Goal: Information Seeking & Learning: Learn about a topic

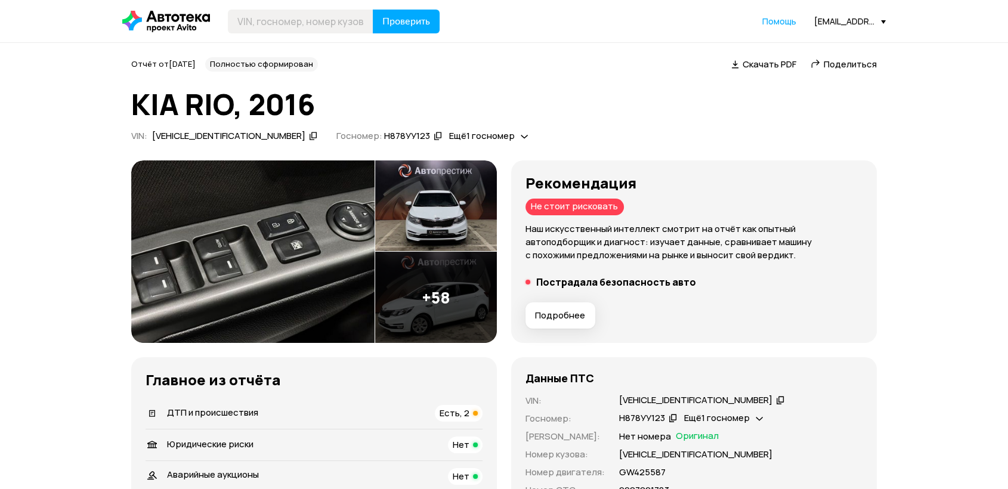
scroll to position [331, 0]
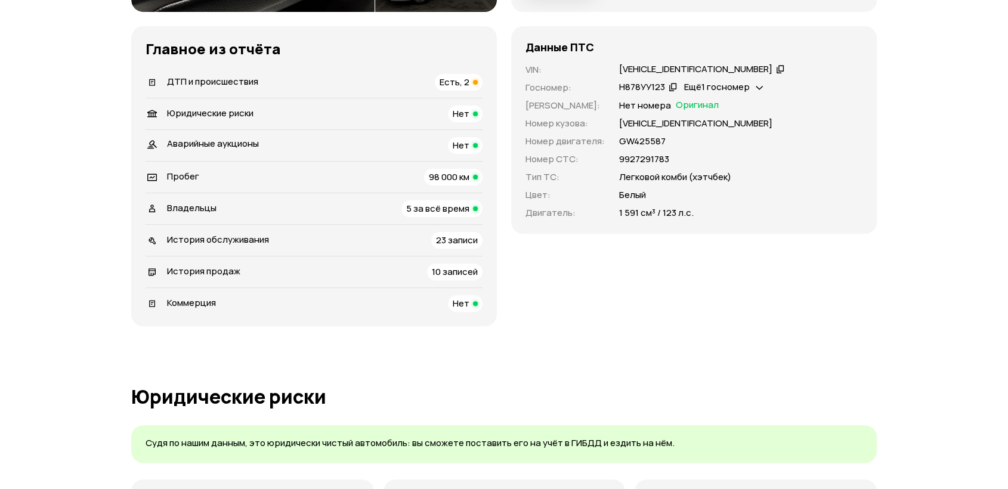
click at [325, 83] on div "ДТП и происшествия Есть, 2" at bounding box center [314, 82] width 337 height 17
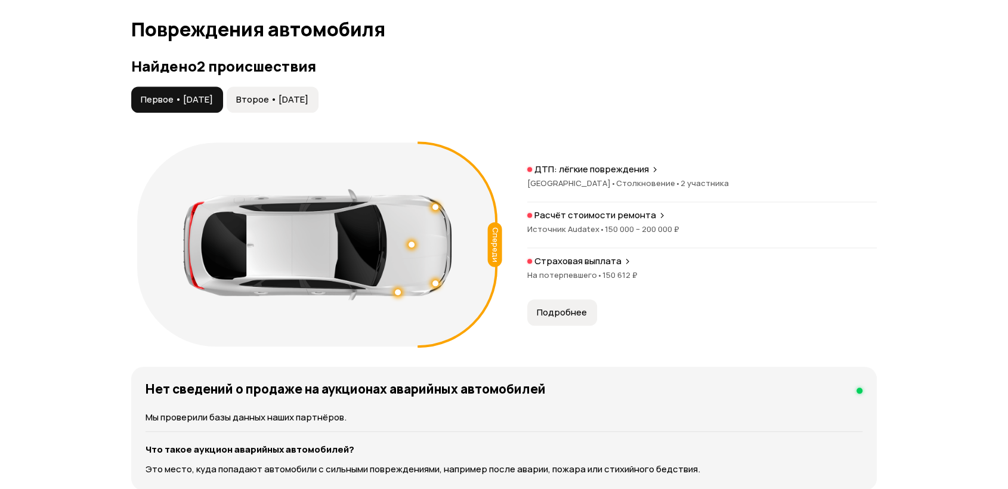
scroll to position [1185, 0]
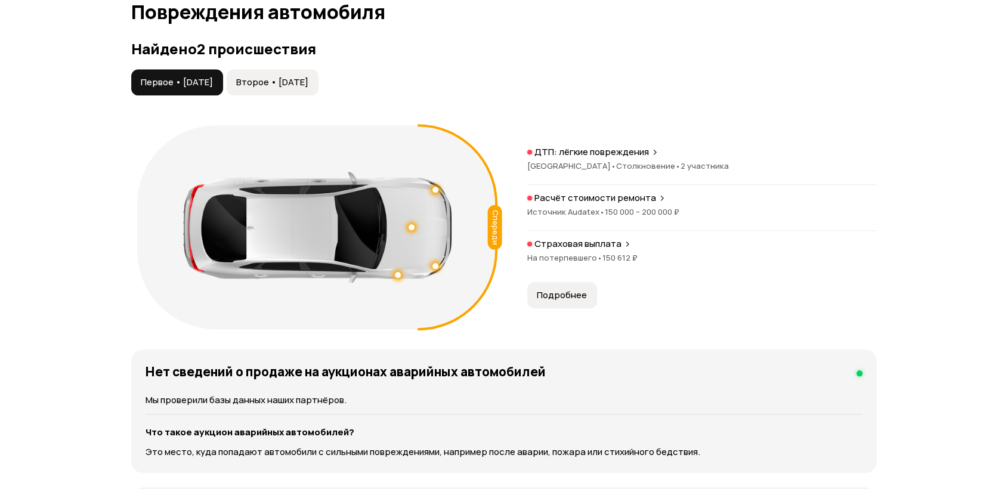
click at [319, 73] on button "Второе • 14 авг 2025" at bounding box center [273, 82] width 92 height 26
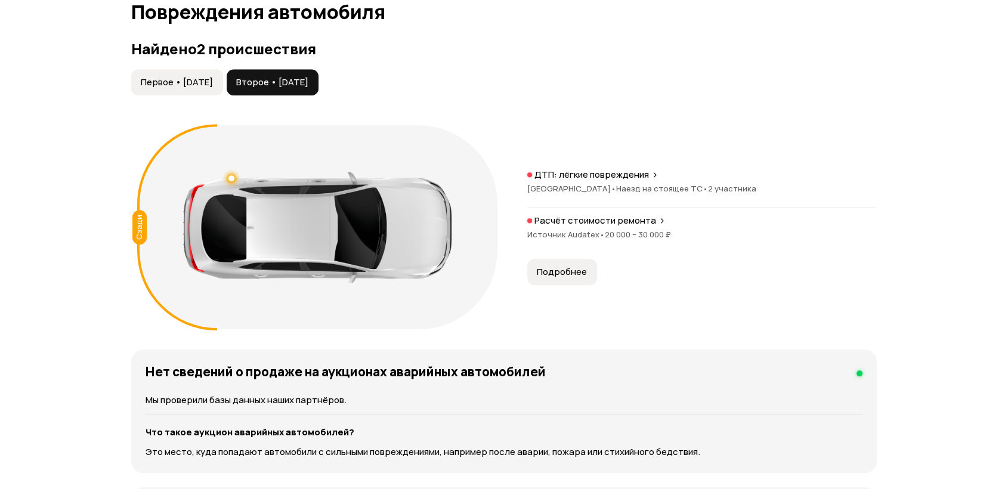
click at [213, 86] on span "Первое • 05 июл 2016" at bounding box center [177, 82] width 72 height 12
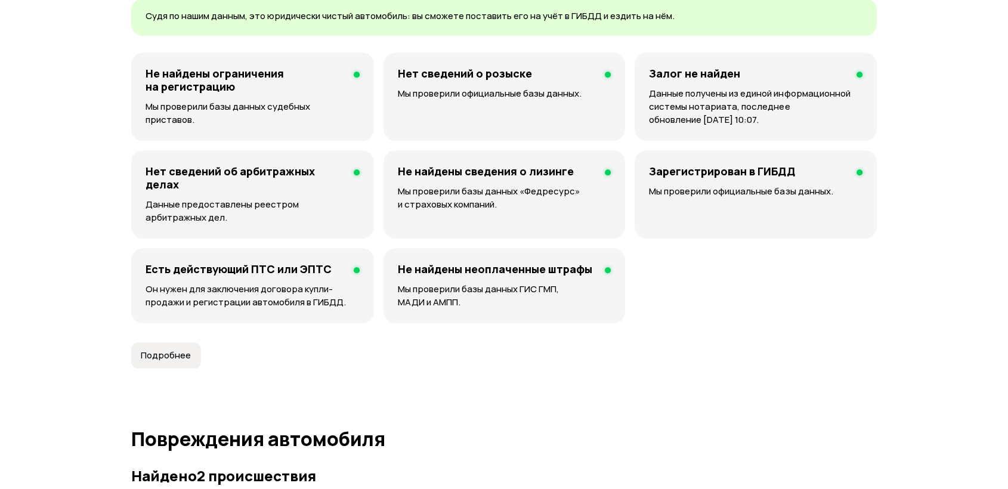
scroll to position [0, 0]
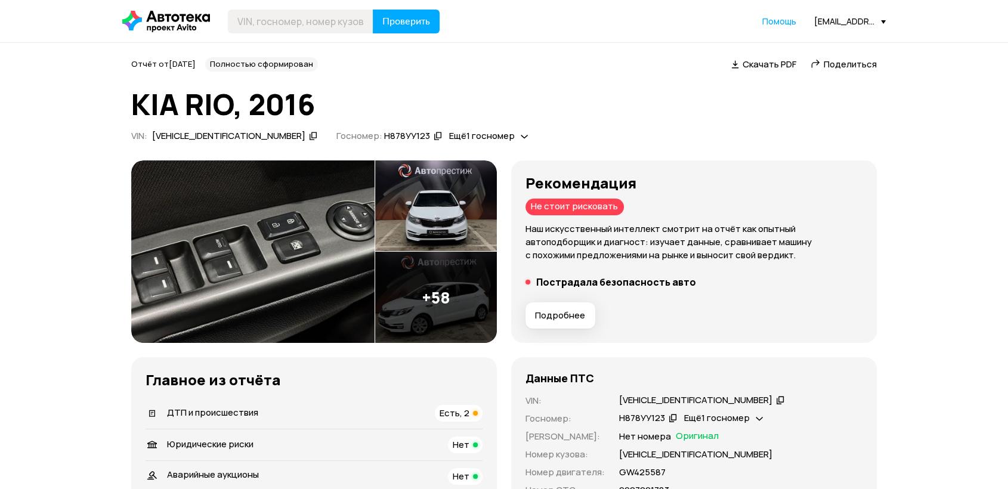
click at [595, 70] on div "Отчёт от 23 сентября 2025 года Полностью сформирован   Скачать PDF   Поделиться" at bounding box center [504, 64] width 746 height 14
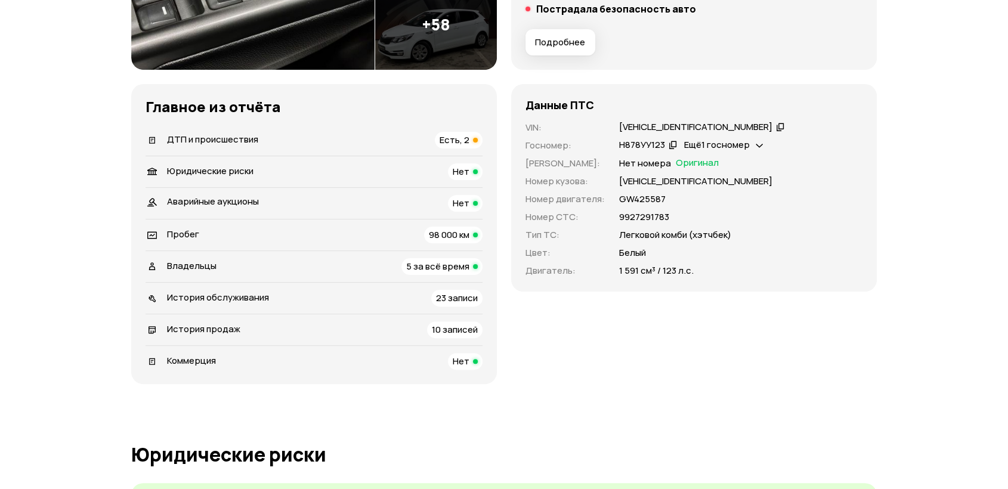
scroll to position [265, 0]
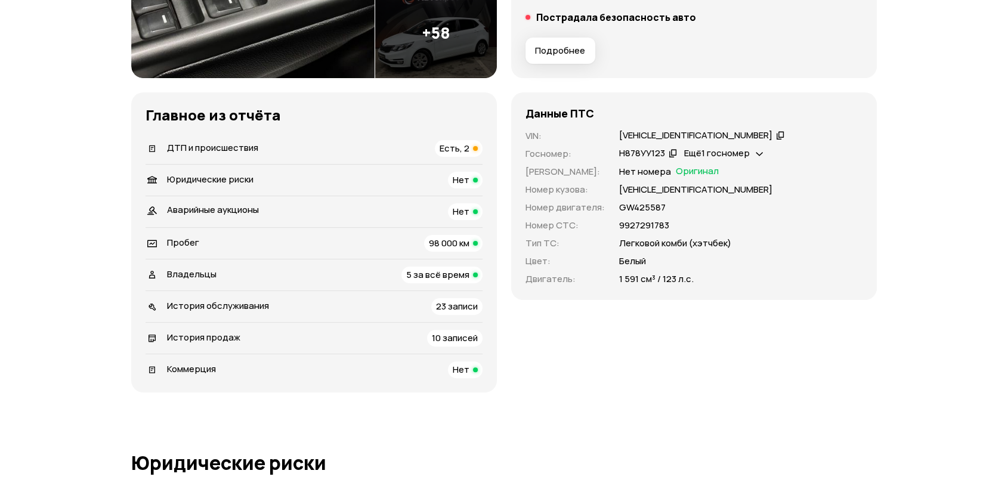
click at [279, 267] on div "Владельцы 5 за всё время" at bounding box center [314, 275] width 337 height 17
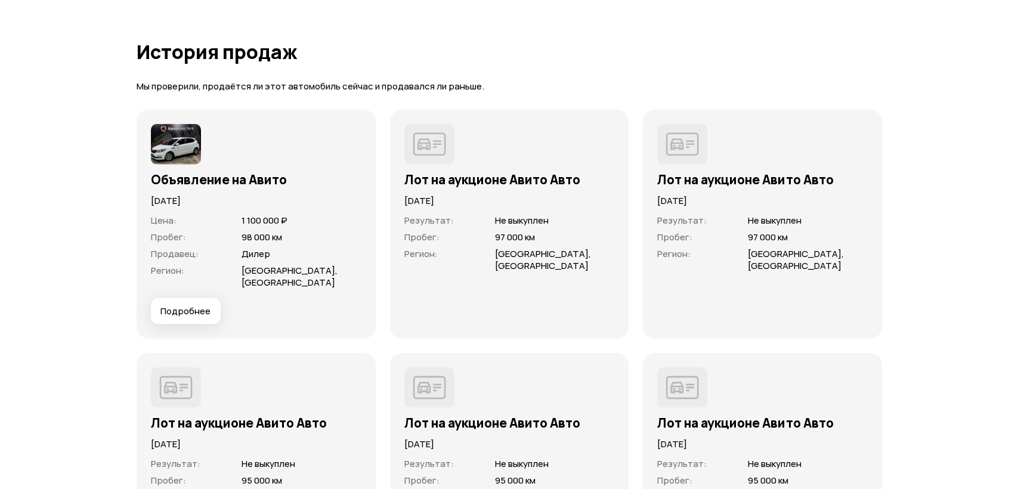
scroll to position [3507, 0]
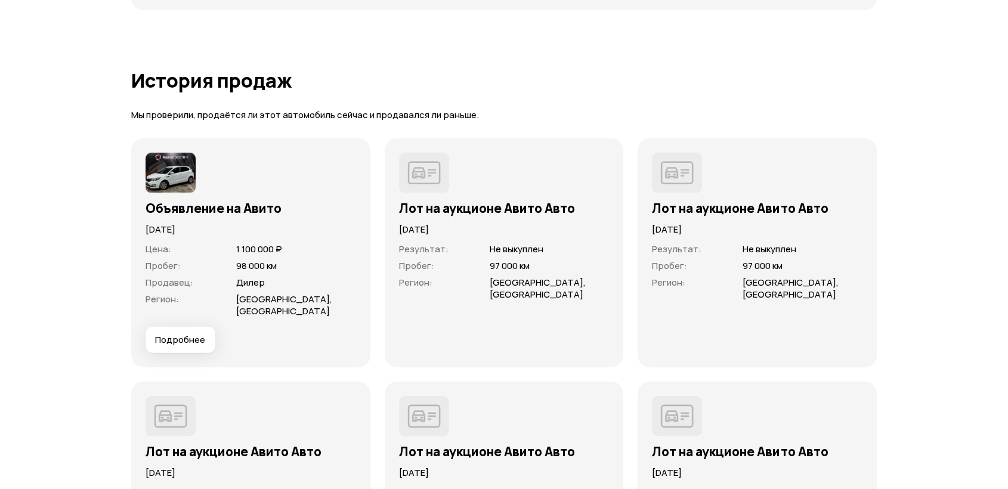
click at [169, 340] on span "Подробнее" at bounding box center [180, 340] width 50 height 12
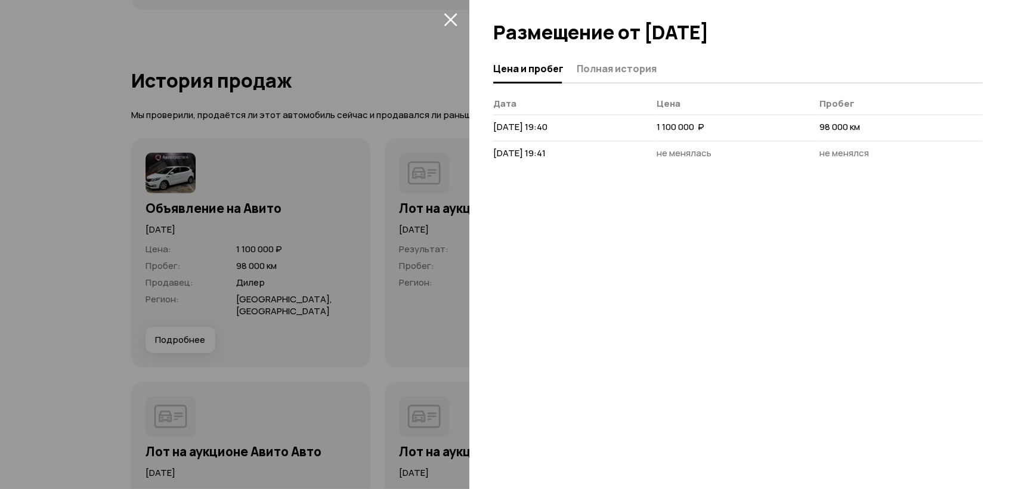
click at [614, 82] on div at bounding box center [737, 82] width 489 height 1
click at [610, 79] on div "Цена и пробег Полная история" at bounding box center [737, 69] width 489 height 29
click at [604, 69] on span "Полная история" at bounding box center [617, 69] width 80 height 12
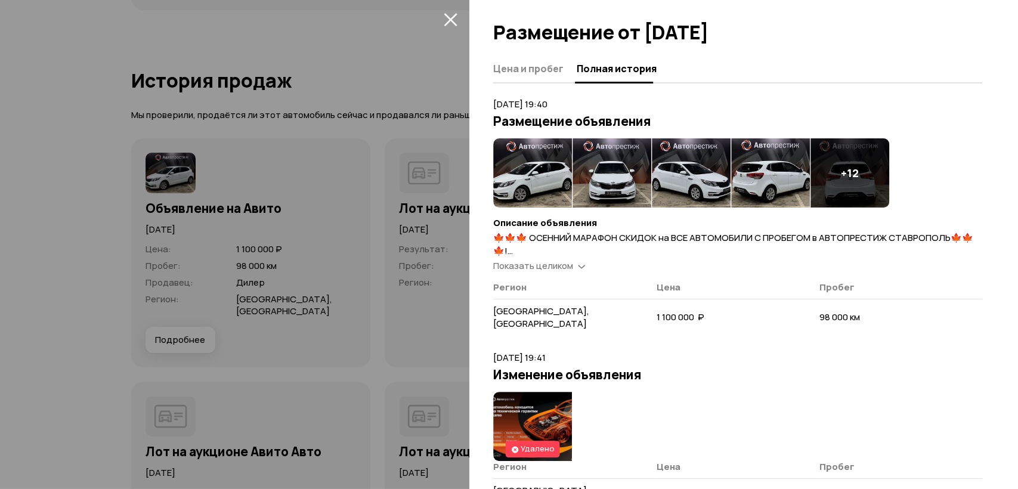
click at [540, 268] on span "Показать целиком" at bounding box center [533, 265] width 80 height 13
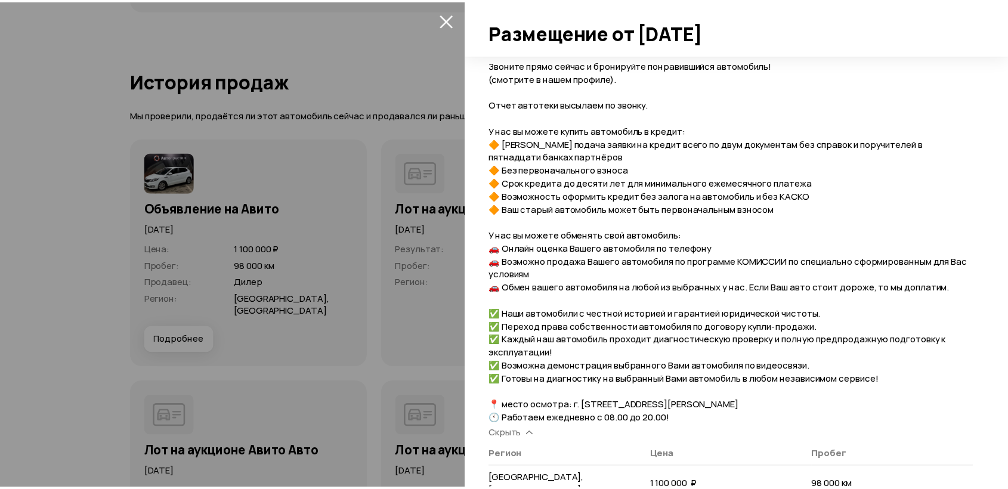
scroll to position [463, 0]
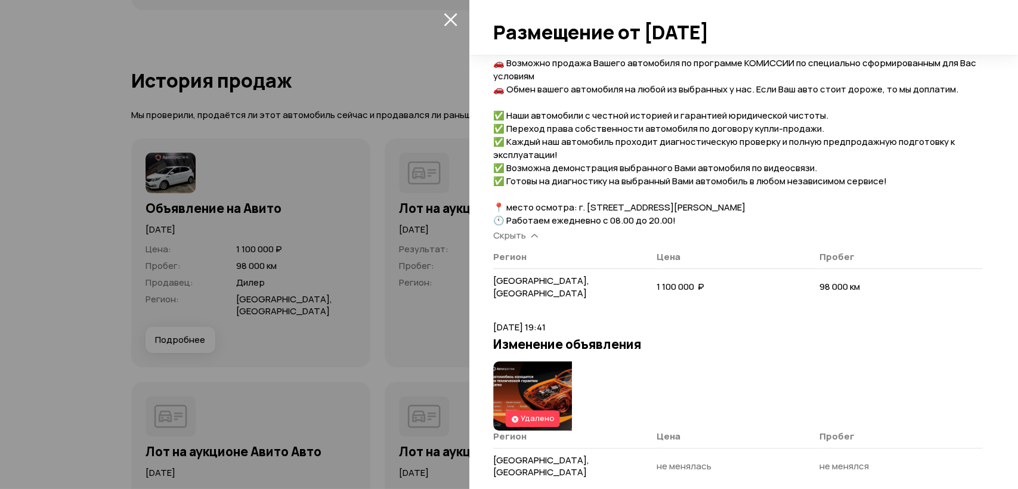
click at [388, 293] on div at bounding box center [509, 244] width 1018 height 489
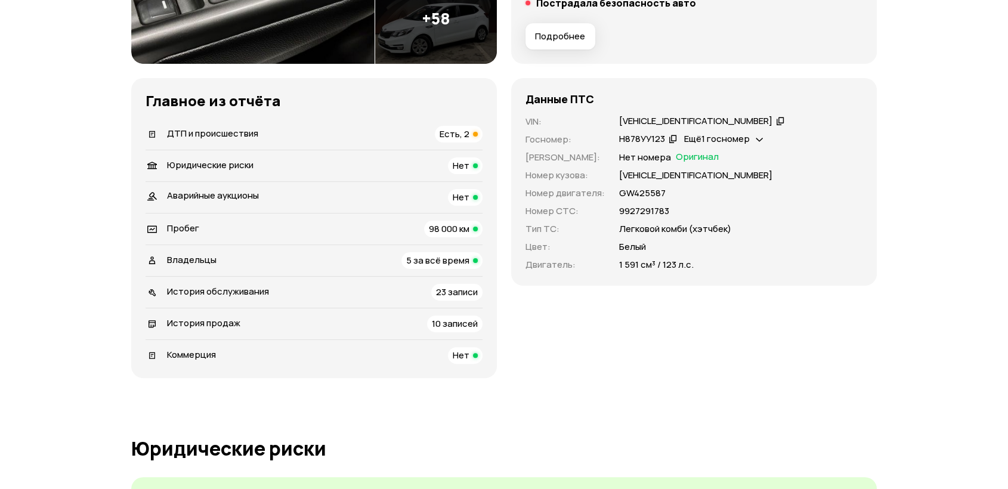
scroll to position [199, 0]
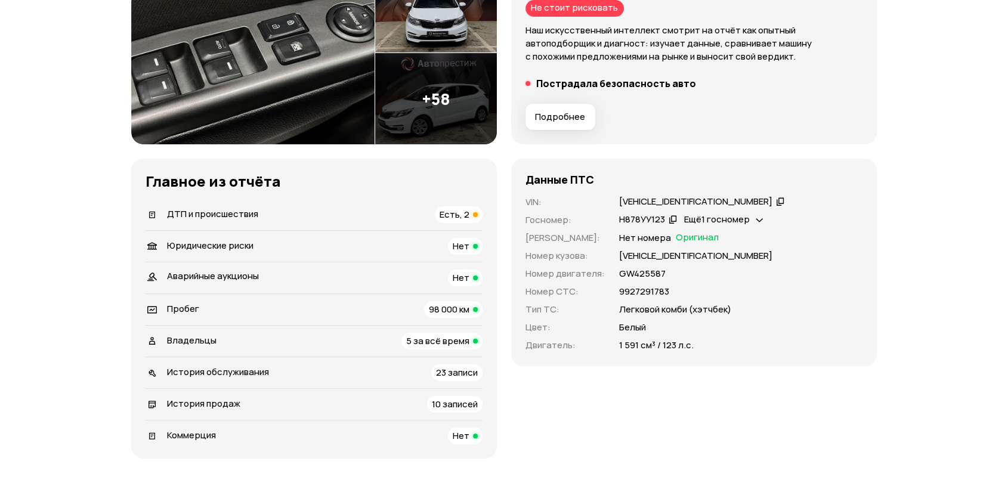
click at [387, 313] on div "Пробег 98 000 км" at bounding box center [314, 309] width 337 height 17
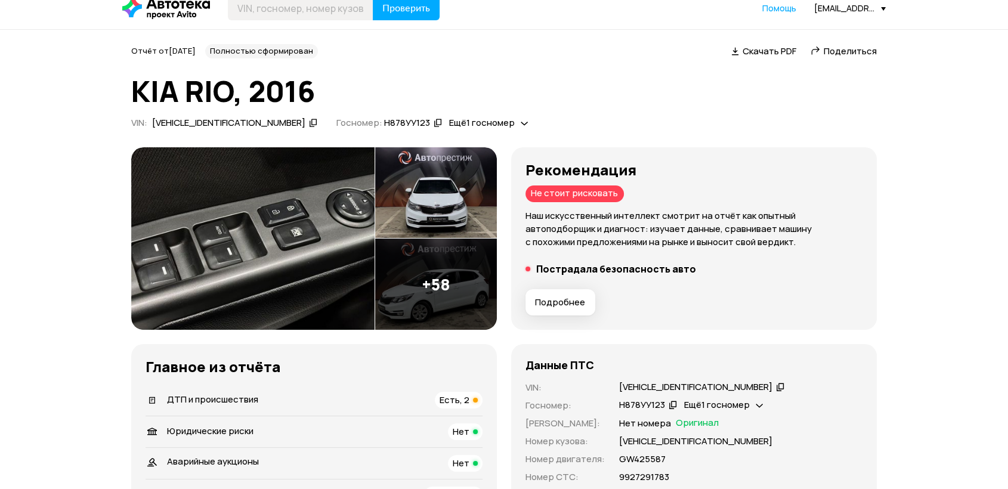
scroll to position [82, 0]
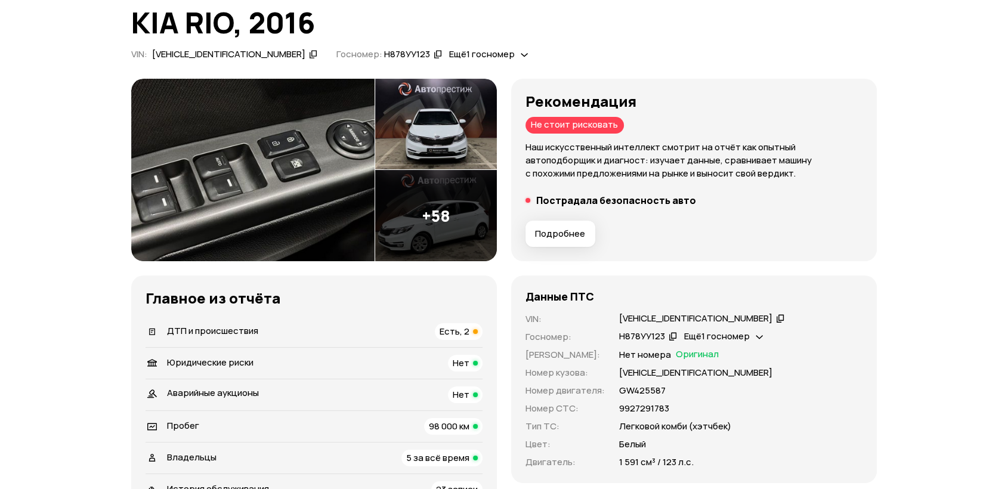
click at [273, 329] on div "ДТП и происшествия Есть, 2" at bounding box center [314, 331] width 337 height 17
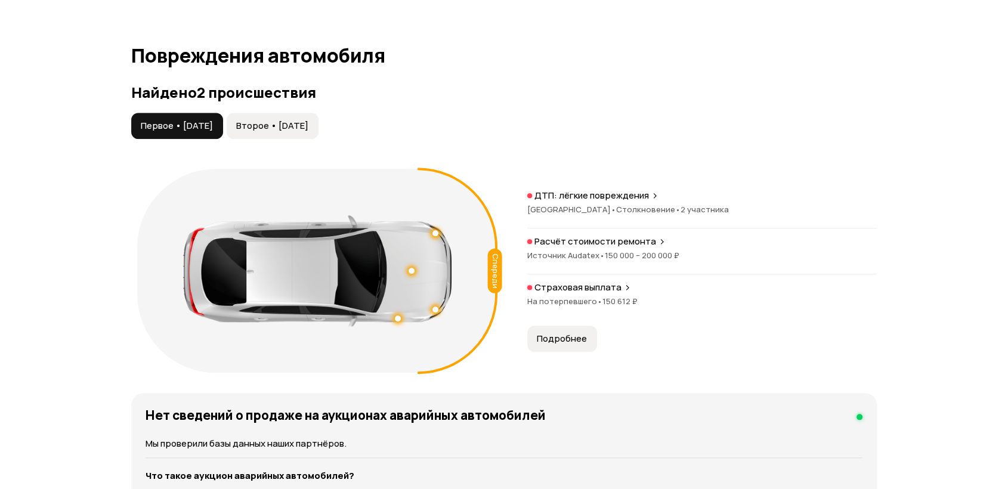
scroll to position [1119, 0]
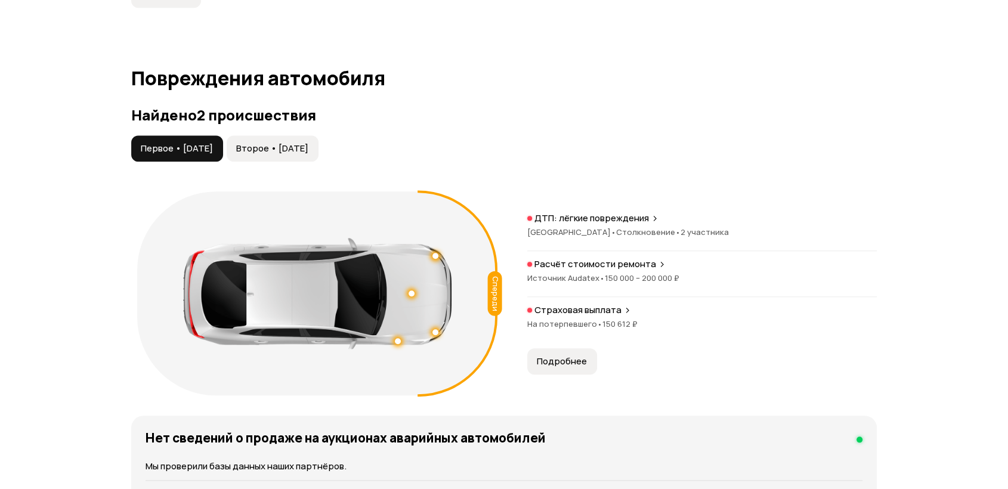
click at [296, 150] on span "Второе • 14 авг 2025" at bounding box center [272, 149] width 72 height 12
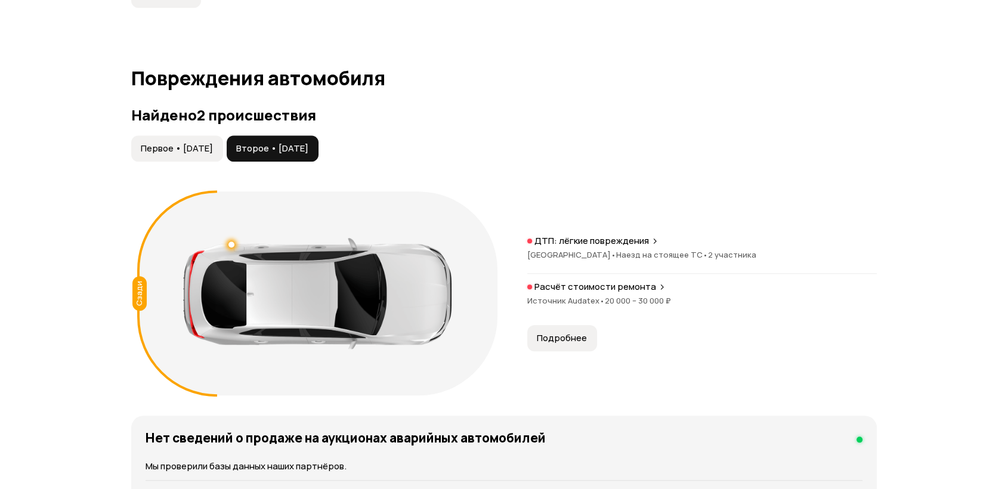
click at [207, 152] on span "Первое • 05 июл 2016" at bounding box center [177, 149] width 72 height 12
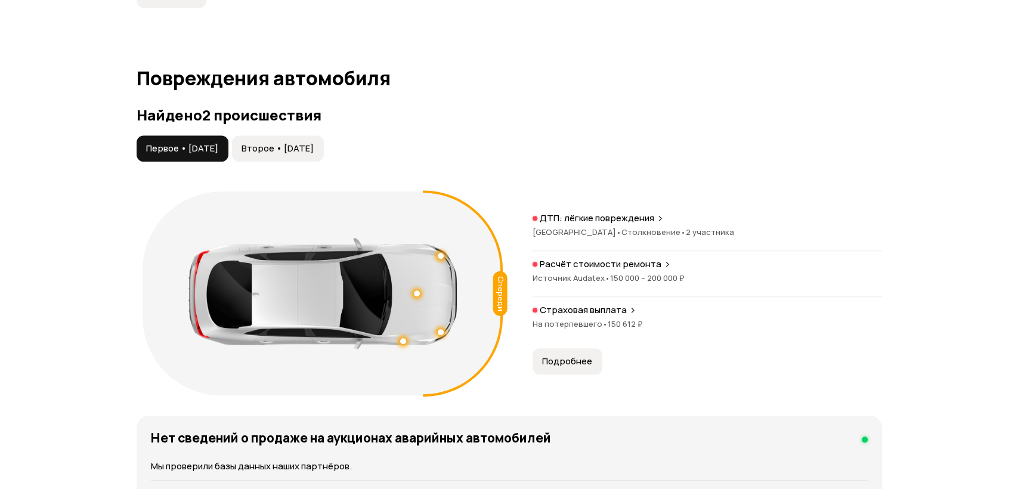
scroll to position [1053, 0]
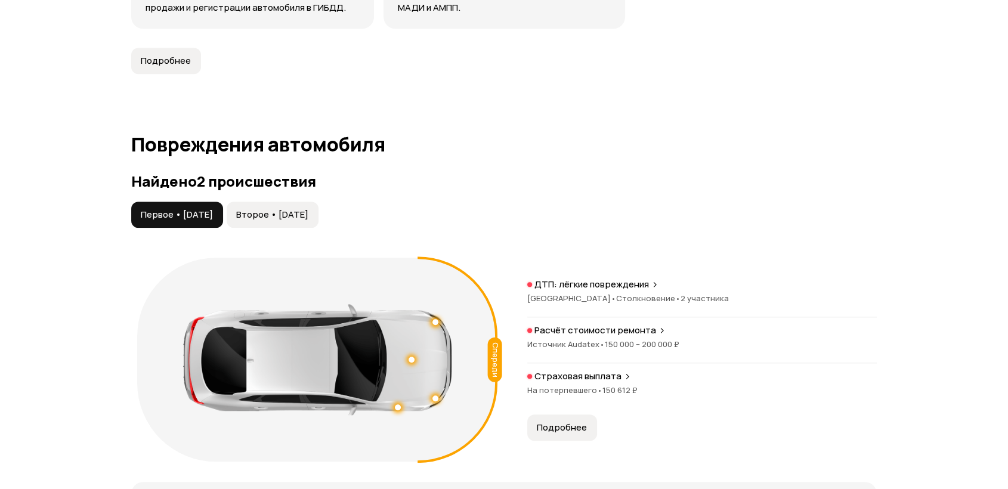
click at [301, 212] on span "Второе • 14 авг 2025" at bounding box center [272, 215] width 72 height 12
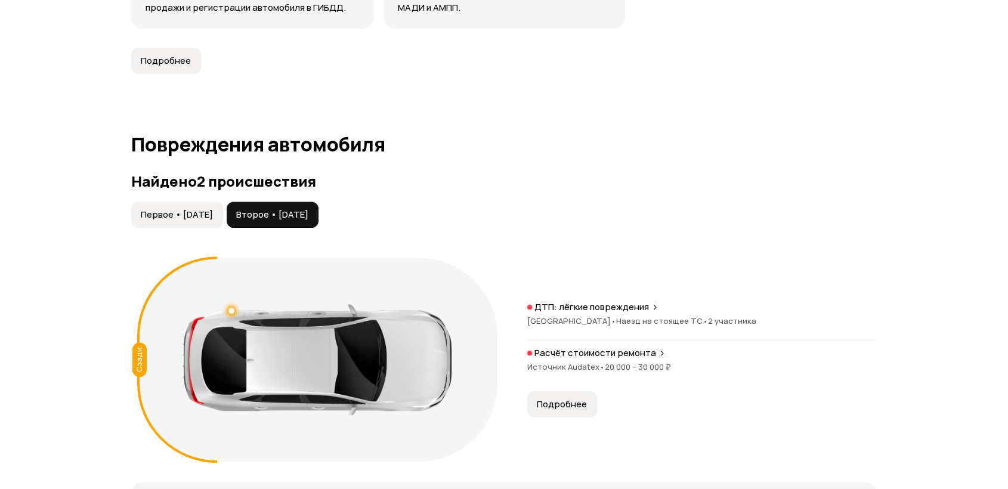
click at [213, 216] on span "Первое • 05 июл 2016" at bounding box center [177, 215] width 72 height 12
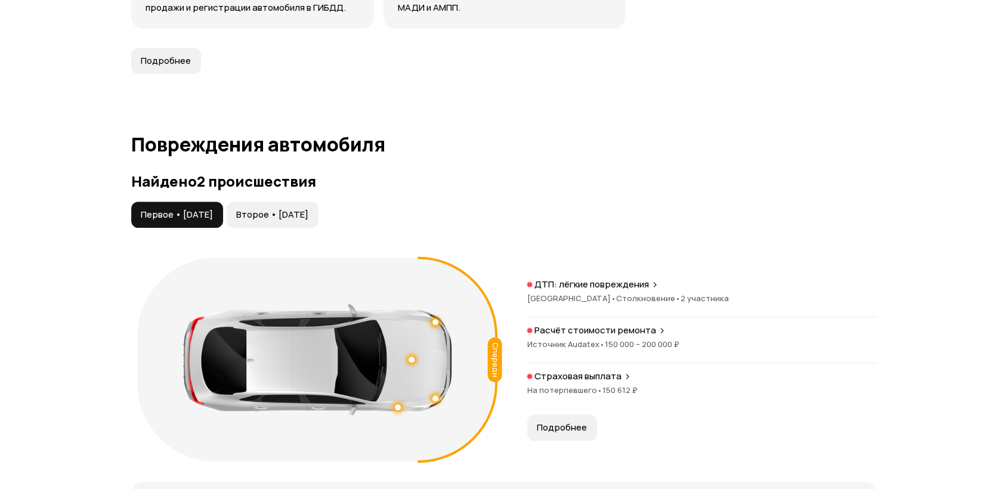
click at [308, 212] on span "Второе • 14 авг 2025" at bounding box center [272, 215] width 72 height 12
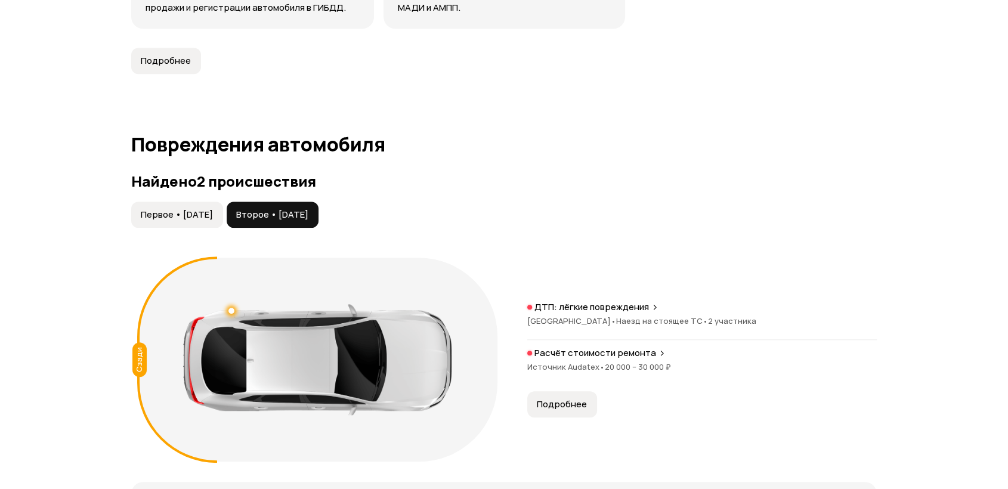
click at [406, 209] on div "Первое • 05 июл 2016 Второе • 14 авг 2025" at bounding box center [504, 215] width 746 height 26
click at [213, 209] on span "Первое • 05 июл 2016" at bounding box center [177, 215] width 72 height 12
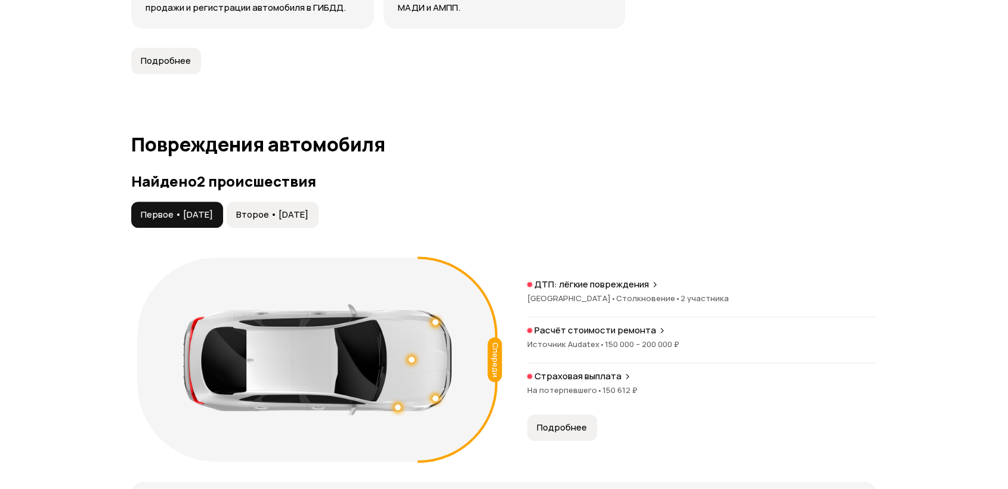
click at [301, 224] on button "Второе • 14 авг 2025" at bounding box center [273, 215] width 92 height 26
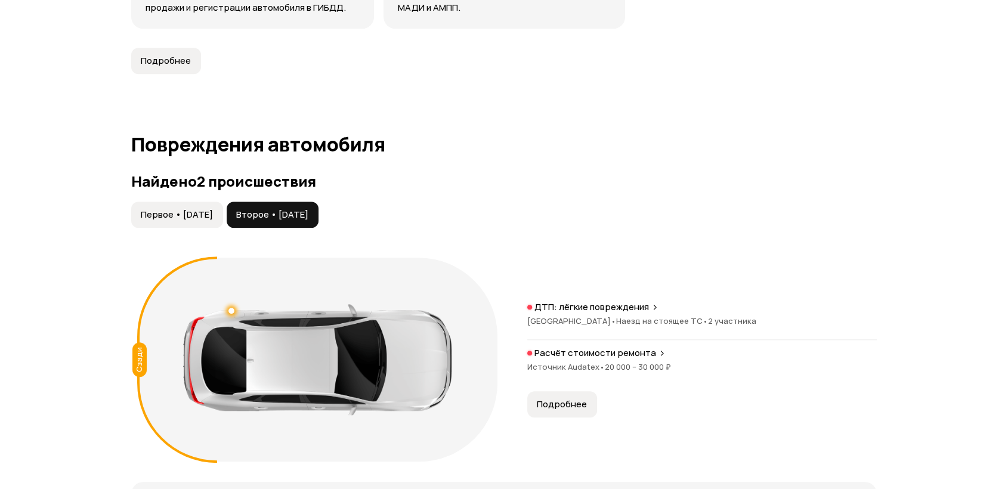
click at [208, 216] on span "Первое • 05 июл 2016" at bounding box center [177, 215] width 72 height 12
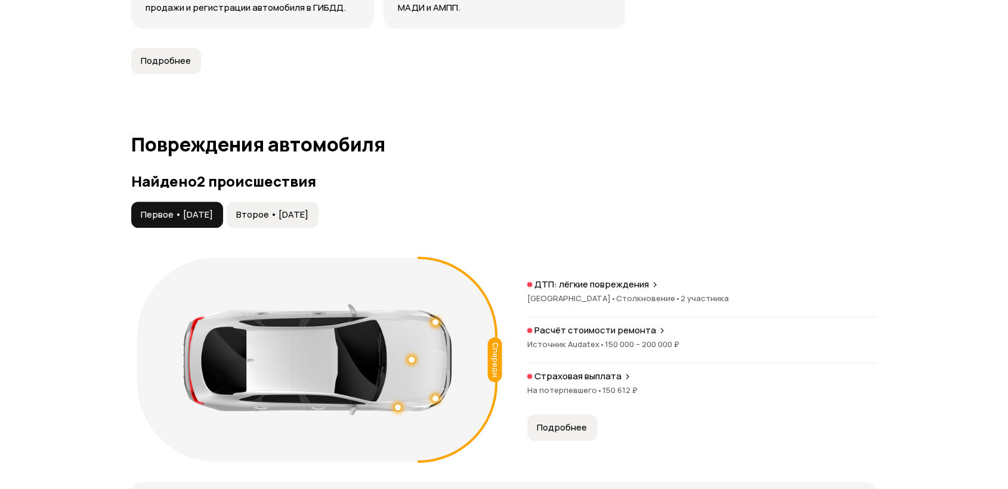
click at [584, 390] on span "На потерпевшего •" at bounding box center [564, 390] width 75 height 11
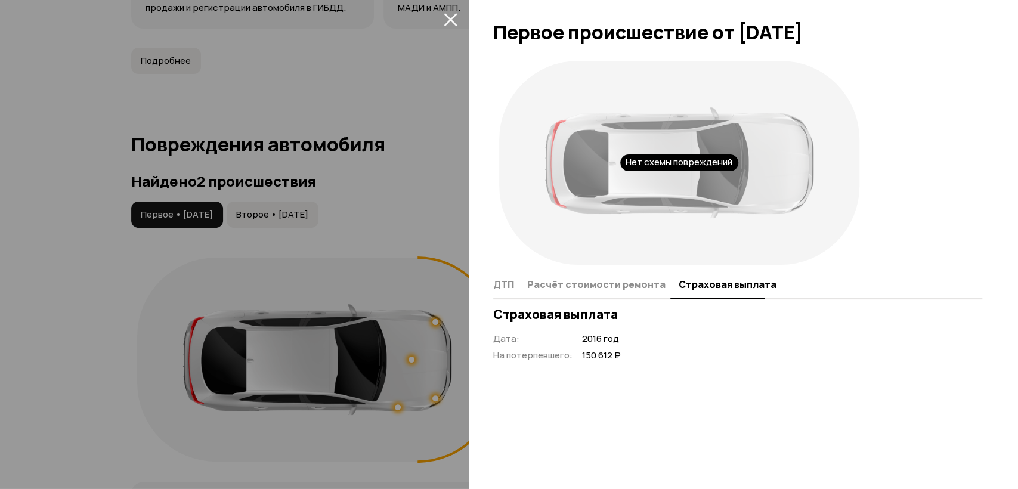
drag, startPoint x: 465, startPoint y: 222, endPoint x: 205, endPoint y: 183, distance: 263.7
click at [453, 220] on div at bounding box center [509, 244] width 1018 height 489
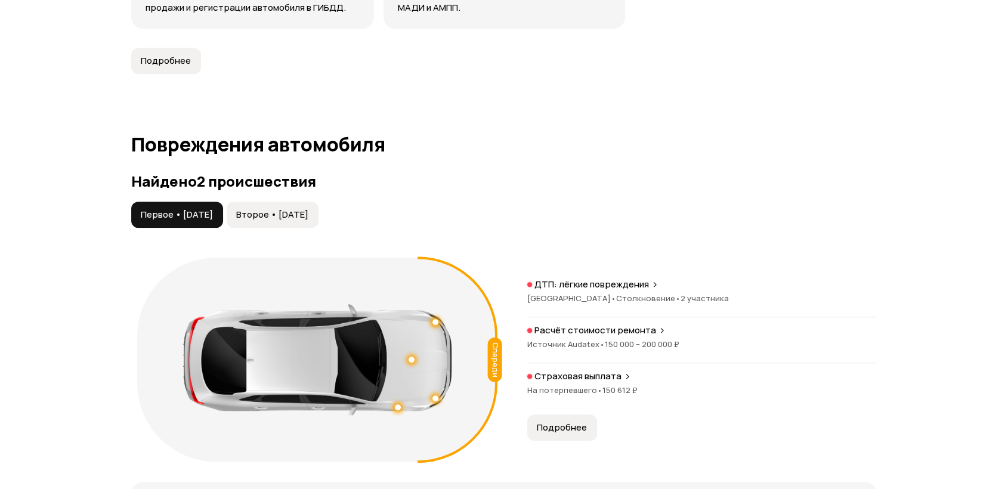
click at [319, 222] on button "Второе • 14 авг 2025" at bounding box center [273, 215] width 92 height 26
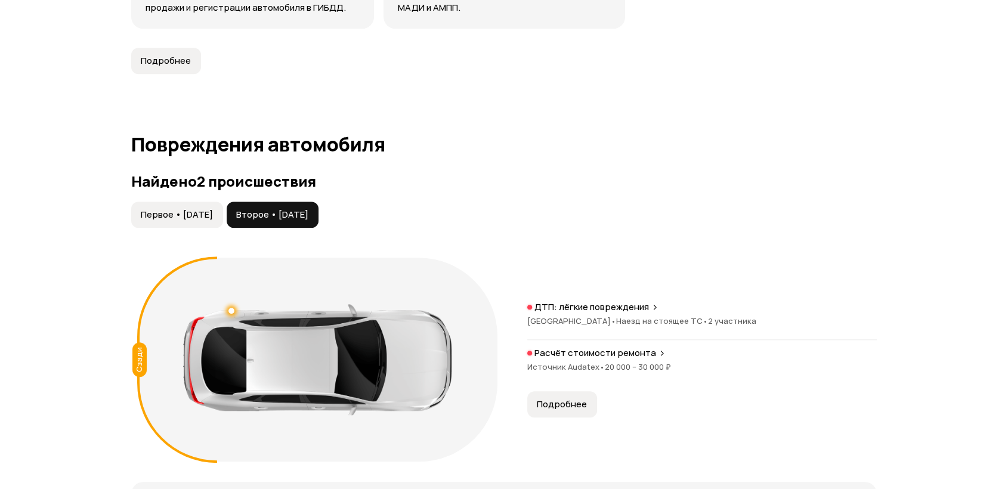
click at [551, 402] on span "Подробнее" at bounding box center [562, 404] width 50 height 12
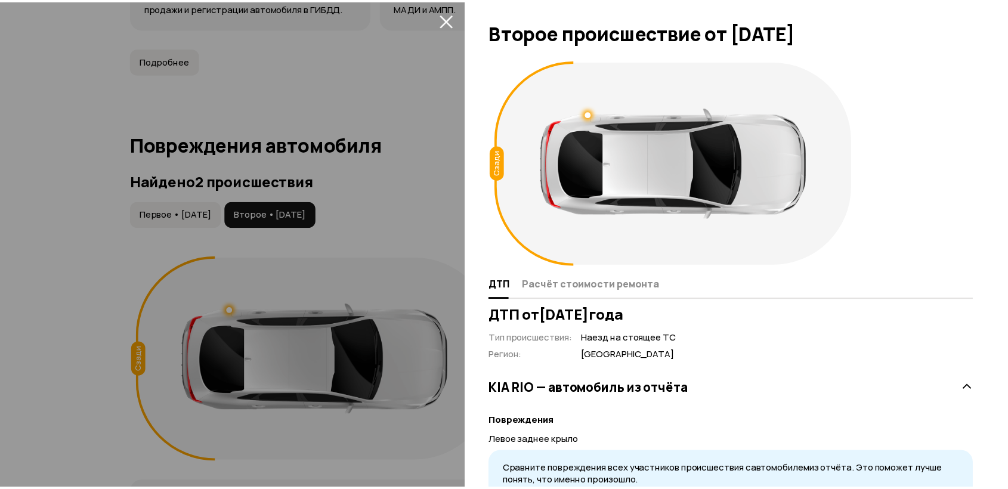
scroll to position [50, 0]
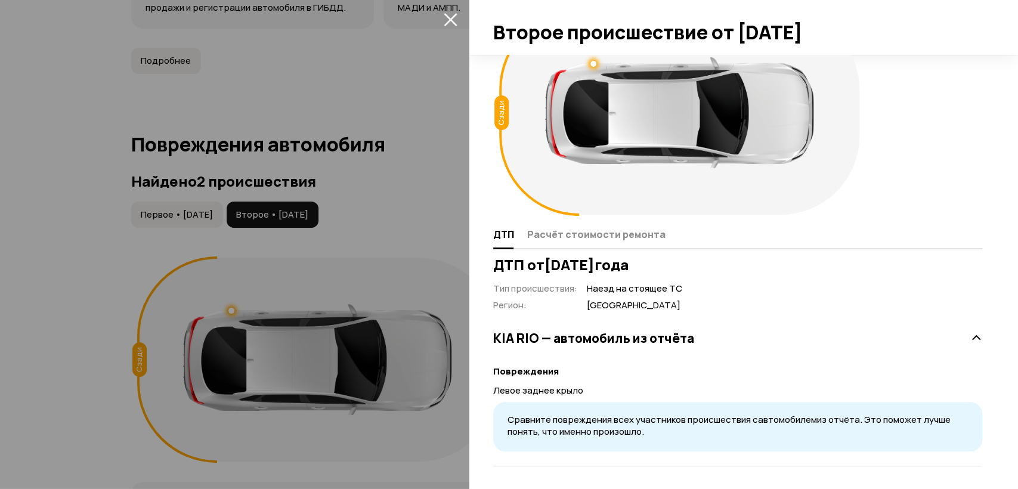
click at [338, 248] on div at bounding box center [509, 244] width 1018 height 489
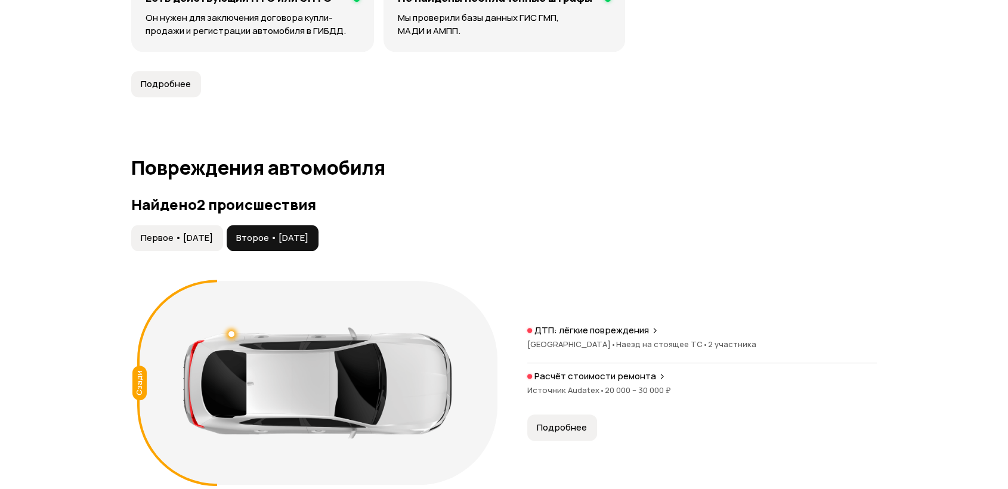
scroll to position [0, 0]
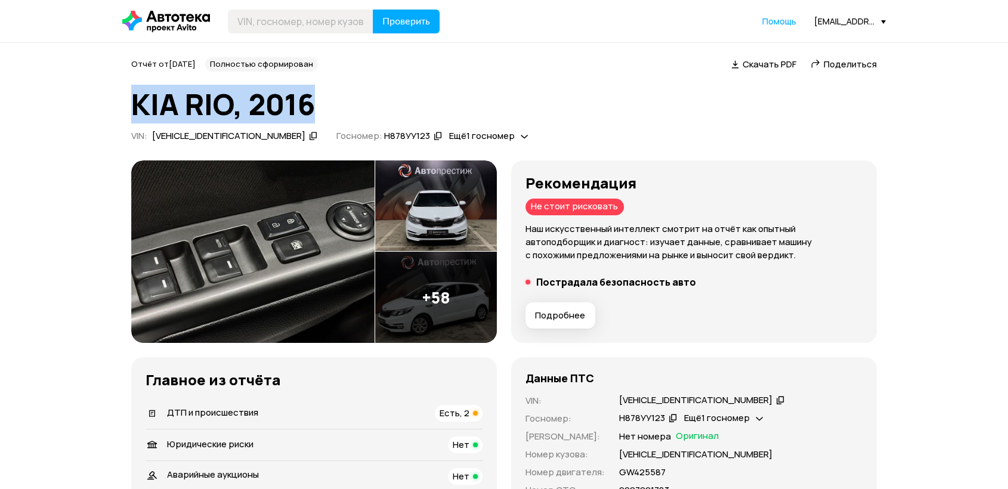
drag, startPoint x: 309, startPoint y: 101, endPoint x: 143, endPoint y: 97, distance: 165.9
click at [135, 100] on h1 "KIA RIO, 2016" at bounding box center [504, 104] width 746 height 32
copy h1 "KIA RIO, 2016"
click at [323, 106] on h1 "KIA RIO, 2016" at bounding box center [504, 104] width 746 height 32
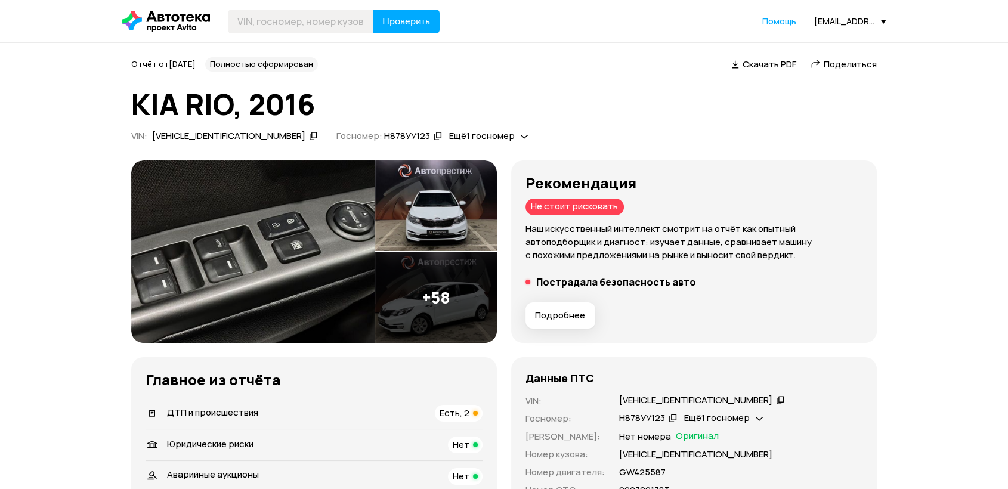
click at [834, 69] on span "Поделиться" at bounding box center [850, 64] width 53 height 13
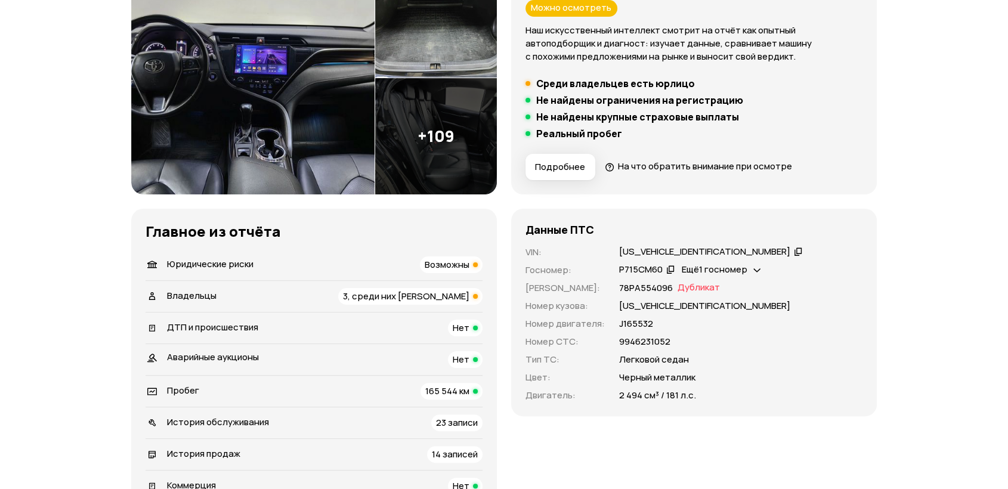
scroll to position [265, 0]
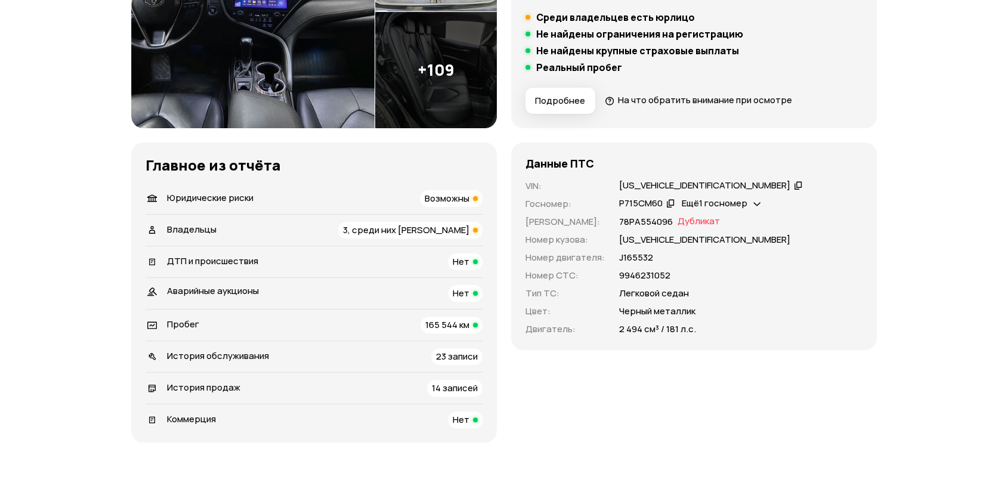
click at [304, 202] on div "Юридические риски Возможны" at bounding box center [314, 198] width 337 height 17
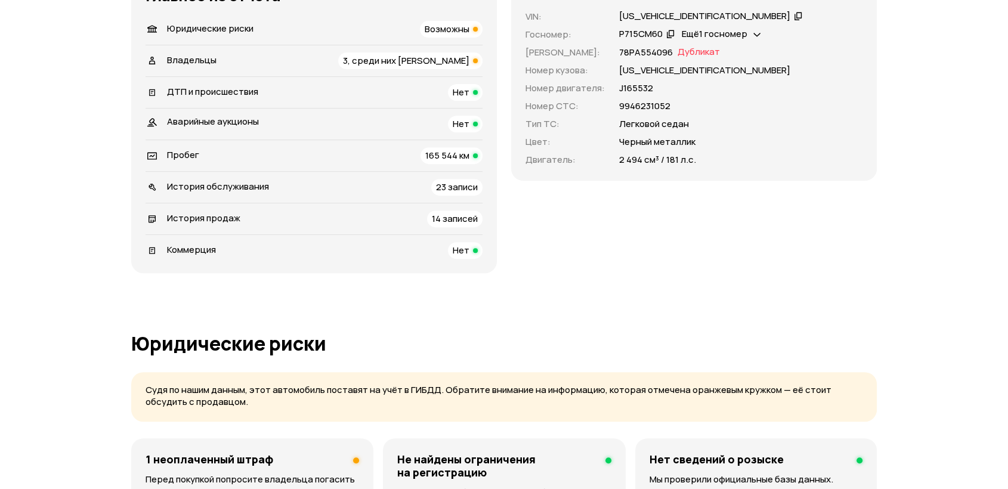
scroll to position [368, 0]
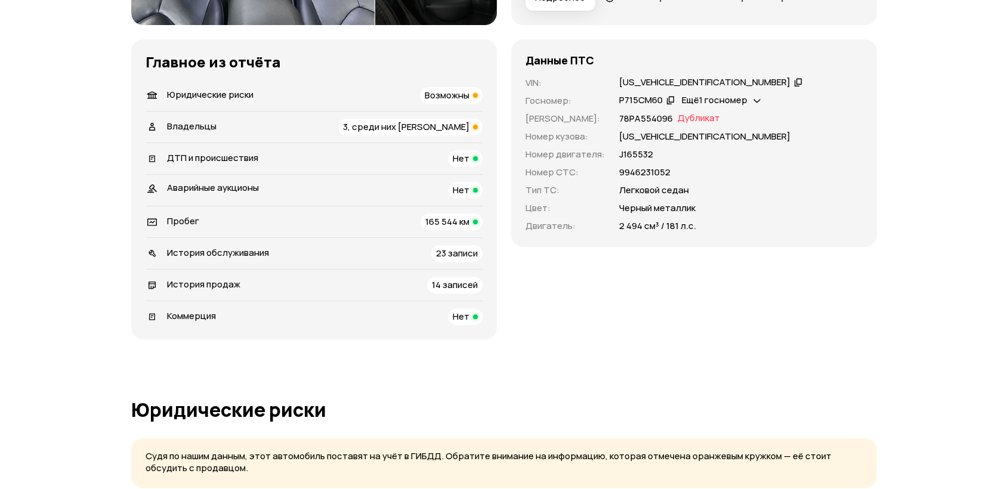
click at [333, 165] on div "ДТП и происшествия Нет" at bounding box center [314, 158] width 337 height 17
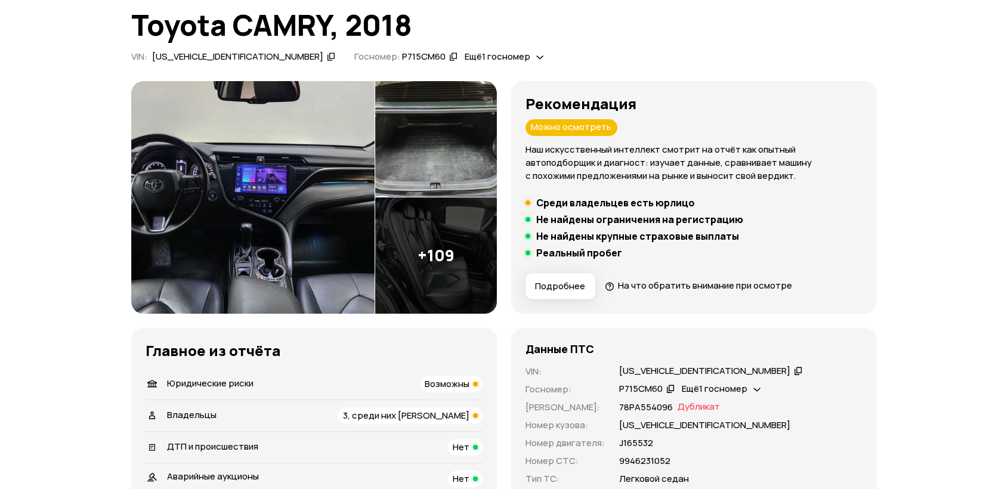
scroll to position [0, 0]
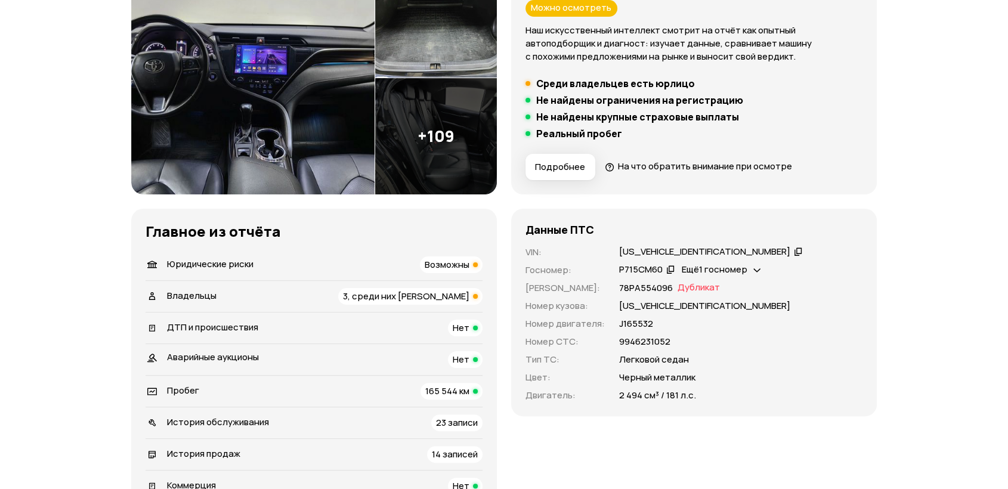
click at [392, 290] on span "3, среди них [PERSON_NAME]" at bounding box center [406, 296] width 126 height 13
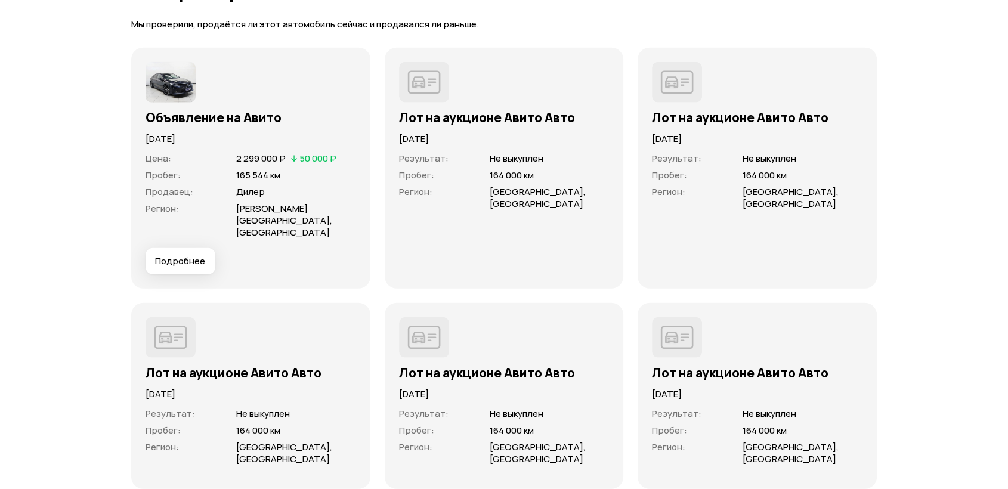
scroll to position [3292, 0]
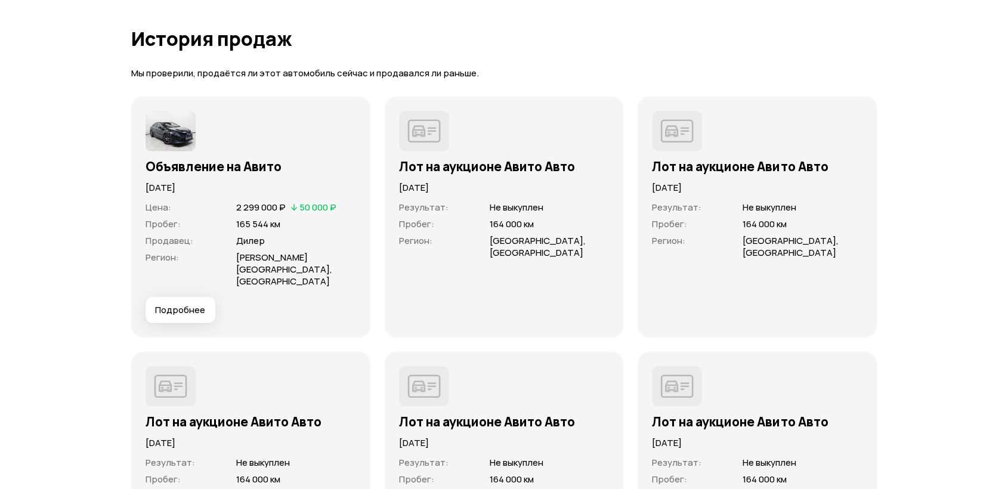
click at [180, 304] on span "Подробнее" at bounding box center [180, 310] width 50 height 12
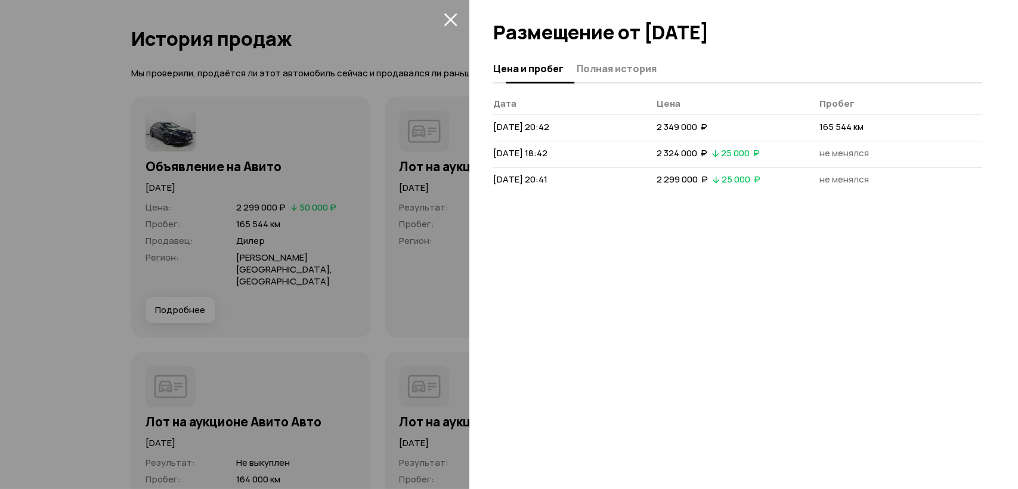
click at [601, 64] on span "Полная история" at bounding box center [617, 69] width 80 height 12
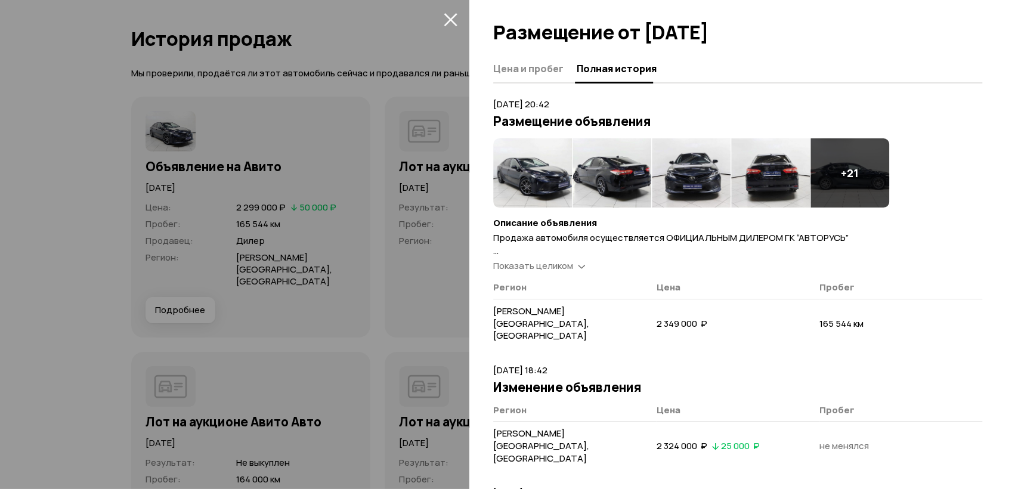
click at [561, 268] on span "Показать целиком" at bounding box center [533, 265] width 80 height 13
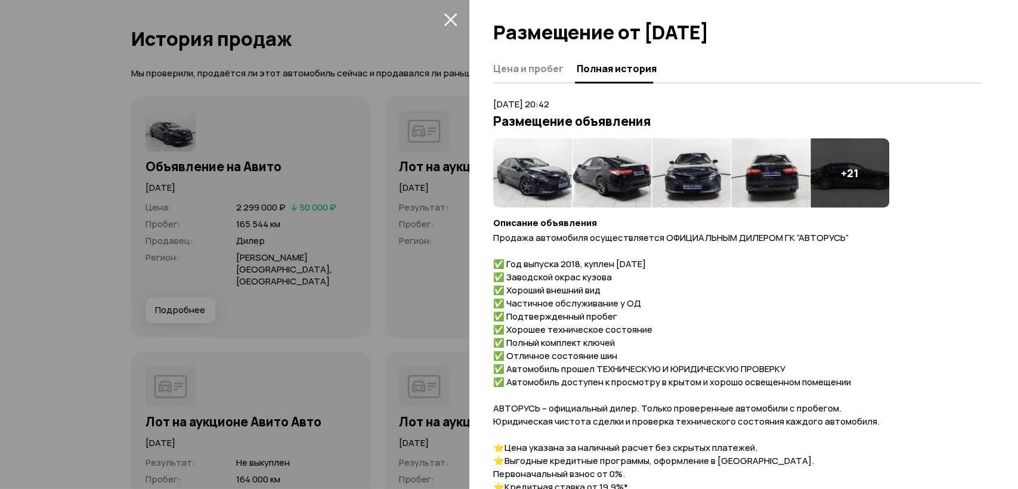
click at [456, 21] on icon "закрыть" at bounding box center [451, 20] width 14 height 14
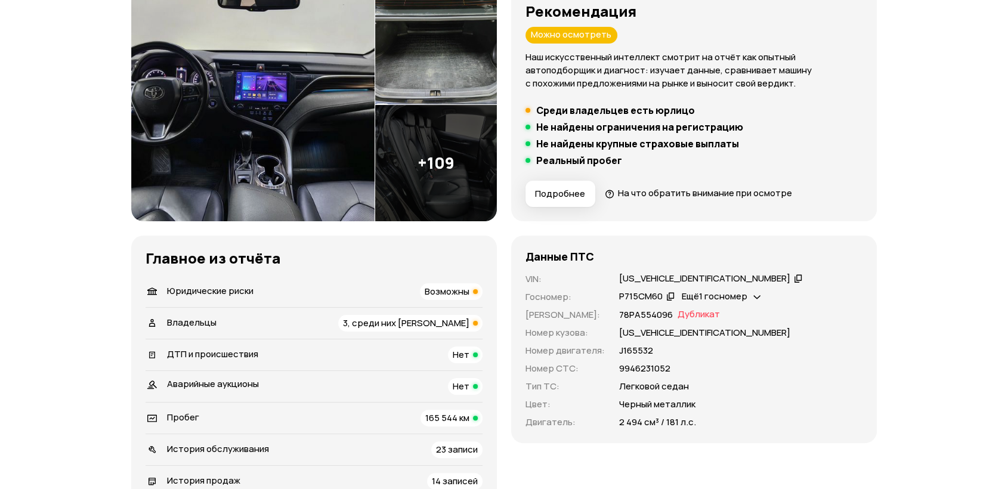
scroll to position [0, 0]
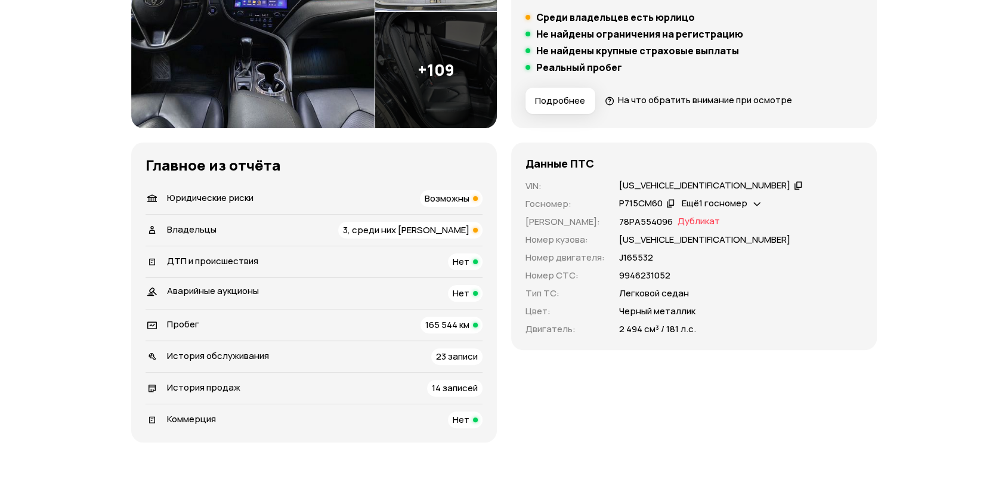
click at [419, 197] on div "Юридические риски Возможны" at bounding box center [314, 198] width 337 height 17
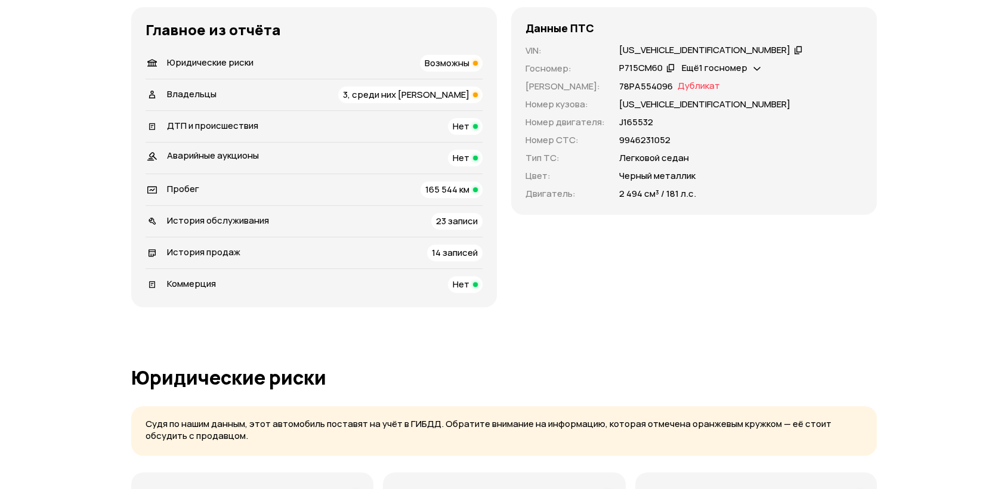
scroll to position [304, 0]
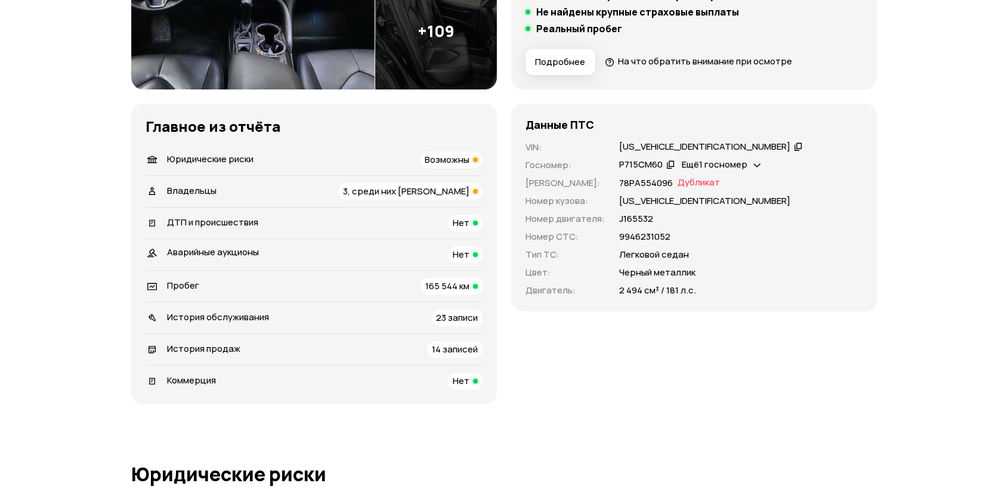
click at [395, 191] on span "3, среди них юрлицо" at bounding box center [406, 191] width 126 height 13
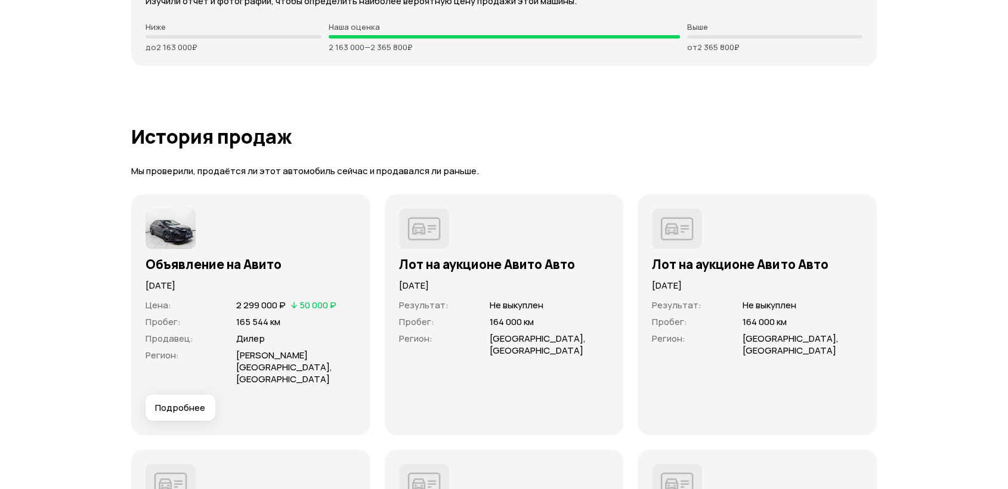
scroll to position [3244, 0]
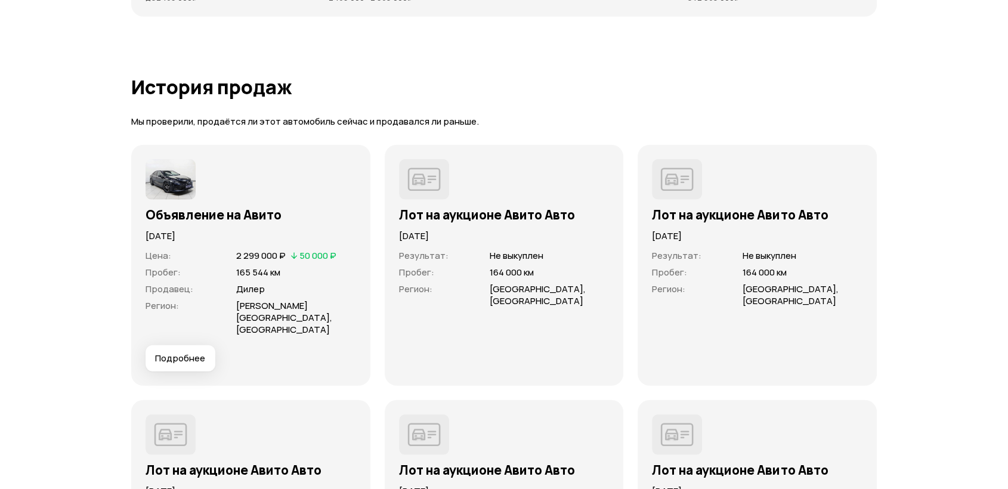
click at [187, 345] on button "Подробнее" at bounding box center [181, 358] width 70 height 26
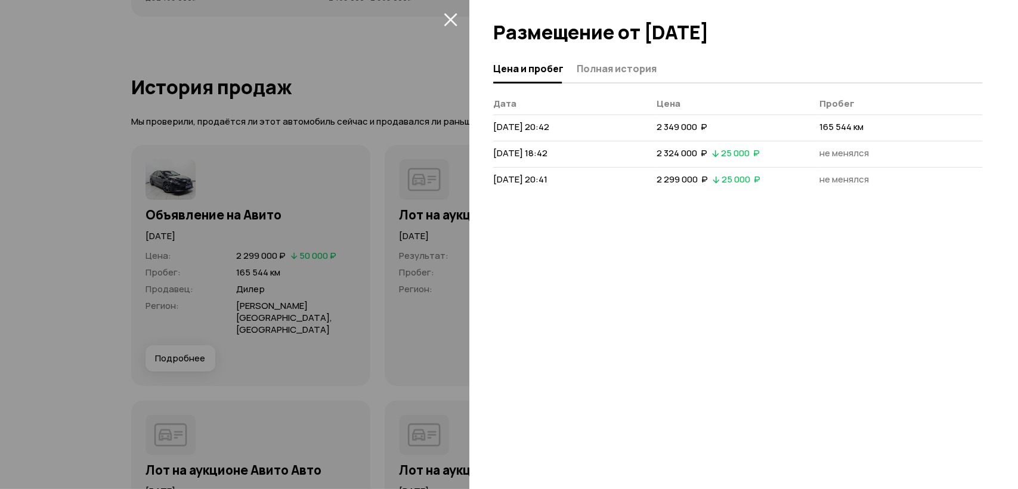
click at [604, 80] on div "Цена и пробег Полная история" at bounding box center [737, 69] width 489 height 29
click at [586, 72] on span "Полная история" at bounding box center [617, 69] width 80 height 12
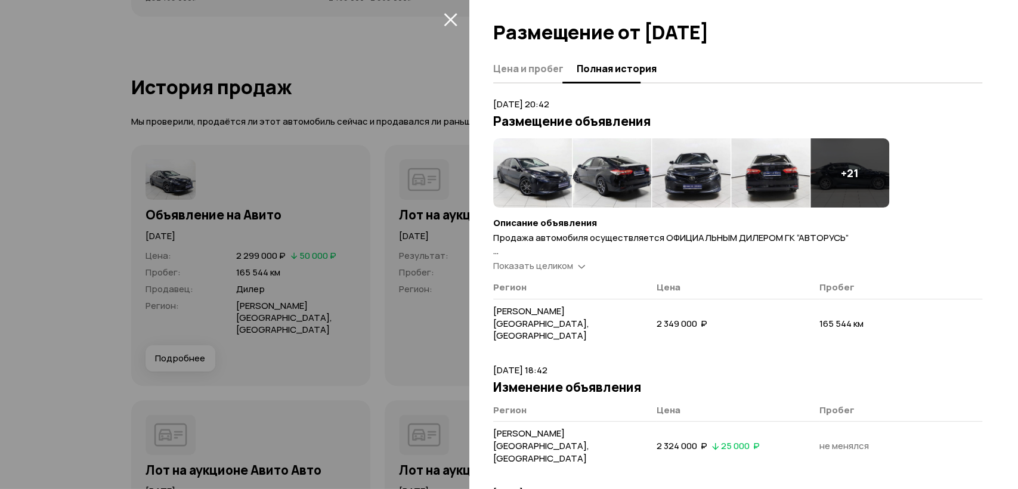
click at [514, 68] on span "Цена и пробег" at bounding box center [528, 69] width 70 height 12
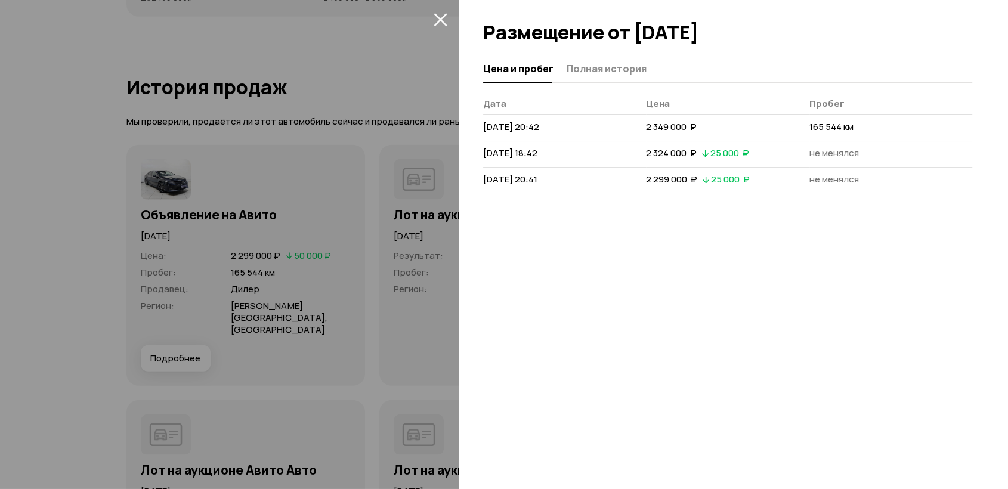
click at [596, 75] on button "Полная история" at bounding box center [605, 68] width 84 height 23
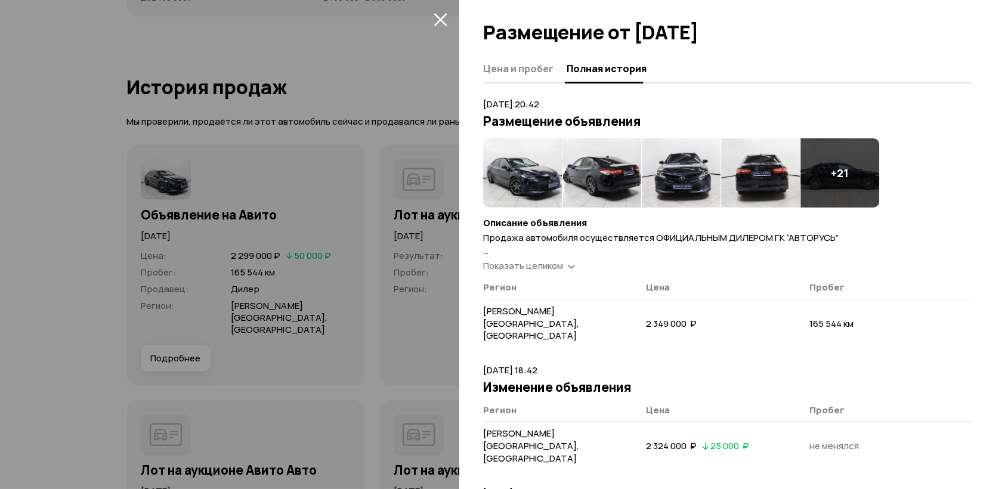
click at [554, 258] on div "Продажа автомобиля осуществляется ОФИЦИАЛЬНЫМ ДИЛЕРОМ ГК “АВТОРУСЬ” ✅ Год выпус…" at bounding box center [727, 251] width 489 height 41
click at [556, 268] on span "Показать целиком" at bounding box center [523, 265] width 80 height 13
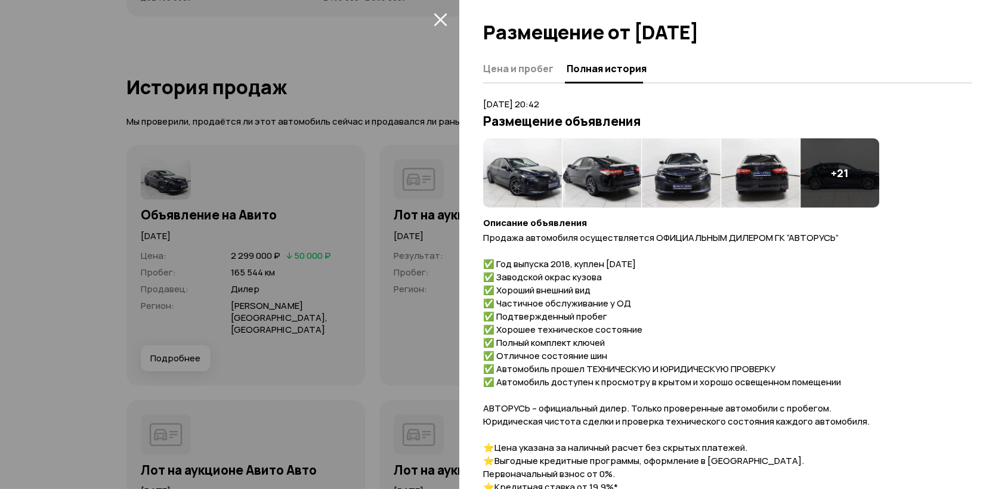
click at [291, 103] on div at bounding box center [504, 244] width 1008 height 489
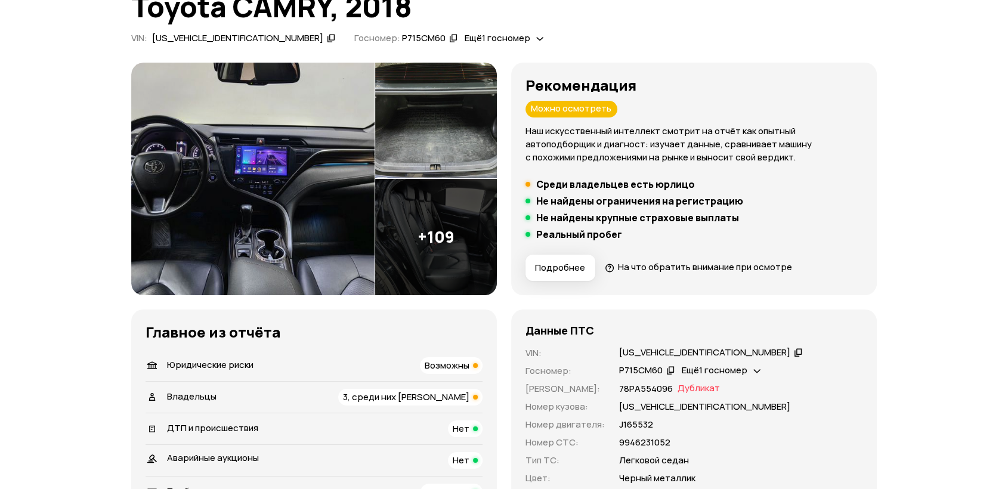
scroll to position [199, 0]
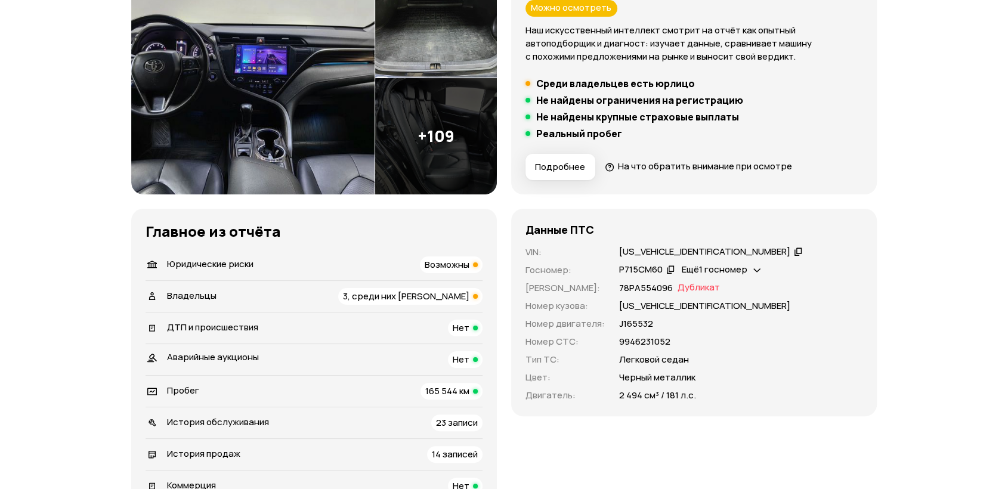
click at [353, 280] on li "Владельцы 3, среди них юрлицо" at bounding box center [314, 296] width 337 height 32
click at [377, 293] on div "3, среди них юрлицо" at bounding box center [410, 296] width 144 height 17
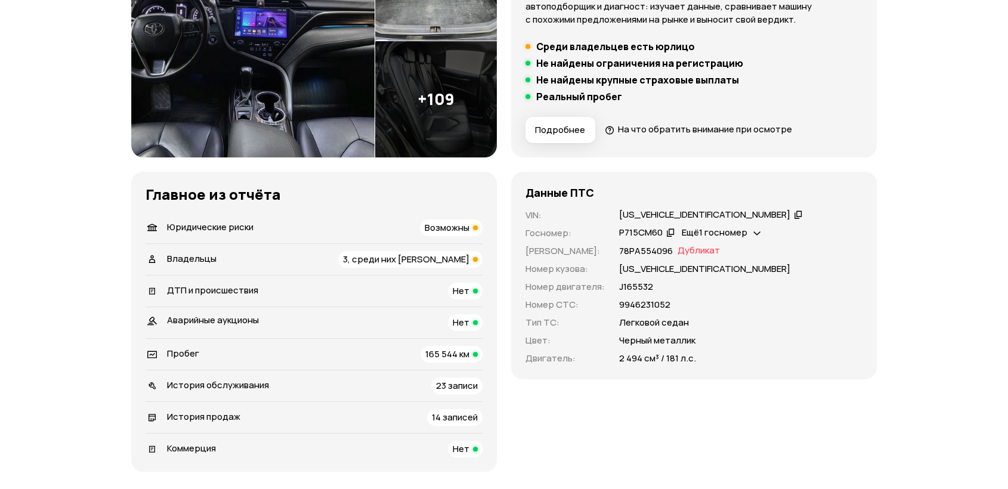
scroll to position [265, 0]
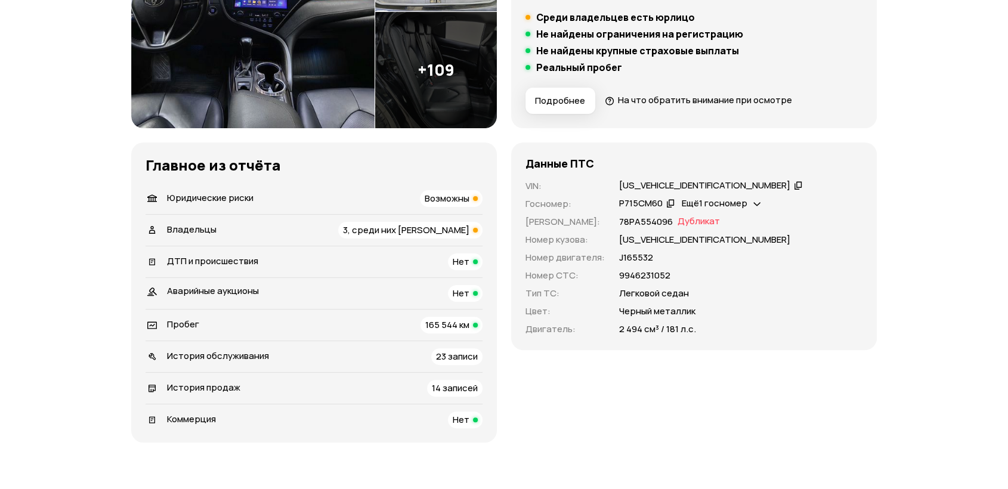
click at [381, 232] on span "3, среди них юрлицо" at bounding box center [406, 230] width 126 height 13
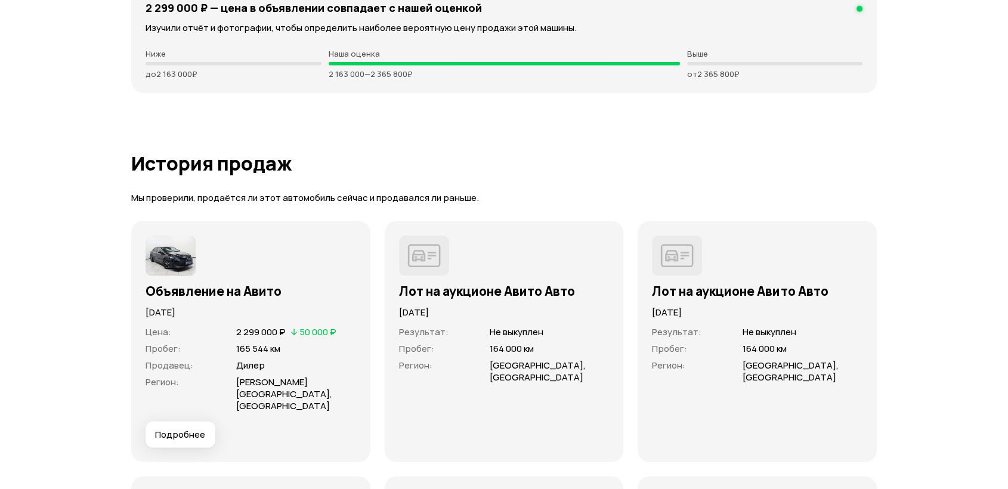
scroll to position [3206, 0]
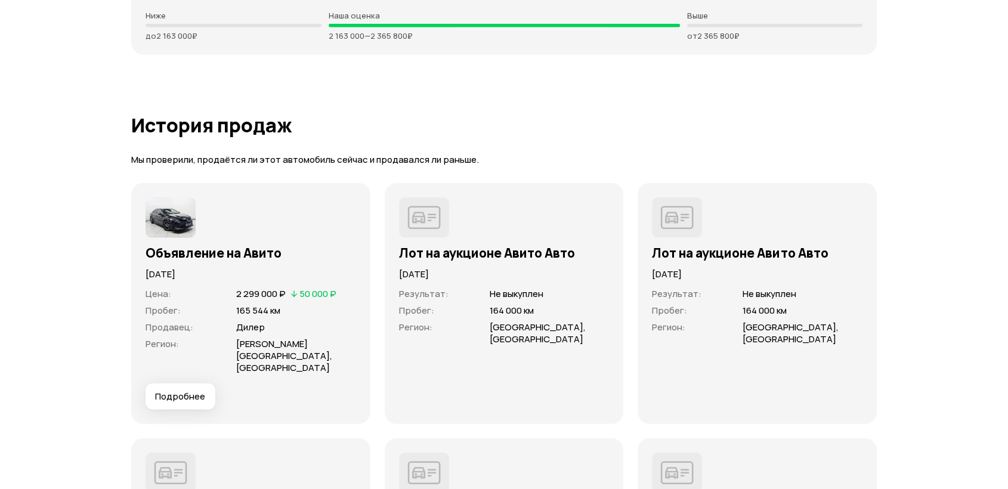
click at [185, 384] on button "Подробнее" at bounding box center [181, 397] width 70 height 26
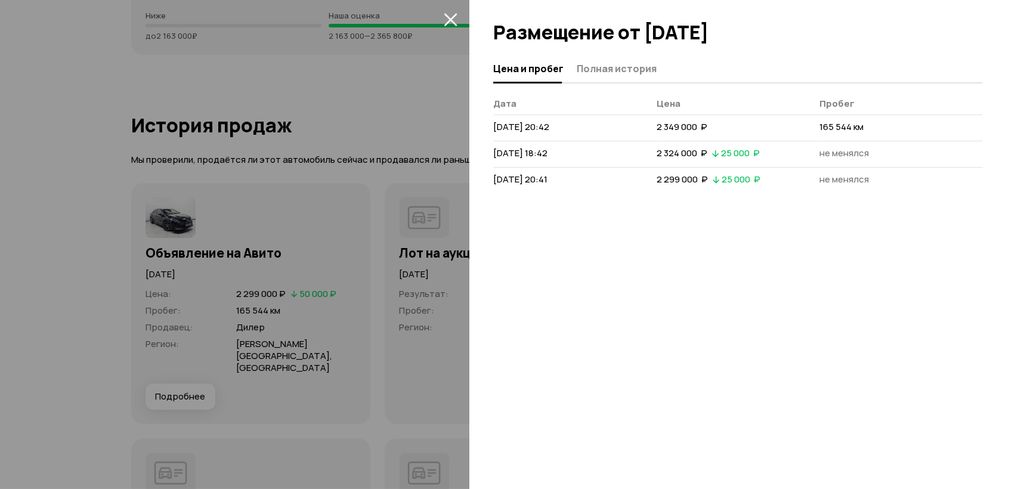
drag, startPoint x: 629, startPoint y: 54, endPoint x: 612, endPoint y: 67, distance: 22.1
click at [629, 54] on div at bounding box center [743, 27] width 549 height 55
drag, startPoint x: 611, startPoint y: 69, endPoint x: 595, endPoint y: 75, distance: 17.2
click at [611, 69] on span "Полная история" at bounding box center [617, 69] width 80 height 12
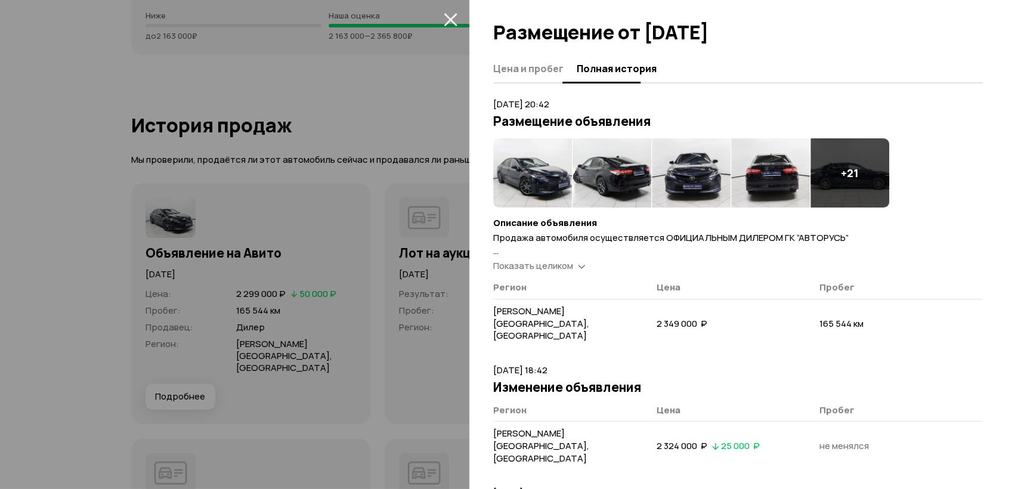
click at [531, 71] on span "Цена и пробег" at bounding box center [528, 69] width 70 height 12
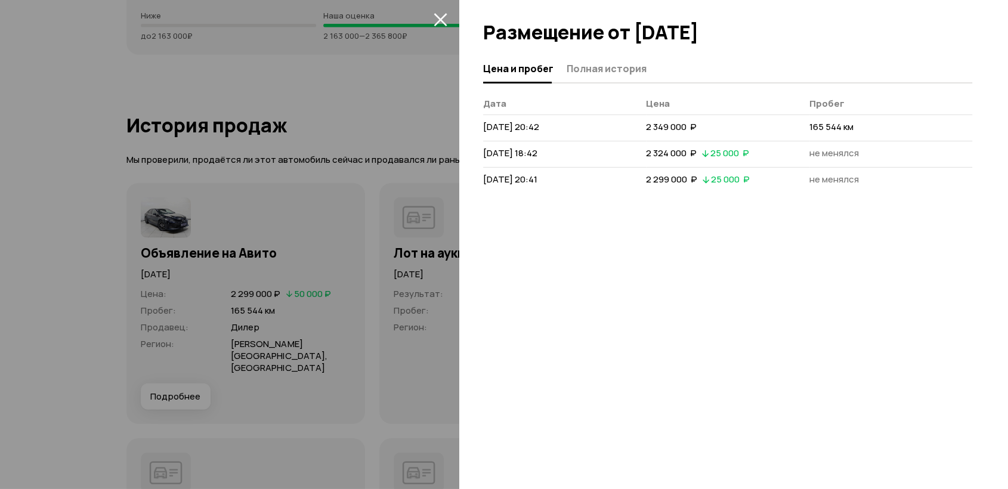
click at [366, 307] on div at bounding box center [504, 244] width 1008 height 489
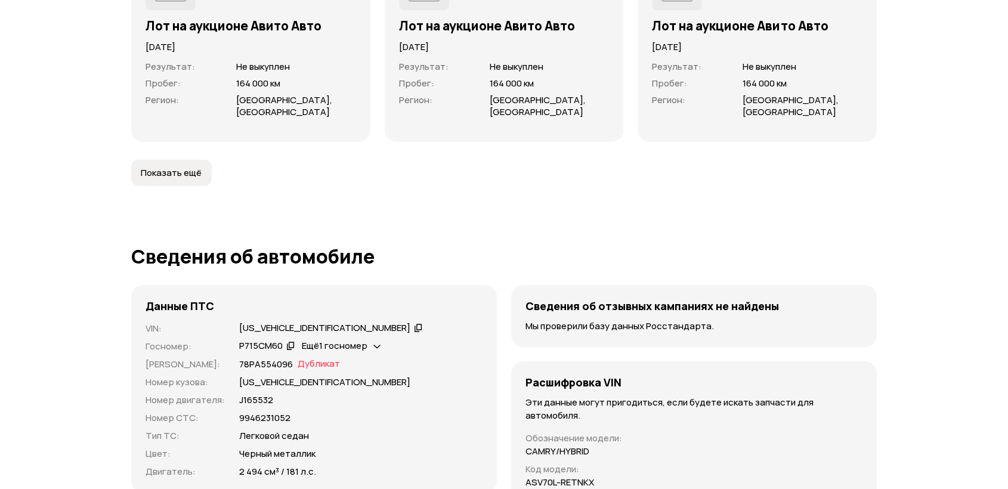
scroll to position [0, 0]
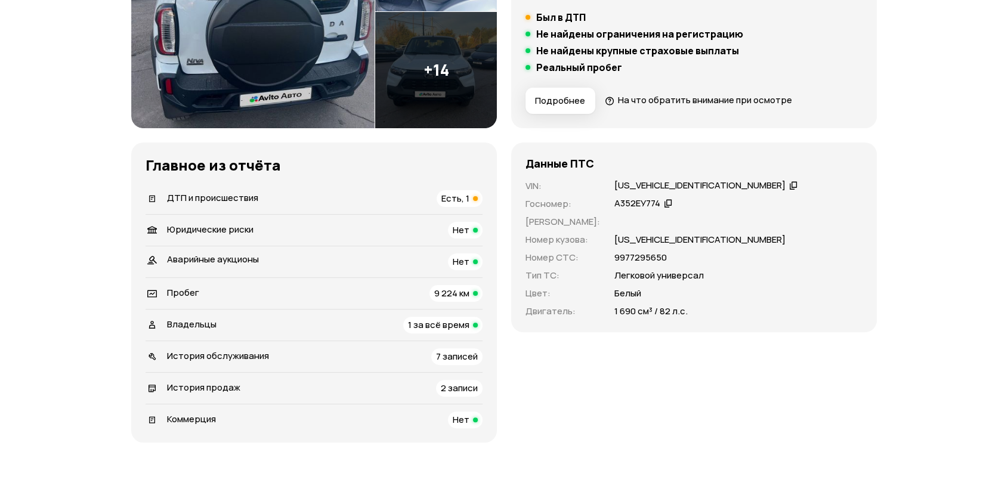
click at [422, 197] on div "ДТП и происшествия Есть, 1" at bounding box center [314, 198] width 337 height 17
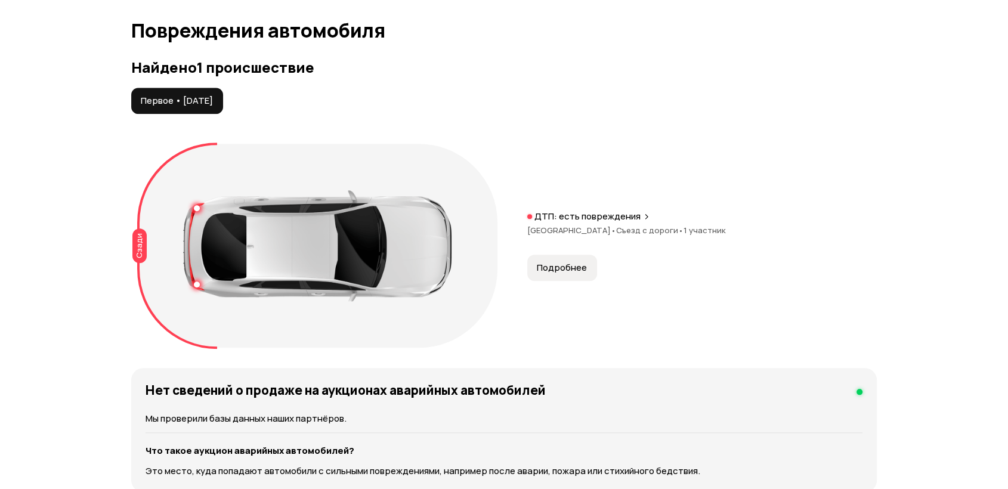
scroll to position [1235, 0]
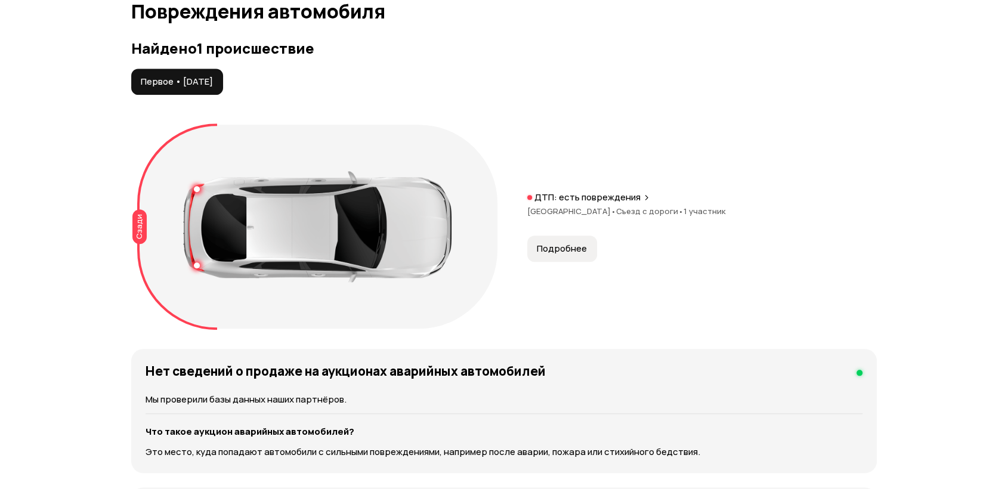
click at [571, 248] on span "Подробнее" at bounding box center [562, 249] width 50 height 12
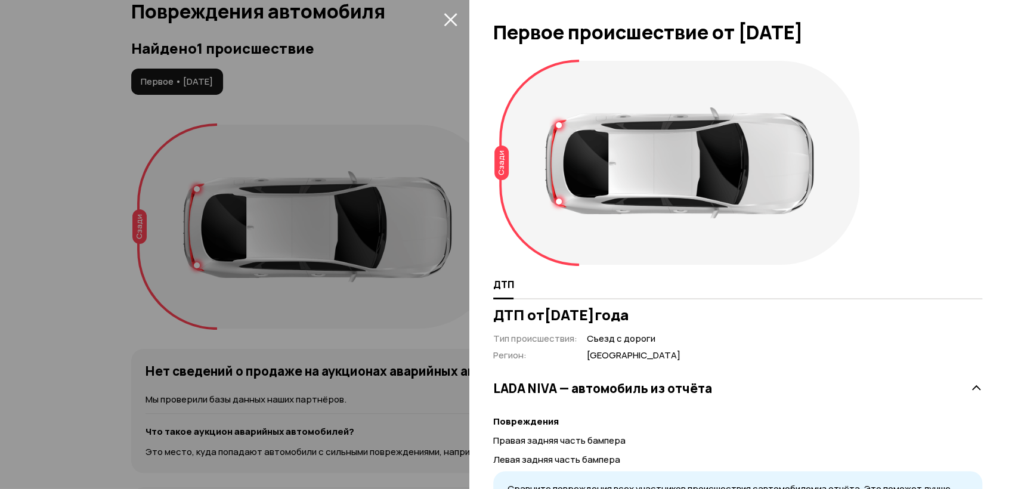
click at [394, 125] on div at bounding box center [509, 244] width 1018 height 489
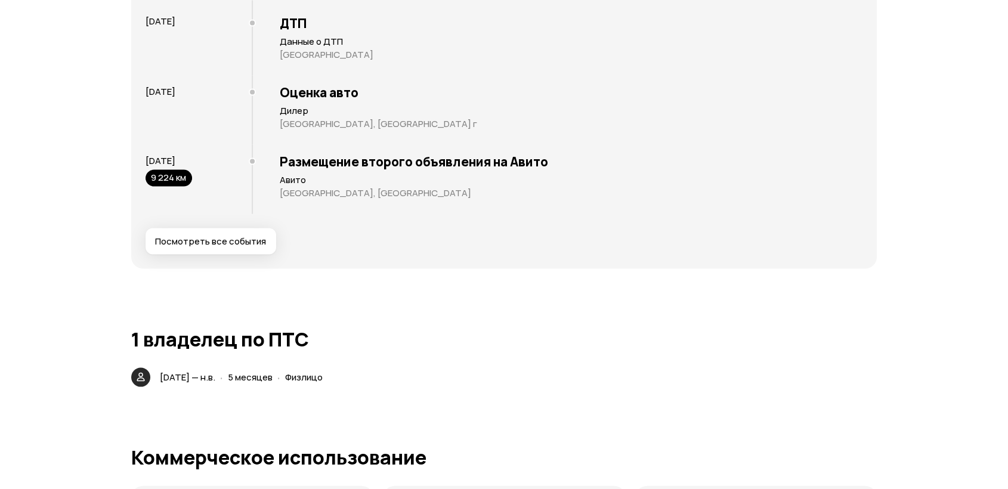
scroll to position [2376, 0]
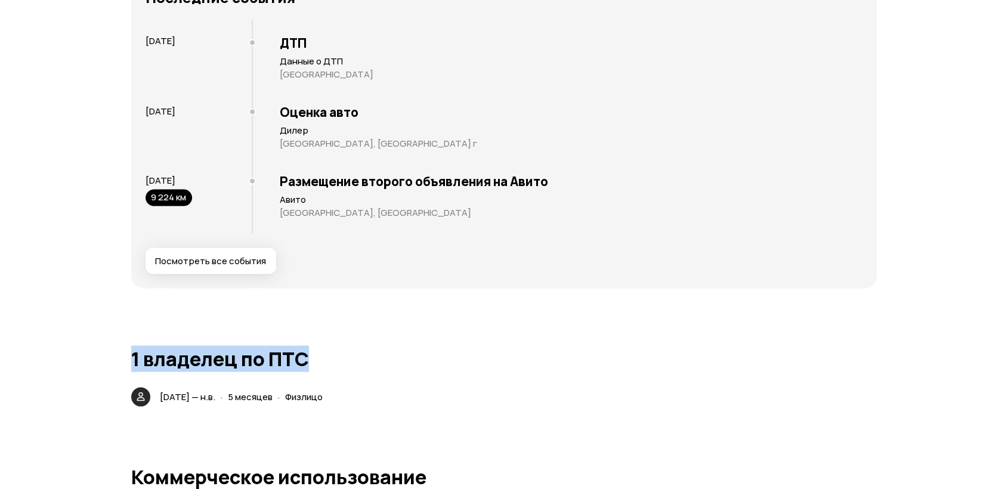
drag, startPoint x: 1000, startPoint y: 293, endPoint x: 1010, endPoint y: 333, distance: 41.8
drag, startPoint x: 954, startPoint y: 310, endPoint x: 1017, endPoint y: 286, distance: 67.0
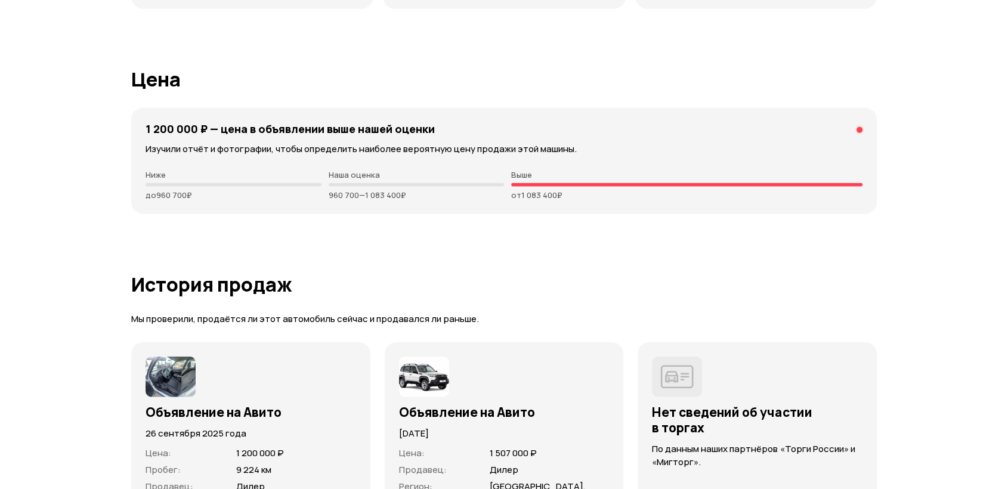
scroll to position [3188, 0]
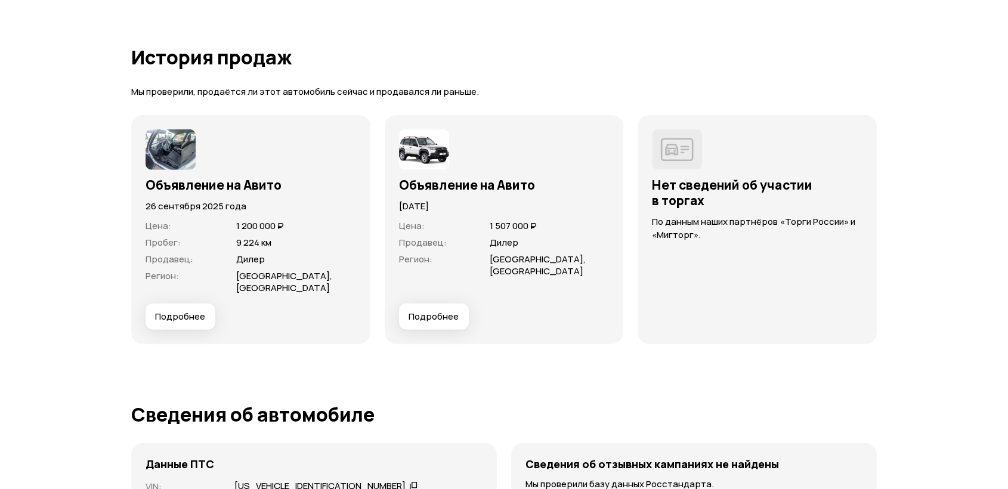
click at [160, 321] on span "Подробнее" at bounding box center [180, 317] width 50 height 12
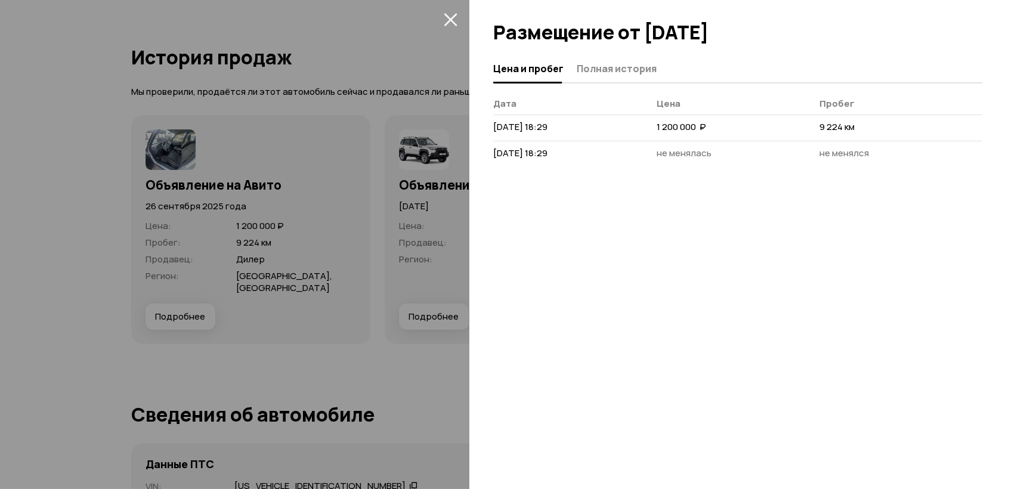
click at [582, 63] on span "Полная история" at bounding box center [617, 69] width 80 height 12
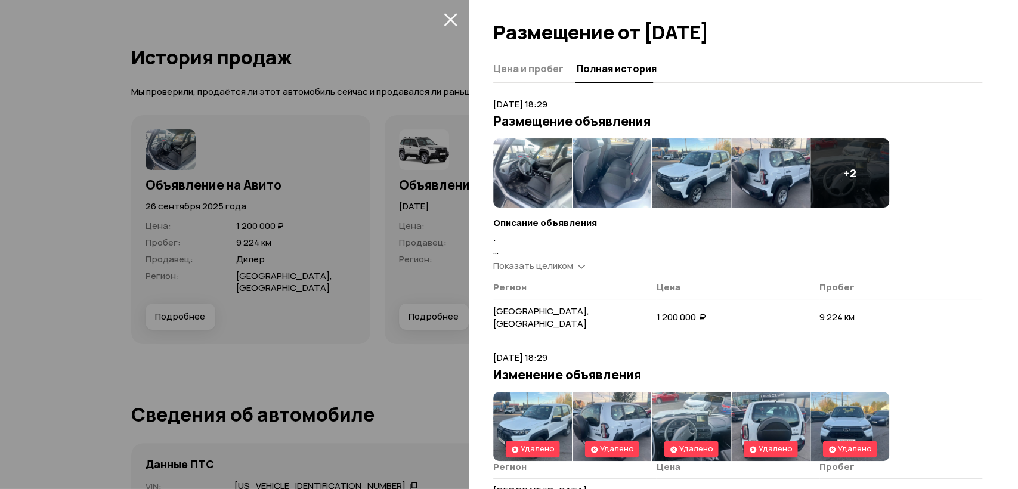
click at [567, 265] on span "Показать целиком" at bounding box center [533, 265] width 80 height 13
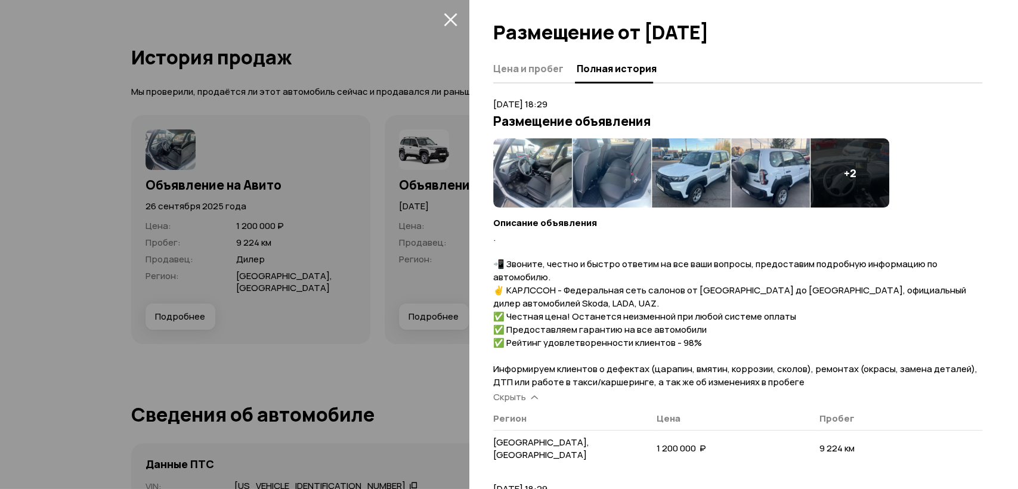
click at [409, 289] on div at bounding box center [509, 244] width 1018 height 489
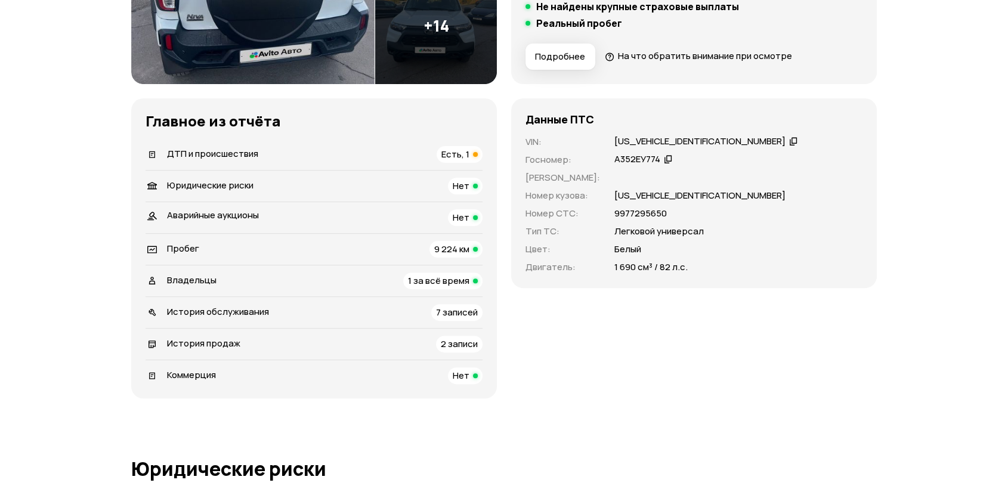
scroll to position [311, 0]
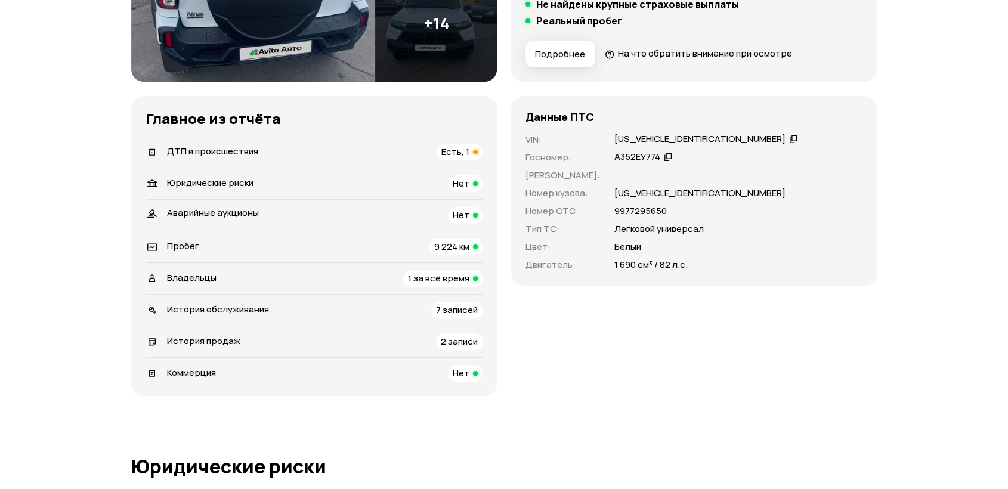
click at [324, 280] on div "Владельцы 1 за всё время" at bounding box center [314, 278] width 337 height 17
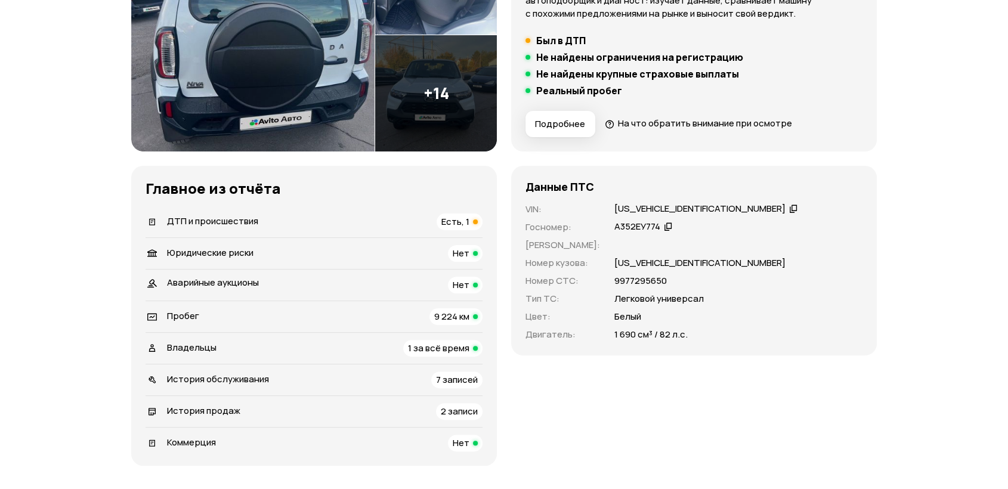
scroll to position [50, 0]
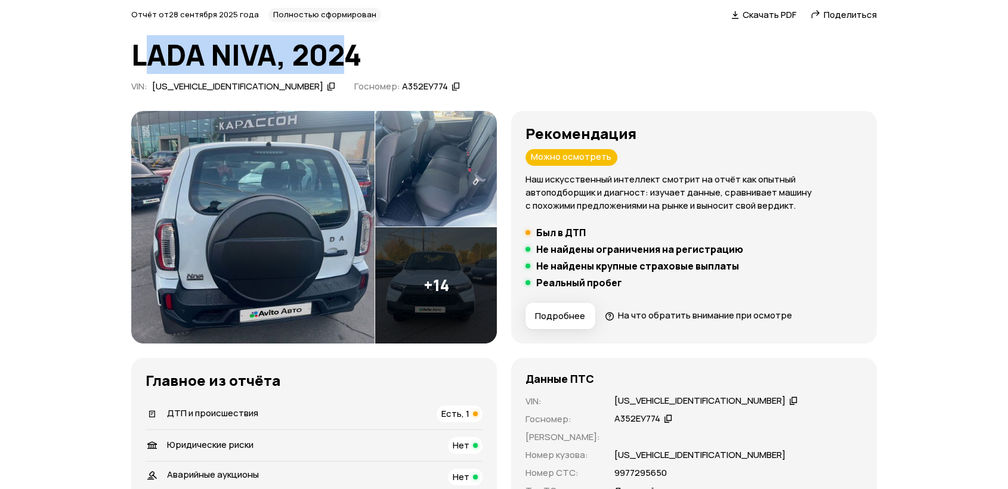
drag, startPoint x: 348, startPoint y: 67, endPoint x: 155, endPoint y: 63, distance: 192.7
click at [155, 63] on h1 "LADA NIVA, 2024" at bounding box center [504, 55] width 746 height 32
drag, startPoint x: 155, startPoint y: 63, endPoint x: 152, endPoint y: 55, distance: 8.3
click at [154, 63] on h1 "LADA NIVA, 2024" at bounding box center [504, 55] width 746 height 32
drag, startPoint x: 152, startPoint y: 54, endPoint x: 160, endPoint y: 50, distance: 9.3
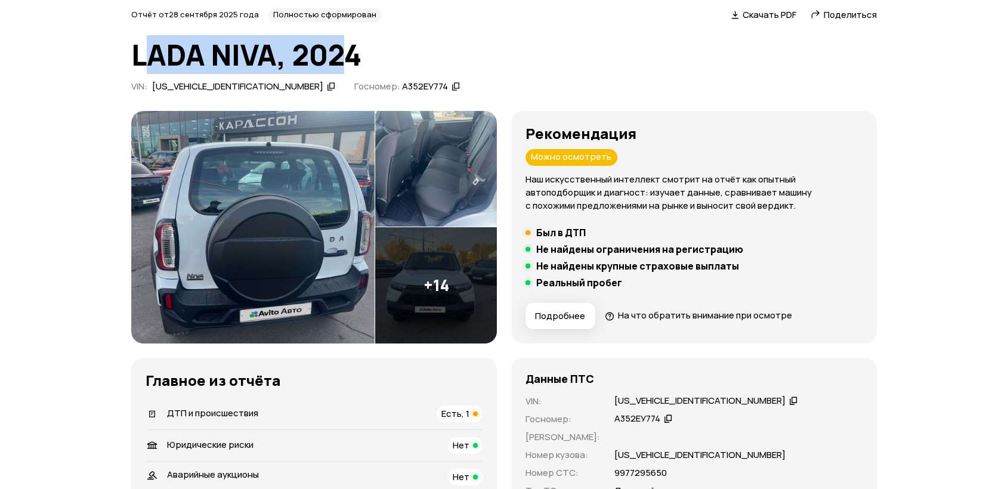
click at [152, 54] on h1 "LADA NIVA, 2024" at bounding box center [504, 55] width 746 height 32
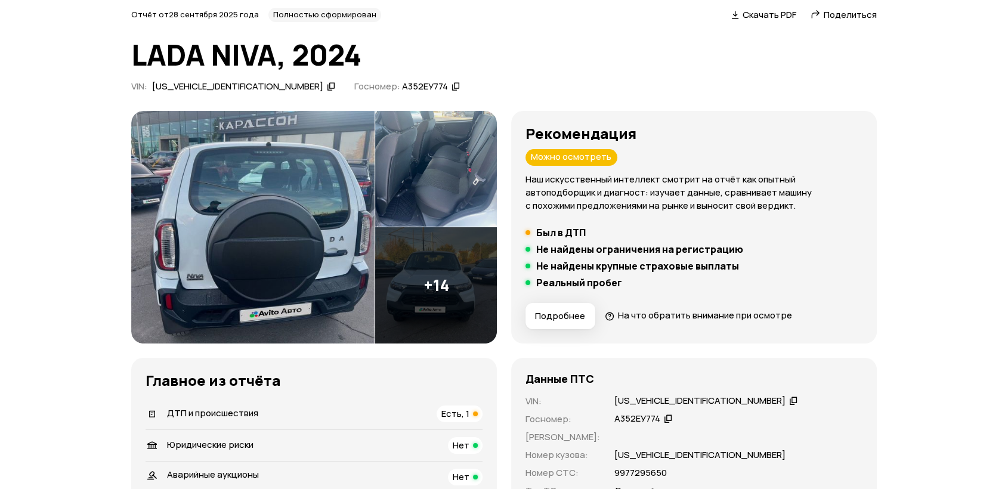
click at [363, 43] on h1 "LADA NIVA, 2024" at bounding box center [504, 55] width 746 height 32
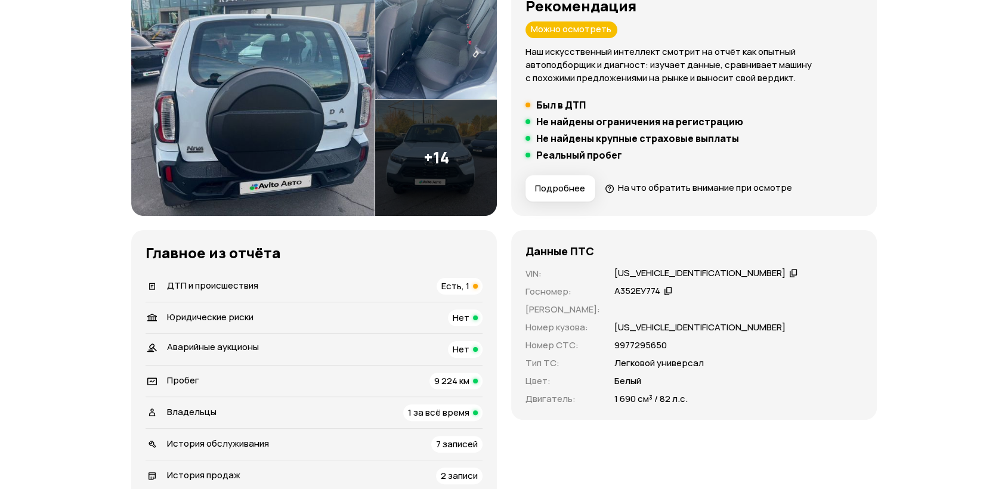
scroll to position [182, 0]
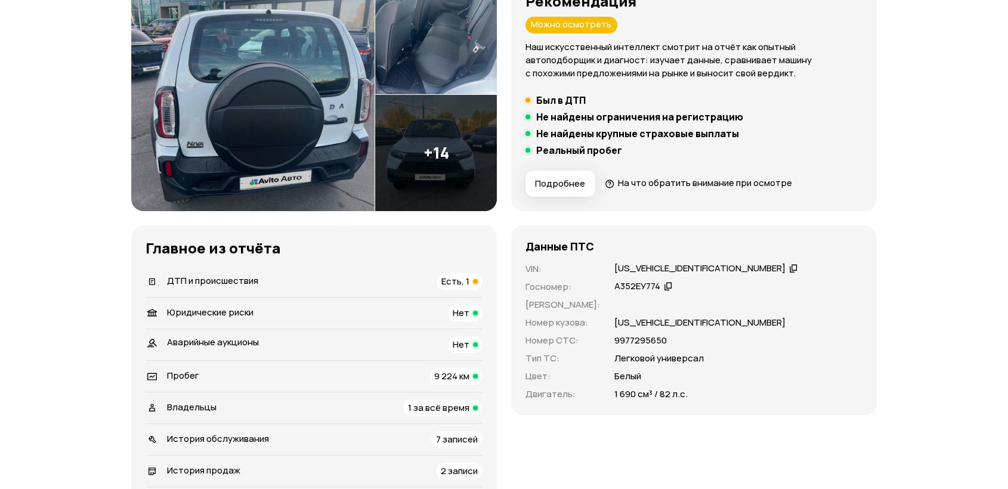
click at [240, 291] on li "ДТП и происшествия Есть, 1" at bounding box center [314, 281] width 337 height 31
click at [243, 281] on span "ДТП и происшествия" at bounding box center [212, 280] width 91 height 13
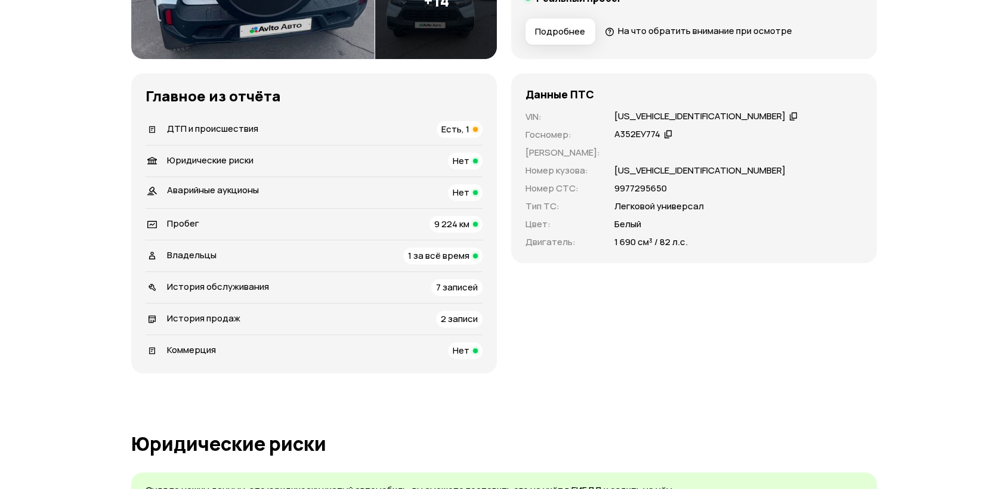
scroll to position [324, 0]
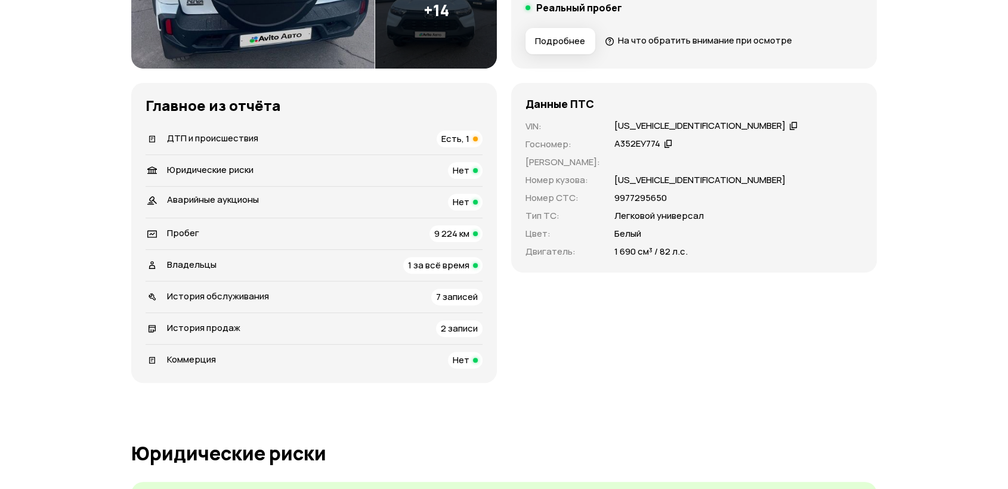
click at [389, 253] on li "Владельцы 1 за всё время" at bounding box center [314, 265] width 337 height 32
click at [419, 255] on ul "ДТП и происшествия Есть, 1   Юридические риски Нет Аварийные аукционы Нет   Про…" at bounding box center [314, 245] width 337 height 245
click at [418, 258] on div "1 за всё время" at bounding box center [442, 265] width 79 height 17
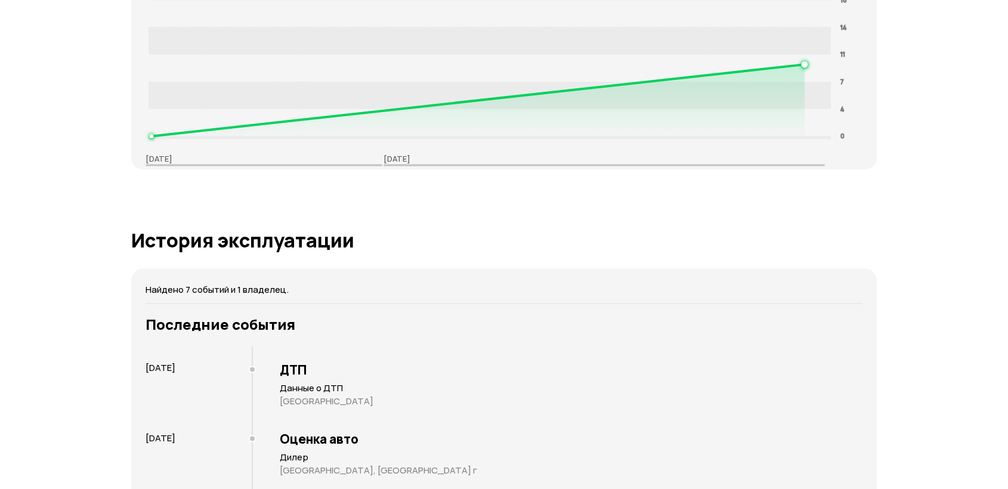
scroll to position [0, 0]
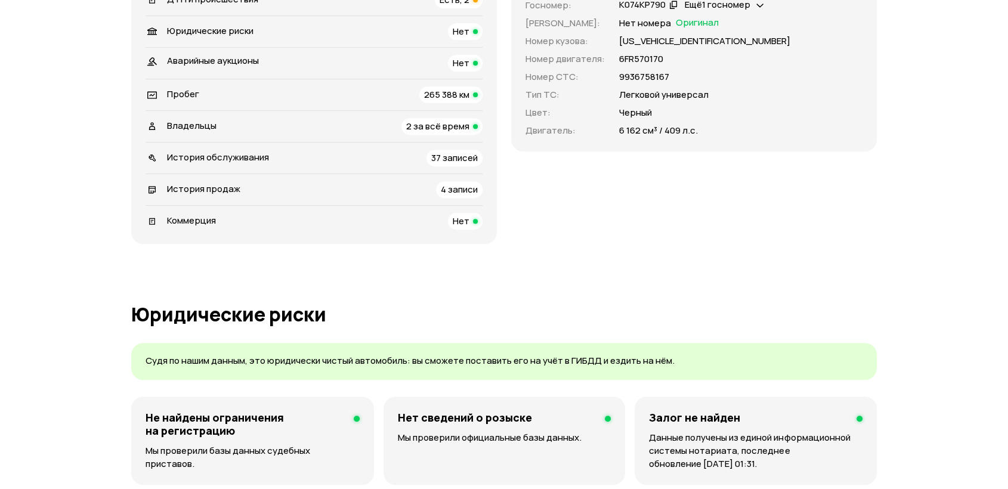
click at [391, 98] on div "Пробег 265 388 км" at bounding box center [314, 94] width 337 height 17
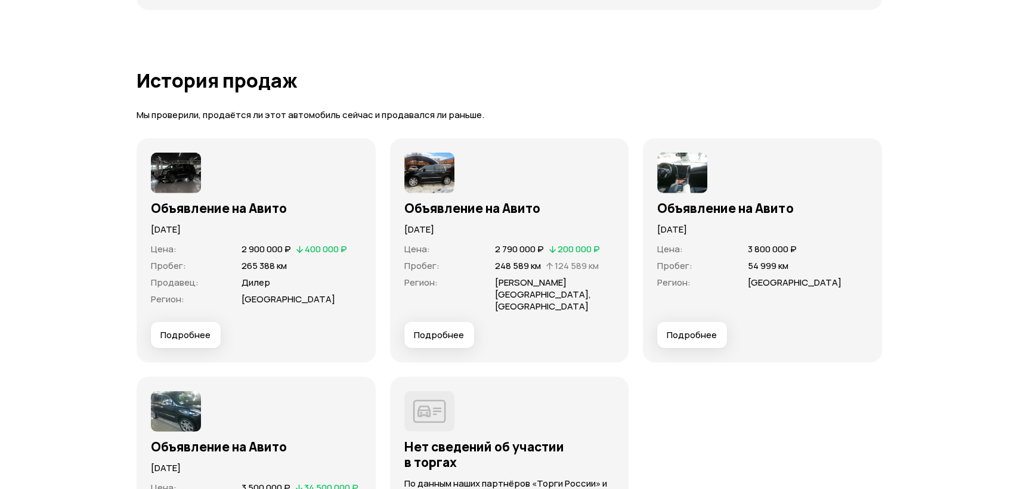
scroll to position [3308, 0]
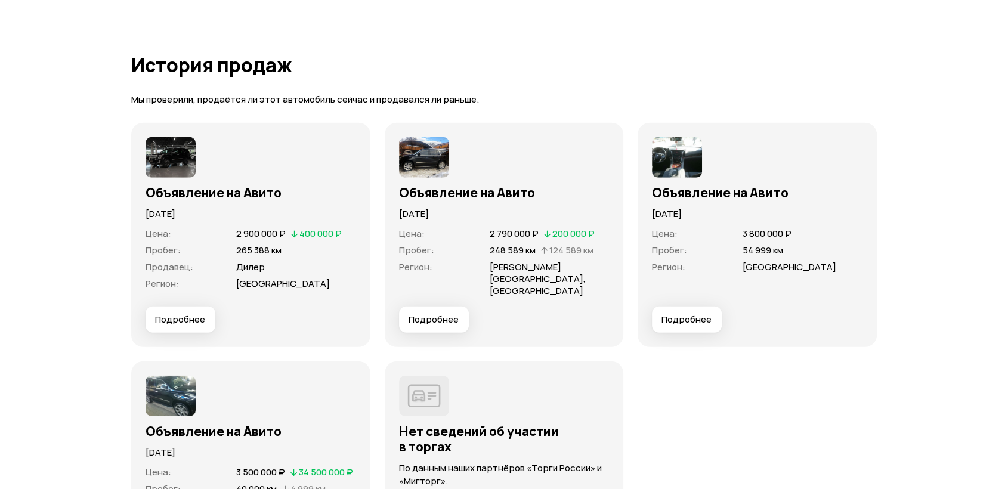
click at [192, 314] on span "Подробнее" at bounding box center [180, 320] width 50 height 12
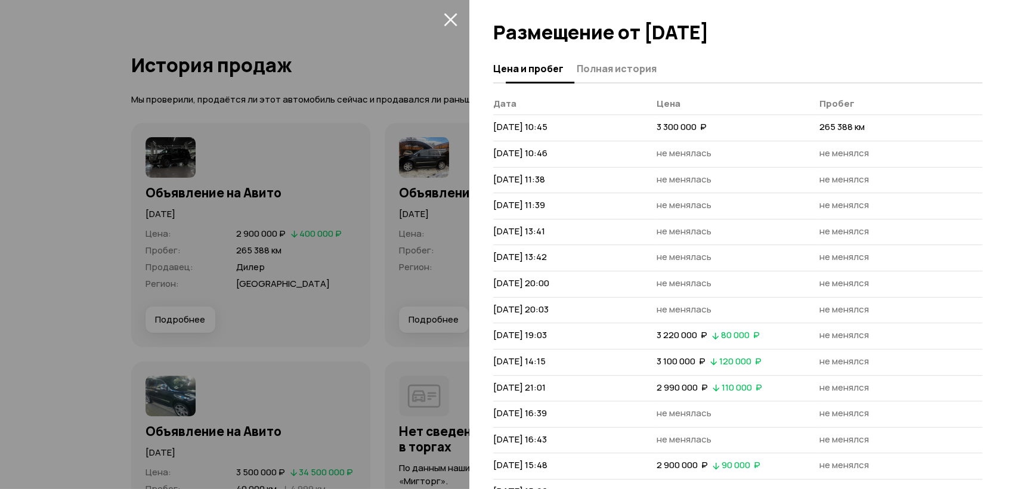
click at [599, 78] on button "Полная история" at bounding box center [615, 68] width 84 height 23
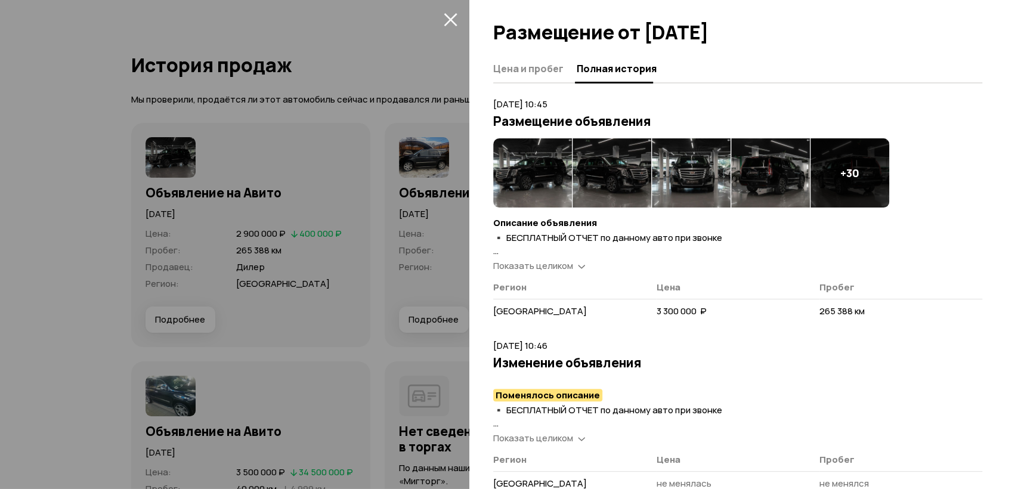
click at [556, 267] on span "Показать целиком" at bounding box center [533, 265] width 80 height 13
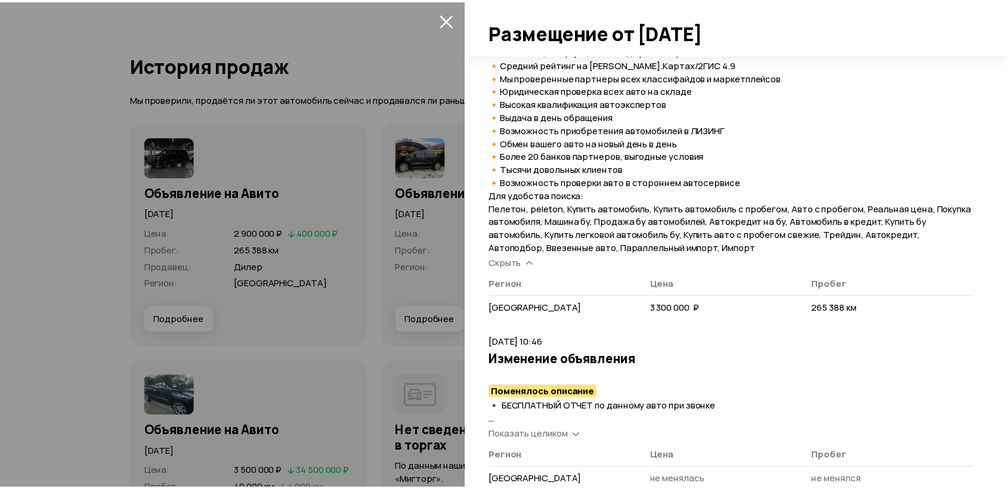
scroll to position [0, 0]
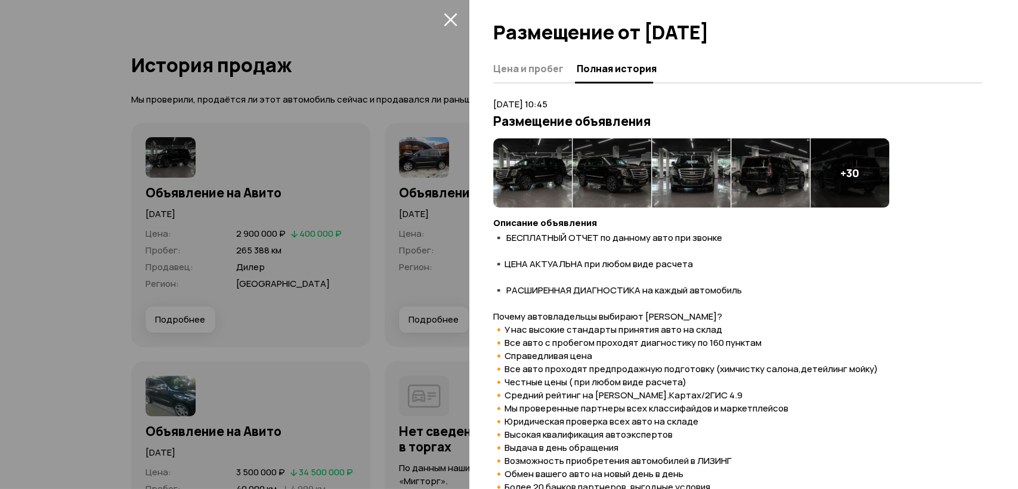
click at [457, 13] on button "закрыть" at bounding box center [450, 19] width 19 height 19
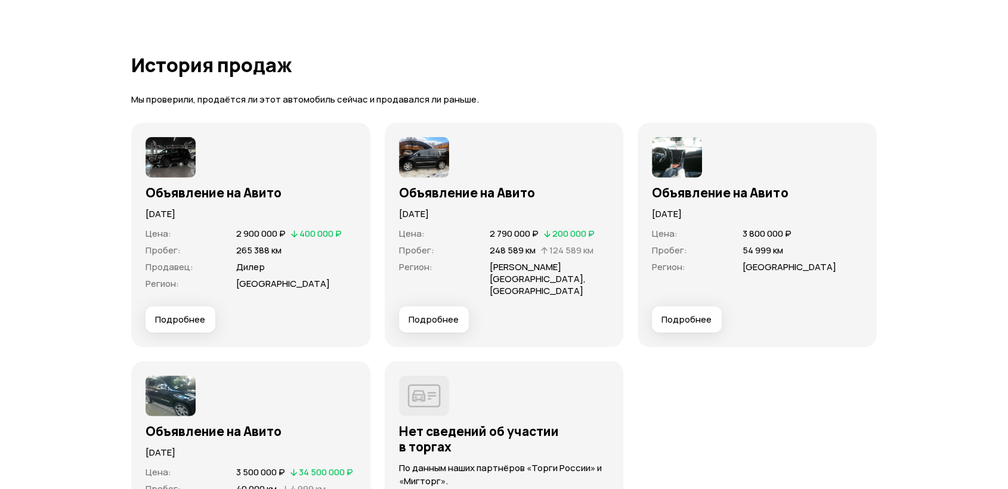
click at [434, 314] on span "Подробнее" at bounding box center [434, 320] width 50 height 12
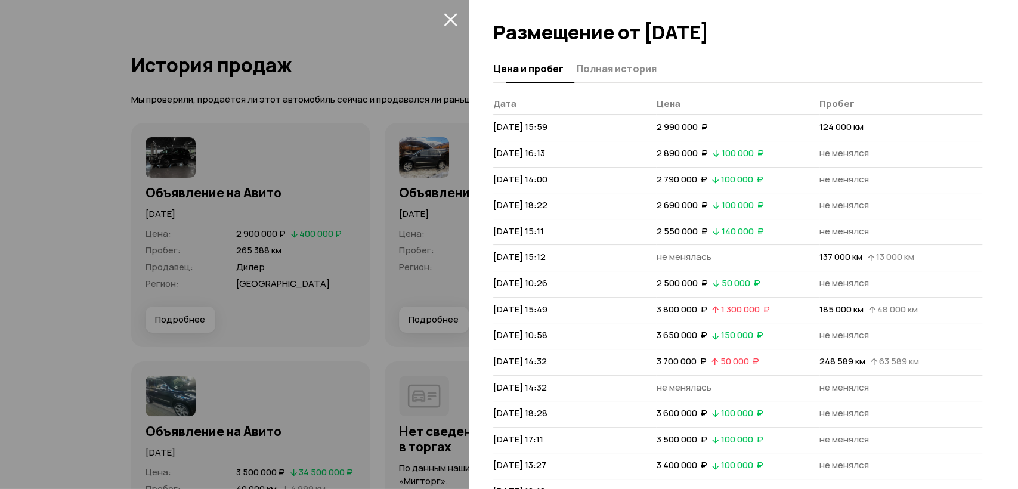
click at [618, 76] on button "Полная история" at bounding box center [615, 68] width 84 height 23
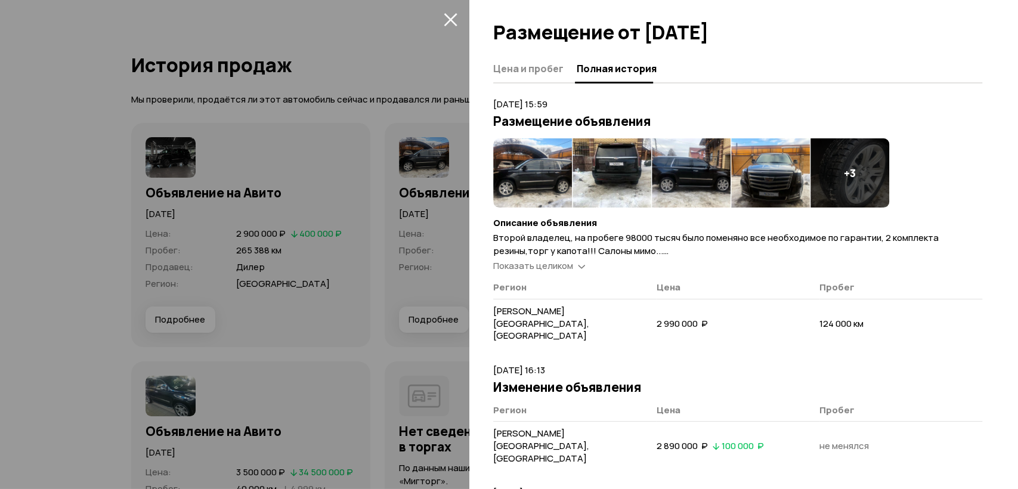
click at [568, 272] on article "5 февраля 2019 г. 15:59 Размещение объявления + 3 Описание объявления Второй вл…" at bounding box center [737, 224] width 489 height 252
click at [570, 259] on span "Показать целиком" at bounding box center [533, 265] width 80 height 13
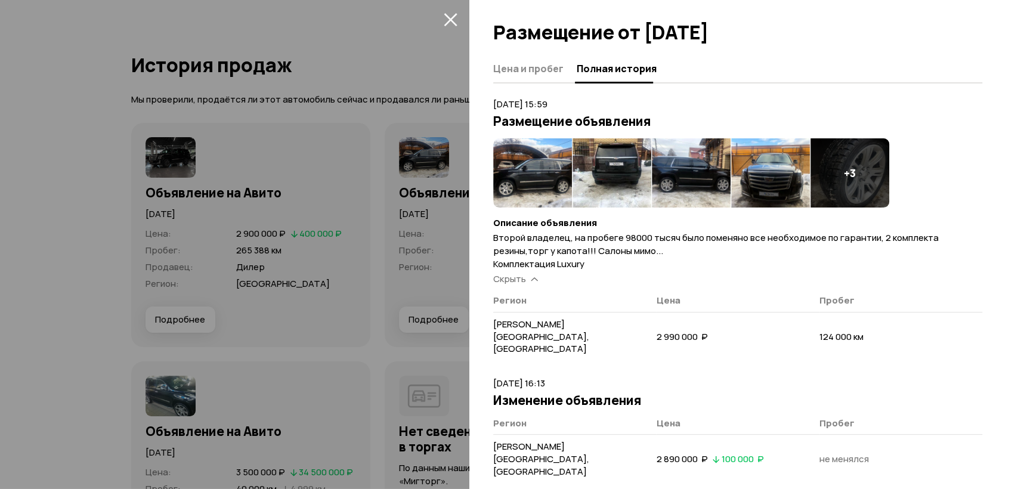
click at [401, 233] on div at bounding box center [509, 244] width 1018 height 489
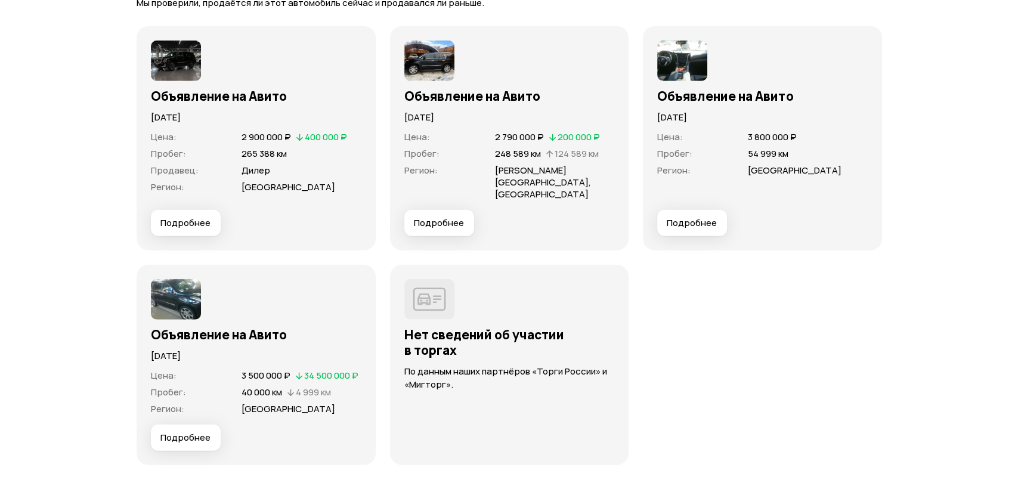
scroll to position [3374, 0]
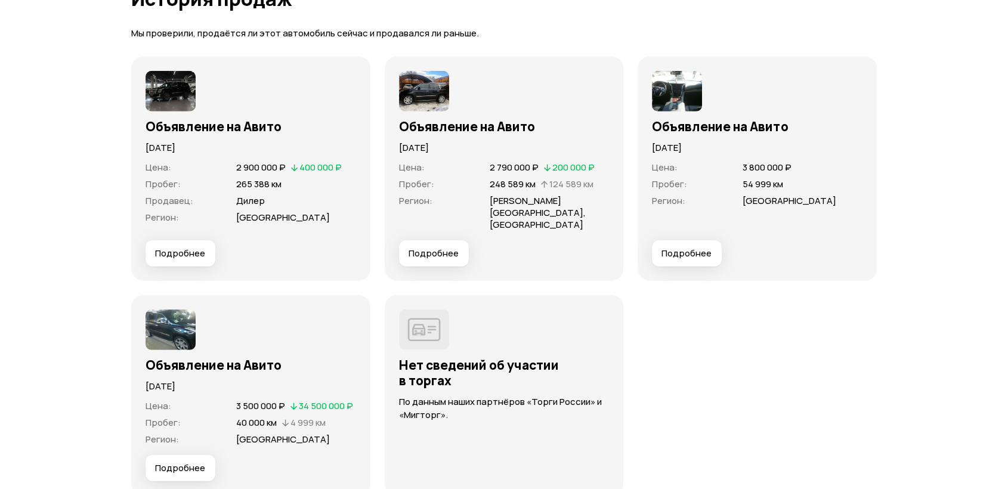
drag, startPoint x: 174, startPoint y: 251, endPoint x: 180, endPoint y: 246, distance: 7.2
click at [175, 249] on button "Подробнее" at bounding box center [181, 253] width 70 height 26
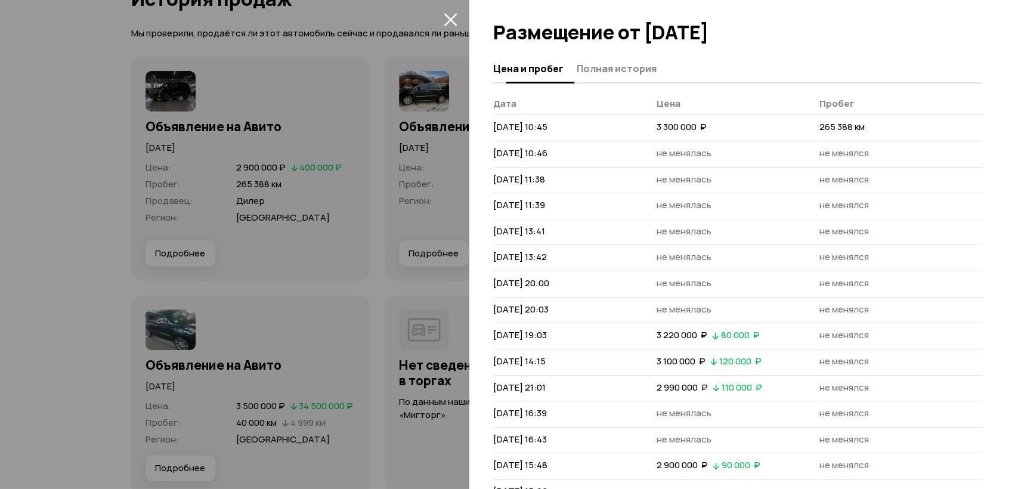
click at [622, 60] on button "Полная история" at bounding box center [615, 68] width 84 height 23
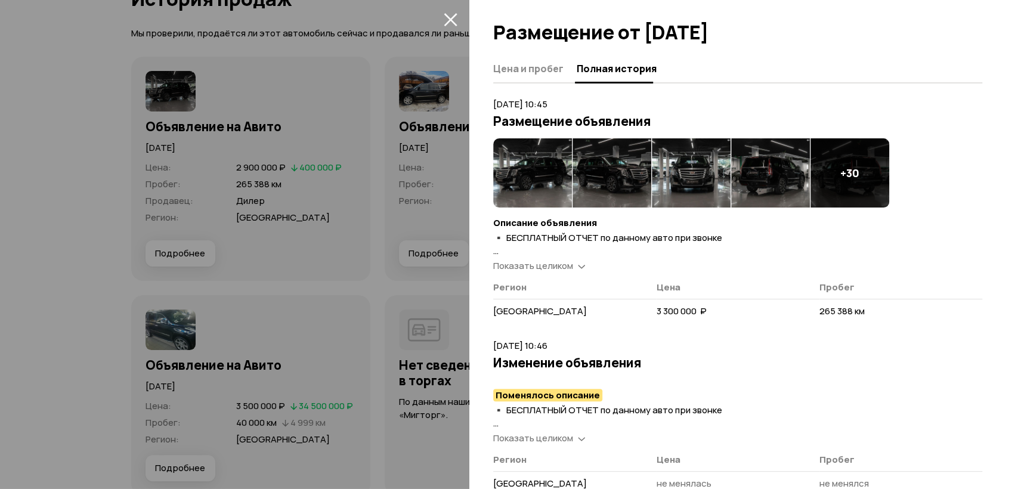
click at [563, 282] on th "Регион" at bounding box center [574, 290] width 163 height 17
click at [563, 262] on span "Показать целиком" at bounding box center [533, 265] width 80 height 13
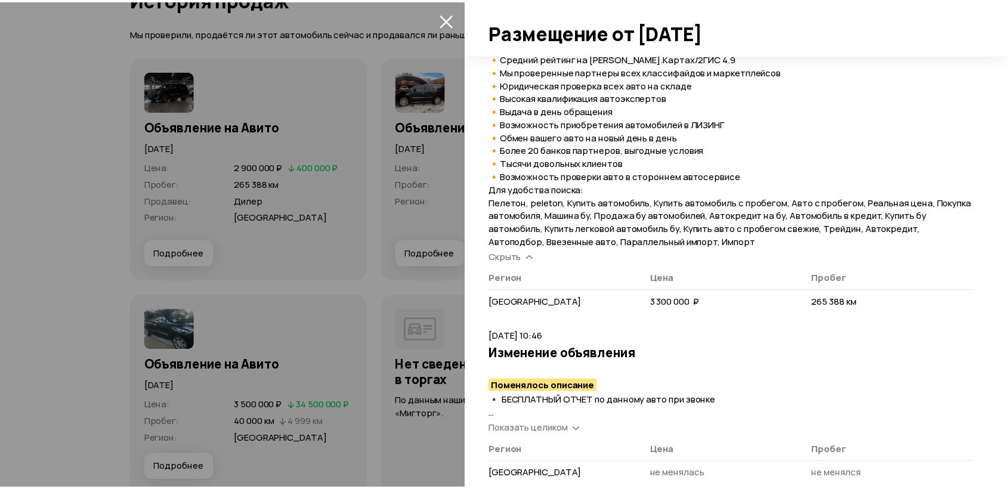
scroll to position [331, 0]
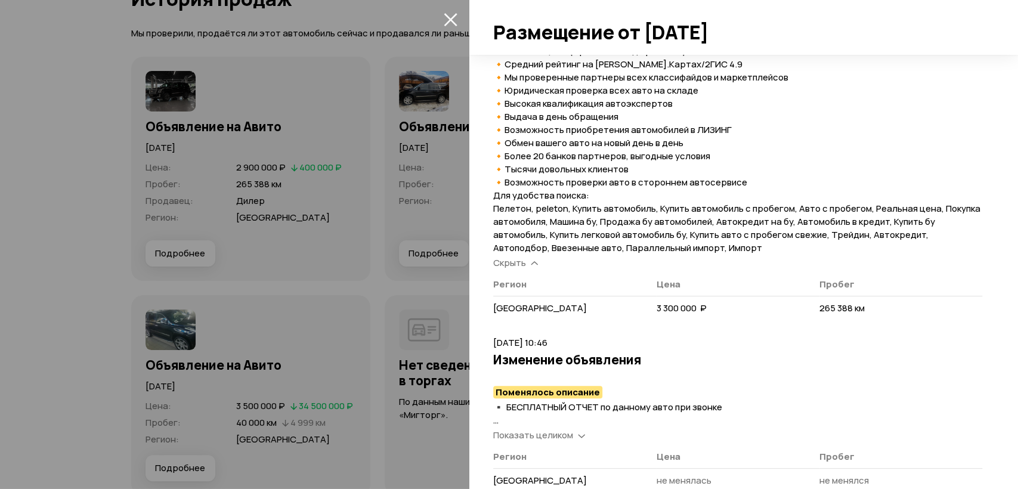
click at [411, 221] on div at bounding box center [509, 244] width 1018 height 489
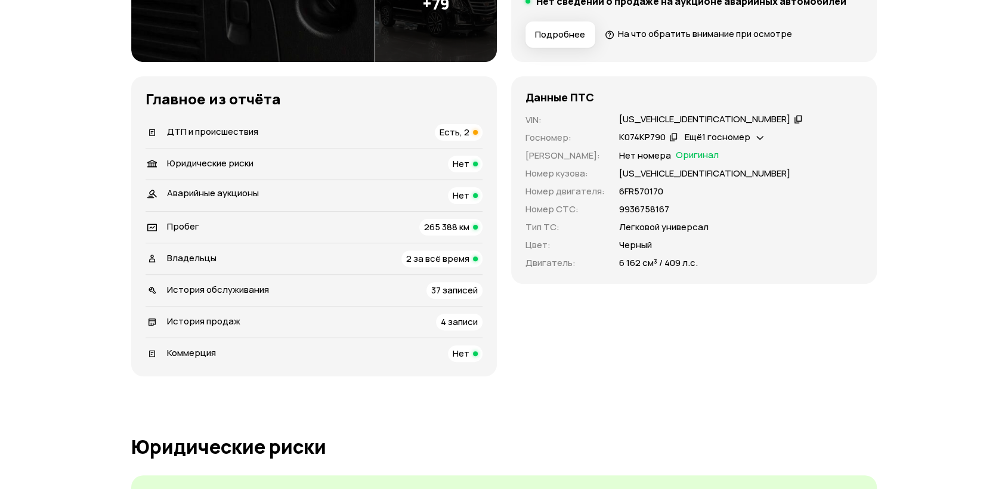
click at [329, 135] on div "ДТП и происшествия Есть, 2" at bounding box center [314, 132] width 337 height 17
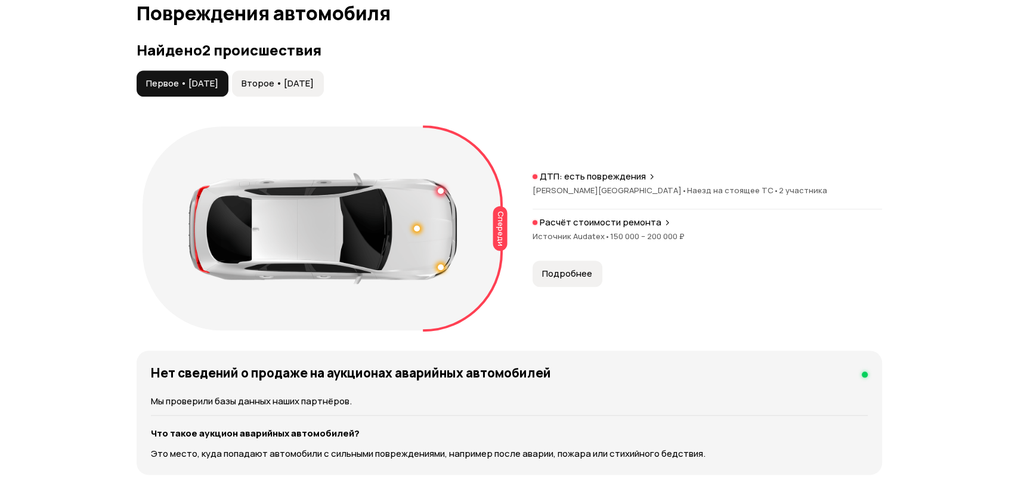
scroll to position [1236, 0]
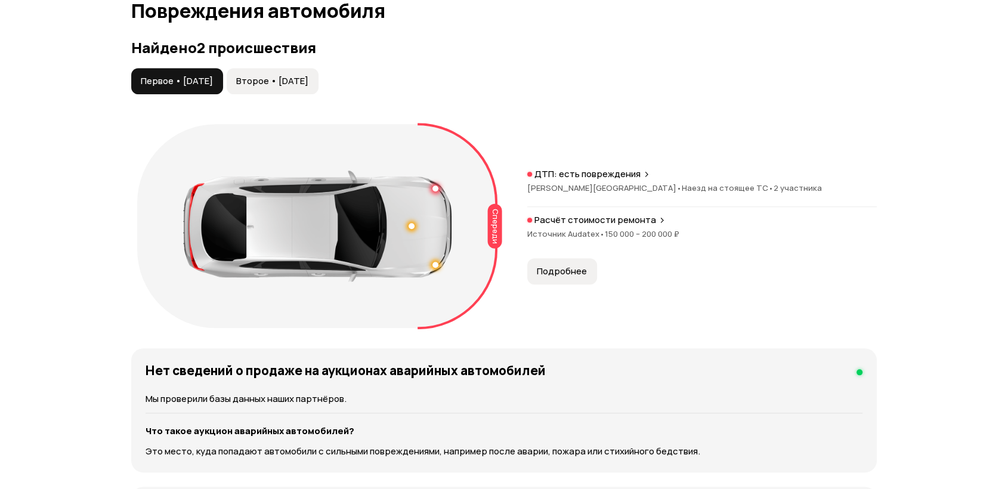
click at [573, 233] on span "Источник Audatex •" at bounding box center [566, 233] width 78 height 11
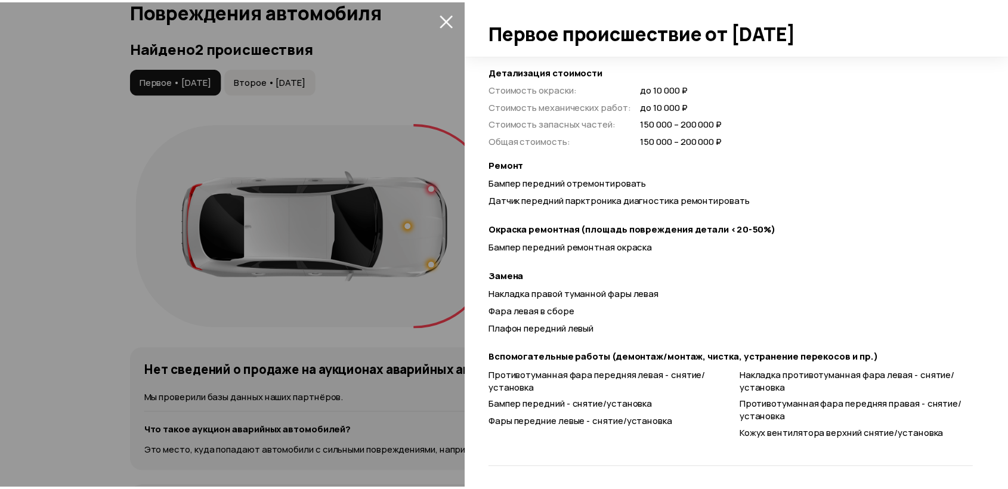
scroll to position [329, 0]
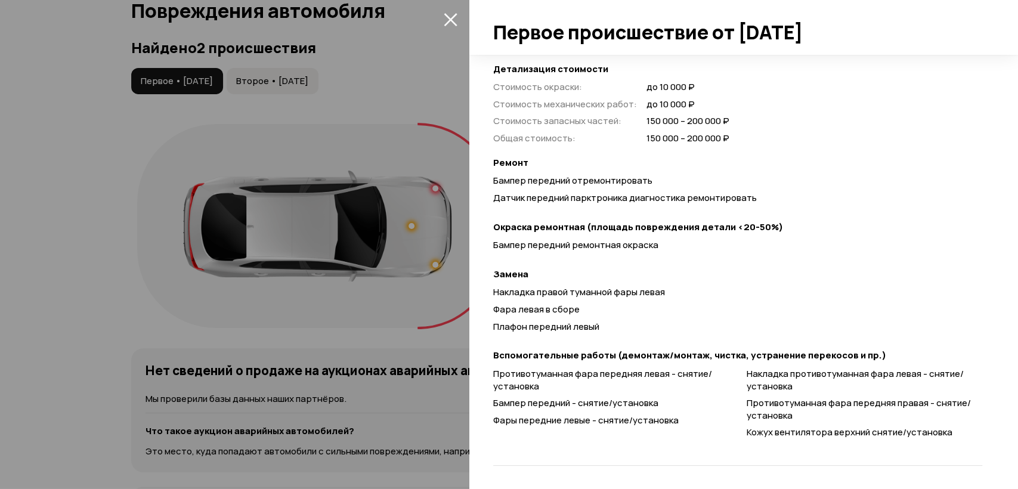
click at [421, 95] on div at bounding box center [509, 244] width 1018 height 489
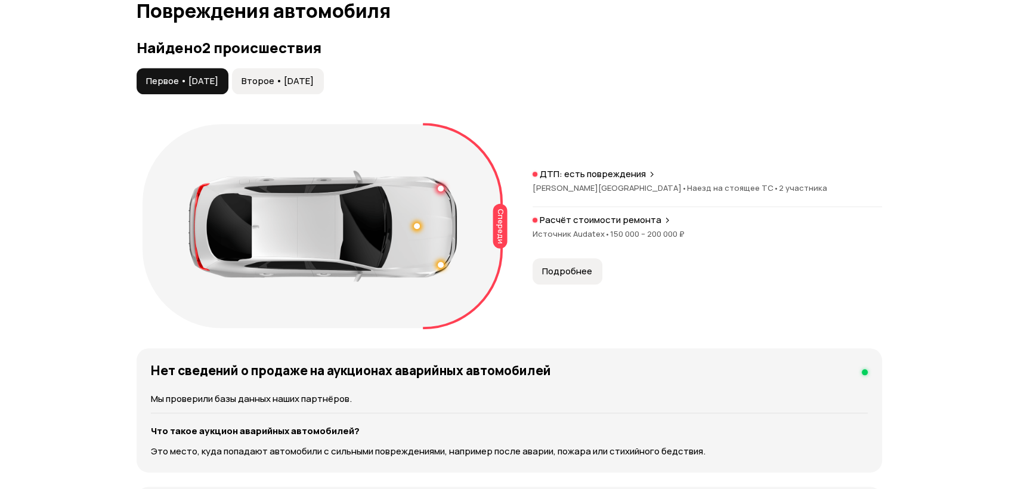
scroll to position [141, 0]
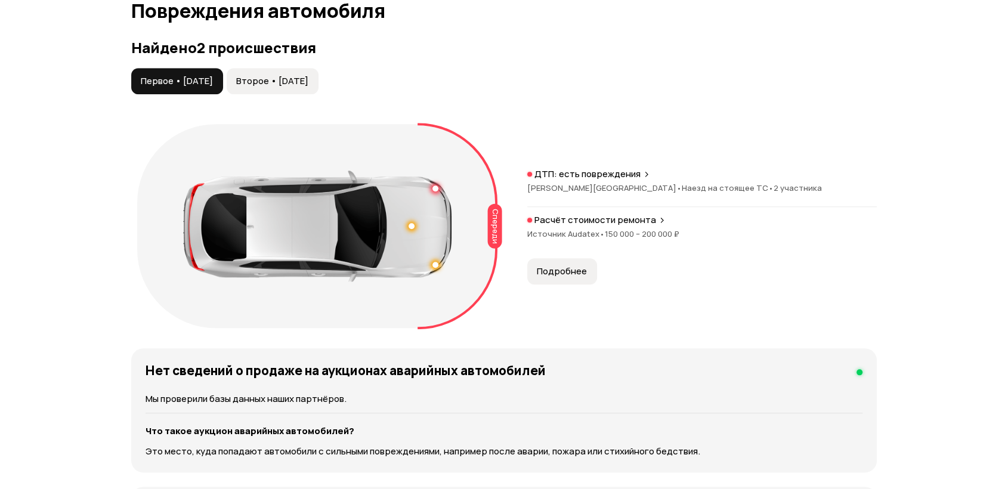
click at [268, 78] on span "Второе • 15 июн 2022" at bounding box center [272, 81] width 72 height 12
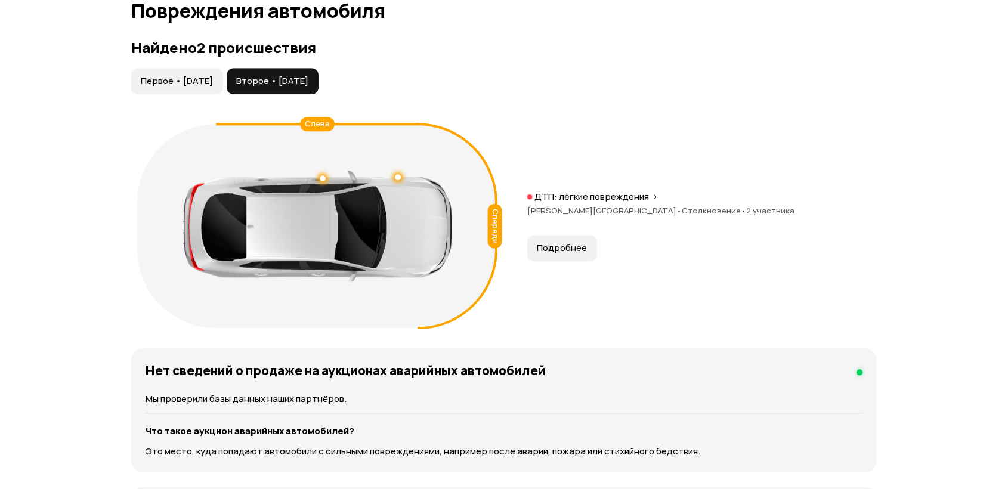
click at [550, 242] on span "Подробнее" at bounding box center [562, 248] width 50 height 12
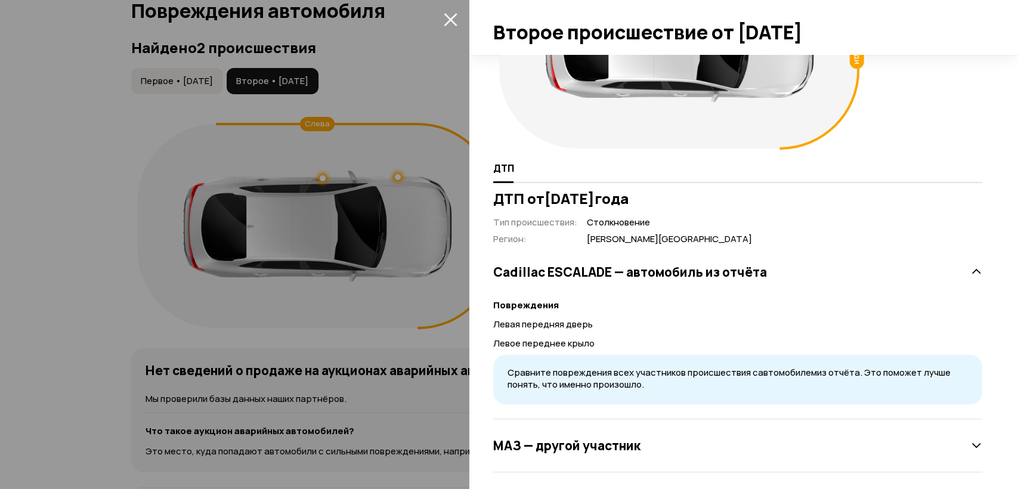
scroll to position [122, 0]
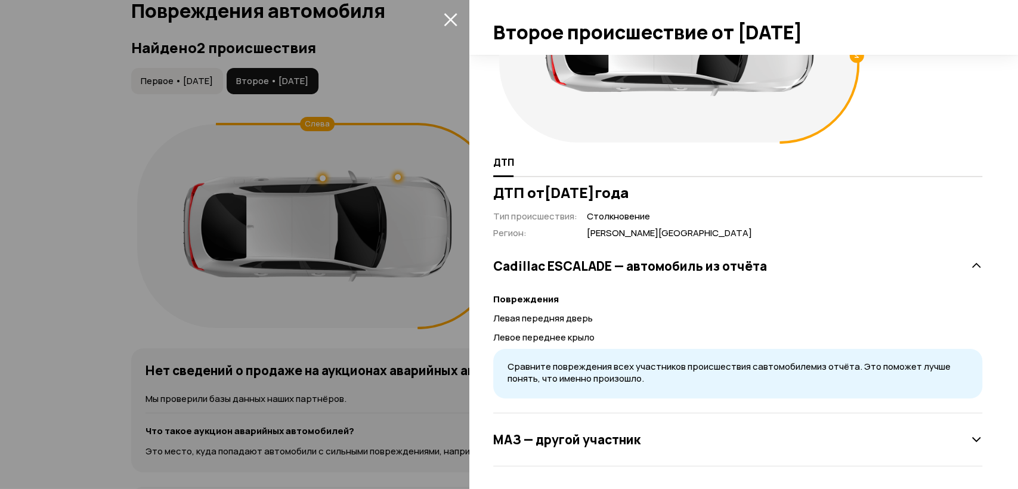
click at [402, 121] on div at bounding box center [509, 244] width 1018 height 489
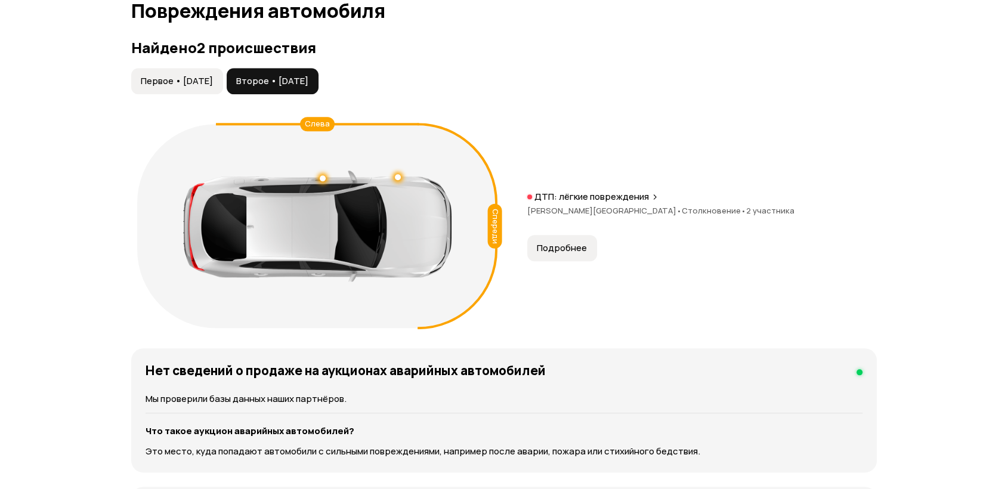
click at [319, 174] on div at bounding box center [317, 226] width 268 height 111
click at [320, 182] on div at bounding box center [317, 226] width 268 height 111
click at [321, 180] on div at bounding box center [323, 178] width 6 height 6
click at [494, 125] on icon at bounding box center [458, 226] width 80 height 206
click at [581, 211] on span "Московская область •" at bounding box center [604, 210] width 154 height 11
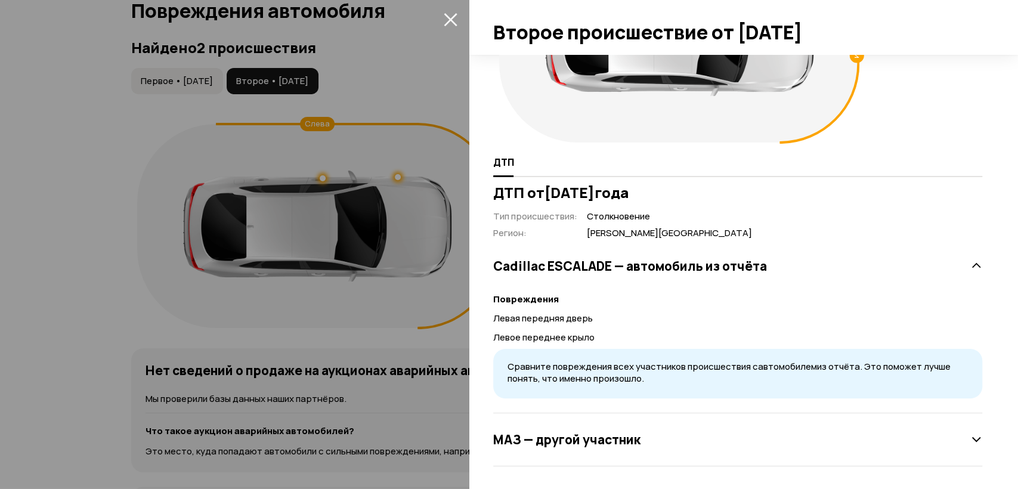
click at [727, 250] on div "Cadillac ESCALADE — автомобиль из отчёта Повреждения Левая передняя дверь Левое…" at bounding box center [737, 327] width 489 height 174
drag, startPoint x: 728, startPoint y: 258, endPoint x: 418, endPoint y: 150, distance: 328.4
click at [728, 259] on h3 "Cadillac ESCALADE — автомобиль из отчёта" at bounding box center [630, 266] width 274 height 16
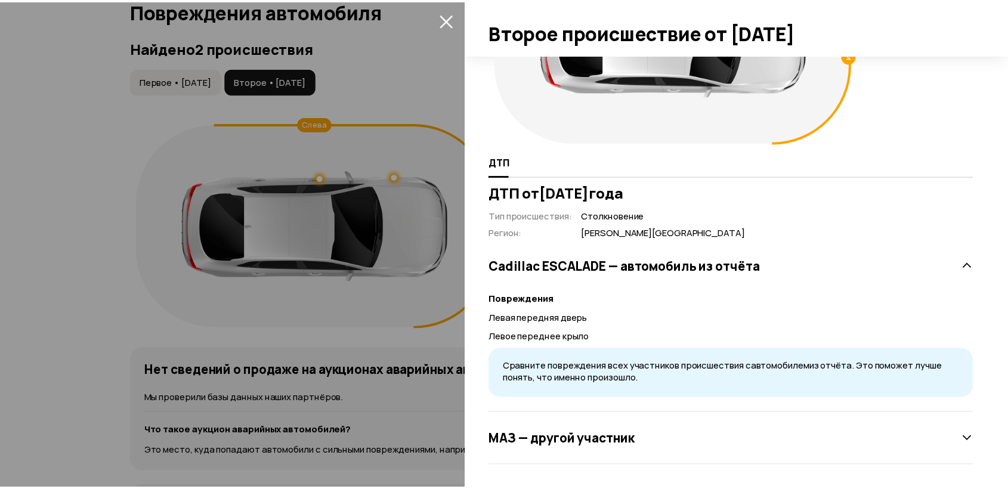
scroll to position [2, 0]
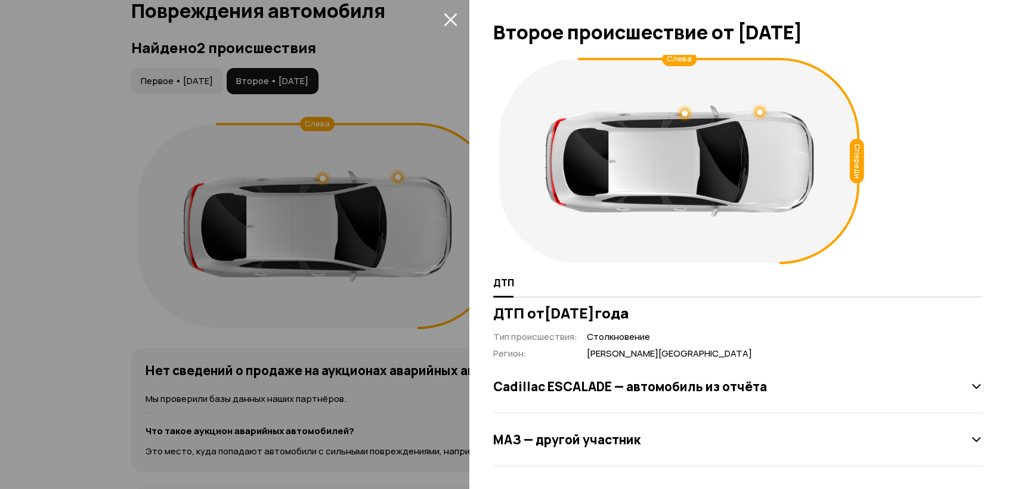
click at [411, 144] on div at bounding box center [509, 244] width 1018 height 489
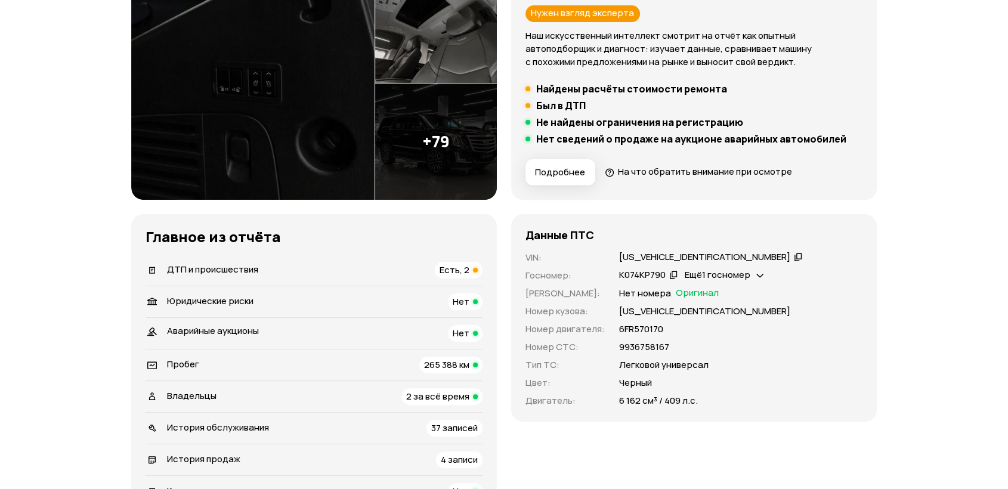
scroll to position [440, 0]
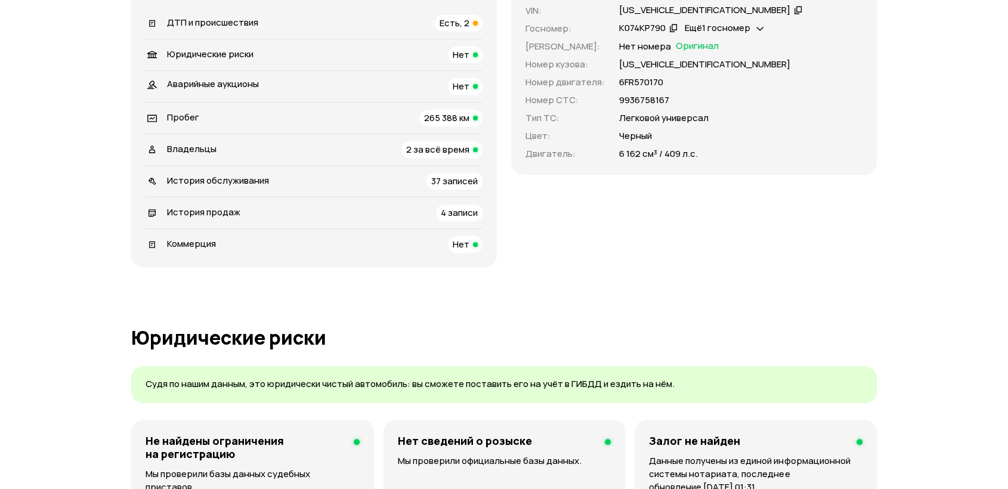
click at [323, 147] on div "Владельцы 2 за всё время" at bounding box center [314, 149] width 337 height 17
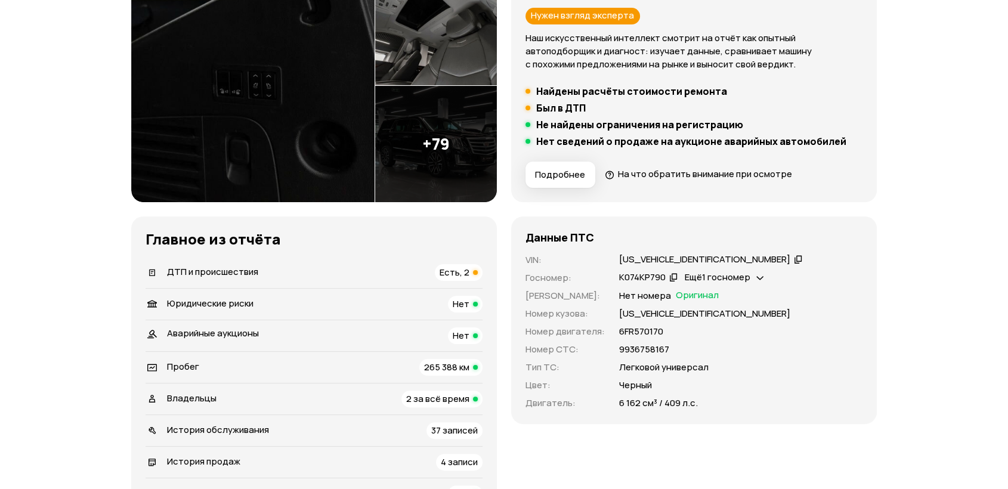
scroll to position [277, 0]
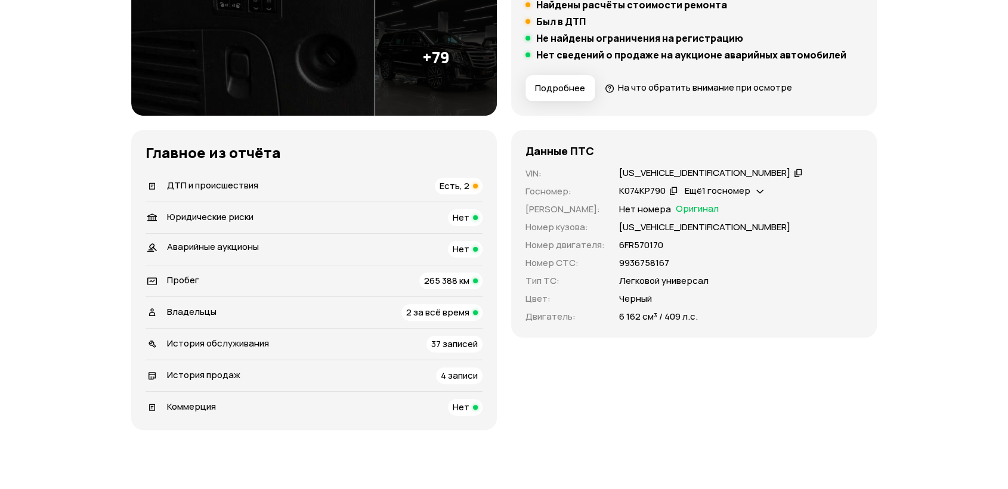
click at [434, 285] on span "265 388 км" at bounding box center [446, 280] width 45 height 13
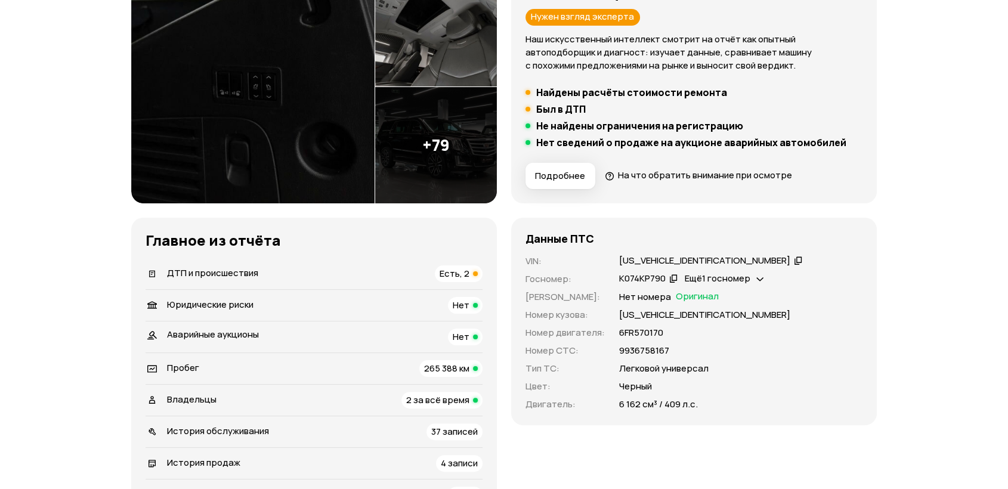
scroll to position [199, 0]
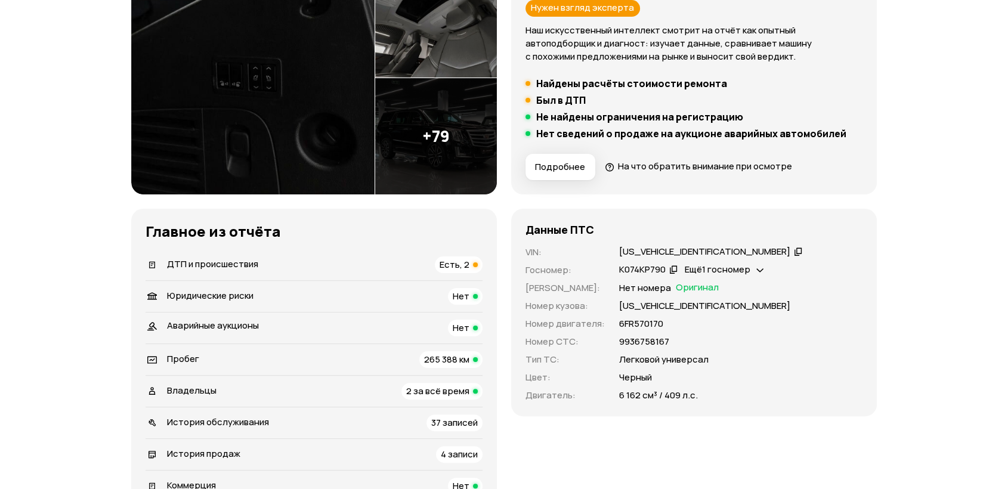
click at [338, 261] on div "ДТП и происшествия Есть, 2" at bounding box center [314, 264] width 337 height 17
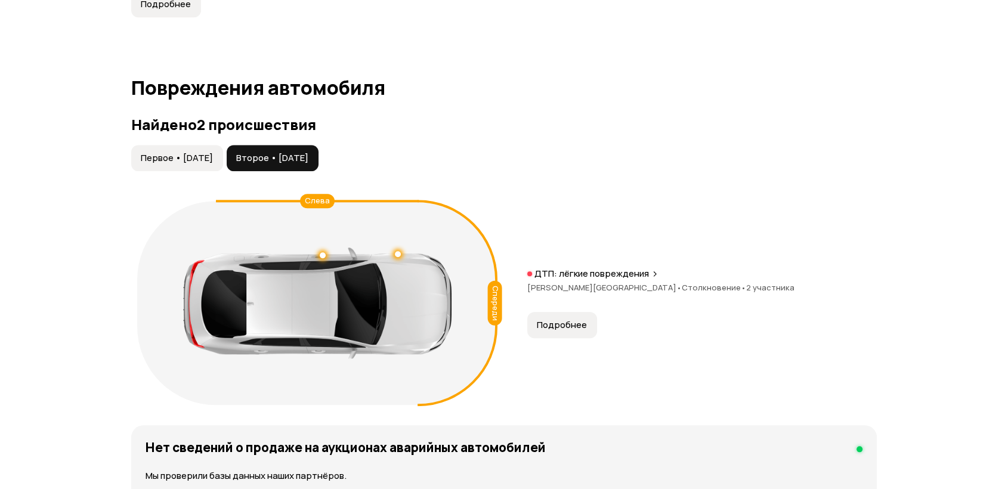
scroll to position [1102, 0]
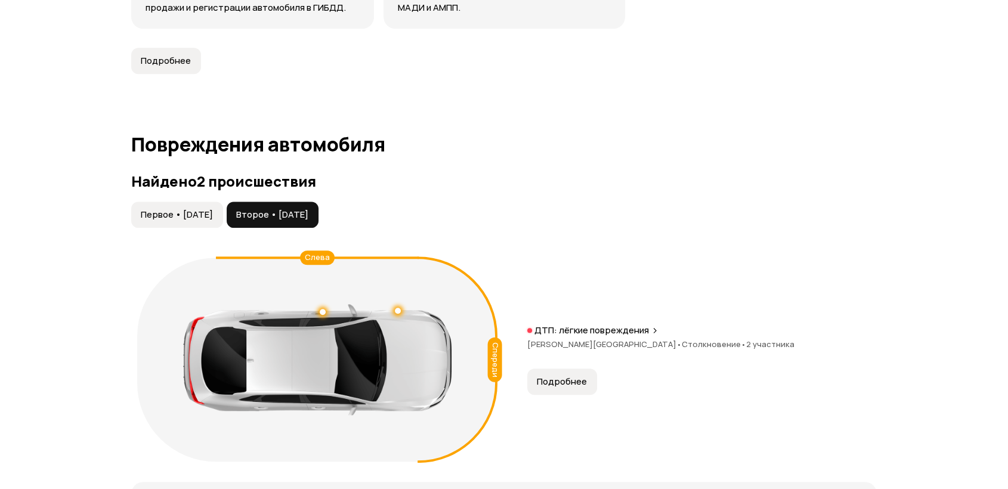
click at [216, 221] on button "Первое • 11 янв 2018" at bounding box center [177, 215] width 92 height 26
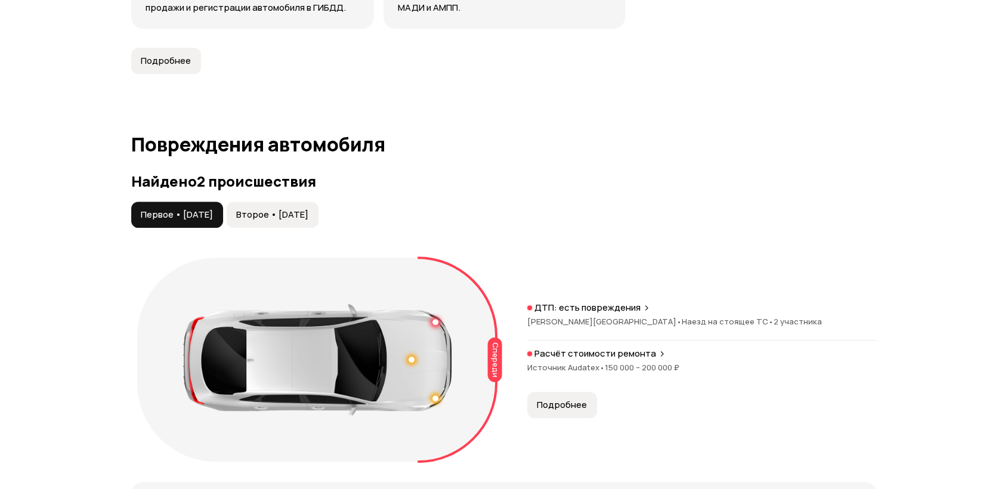
click at [308, 217] on span "Второе • 15 июн 2022" at bounding box center [272, 215] width 72 height 12
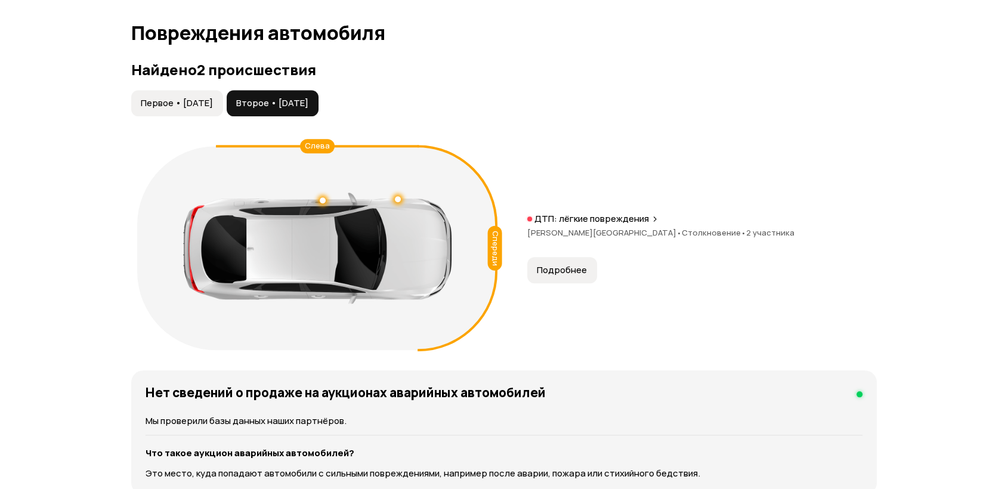
scroll to position [1155, 0]
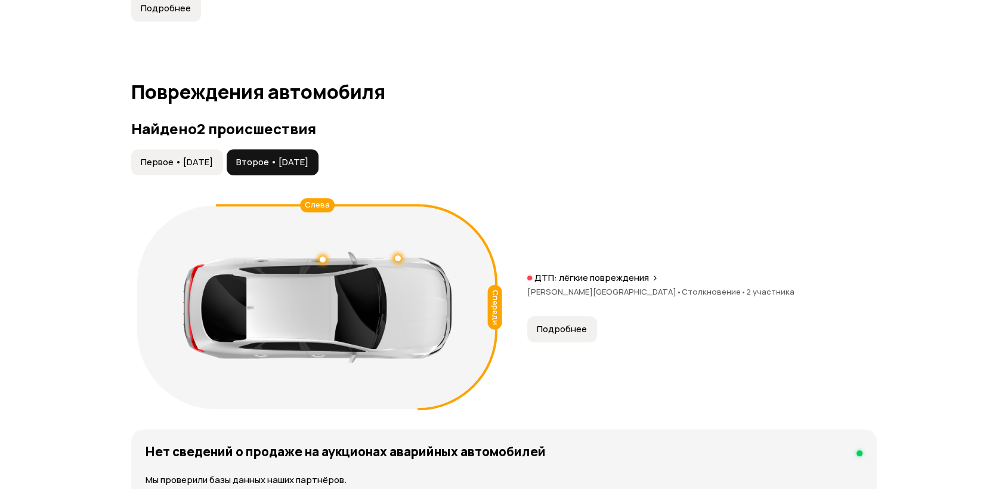
click at [206, 163] on span "Первое • 11 янв 2018" at bounding box center [177, 162] width 72 height 12
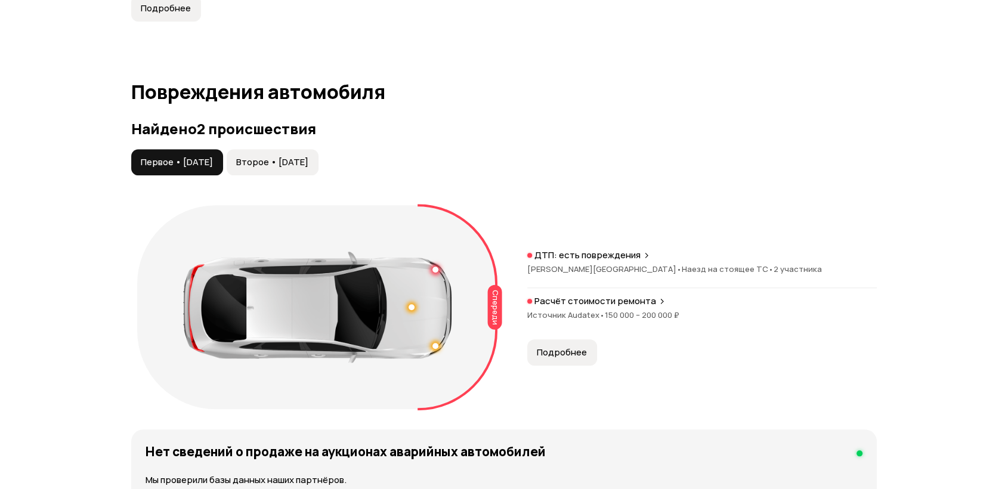
drag, startPoint x: 272, startPoint y: 160, endPoint x: 598, endPoint y: 145, distance: 326.0
click at [273, 160] on span "Второе • 15 июн 2022" at bounding box center [272, 162] width 72 height 12
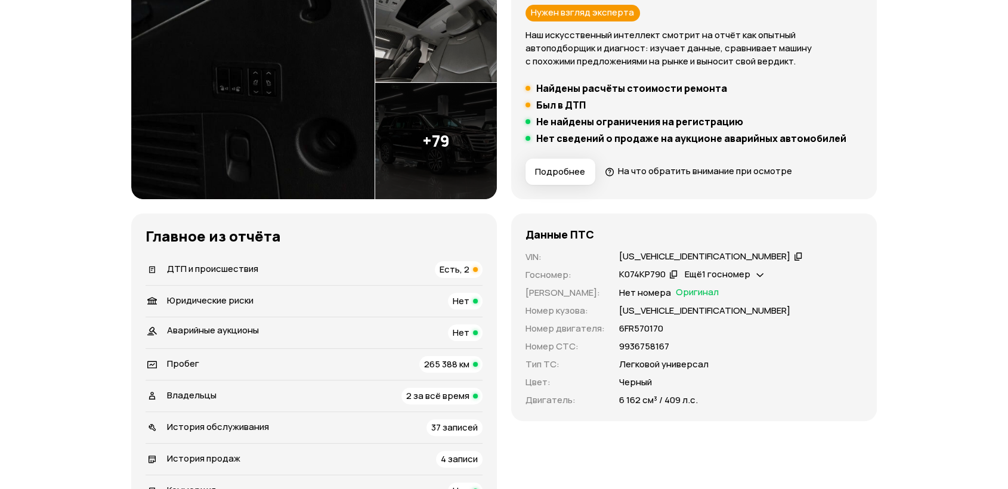
scroll to position [0, 0]
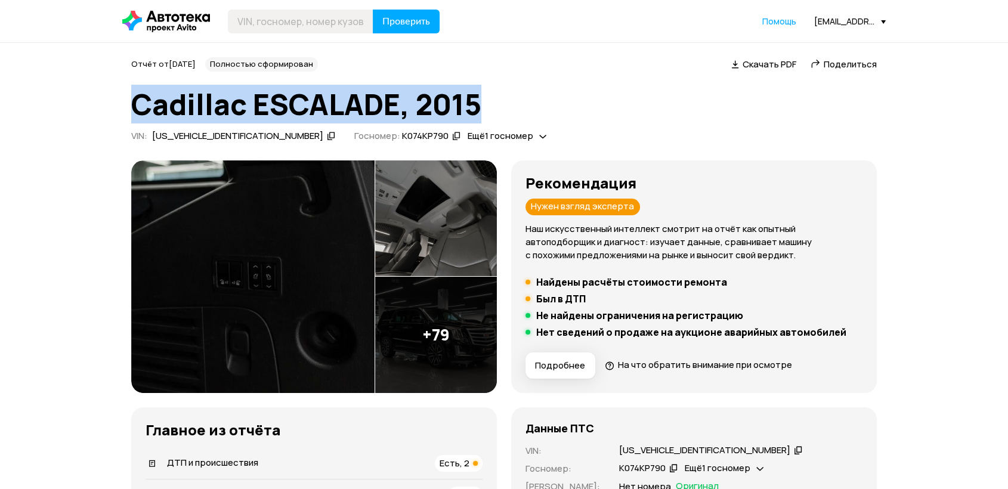
drag, startPoint x: 291, startPoint y: 111, endPoint x: 120, endPoint y: 115, distance: 171.2
copy h1 "Cadillac ESCALADE, 2015"
click at [276, 95] on h1 "Cadillac ESCALADE, 2015" at bounding box center [504, 104] width 746 height 32
drag, startPoint x: 506, startPoint y: 110, endPoint x: 237, endPoint y: 84, distance: 270.3
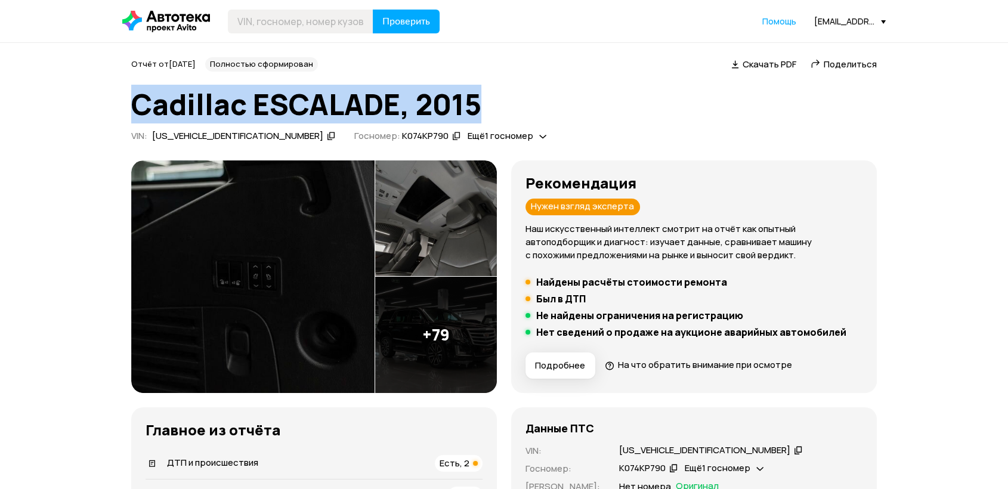
copy h1 "Cadillac ESCALADE, 2015"
click at [248, 91] on h1 "Cadillac ESCALADE, 2015" at bounding box center [504, 104] width 746 height 32
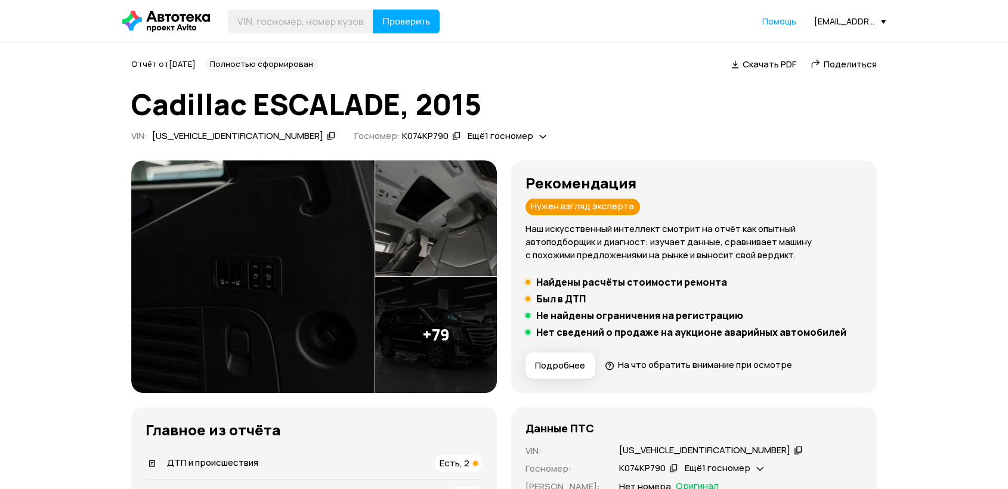
click at [816, 64] on icon at bounding box center [816, 64] width 10 height 12
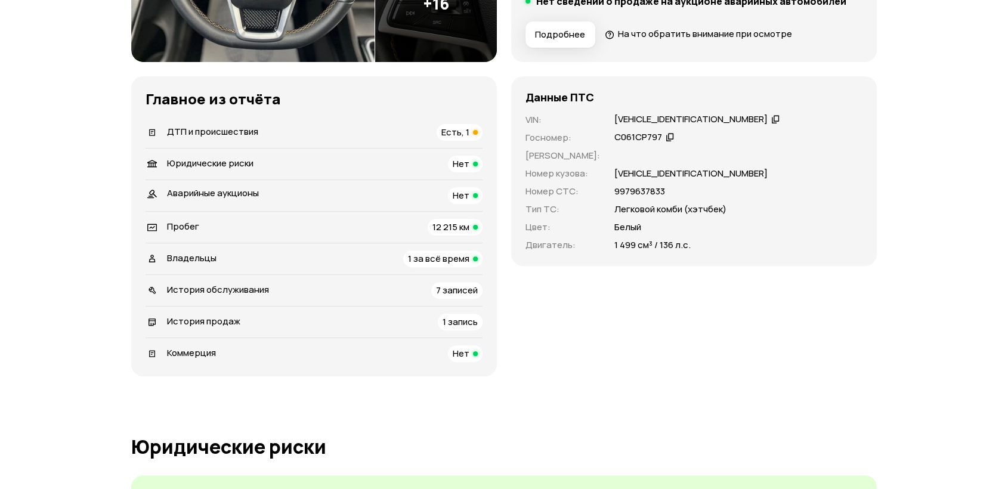
click at [412, 136] on div "ДТП и происшествия Есть, 1" at bounding box center [314, 132] width 337 height 17
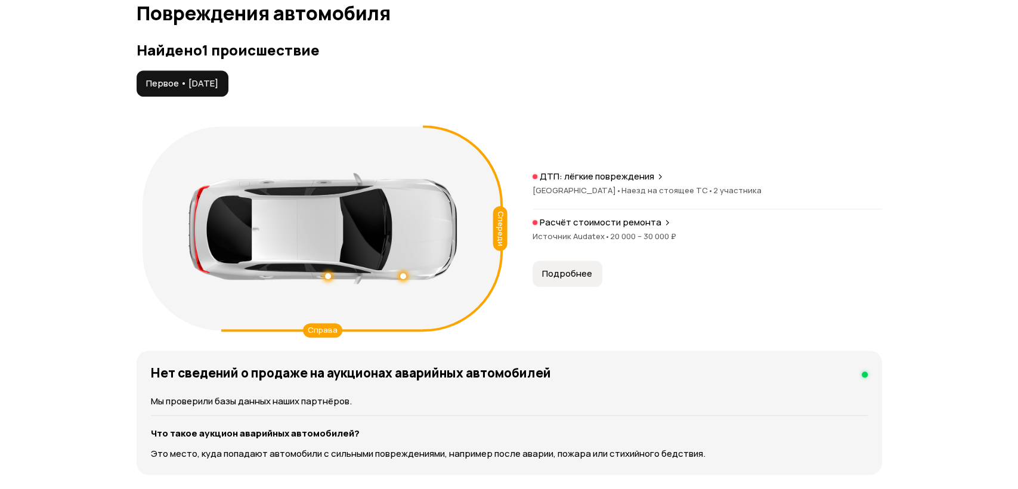
scroll to position [1236, 0]
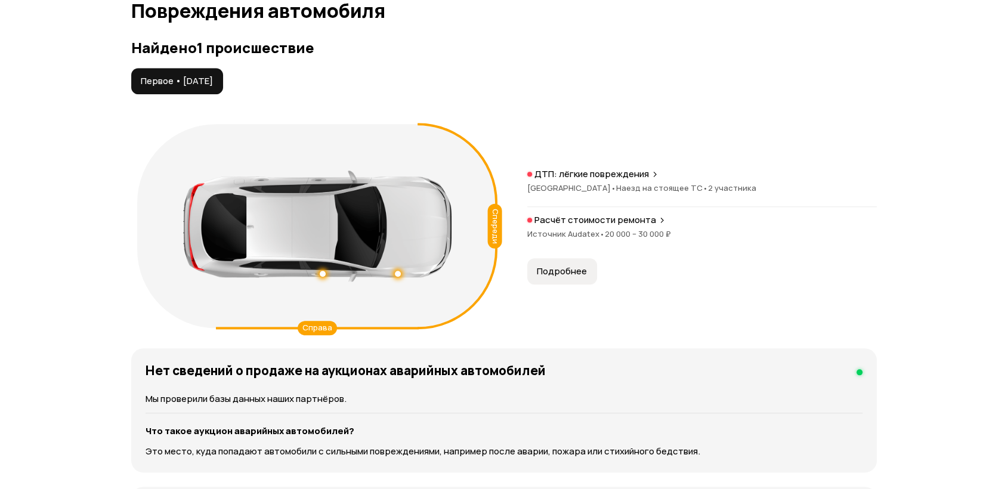
click at [558, 226] on div "Расчёт стоимости ремонта Источник Audatex • 20 000 – 30 000 ₽" at bounding box center [702, 233] width 350 height 38
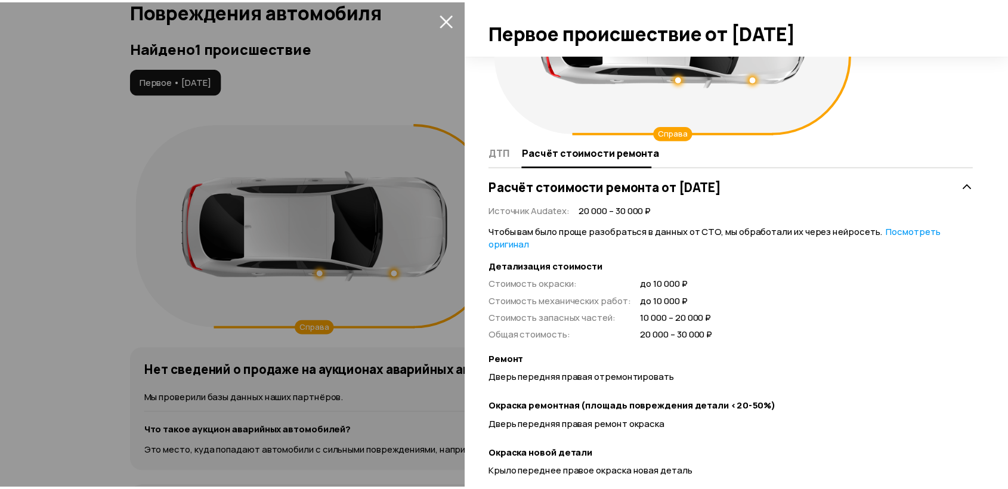
scroll to position [132, 0]
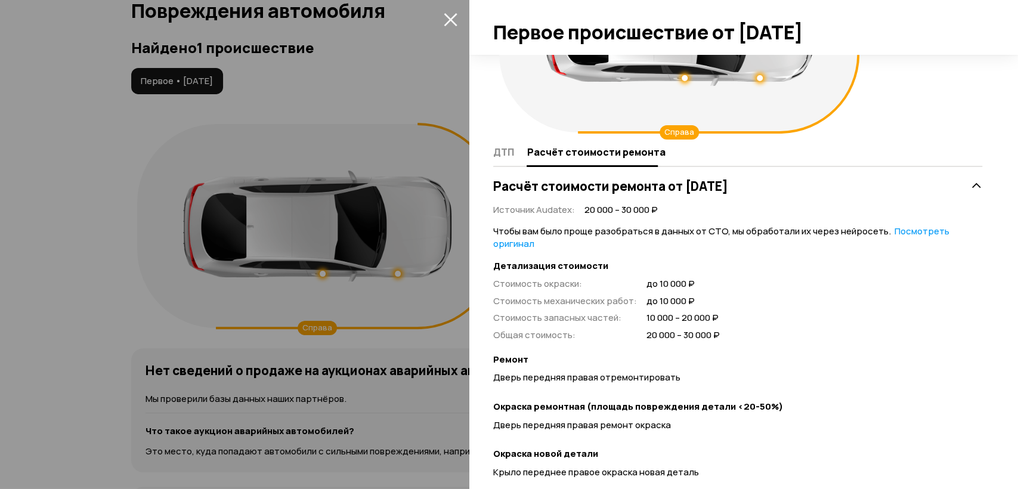
drag, startPoint x: 913, startPoint y: 223, endPoint x: 913, endPoint y: 233, distance: 9.6
click at [913, 224] on div "Источник Audatex : 20 000 – 30 000 ₽ Чтобы вам было проще разобраться в данных …" at bounding box center [737, 456] width 489 height 517
click at [913, 234] on link "Посмотреть оригинал" at bounding box center [721, 237] width 456 height 25
click at [913, 234] on link "Посмотреть расшифрованную версию" at bounding box center [710, 237] width 434 height 25
click at [394, 164] on div at bounding box center [509, 244] width 1018 height 489
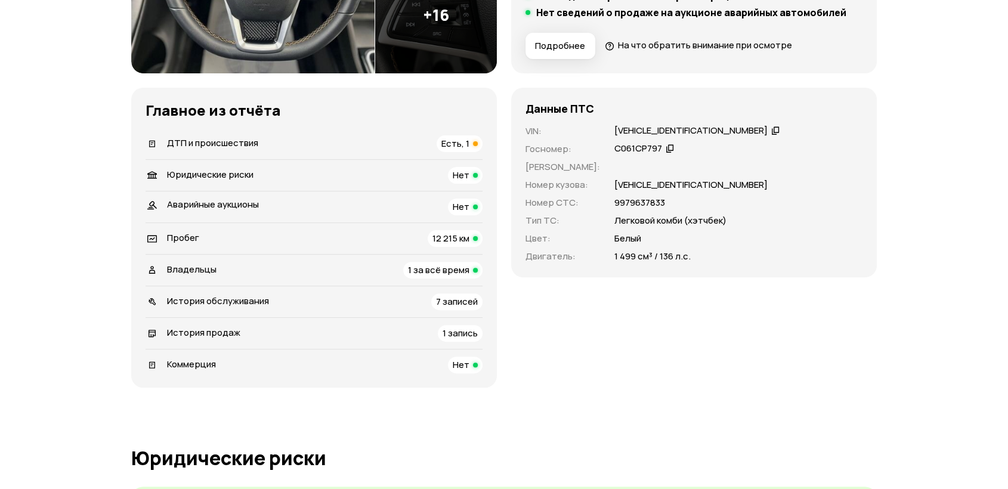
scroll to position [400, 0]
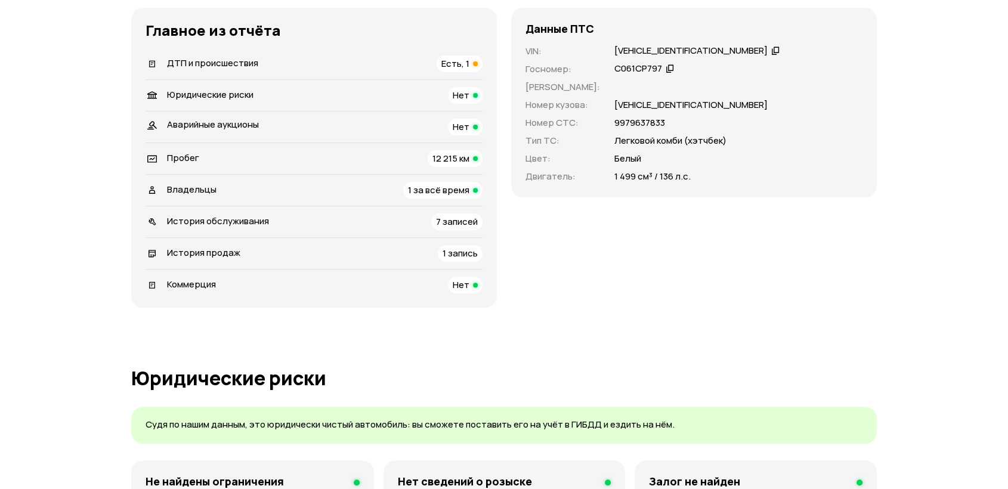
click at [301, 187] on div "Владельцы 1 за всё время" at bounding box center [314, 190] width 337 height 17
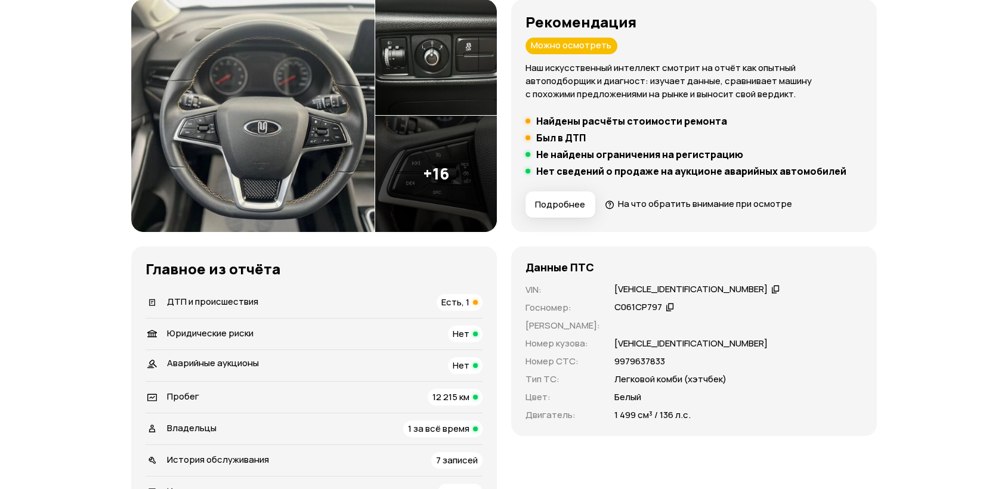
scroll to position [267, 0]
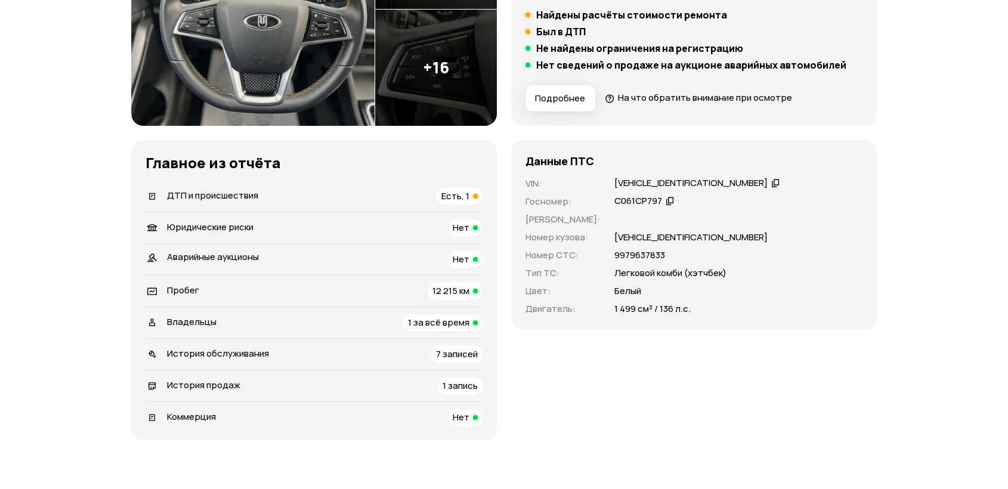
click at [455, 280] on li "Пробег 12 215 км" at bounding box center [314, 291] width 337 height 32
click at [426, 290] on div "Пробег 12 215 км" at bounding box center [314, 291] width 337 height 17
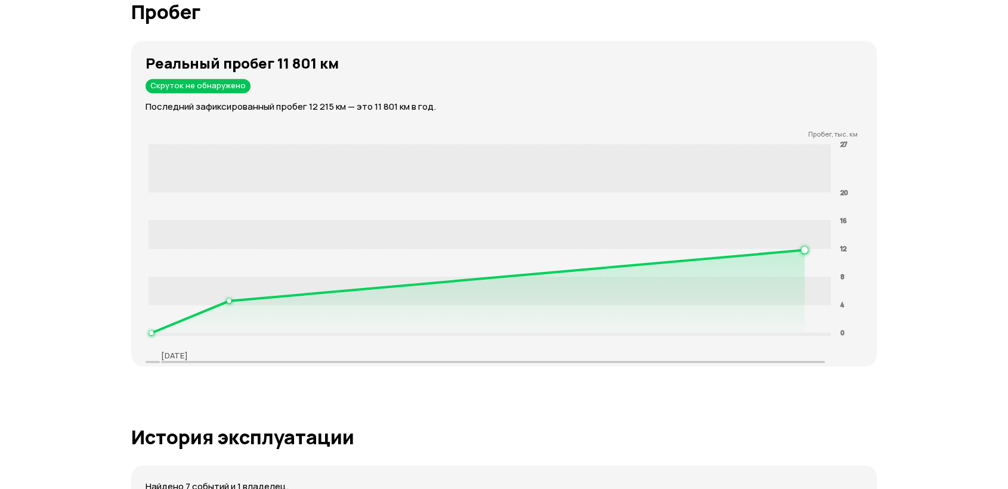
scroll to position [0, 0]
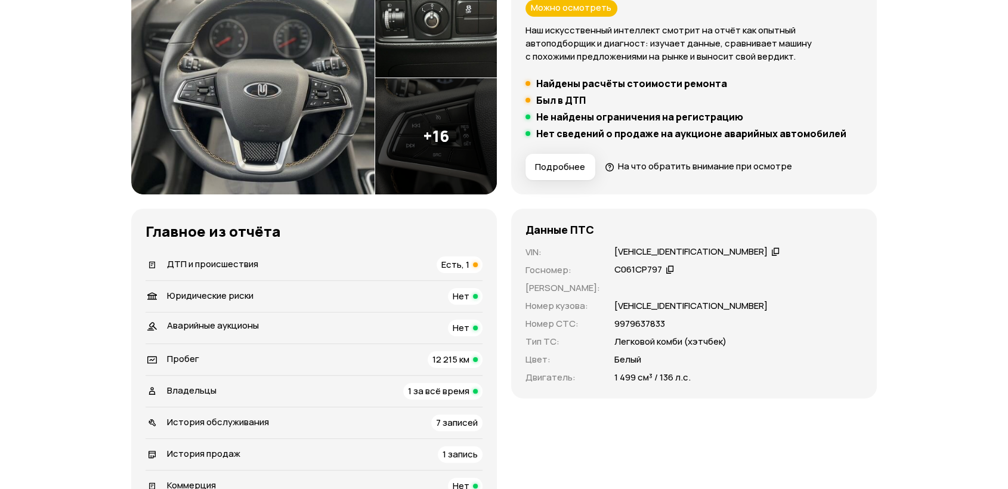
click at [432, 268] on div "ДТП и происшествия Есть, 1" at bounding box center [314, 264] width 337 height 17
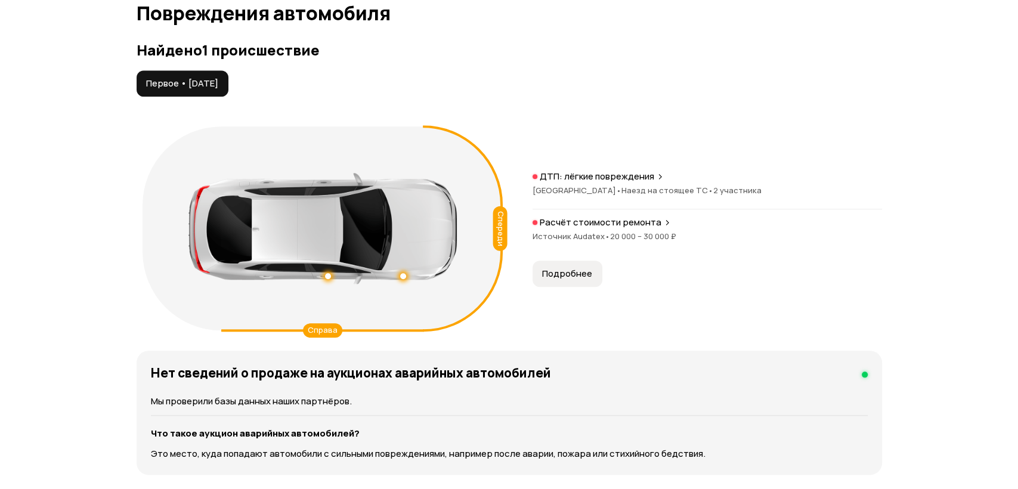
scroll to position [1235, 0]
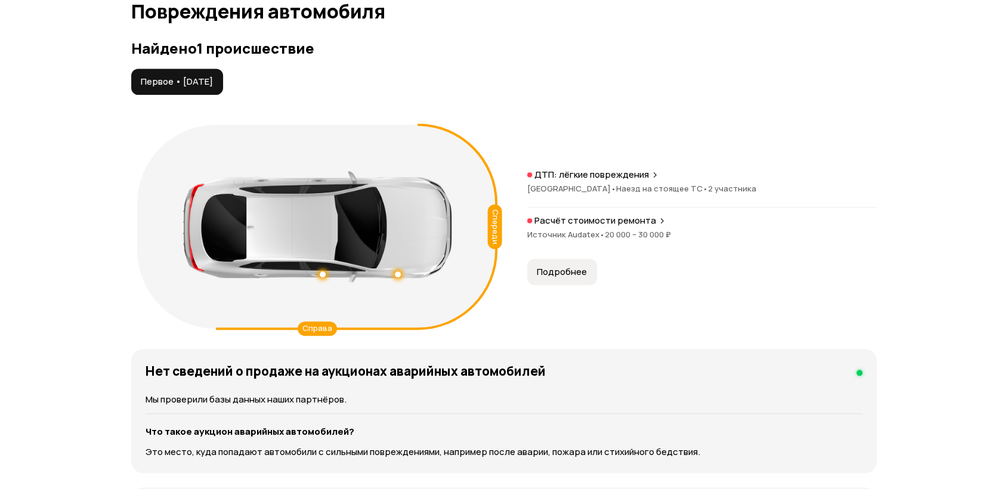
click at [591, 271] on button "Подробнее" at bounding box center [562, 272] width 70 height 26
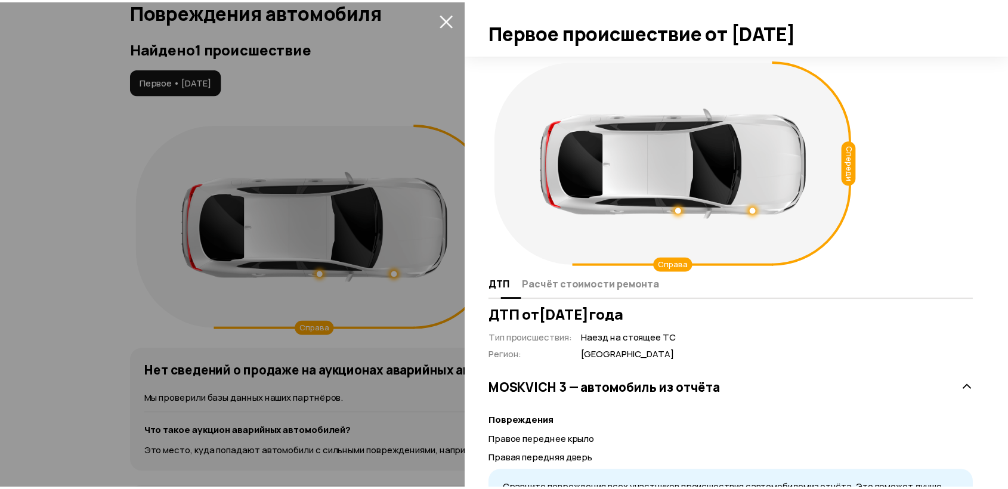
scroll to position [69, 0]
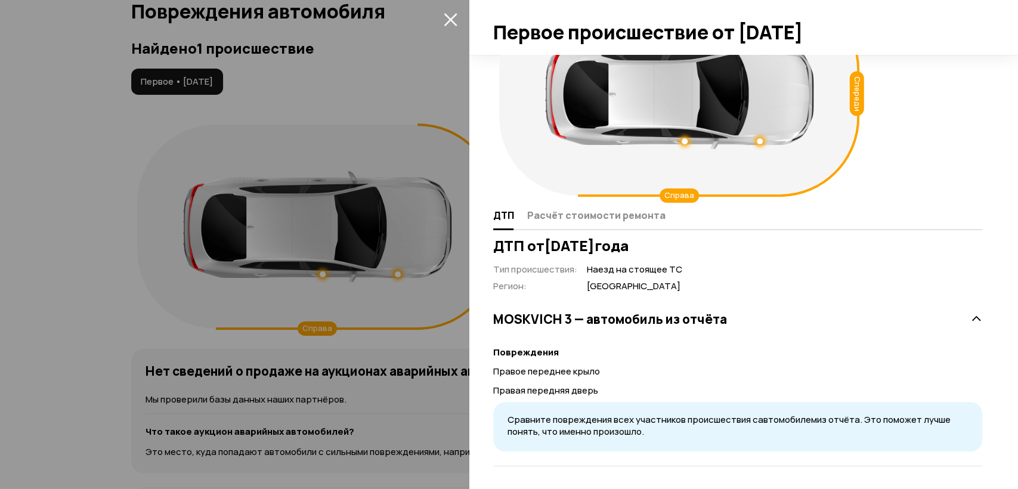
click at [397, 110] on div at bounding box center [509, 244] width 1018 height 489
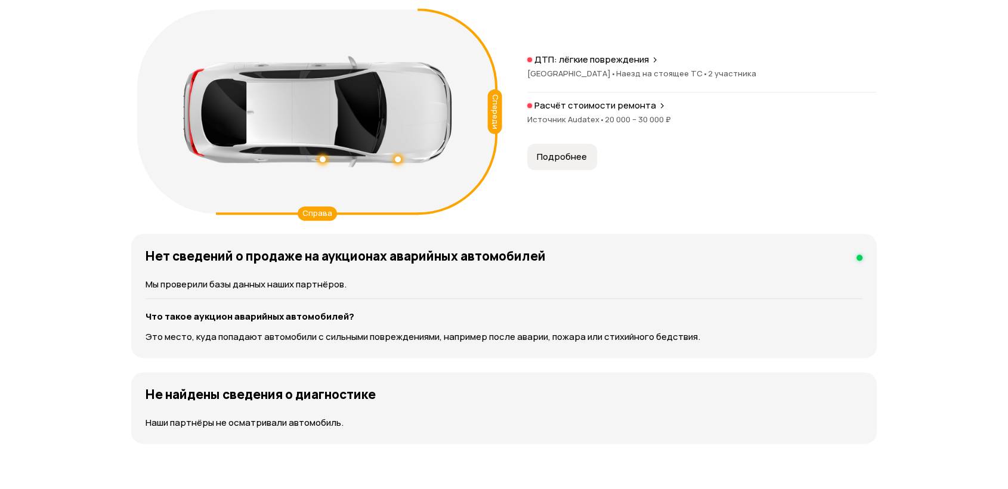
scroll to position [0, 0]
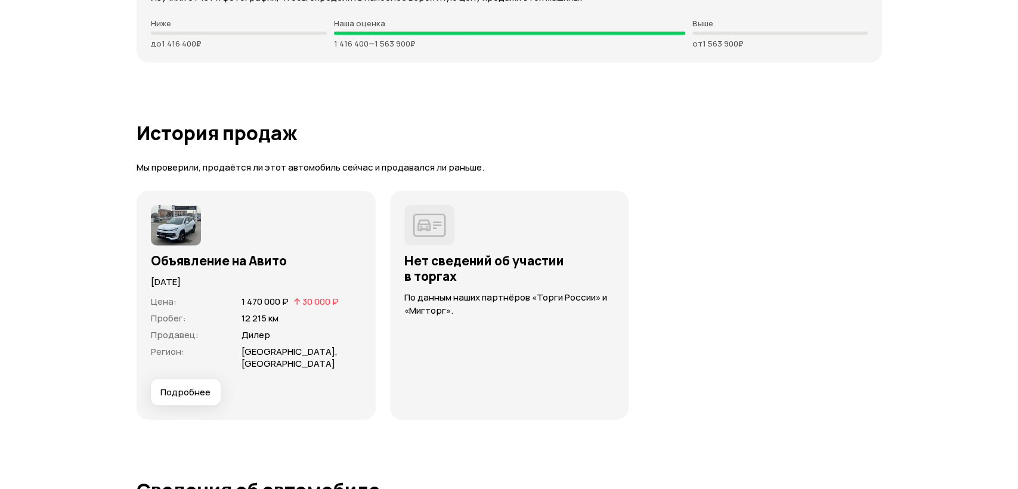
scroll to position [3106, 0]
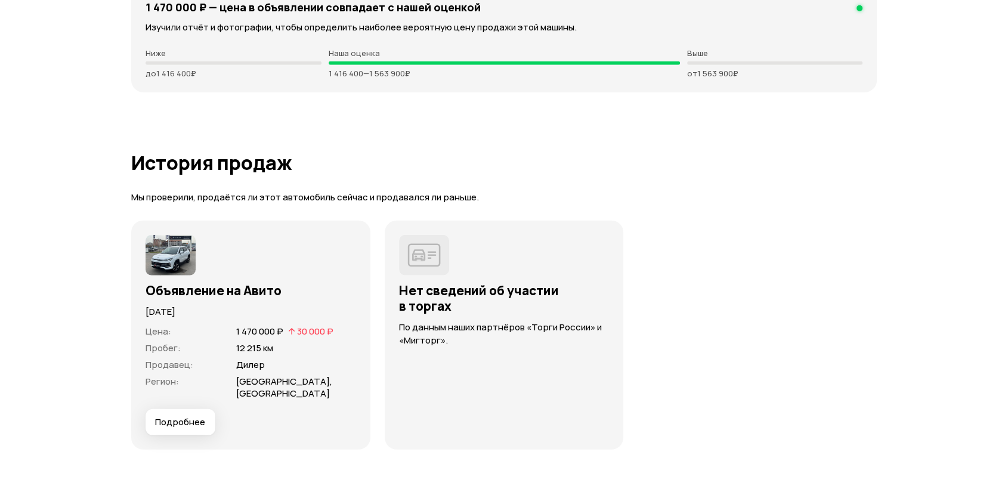
click at [184, 416] on span "Подробнее" at bounding box center [180, 422] width 50 height 12
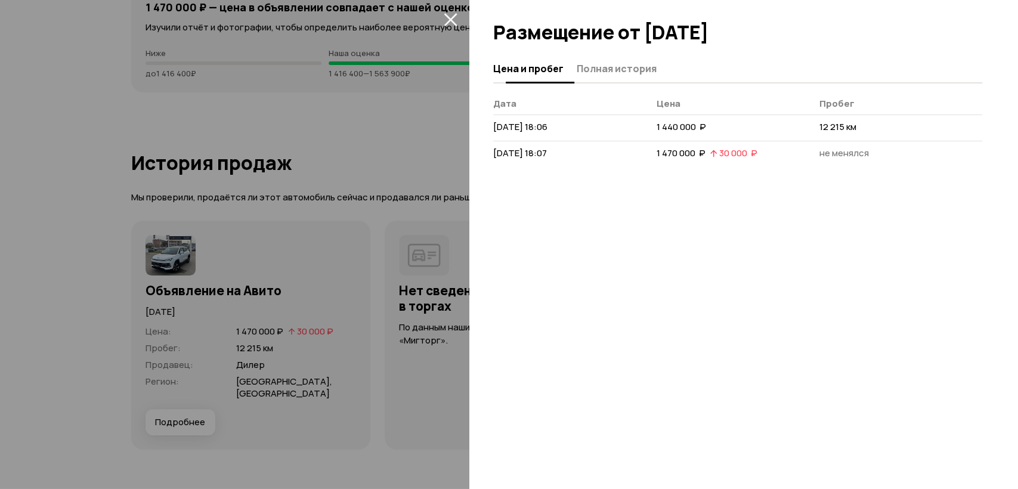
click at [607, 73] on span "Полная история" at bounding box center [617, 69] width 80 height 12
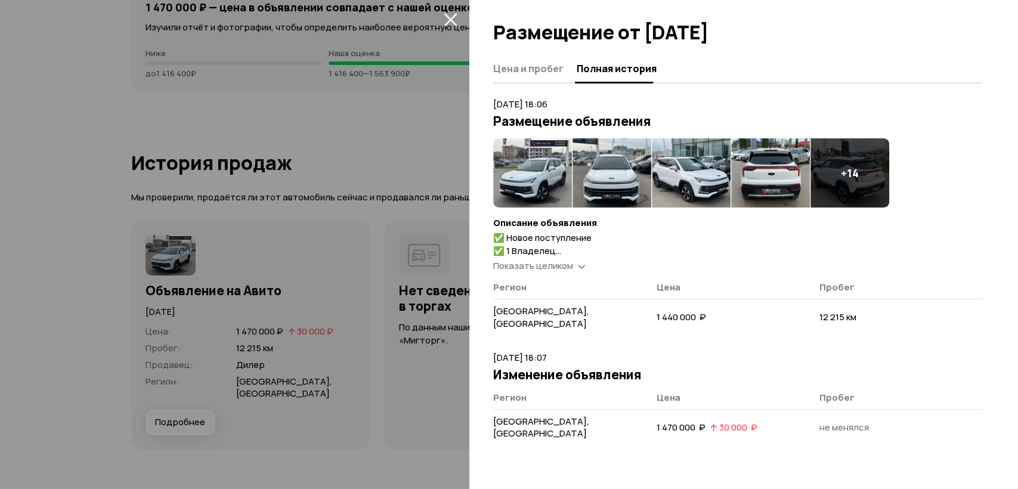
click at [540, 263] on span "Показать целиком" at bounding box center [533, 265] width 80 height 13
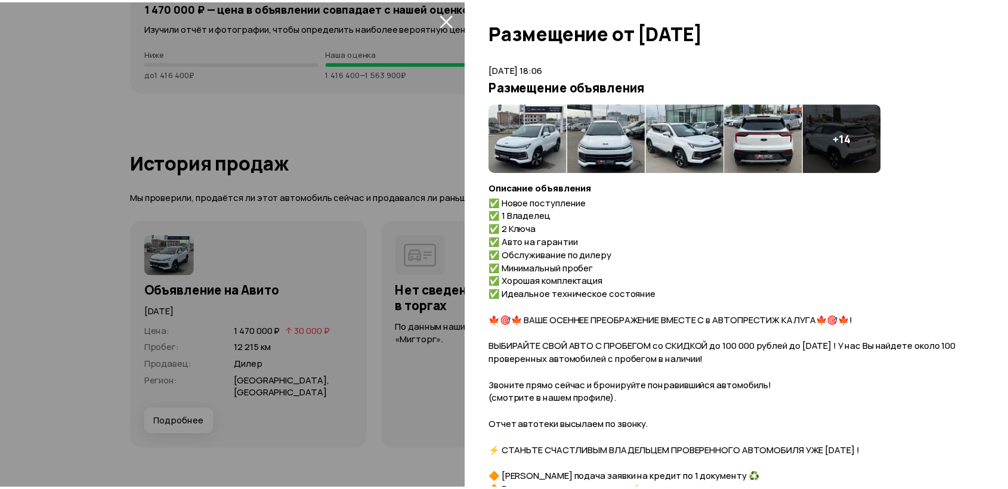
scroll to position [66, 0]
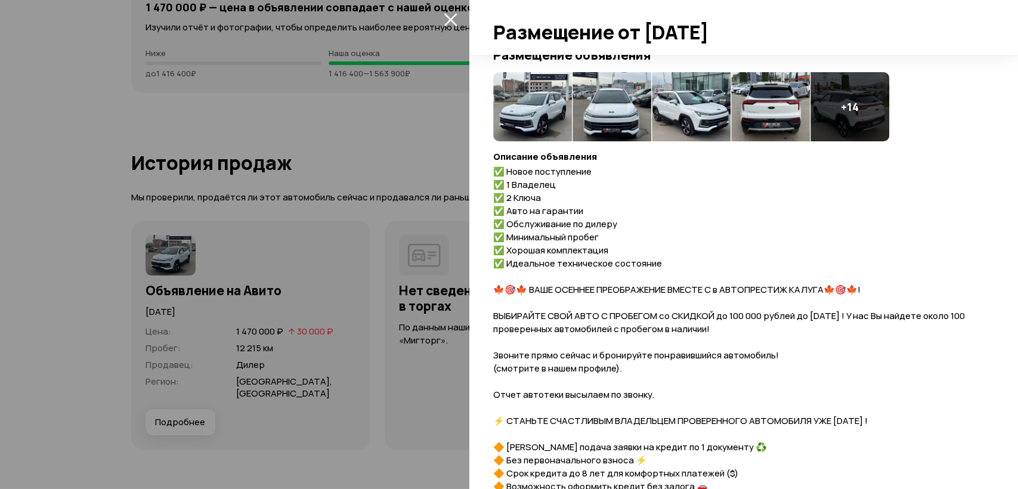
click at [382, 130] on div at bounding box center [509, 244] width 1018 height 489
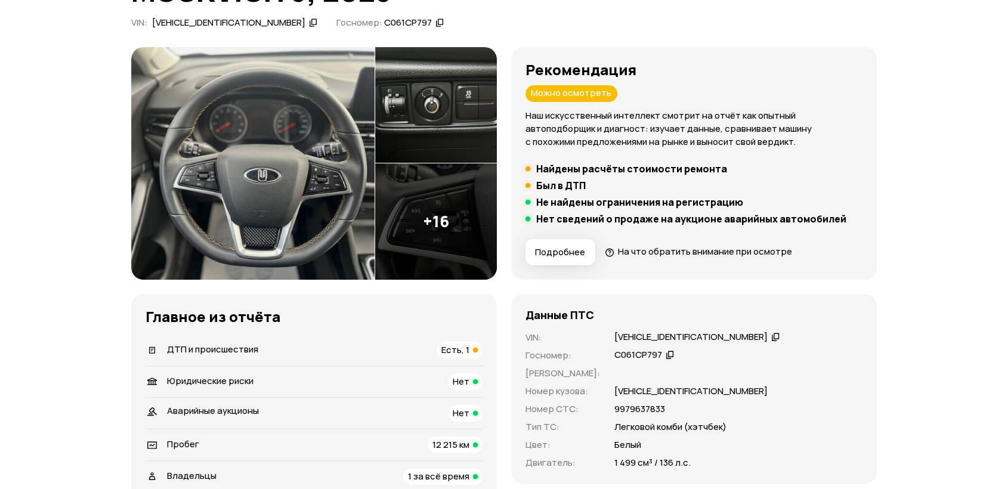
scroll to position [0, 0]
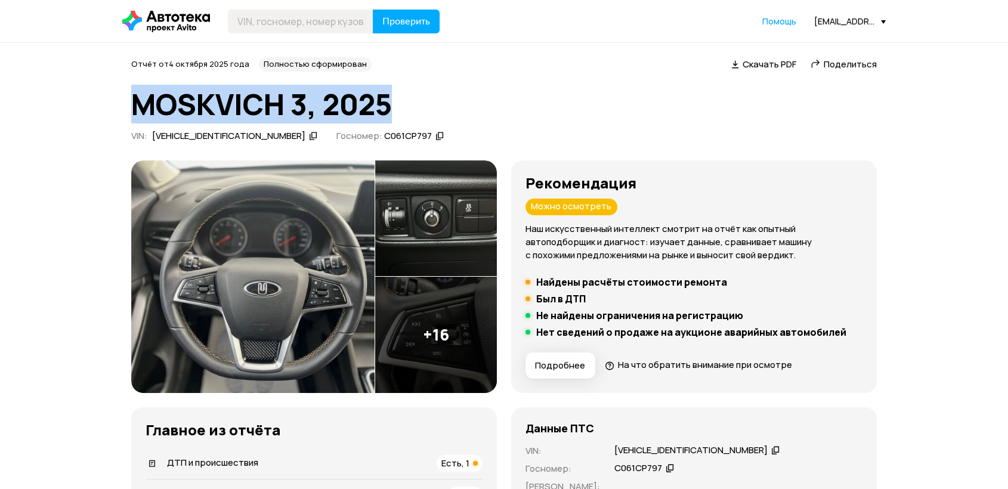
drag, startPoint x: 401, startPoint y: 103, endPoint x: 113, endPoint y: 107, distance: 288.7
copy h1 "MOSKVICH 3, 2025"
click at [351, 83] on div "Отчёт от 4 октября 2025 года Полностью сформирован   Скачать PDF   Поделиться M…" at bounding box center [504, 101] width 746 height 89
click at [351, 74] on div "Отчёт от 4 октября 2025 года Полностью сформирован   Скачать PDF   Поделиться M…" at bounding box center [504, 101] width 746 height 89
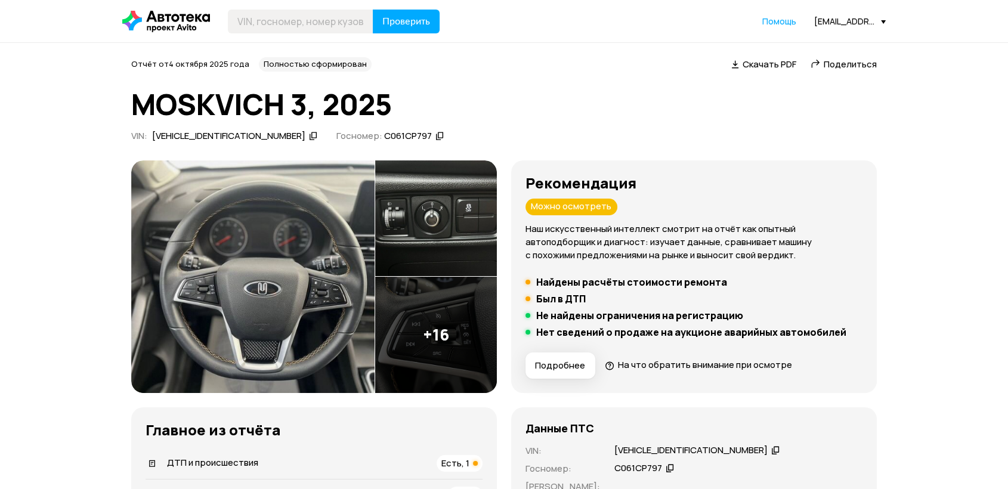
click at [357, 104] on h1 "MOSKVICH 3, 2025" at bounding box center [504, 104] width 746 height 32
click at [874, 63] on span "Поделиться" at bounding box center [850, 64] width 53 height 13
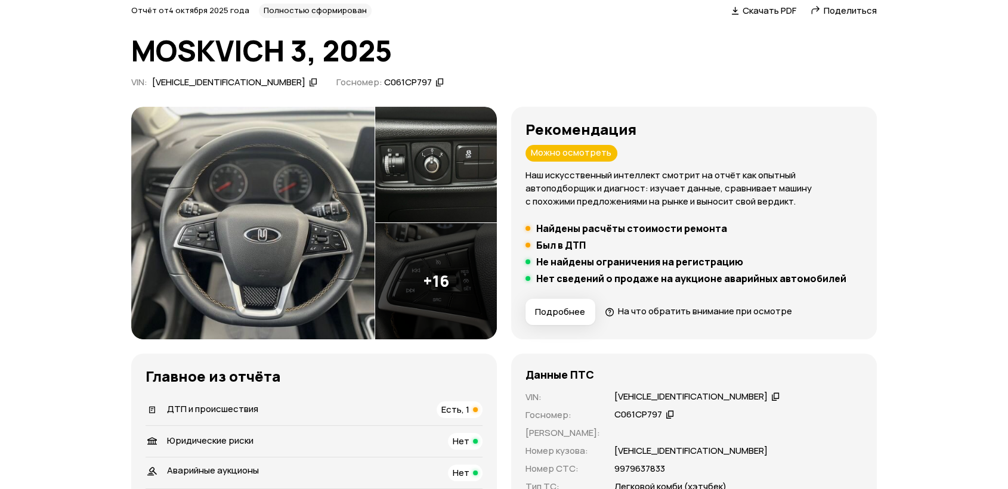
scroll to position [132, 0]
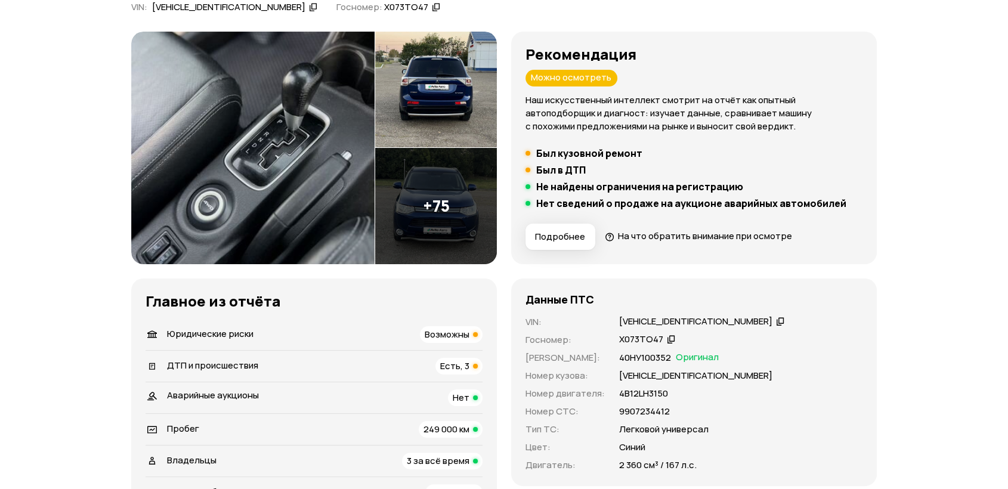
scroll to position [397, 0]
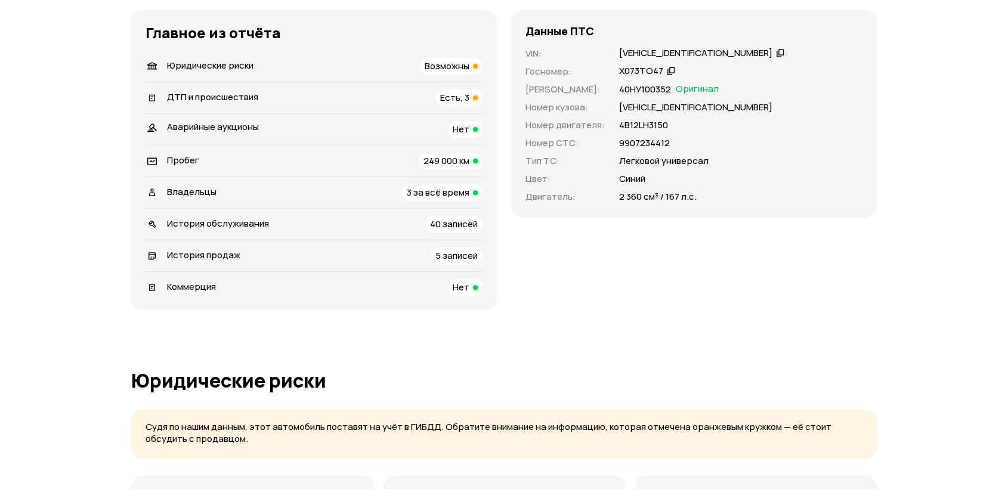
click at [329, 98] on div "ДТП и происшествия Есть, 3" at bounding box center [314, 97] width 337 height 17
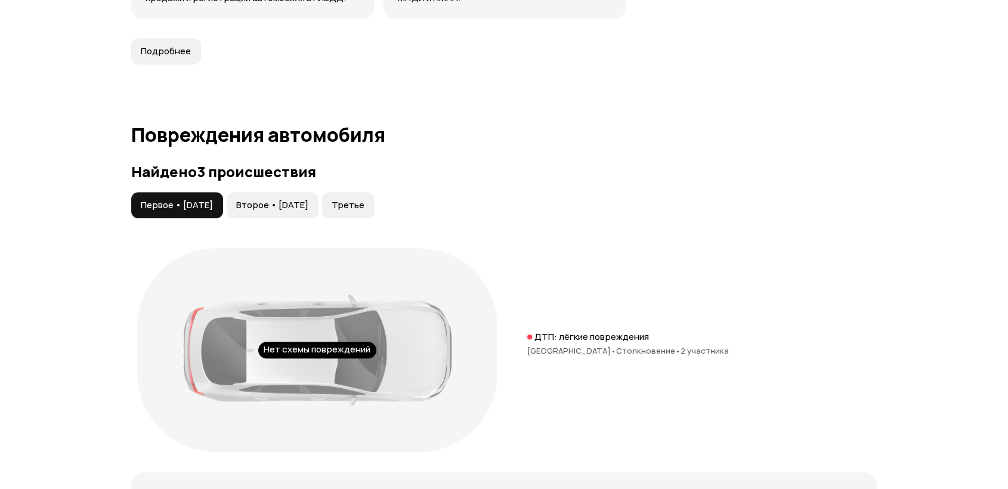
scroll to position [1260, 0]
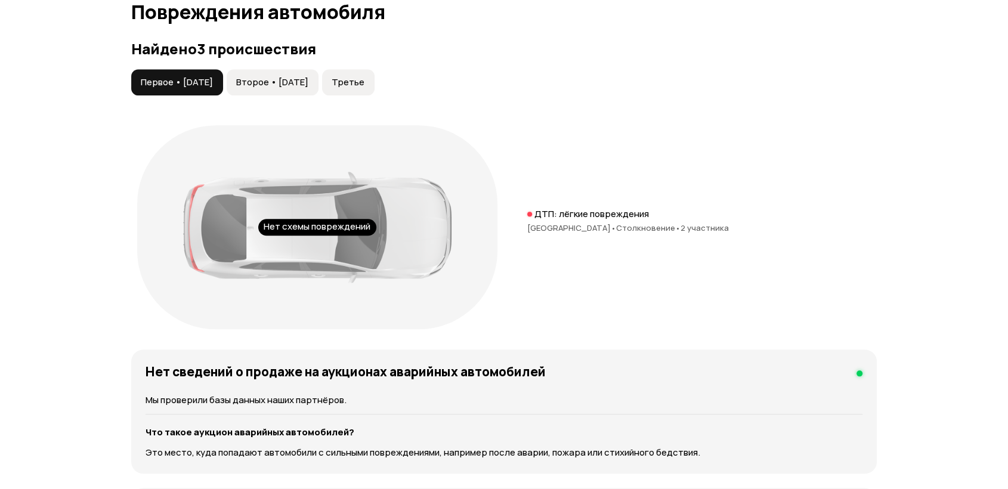
click at [304, 89] on button "Второе • 29 окт 2016" at bounding box center [273, 82] width 92 height 26
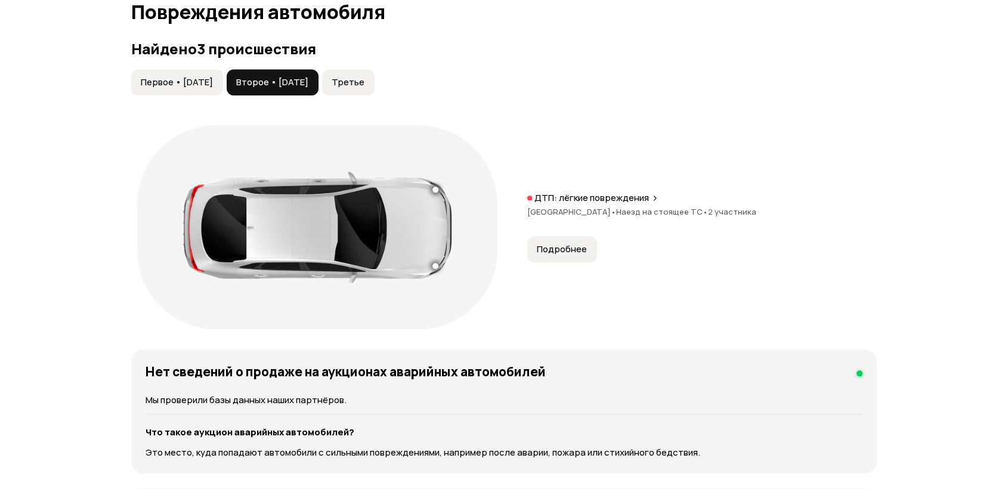
click at [364, 76] on span "Третье" at bounding box center [348, 82] width 33 height 12
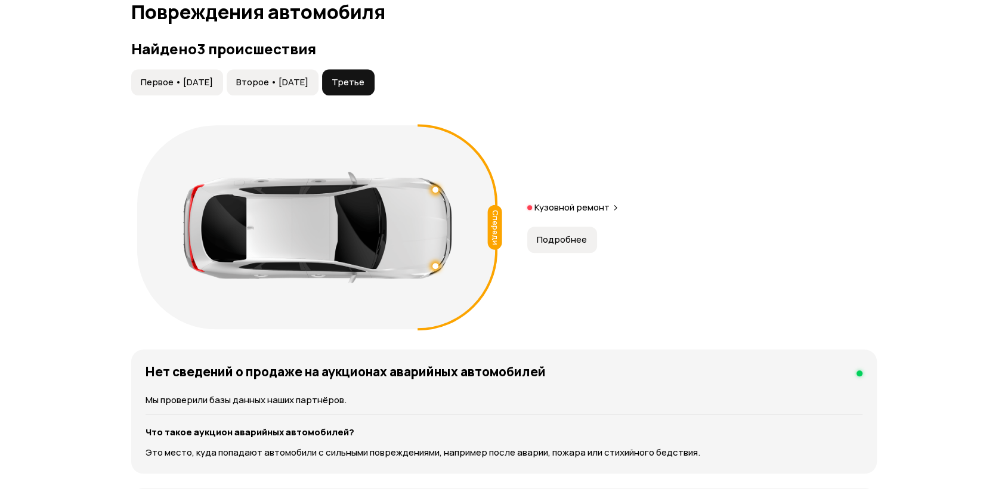
click at [308, 81] on span "Второе • 29 окт 2016" at bounding box center [272, 82] width 72 height 12
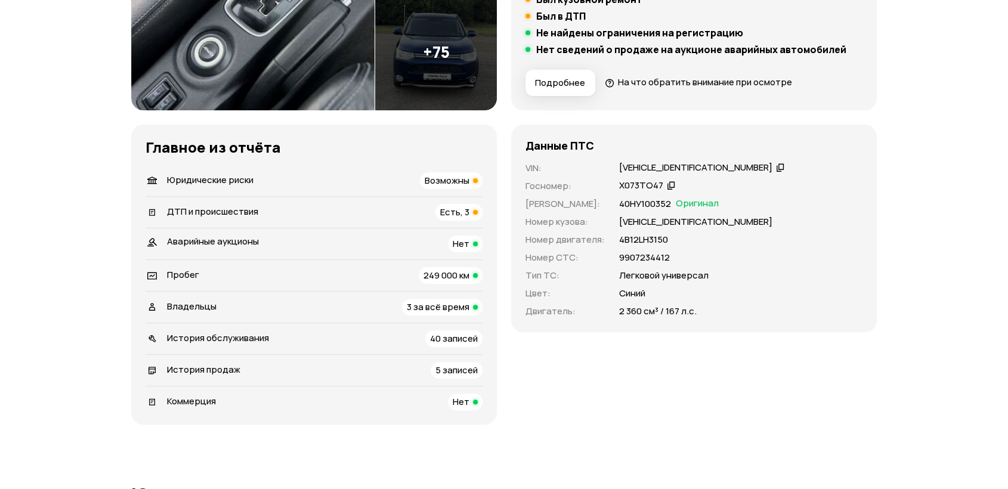
scroll to position [0, 0]
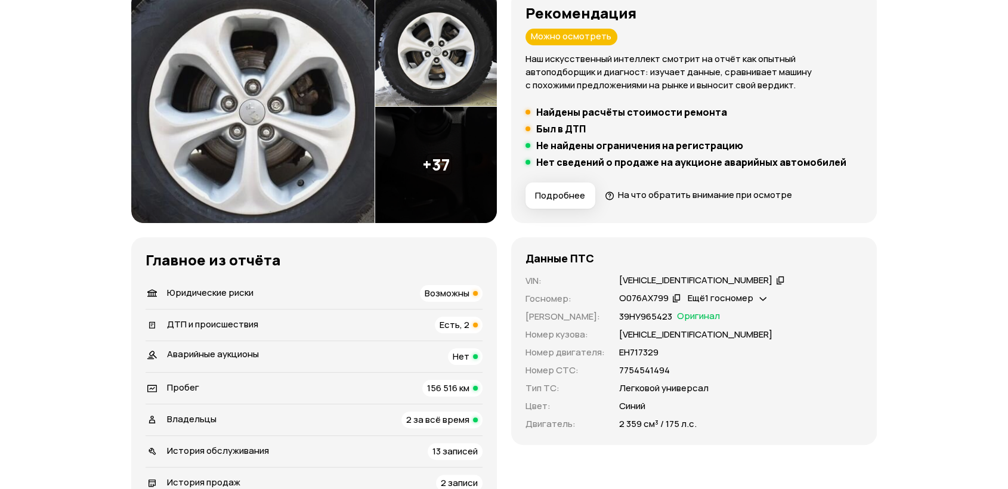
scroll to position [331, 0]
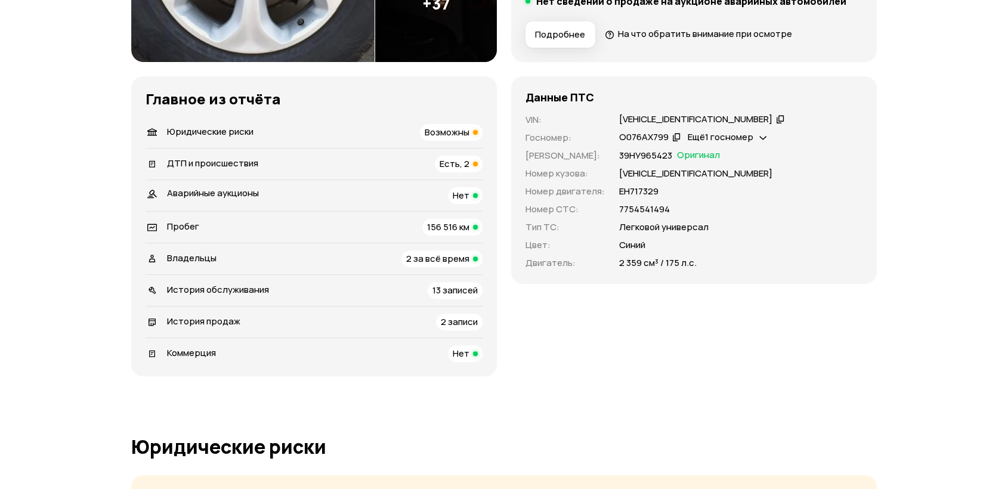
click at [308, 158] on div "ДТП и происшествия Есть, 2" at bounding box center [314, 164] width 337 height 17
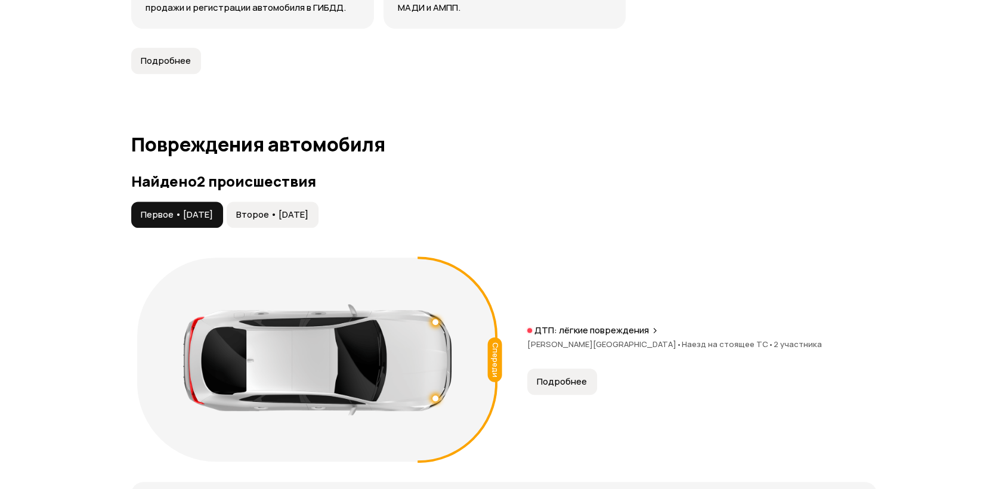
scroll to position [1260, 0]
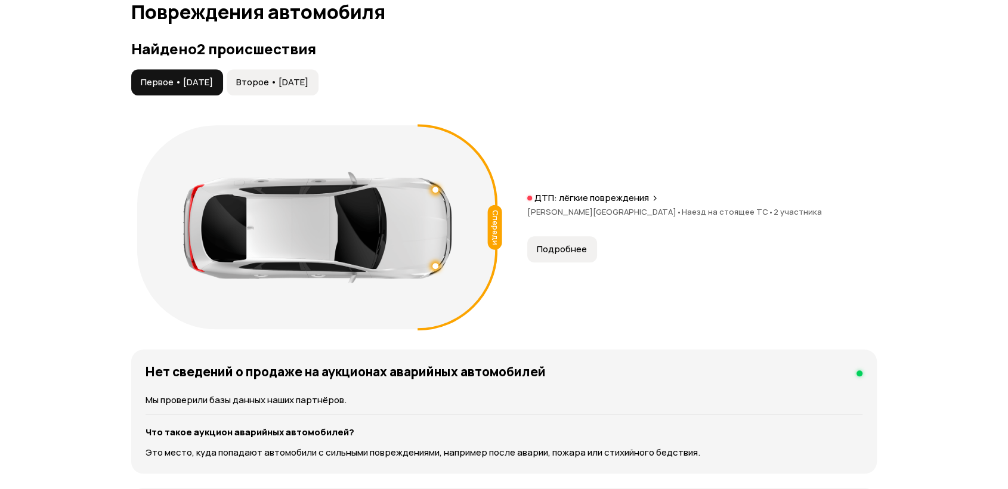
click at [308, 88] on button "Второе • [DATE]" at bounding box center [273, 82] width 92 height 26
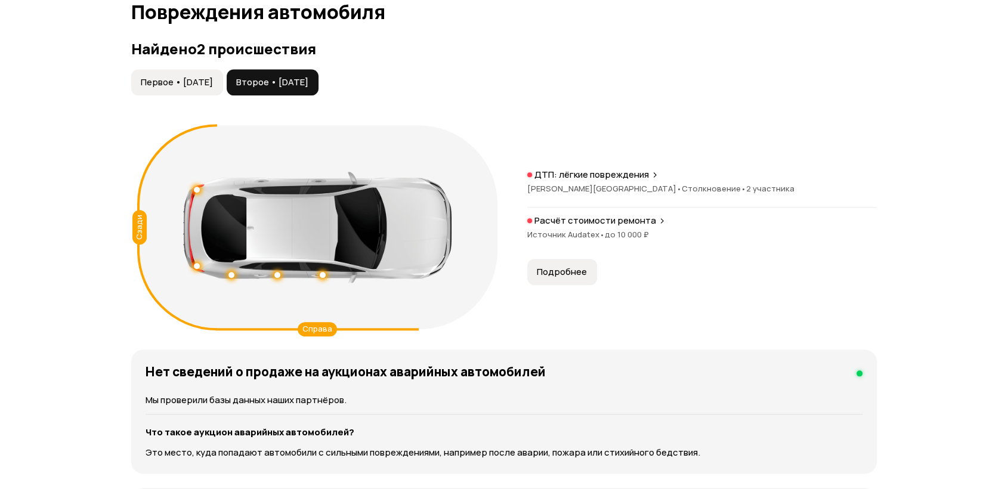
click at [149, 76] on span "Первое • [DATE]" at bounding box center [177, 82] width 72 height 12
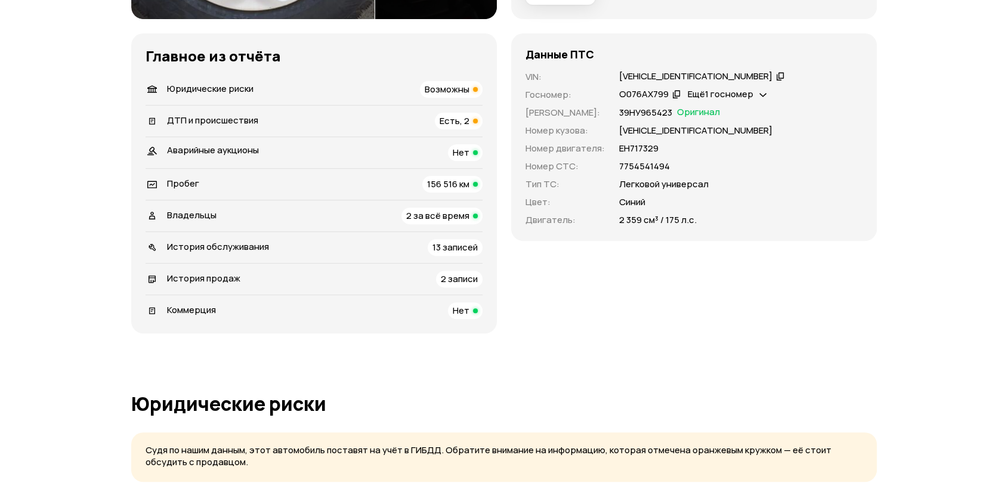
scroll to position [0, 0]
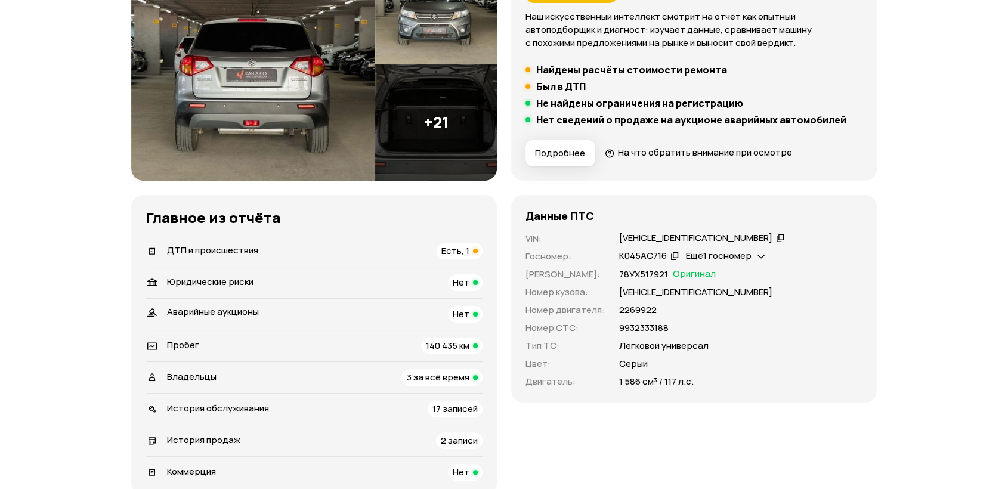
scroll to position [265, 0]
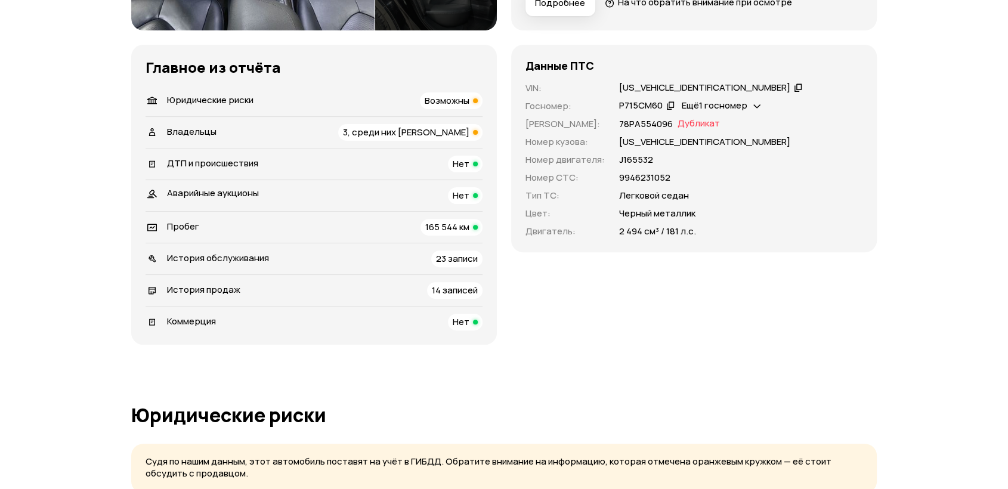
scroll to position [331, 0]
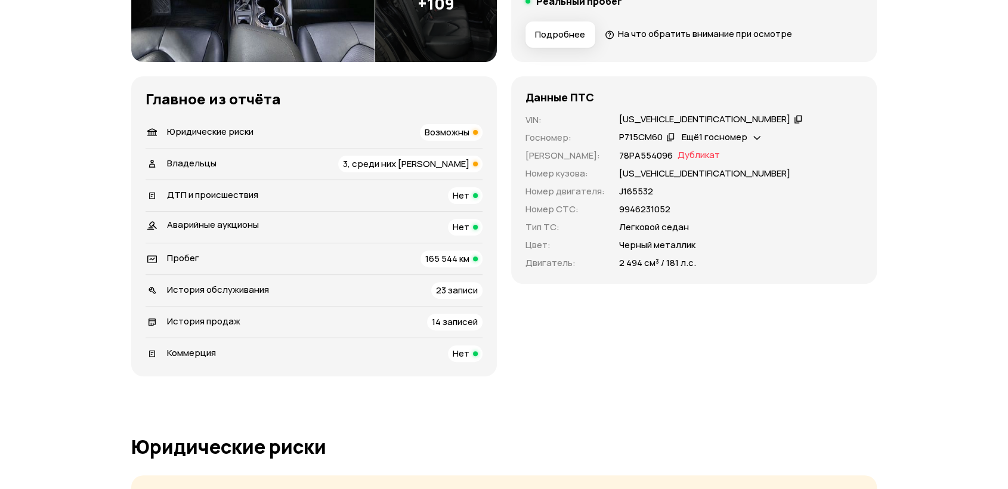
click at [231, 163] on div "Владельцы 3, среди них юрлицо" at bounding box center [314, 164] width 337 height 17
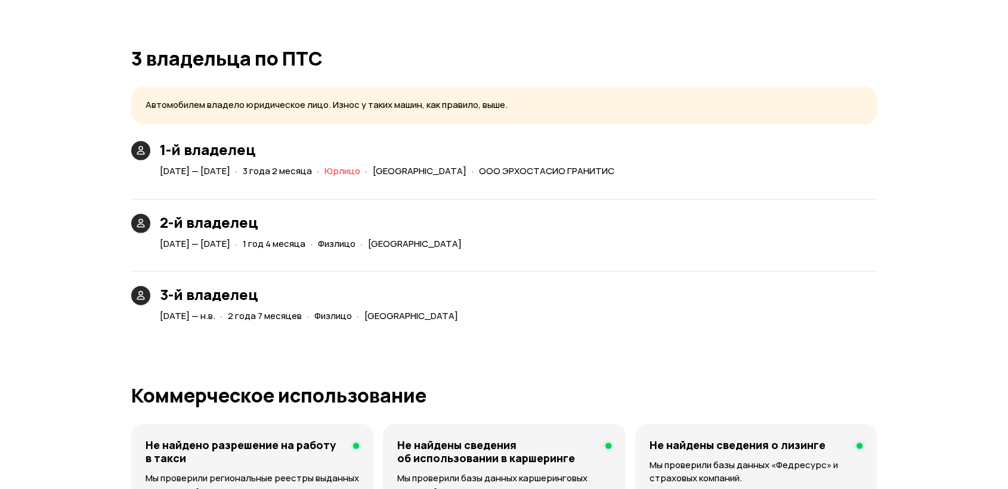
scroll to position [2511, 0]
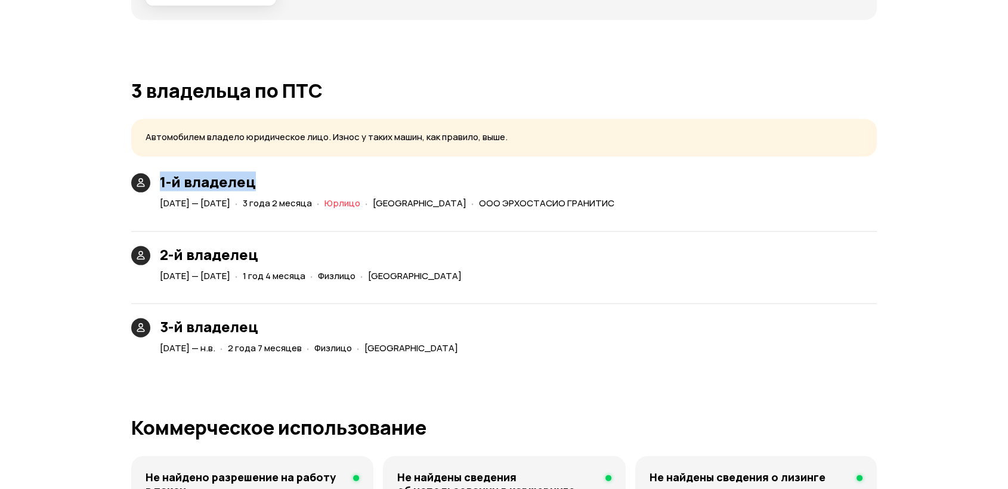
drag, startPoint x: 162, startPoint y: 168, endPoint x: 253, endPoint y: 166, distance: 91.9
click at [253, 174] on h3 "1-й владелец" at bounding box center [389, 182] width 459 height 17
click at [243, 174] on h3 "1-й владелец" at bounding box center [389, 182] width 459 height 17
drag, startPoint x: 243, startPoint y: 168, endPoint x: 166, endPoint y: 171, distance: 77.0
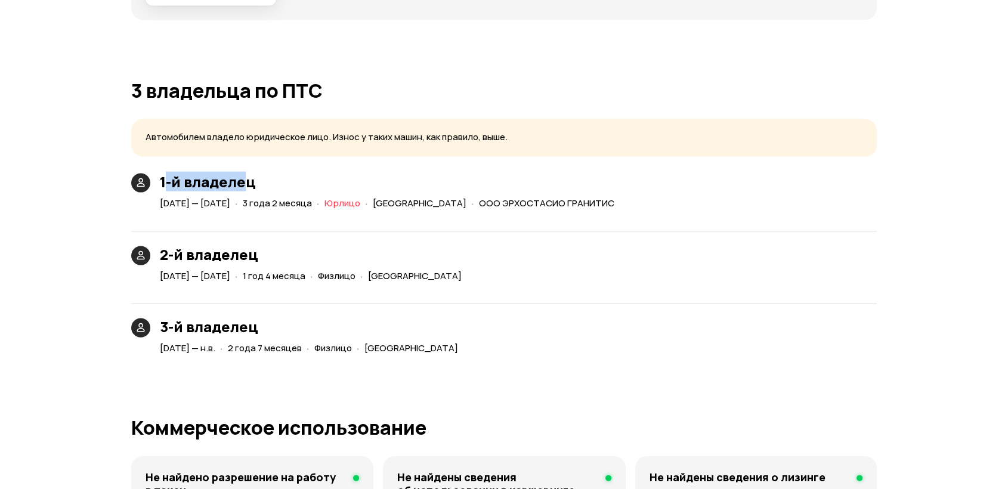
click at [166, 174] on h3 "1-й владелец" at bounding box center [389, 182] width 459 height 17
drag, startPoint x: 166, startPoint y: 168, endPoint x: 242, endPoint y: 171, distance: 76.4
click at [242, 174] on h3 "1-й владелец" at bounding box center [389, 182] width 459 height 17
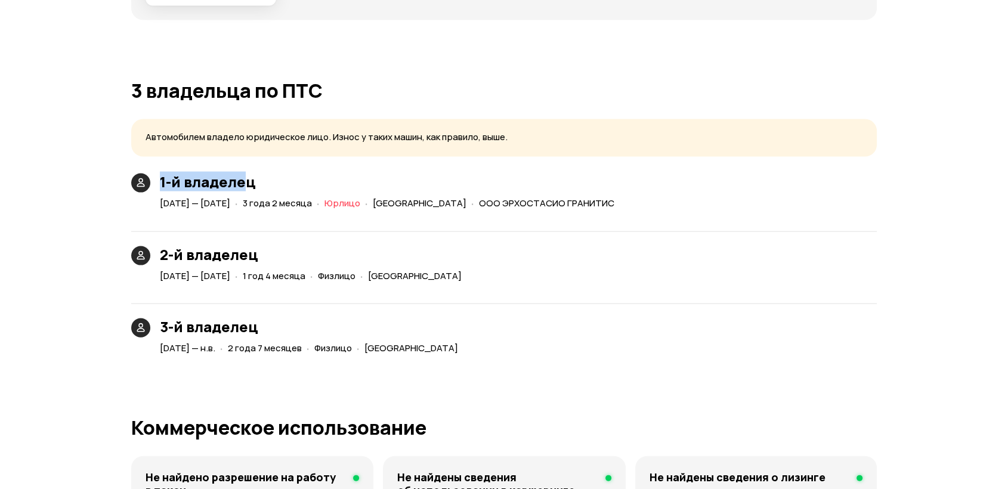
drag, startPoint x: 243, startPoint y: 165, endPoint x: 162, endPoint y: 171, distance: 81.9
click at [162, 174] on h3 "1-й владелец" at bounding box center [389, 182] width 459 height 17
click at [160, 174] on h3 "1-й владелец" at bounding box center [389, 182] width 459 height 17
drag, startPoint x: 162, startPoint y: 164, endPoint x: 237, endPoint y: 171, distance: 75.5
click at [237, 174] on h3 "1-й владелец" at bounding box center [389, 182] width 459 height 17
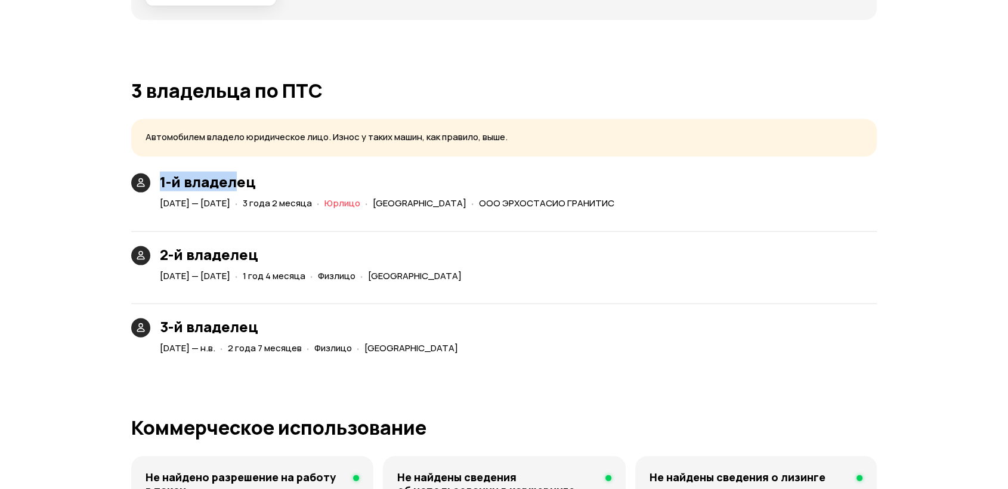
click at [240, 174] on h3 "1-й владелец" at bounding box center [389, 182] width 459 height 17
drag, startPoint x: 246, startPoint y: 171, endPoint x: 170, endPoint y: 170, distance: 75.8
click at [171, 174] on h3 "1-й владелец" at bounding box center [389, 182] width 459 height 17
click at [168, 174] on h3 "1-й владелец" at bounding box center [389, 182] width 459 height 17
drag, startPoint x: 167, startPoint y: 167, endPoint x: 313, endPoint y: 160, distance: 146.3
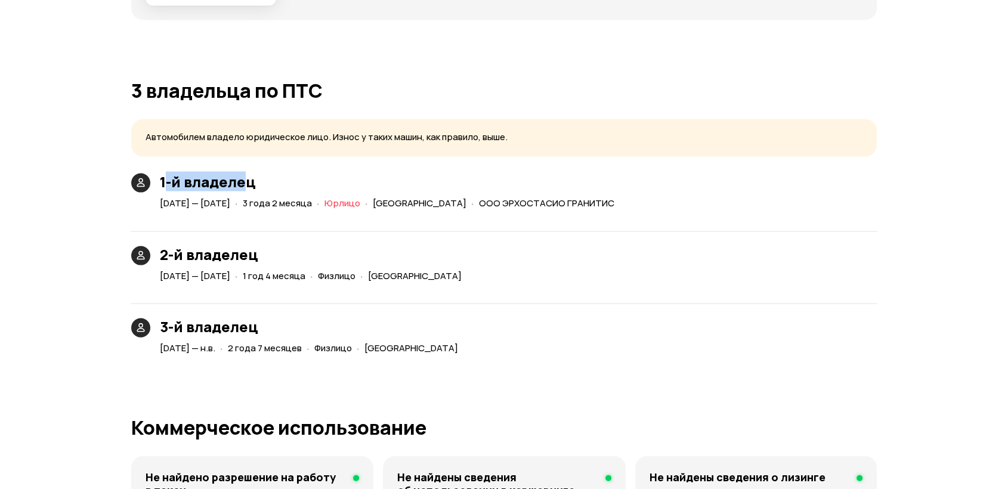
click at [245, 174] on h3 "1-й владелец" at bounding box center [389, 182] width 459 height 17
click at [315, 174] on h3 "1-й владелец" at bounding box center [389, 182] width 459 height 17
drag, startPoint x: 318, startPoint y: 191, endPoint x: 540, endPoint y: 188, distance: 222.5
click at [540, 195] on div "25 октября 2018 — 10 декабря 2021 · 3 года 2 месяца · Юрлицо · Челябинская обла…" at bounding box center [389, 203] width 464 height 17
click at [466, 197] on span "Челябинская область" at bounding box center [420, 203] width 94 height 13
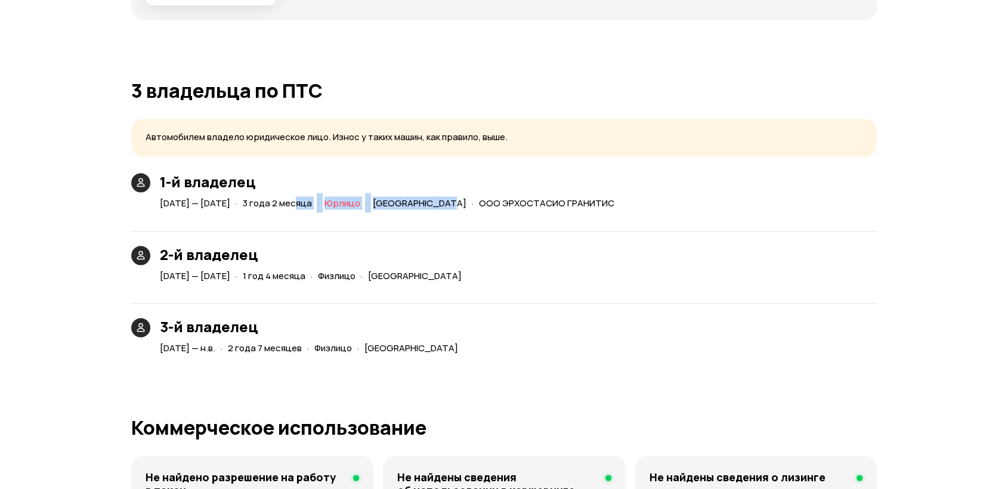
drag, startPoint x: 539, startPoint y: 189, endPoint x: 373, endPoint y: 183, distance: 166.5
click at [373, 195] on div "25 октября 2018 — 10 декабря 2021 · 3 года 2 месяца · Юрлицо · Челябинская обла…" at bounding box center [389, 203] width 464 height 17
click at [379, 174] on h3 "1-й владелец" at bounding box center [389, 182] width 459 height 17
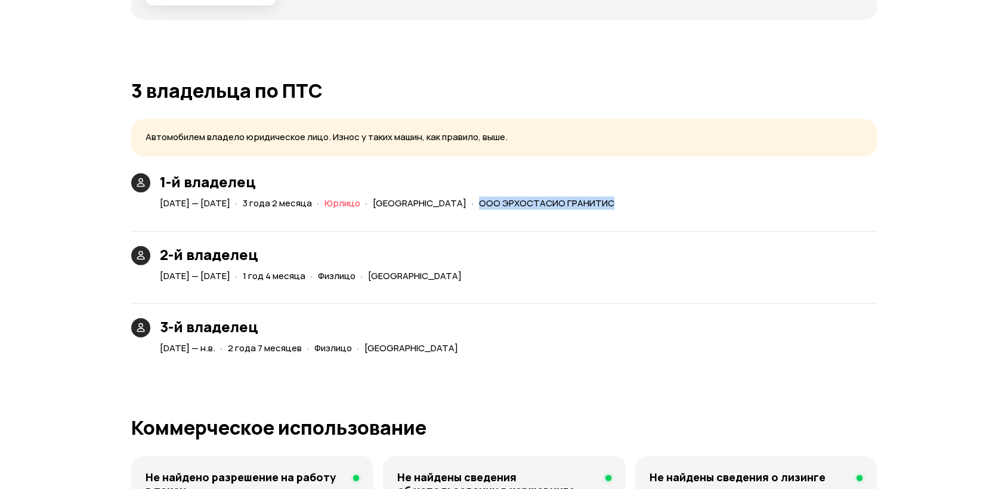
drag, startPoint x: 578, startPoint y: 192, endPoint x: 722, endPoint y: 193, distance: 143.8
click at [624, 196] on div "1-й владелец 25 октября 2018 — 10 декабря 2021 · 3 года 2 месяца · Юрлицо · Чел…" at bounding box center [374, 193] width 497 height 39
copy span "ООО ЭРХОСТАСИО ГРАНИТИС"
click at [466, 197] on span "Челябинская область" at bounding box center [420, 203] width 94 height 13
drag, startPoint x: 337, startPoint y: 186, endPoint x: 701, endPoint y: 191, distance: 364.5
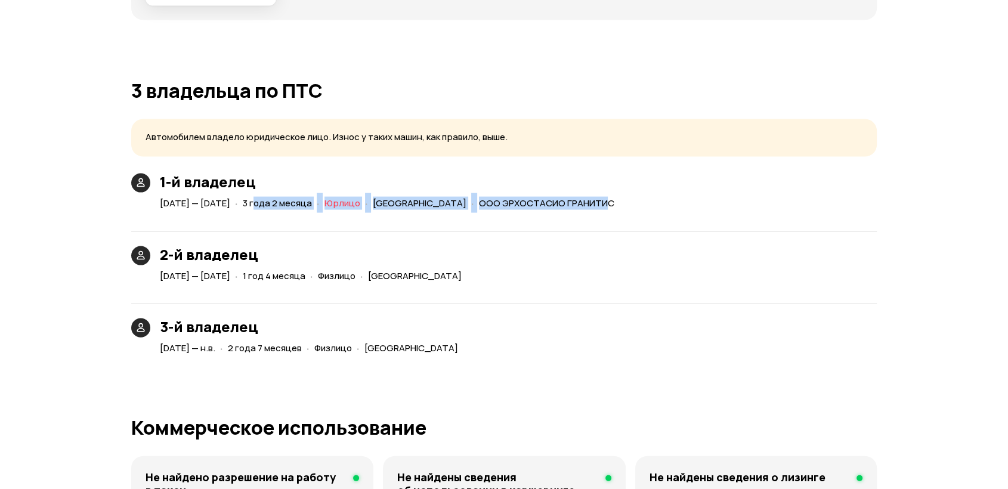
click at [622, 195] on div "25 октября 2018 — 10 декабря 2021 · 3 года 2 месяца · Юрлицо · Челябинская обла…" at bounding box center [389, 203] width 464 height 17
click at [614, 197] on span "ООО ЭРХОСТАСИО ГРАНИТИС" at bounding box center [546, 203] width 135 height 13
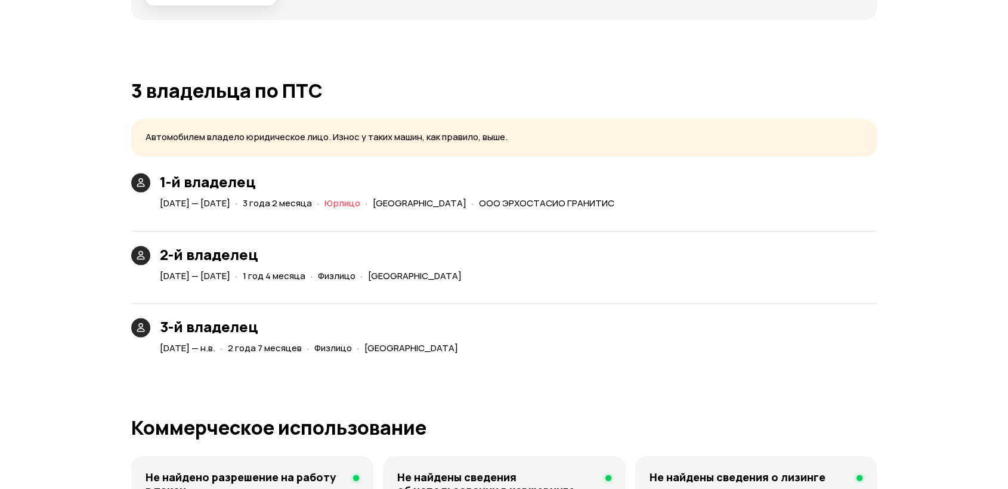
click at [619, 174] on h3 "1-й владелец" at bounding box center [389, 182] width 459 height 17
drag, startPoint x: 313, startPoint y: 262, endPoint x: 387, endPoint y: 264, distance: 74.6
click at [387, 268] on div "10 декабря 2021 — 17 марта 2023 · 1 год 4 месяца · Физлицо · Челябинская область" at bounding box center [312, 276] width 311 height 17
click at [388, 246] on h3 "2-й владелец" at bounding box center [313, 254] width 307 height 17
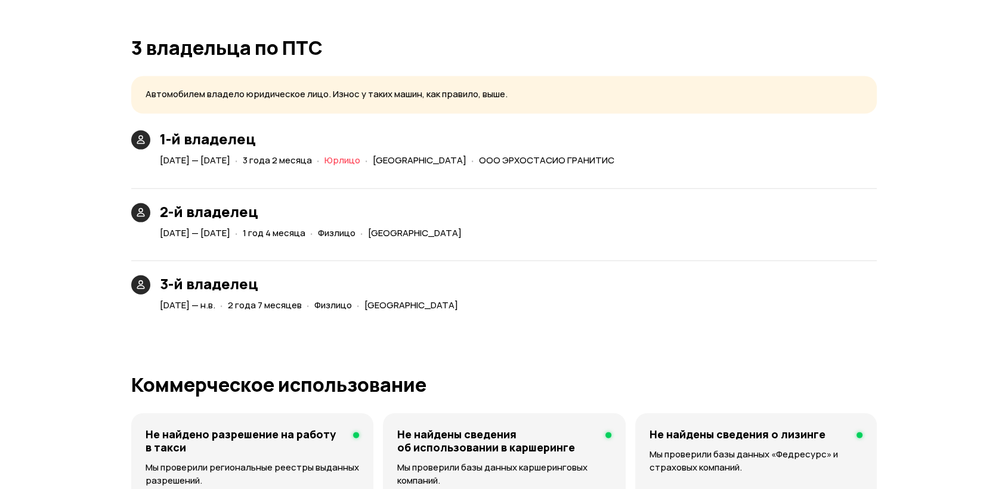
scroll to position [2577, 0]
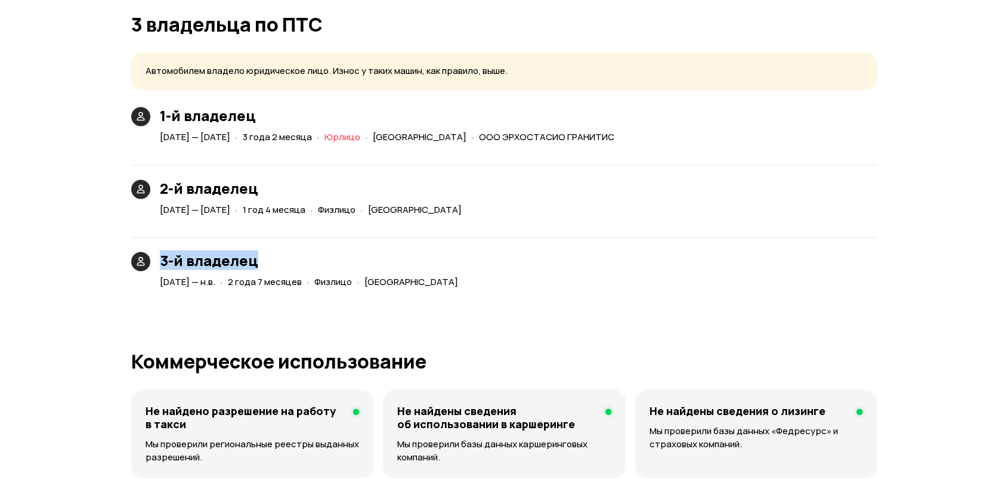
drag, startPoint x: 153, startPoint y: 244, endPoint x: 286, endPoint y: 254, distance: 132.8
click at [286, 254] on div "3-й владелец 17 марта 2023 — н.в. · 2 года 7 месяцев · Физлицо · Псковская обла…" at bounding box center [296, 271] width 341 height 39
click at [282, 252] on h3 "3-й владелец" at bounding box center [311, 260] width 303 height 17
click at [578, 202] on div "2-й владелец 10 декабря 2021 — 17 марта 2023 · 1 год 4 месяца · Физлицо · Челяб…" at bounding box center [504, 185] width 746 height 68
drag, startPoint x: 577, startPoint y: 120, endPoint x: 706, endPoint y: 126, distance: 129.0
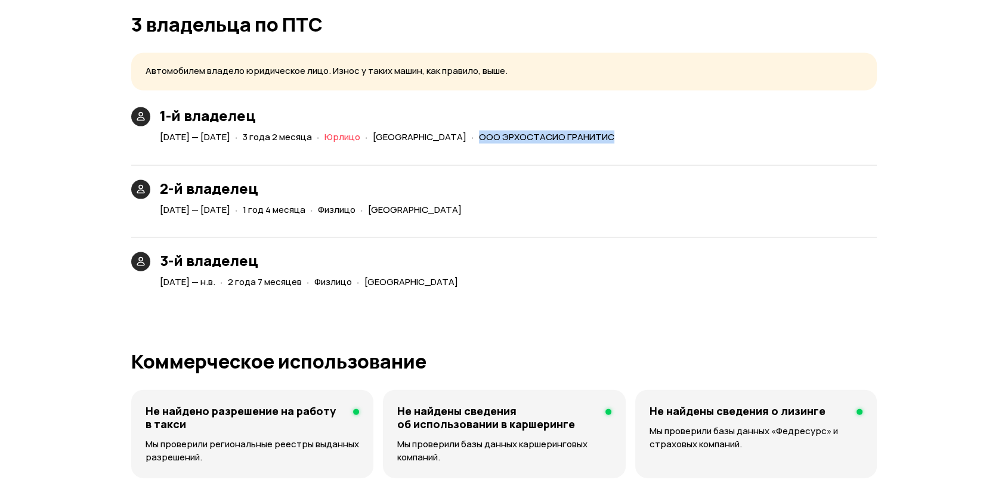
click at [617, 129] on div "· ООО ЭРХОСТАСИО ГРАНИТИС" at bounding box center [543, 137] width 148 height 17
copy span "ООО ЭРХОСТАСИО ГРАНИТИС"
click at [728, 120] on div "1-й владелец 25 октября 2018 — 10 декабря 2021 · 3 года 2 месяца · Юрлицо · Чел…" at bounding box center [504, 126] width 746 height 39
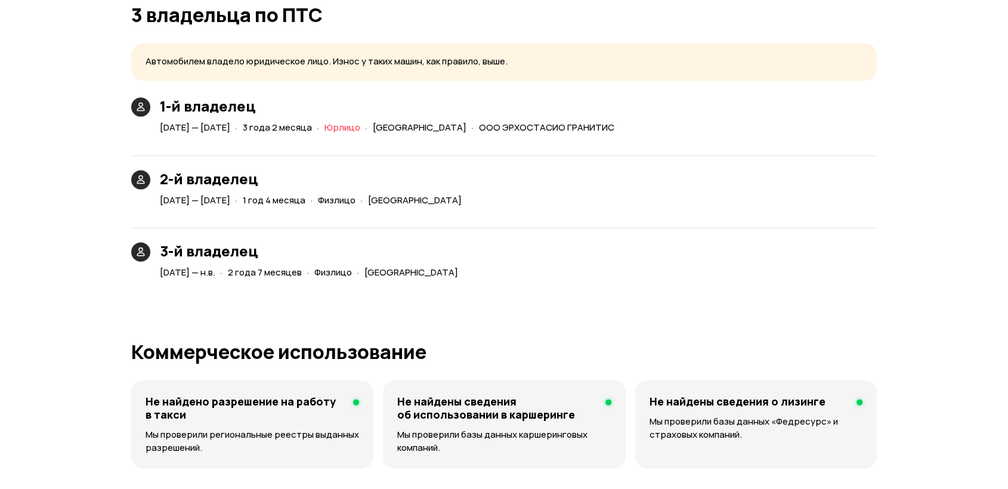
scroll to position [2482, 0]
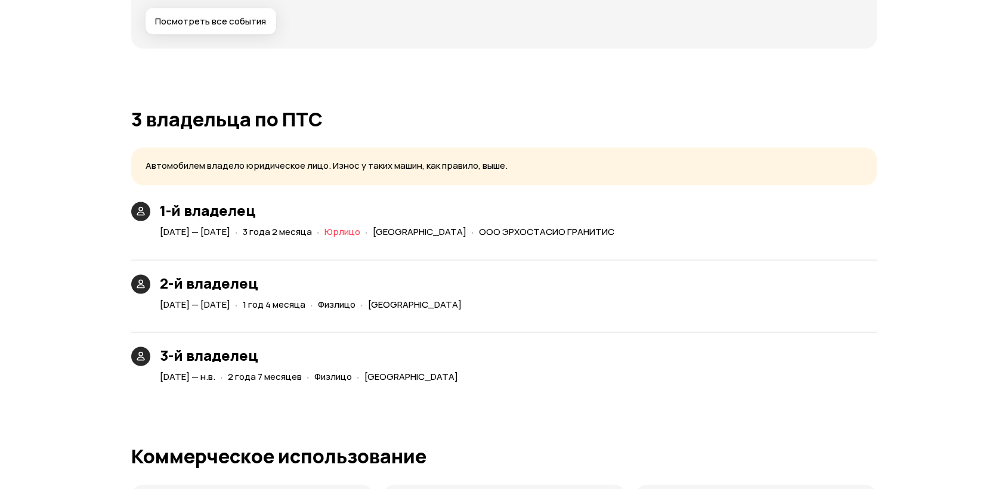
drag, startPoint x: 576, startPoint y: 214, endPoint x: 707, endPoint y: 219, distance: 131.3
click at [700, 233] on div "1-й владелец 25 октября 2018 — 10 декабря 2021 · 3 года 2 месяца · Юрлицо · Чел…" at bounding box center [504, 294] width 746 height 184
copy div "· ООО ЭРХОСТАСИО ГРАНИТИС"
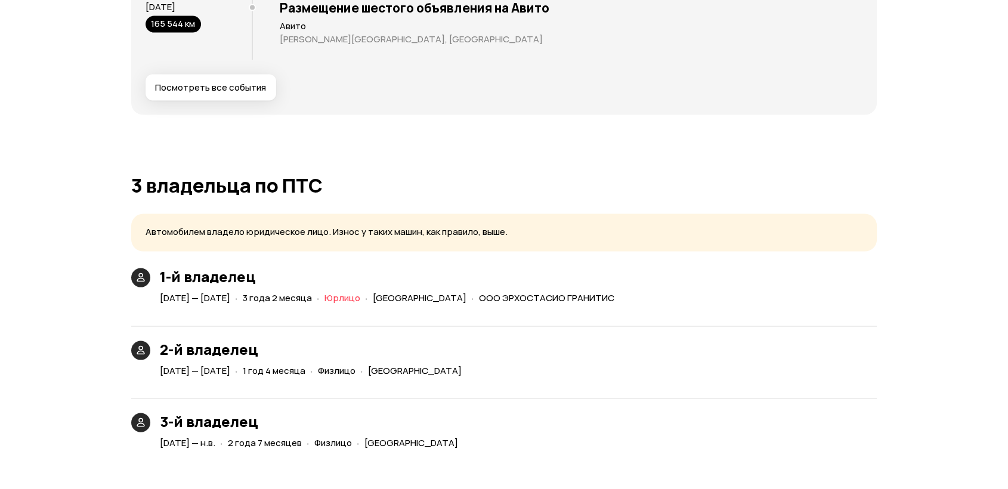
click at [501, 175] on h1 "3 владельца по ПТС" at bounding box center [504, 185] width 746 height 21
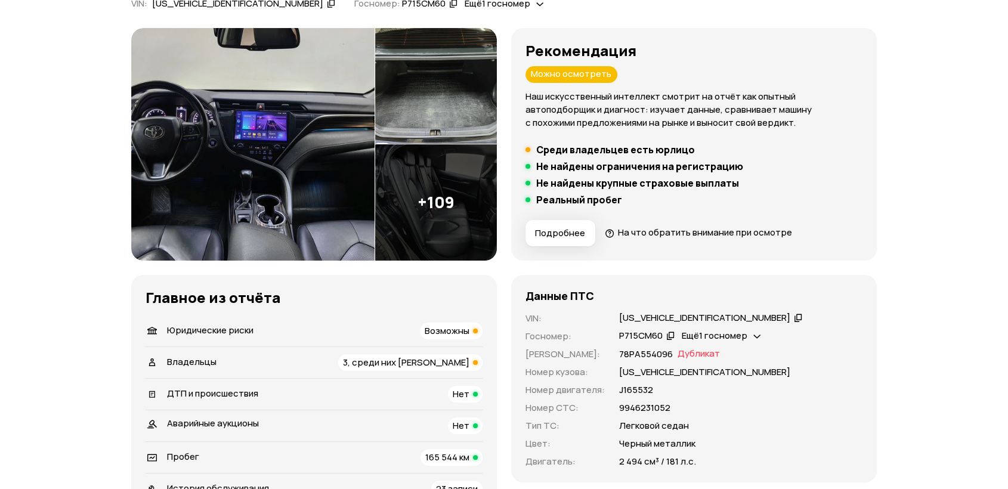
scroll to position [0, 0]
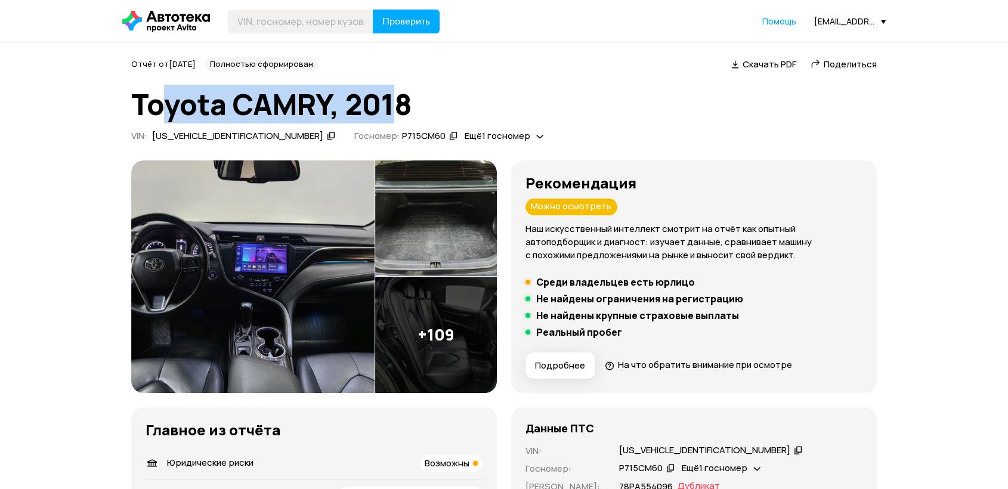
drag, startPoint x: 396, startPoint y: 101, endPoint x: 157, endPoint y: 102, distance: 238.6
click at [157, 102] on h1 "Toyota CAMRY, 2018" at bounding box center [504, 104] width 746 height 32
click at [338, 102] on h1 "Toyota CAMRY, 2018" at bounding box center [504, 104] width 746 height 32
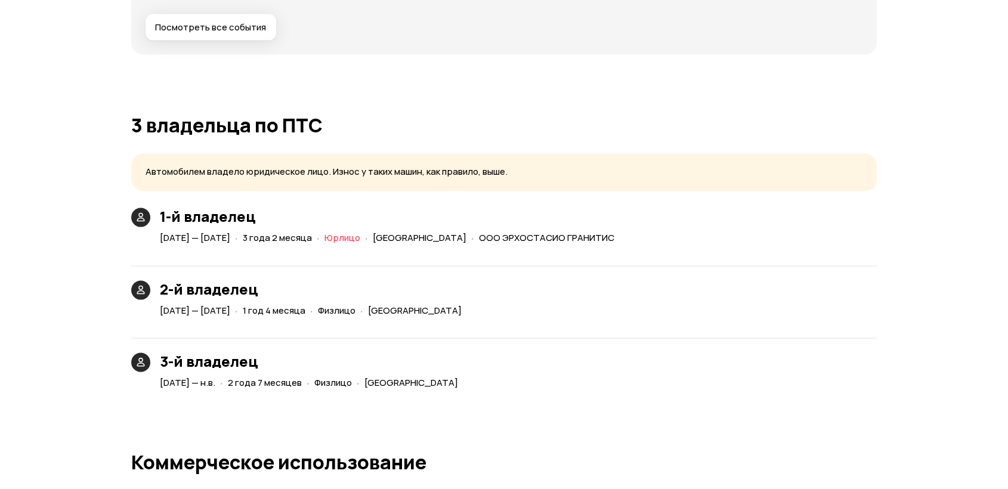
scroll to position [2481, 0]
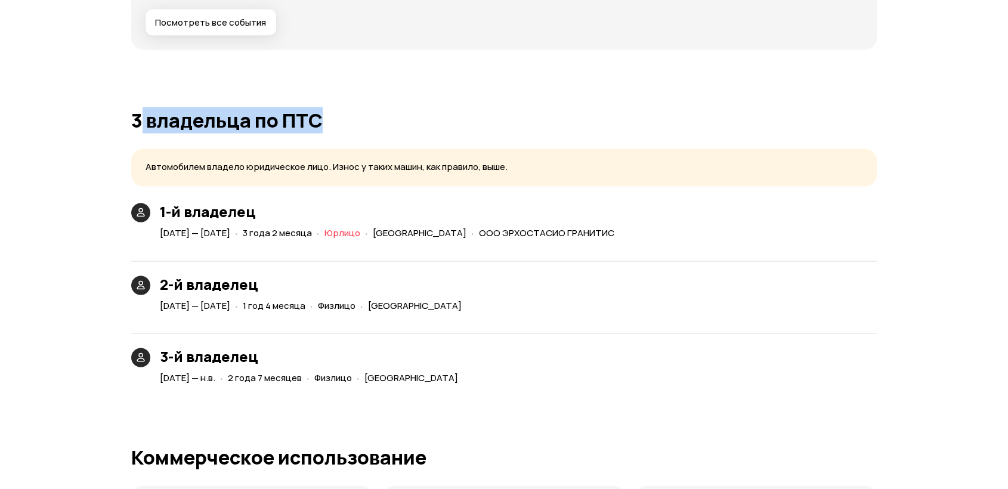
drag, startPoint x: 143, startPoint y: 100, endPoint x: 313, endPoint y: 109, distance: 170.2
click at [315, 110] on h1 "3 владельца по ПТС" at bounding box center [504, 120] width 746 height 21
click at [310, 110] on h1 "3 владельца по ПТС" at bounding box center [504, 120] width 746 height 21
click at [305, 110] on h1 "3 владельца по ПТС" at bounding box center [504, 120] width 746 height 21
drag, startPoint x: 261, startPoint y: 103, endPoint x: 159, endPoint y: 105, distance: 101.4
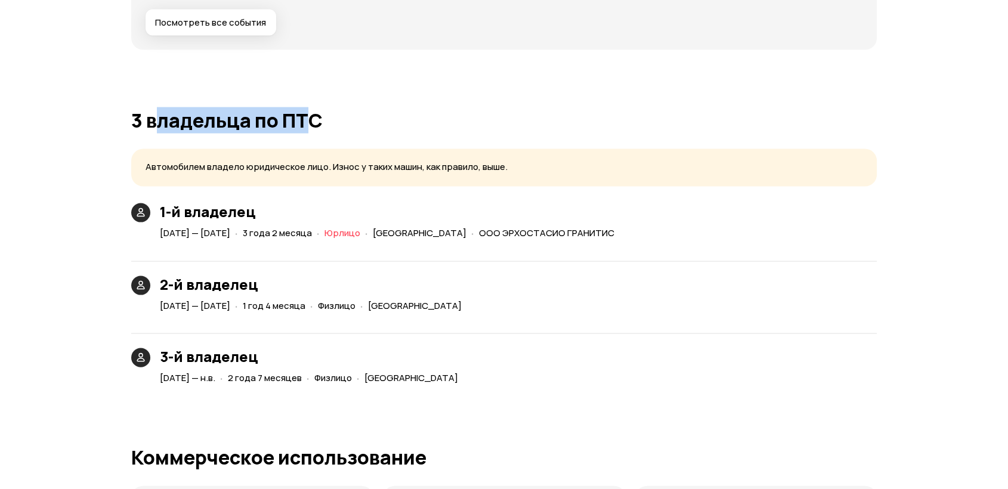
click at [159, 110] on h1 "3 владельца по ПТС" at bounding box center [504, 120] width 746 height 21
drag, startPoint x: 159, startPoint y: 102, endPoint x: 298, endPoint y: 103, distance: 138.4
click at [298, 110] on h1 "3 владельца по ПТС" at bounding box center [504, 120] width 746 height 21
click at [305, 110] on h1 "3 владельца по ПТС" at bounding box center [504, 120] width 746 height 21
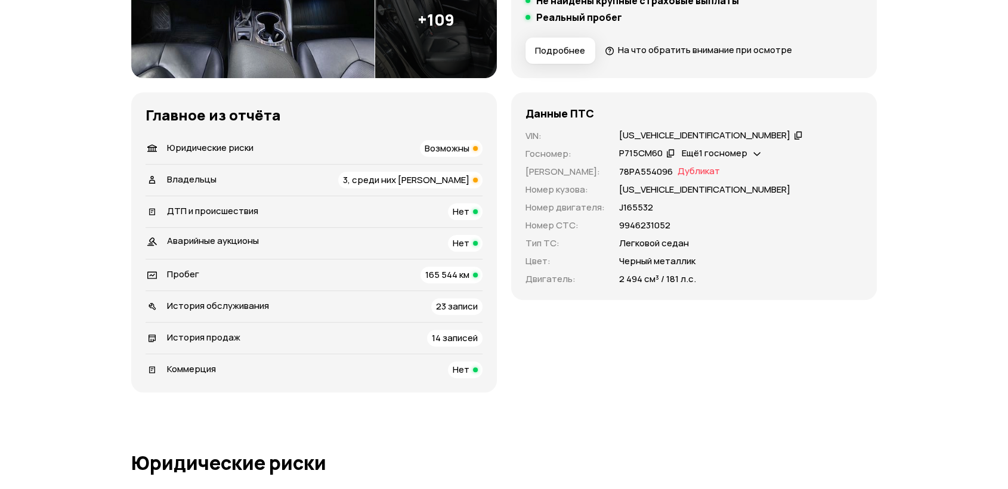
scroll to position [287, 0]
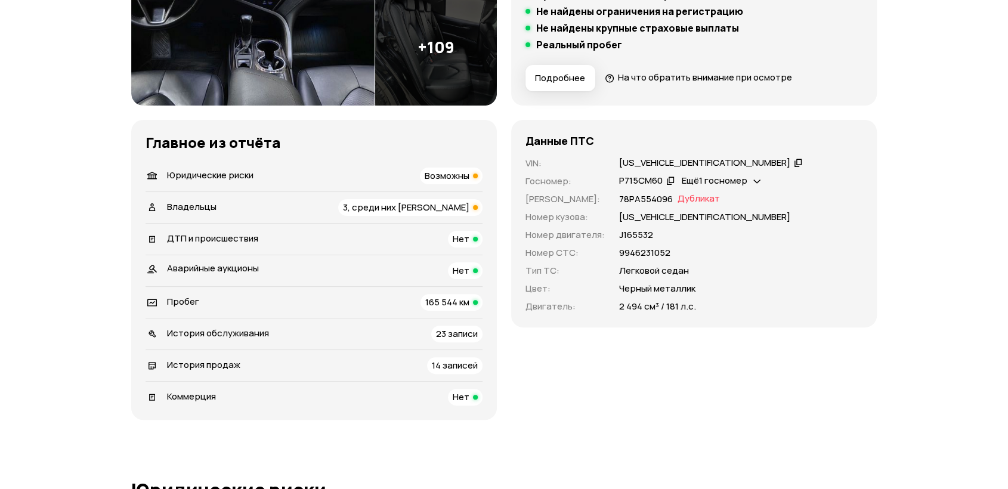
click at [395, 302] on div "Пробег 165 544 км" at bounding box center [314, 302] width 337 height 17
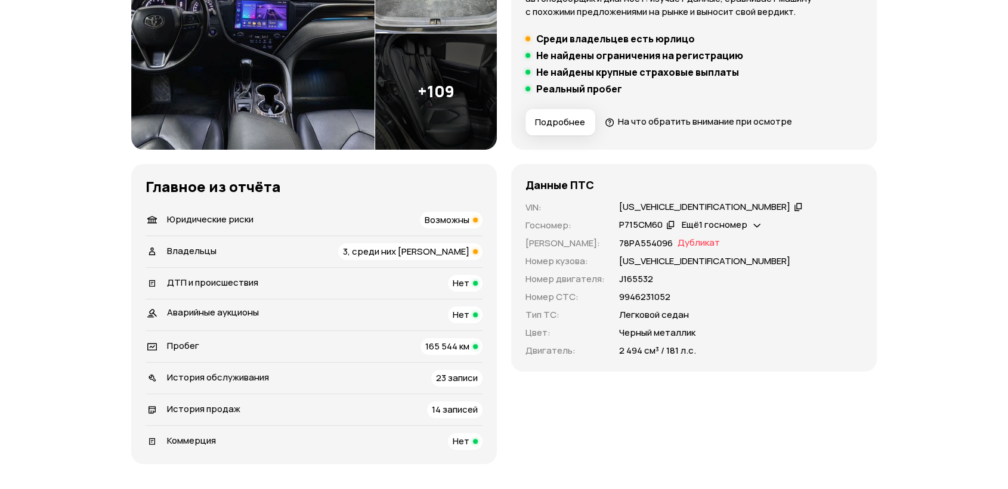
scroll to position [222, 0]
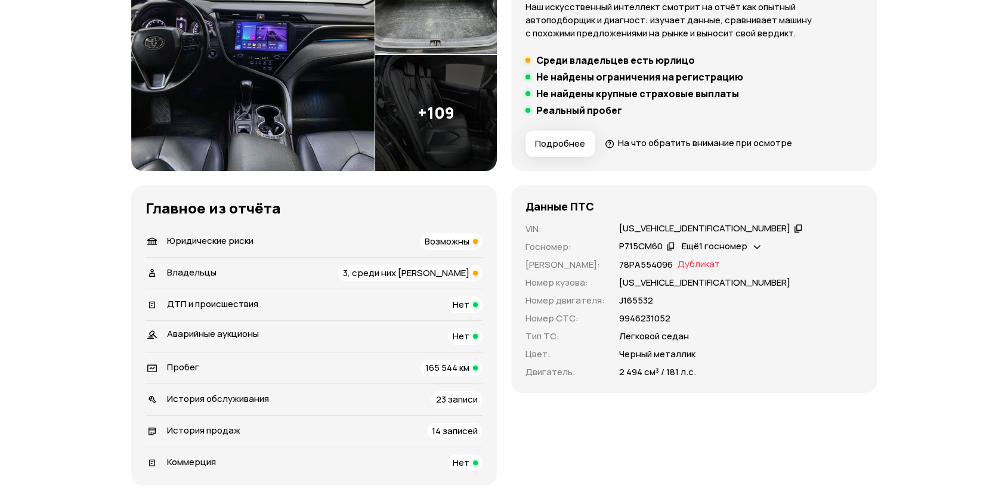
click at [231, 299] on span "ДТП и происшествия" at bounding box center [212, 304] width 91 height 13
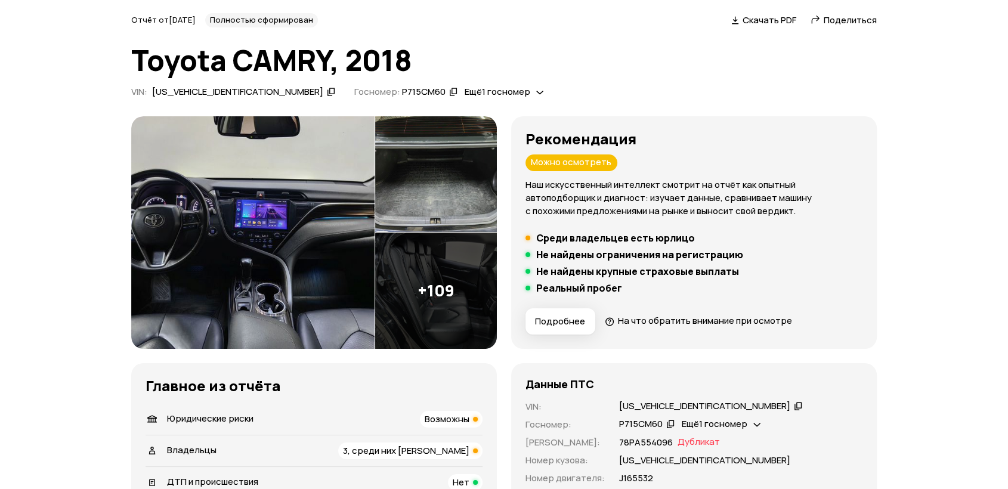
scroll to position [0, 0]
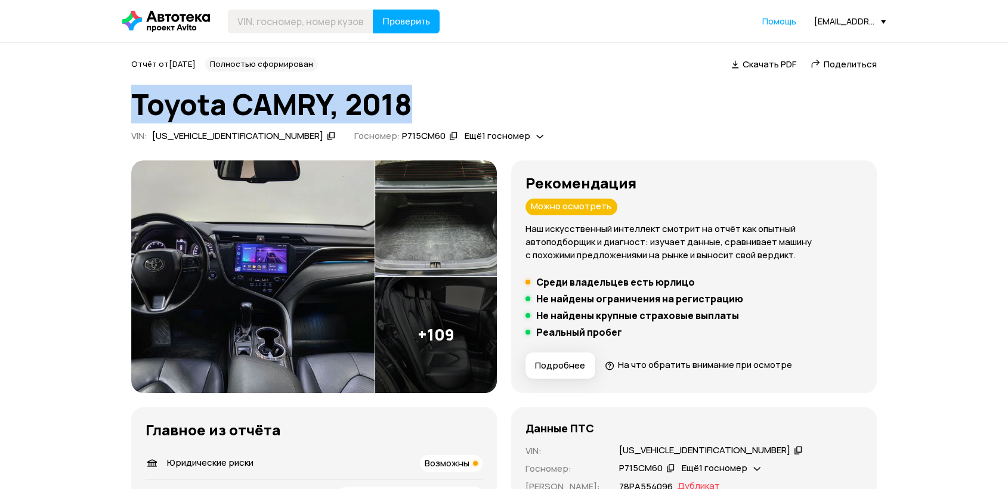
drag, startPoint x: 454, startPoint y: 108, endPoint x: 391, endPoint y: 97, distance: 63.6
copy h1 "Toyota CAMRY, 2018"
click at [412, 97] on h1 "Toyota CAMRY, 2018" at bounding box center [504, 104] width 746 height 32
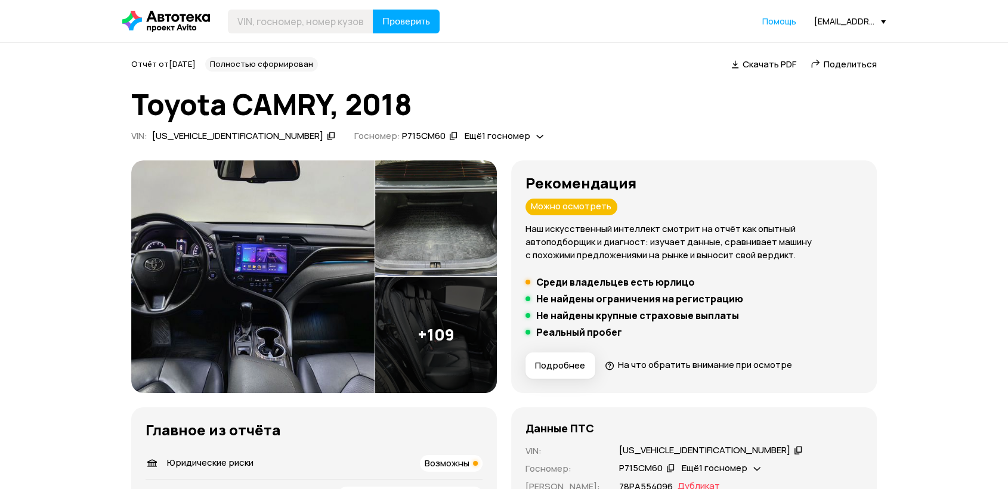
click at [864, 66] on span "Поделиться" at bounding box center [850, 64] width 53 height 13
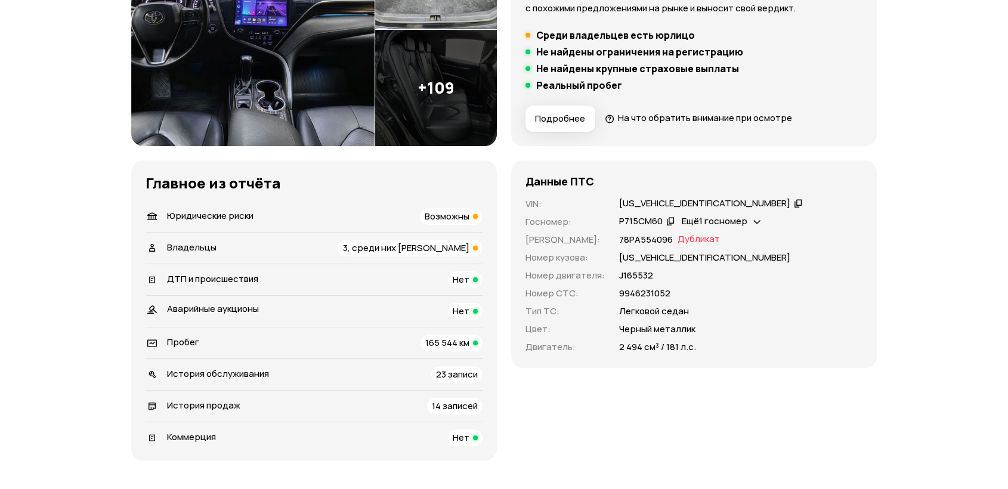
scroll to position [265, 0]
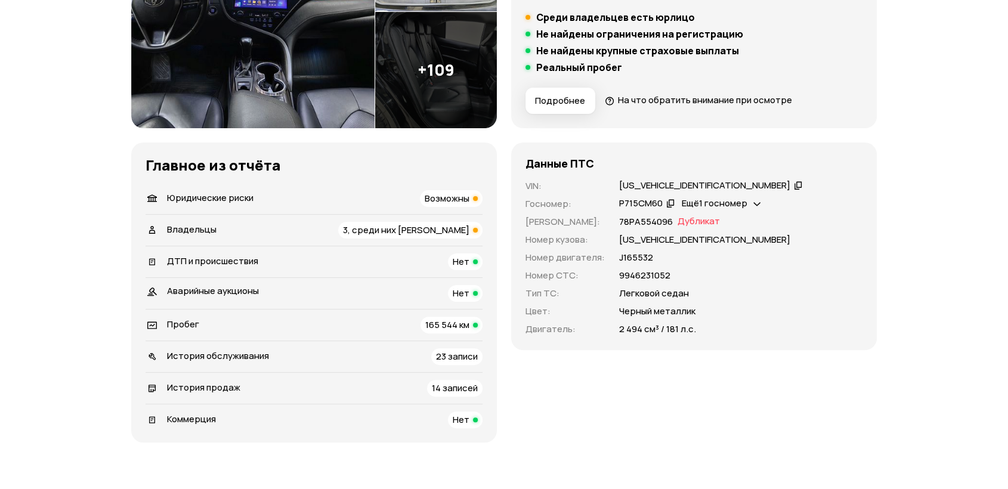
click at [344, 194] on div "Юридические риски Возможны" at bounding box center [314, 198] width 337 height 17
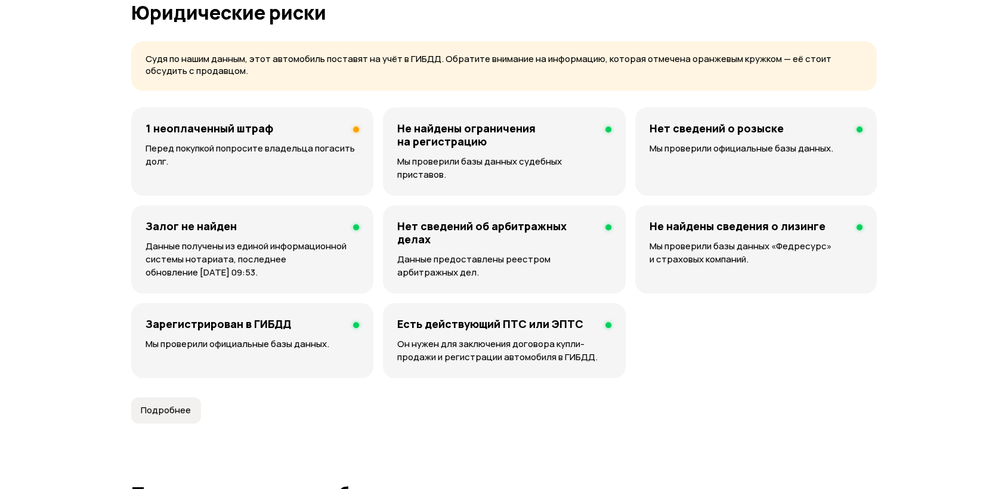
scroll to position [766, 0]
click at [348, 131] on div "1 неоплаченный штраф" at bounding box center [253, 127] width 214 height 13
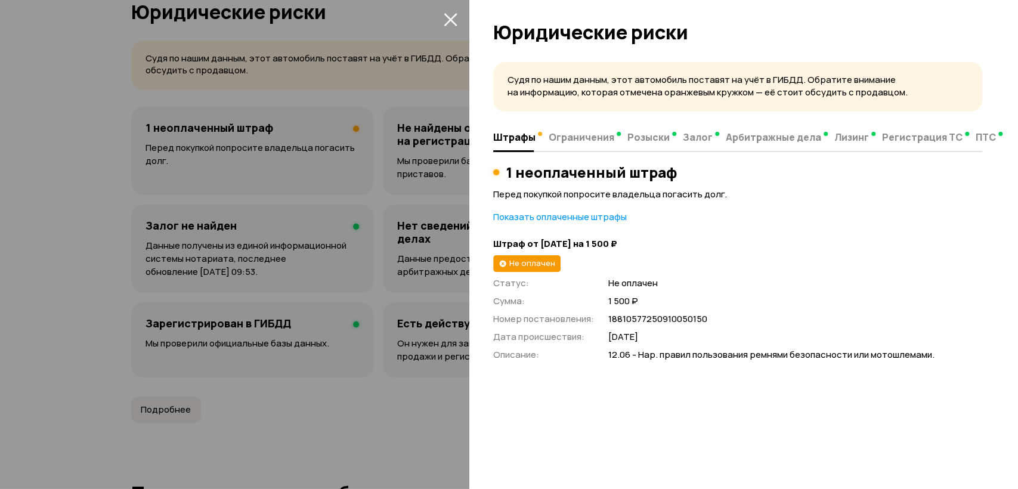
drag, startPoint x: 372, startPoint y: 147, endPoint x: 756, endPoint y: 206, distance: 388.6
click at [372, 144] on div at bounding box center [509, 244] width 1018 height 489
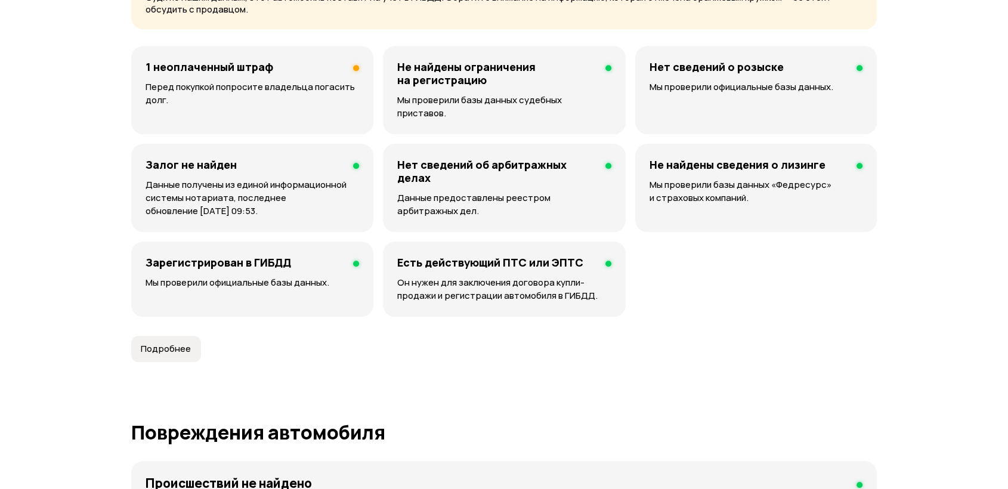
scroll to position [0, 0]
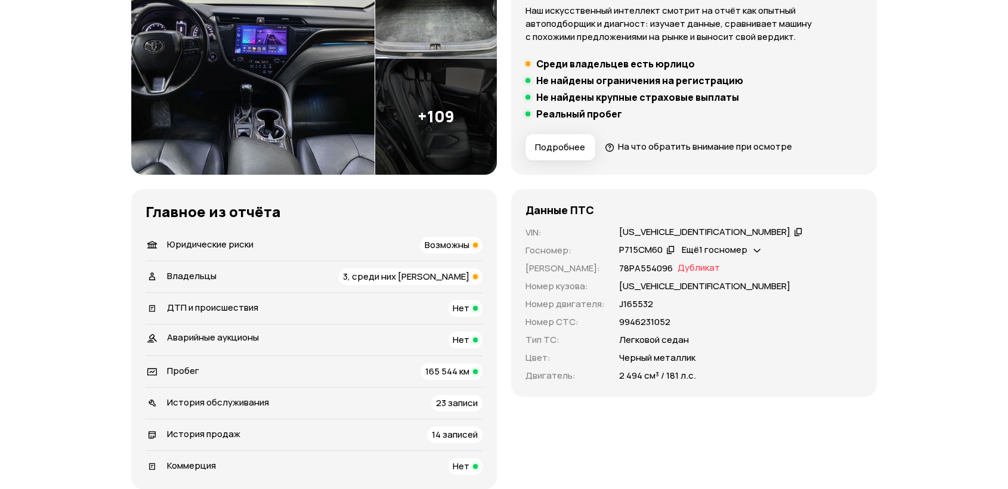
click at [280, 276] on div "Владельцы 3, среди них юрлицо" at bounding box center [314, 276] width 337 height 17
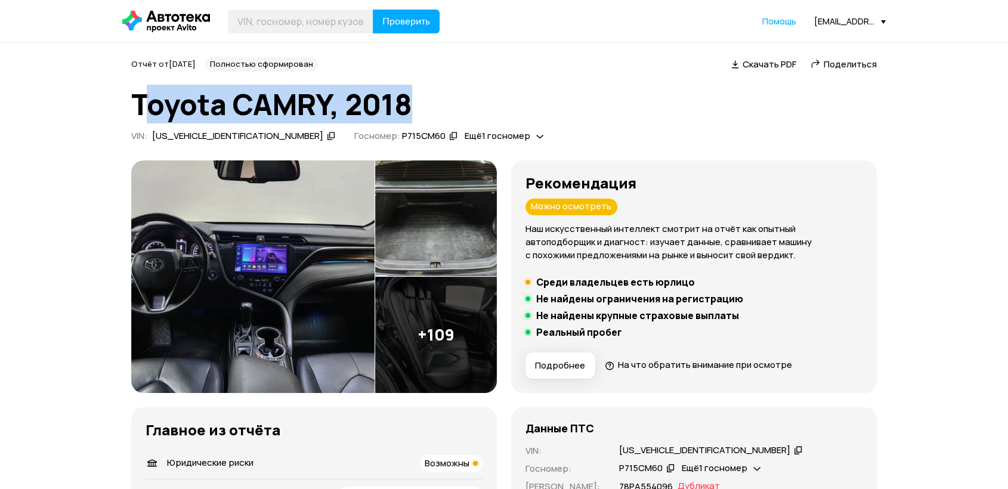
drag, startPoint x: 413, startPoint y: 106, endPoint x: 146, endPoint y: 107, distance: 267.8
click at [146, 108] on h1 "Toyota CAMRY, 2018" at bounding box center [504, 104] width 746 height 32
click at [146, 107] on h1 "Toyota CAMRY, 2018" at bounding box center [504, 104] width 746 height 32
drag, startPoint x: 137, startPoint y: 101, endPoint x: 382, endPoint y: 100, distance: 245.1
click at [381, 100] on h1 "Toyota CAMRY, 2018" at bounding box center [504, 104] width 746 height 32
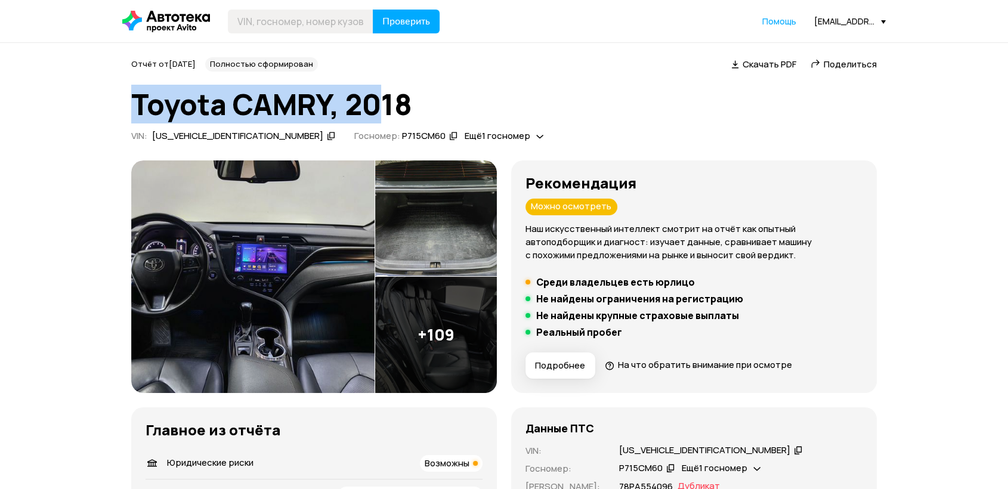
click at [382, 100] on h1 "Toyota CAMRY, 2018" at bounding box center [504, 104] width 746 height 32
drag, startPoint x: 392, startPoint y: 104, endPoint x: 180, endPoint y: 106, distance: 211.8
click at [156, 110] on h1 "Toyota CAMRY, 2018" at bounding box center [504, 104] width 746 height 32
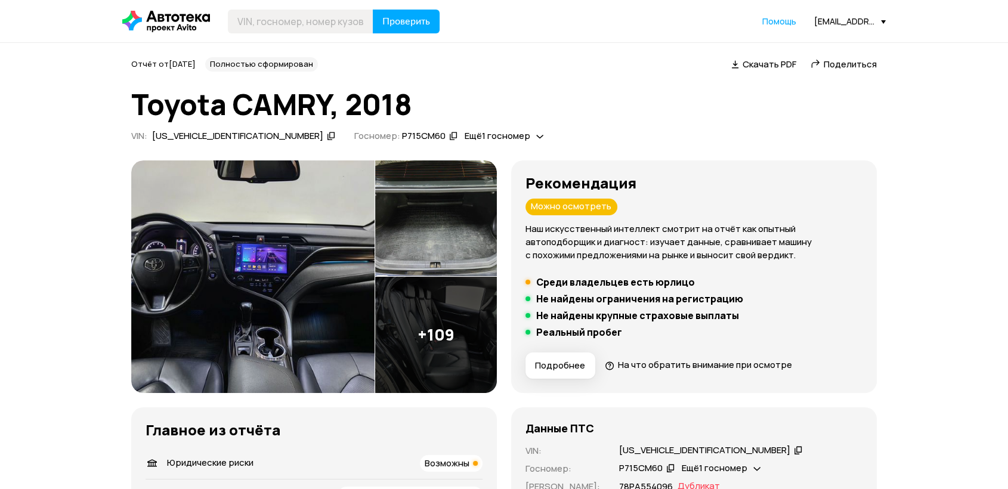
click at [431, 106] on h1 "Toyota CAMRY, 2018" at bounding box center [504, 104] width 746 height 32
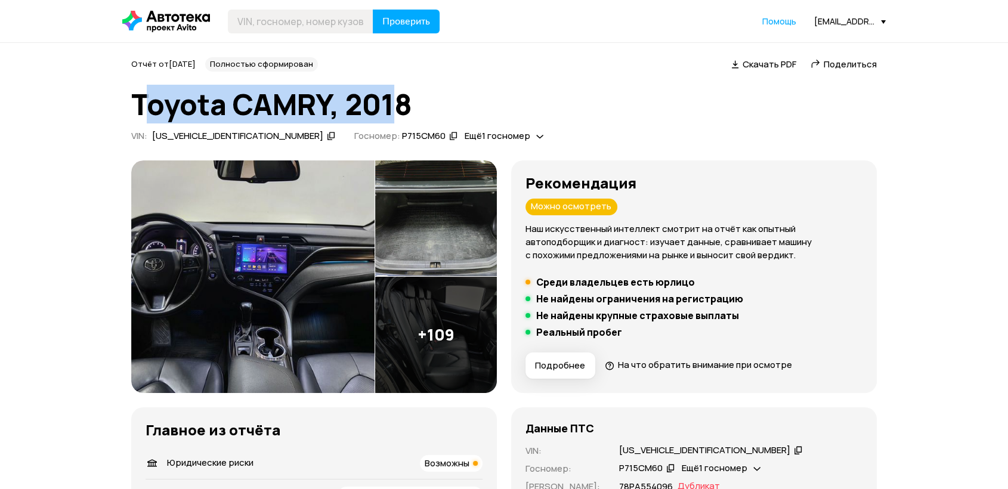
drag, startPoint x: 403, startPoint y: 109, endPoint x: 143, endPoint y: 107, distance: 260.7
click at [143, 107] on h1 "Toyota CAMRY, 2018" at bounding box center [504, 104] width 746 height 32
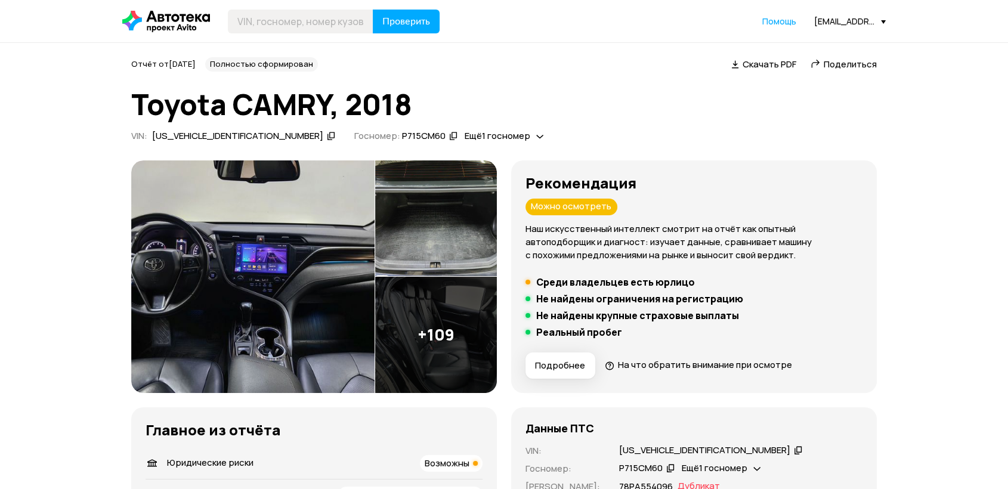
drag, startPoint x: 567, startPoint y: 112, endPoint x: 735, endPoint y: 40, distance: 183.3
click at [577, 108] on h1 "Toyota CAMRY, 2018" at bounding box center [504, 104] width 746 height 32
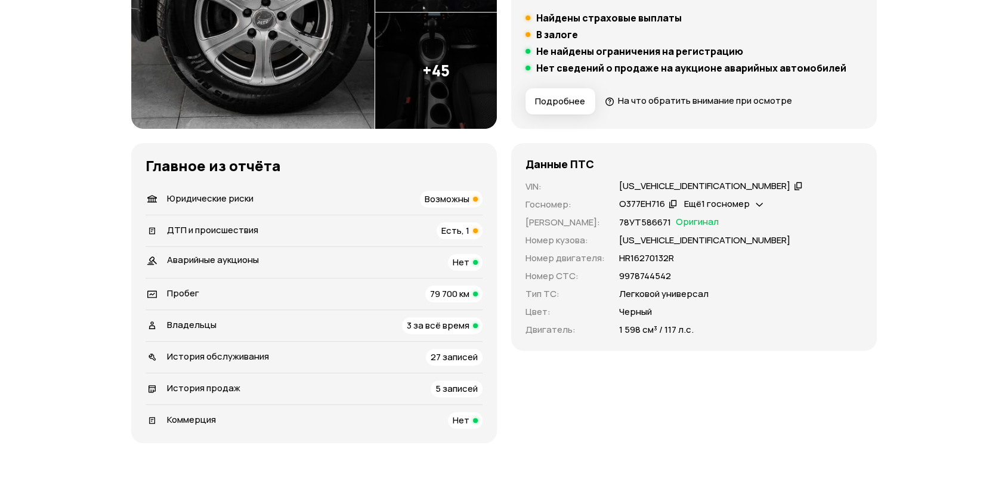
scroll to position [265, 0]
click at [382, 238] on li "ДТП и происшествия Есть, 1" at bounding box center [314, 230] width 337 height 32
click at [379, 231] on div "ДТП и происшествия Есть, 1" at bounding box center [314, 230] width 337 height 17
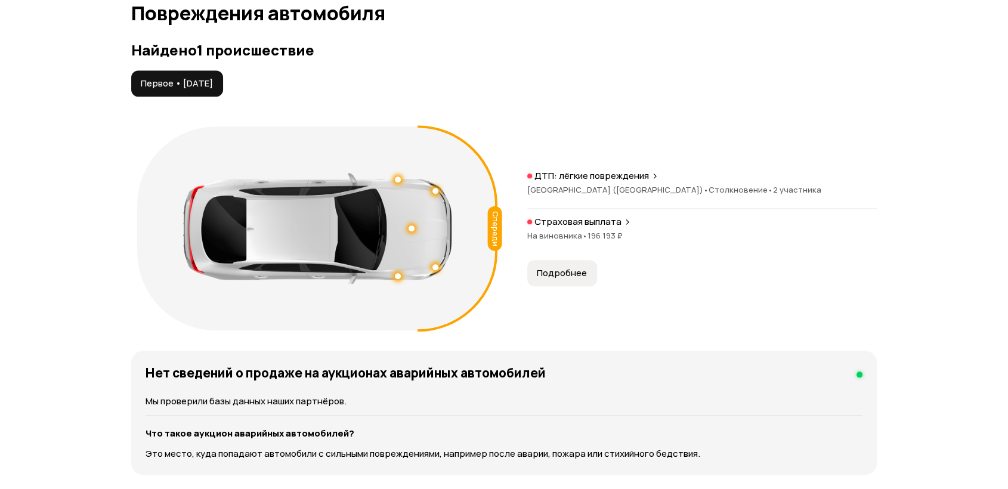
scroll to position [1235, 0]
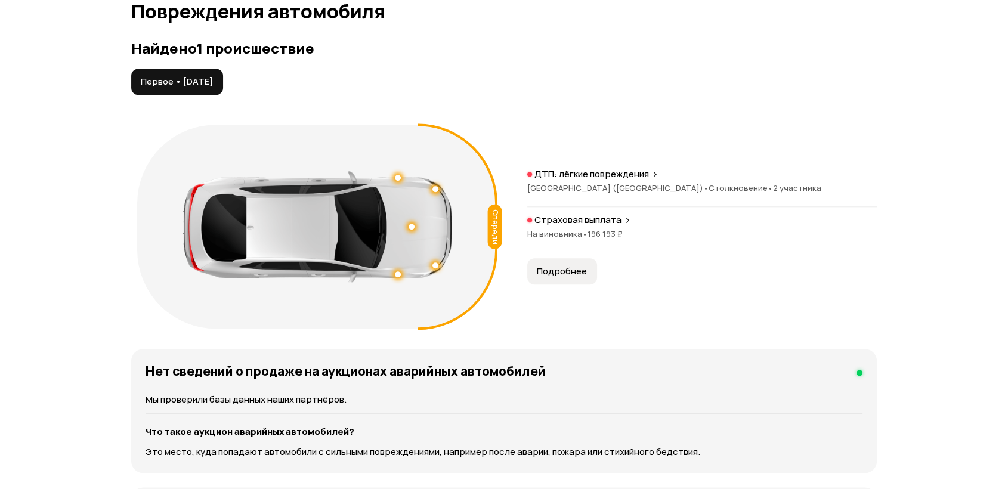
click at [567, 273] on span "Подробнее" at bounding box center [562, 271] width 50 height 12
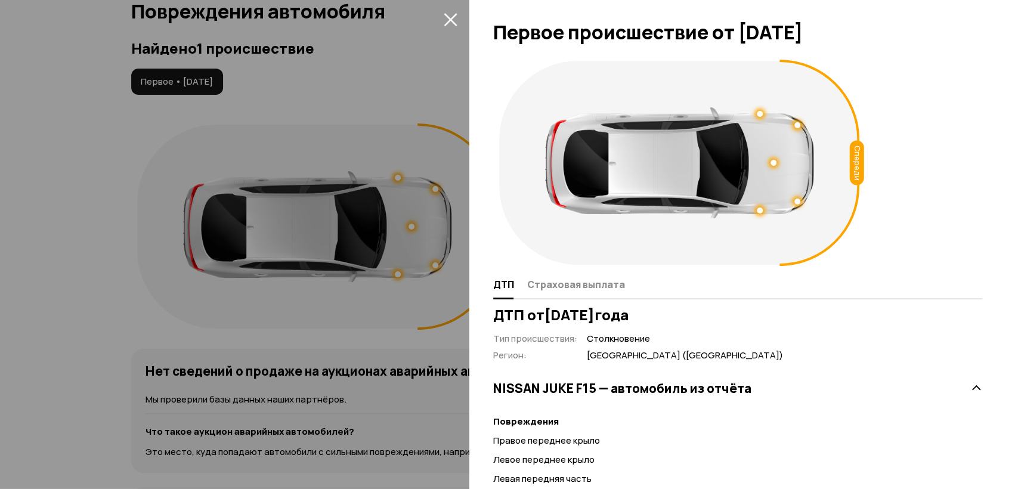
click at [392, 187] on div at bounding box center [509, 244] width 1018 height 489
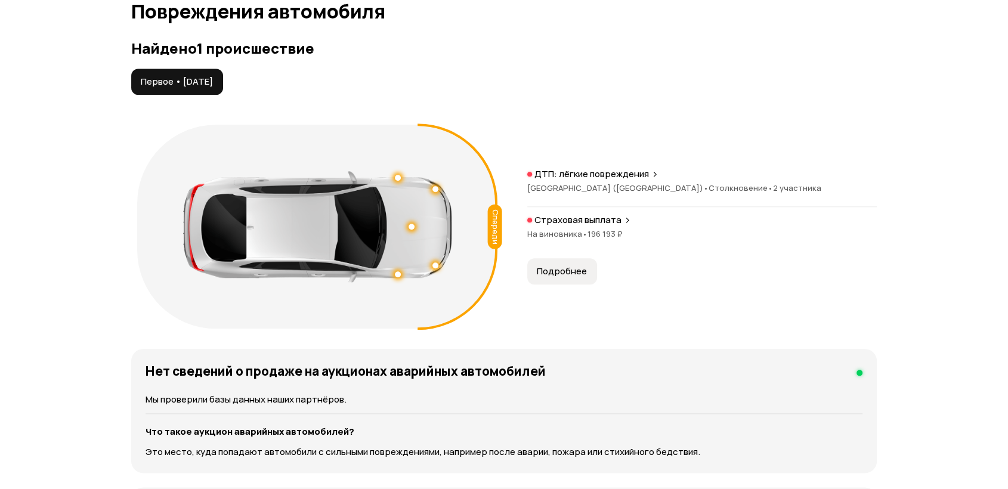
click at [396, 273] on div at bounding box center [398, 274] width 6 height 6
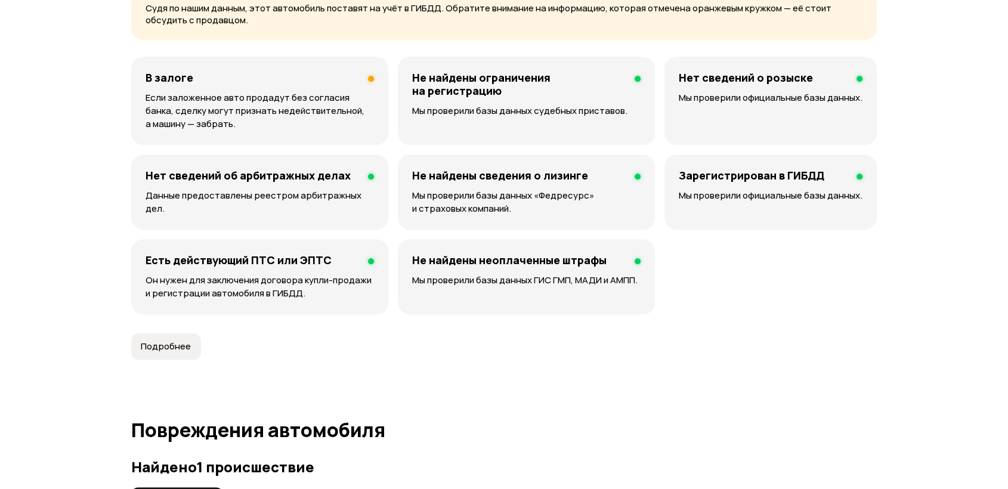
scroll to position [0, 0]
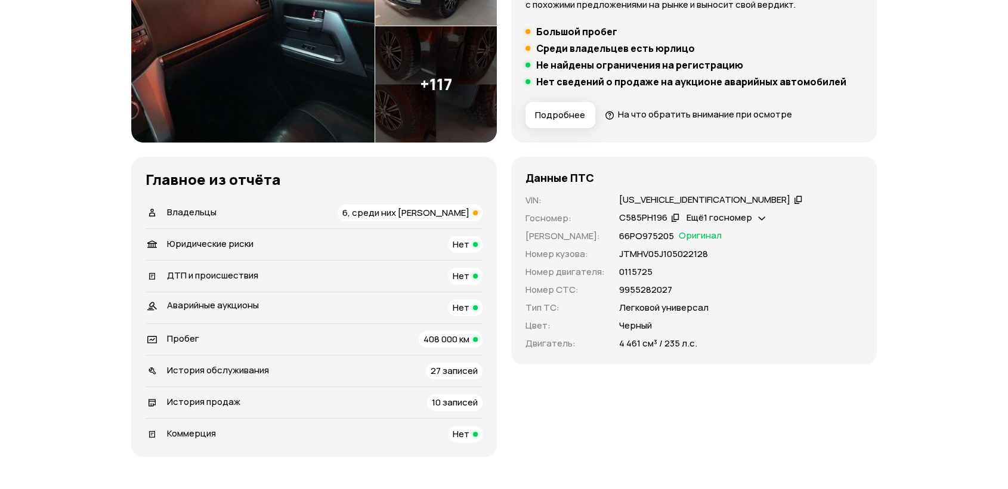
scroll to position [397, 0]
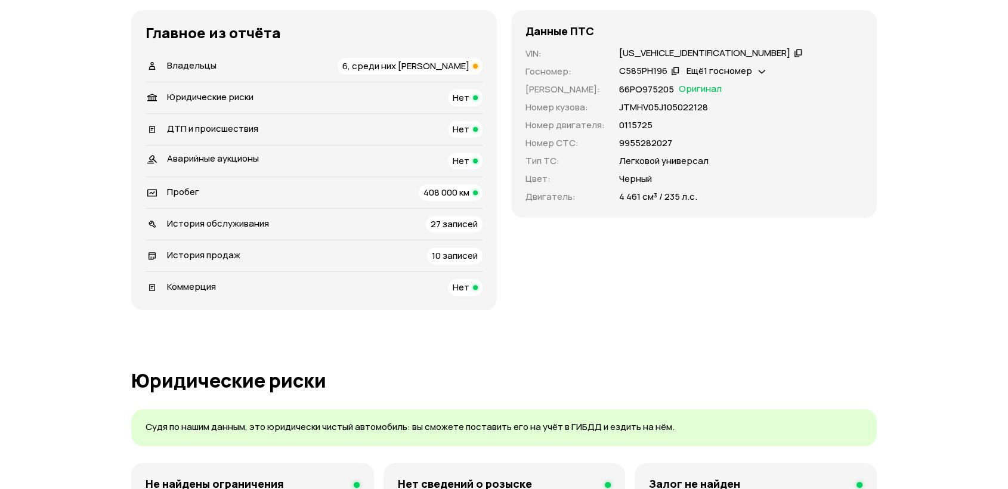
click at [363, 69] on div "Владельцы 6, среди них [PERSON_NAME]" at bounding box center [314, 66] width 337 height 17
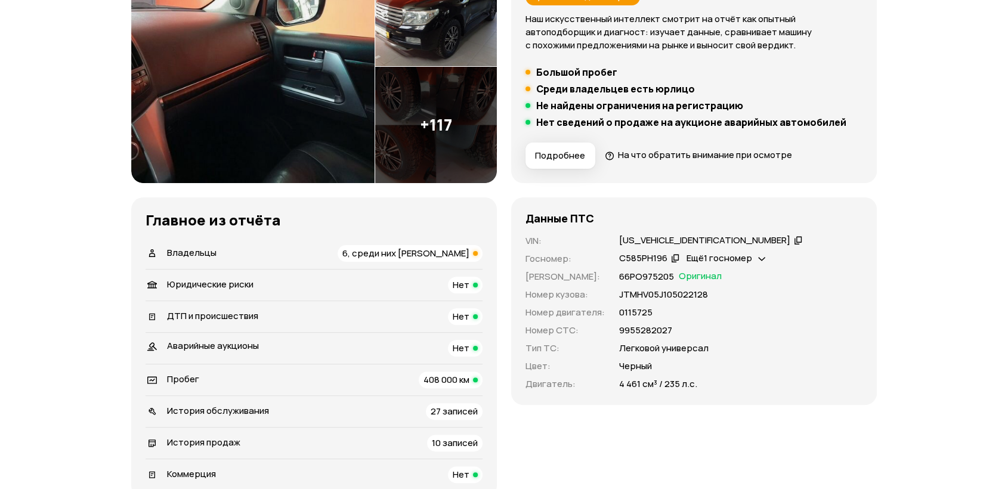
scroll to position [276, 0]
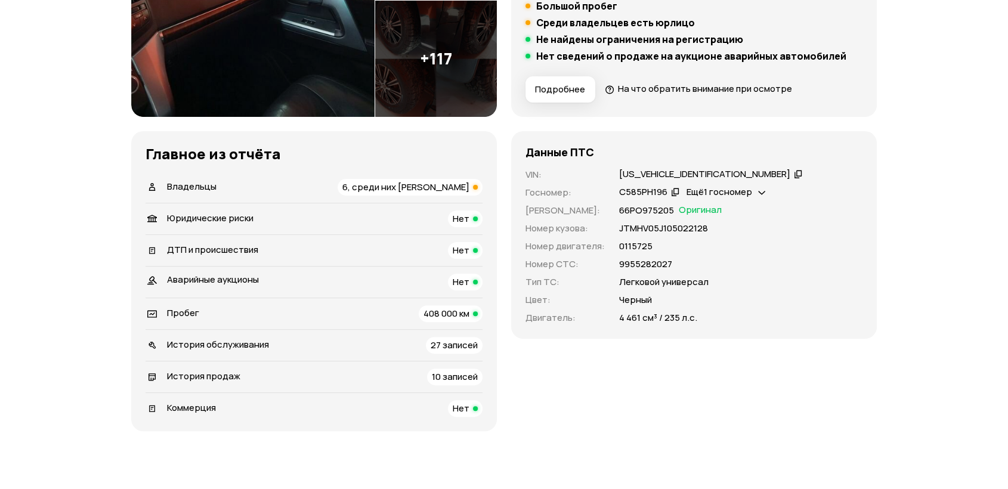
click at [326, 194] on div "Владельцы 6, среди них [PERSON_NAME]" at bounding box center [314, 187] width 337 height 17
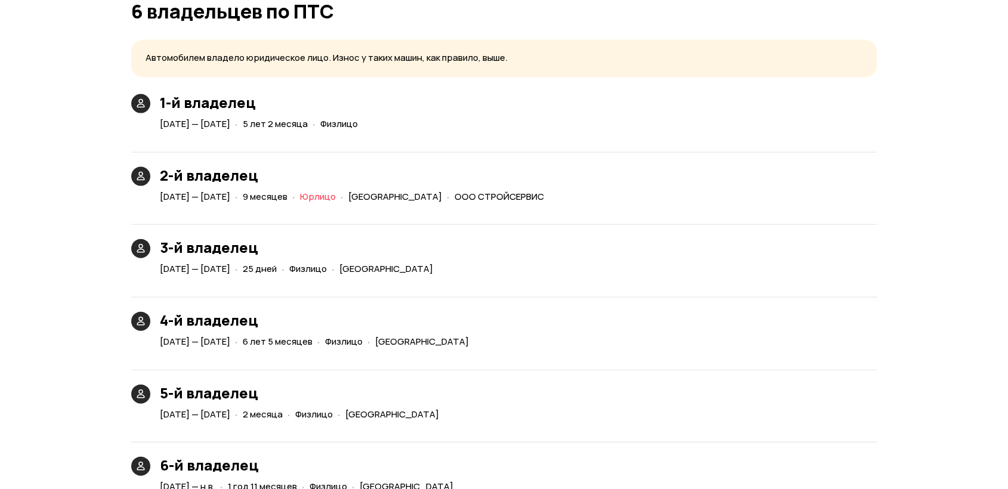
scroll to position [2566, 0]
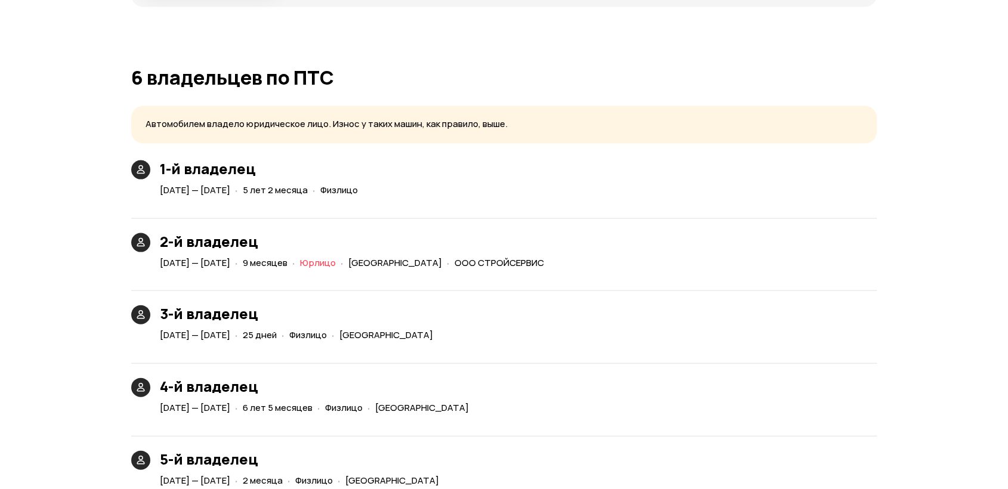
click at [405, 101] on article "6 владельцев по ПТС Автомобилем владело юридическое лицо. Износ у таких машин, …" at bounding box center [504, 314] width 746 height 494
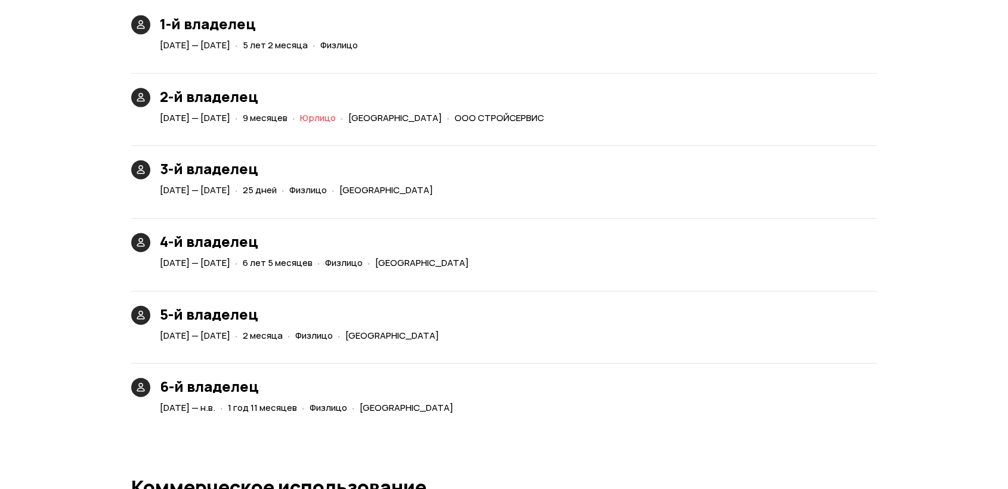
scroll to position [2652, 0]
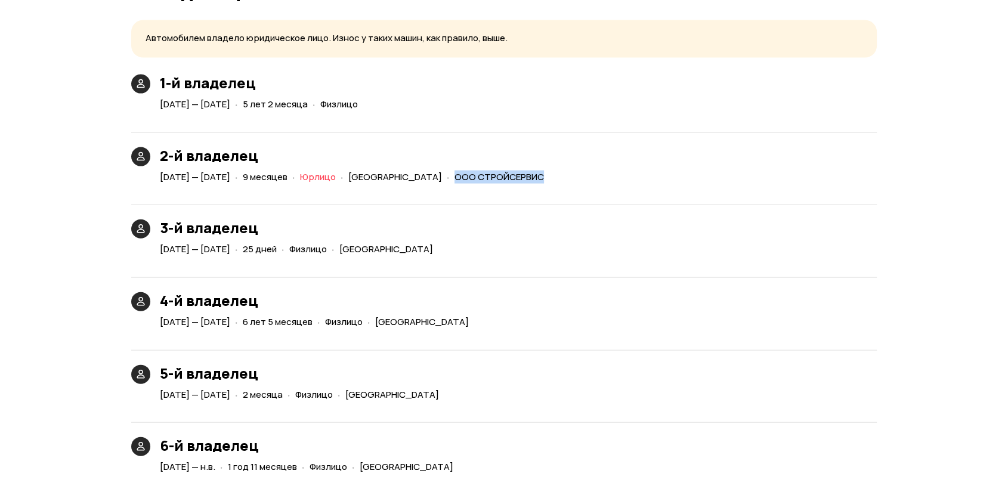
drag, startPoint x: 534, startPoint y: 177, endPoint x: 644, endPoint y: 178, distance: 109.8
click at [644, 178] on div "2-й владелец 12 июля 2016 — 31 марта 2017 · 9 месяцев · Юрлицо · Свердловская о…" at bounding box center [504, 152] width 746 height 68
click at [658, 136] on div "2-й владелец 12 июля 2016 — 31 марта 2017 · 9 месяцев · Юрлицо · Свердловская о…" at bounding box center [504, 152] width 746 height 68
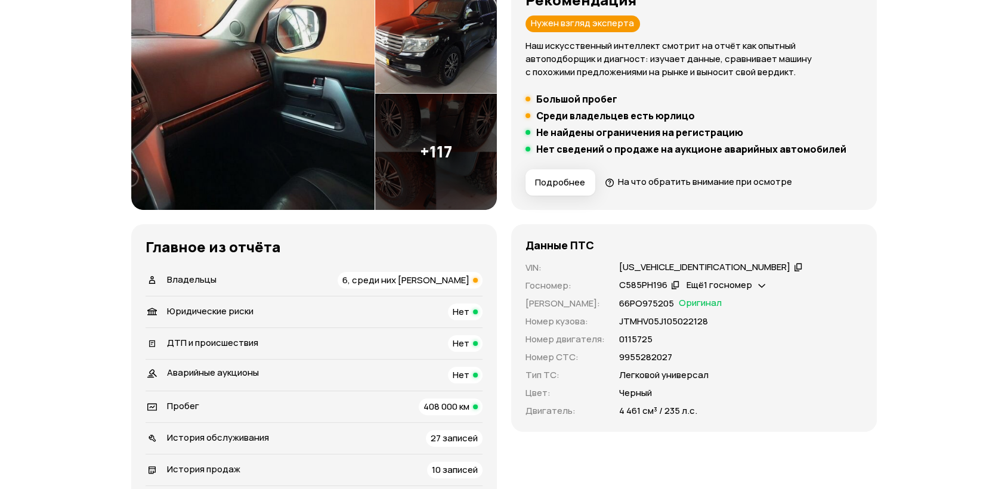
scroll to position [206, 0]
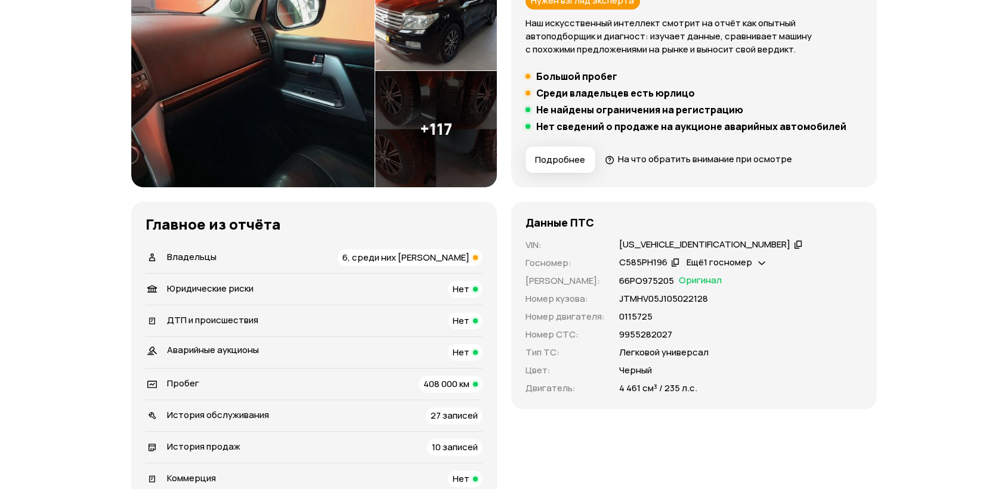
drag, startPoint x: 282, startPoint y: 379, endPoint x: 285, endPoint y: 368, distance: 11.1
click at [281, 378] on div "Пробег 408 000 км" at bounding box center [314, 384] width 337 height 17
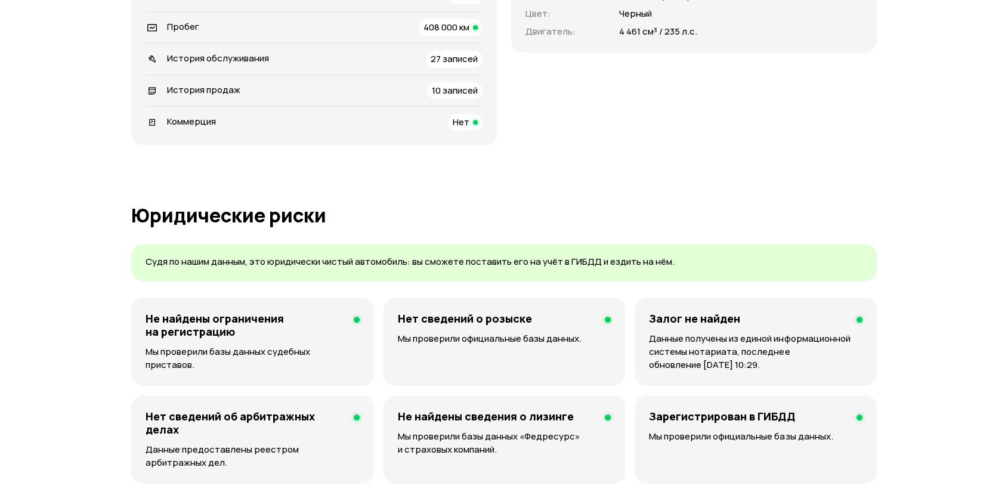
scroll to position [0, 0]
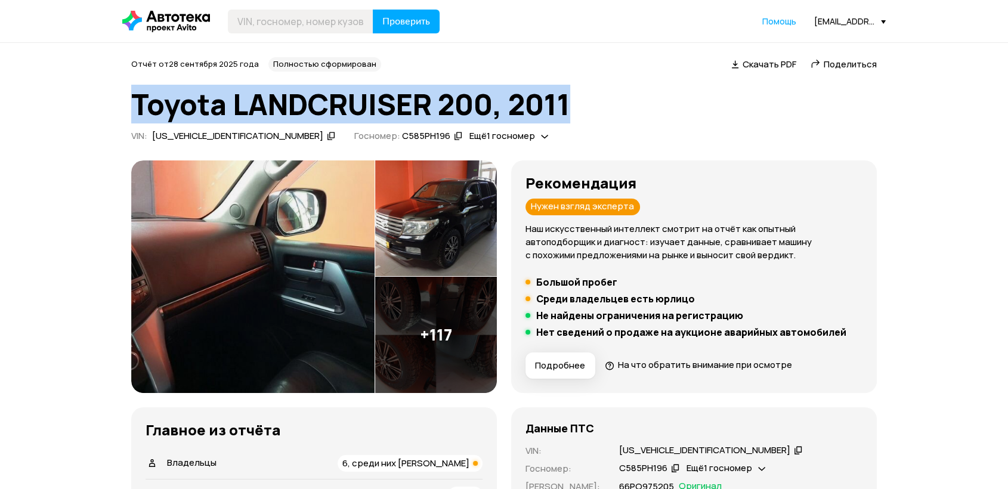
drag, startPoint x: 578, startPoint y: 116, endPoint x: 104, endPoint y: 112, distance: 474.2
copy h1 "Toyota LANDCRUISER 200, 2011"
click at [369, 101] on h1 "Toyota LANDCRUISER 200, 2011" at bounding box center [504, 104] width 746 height 32
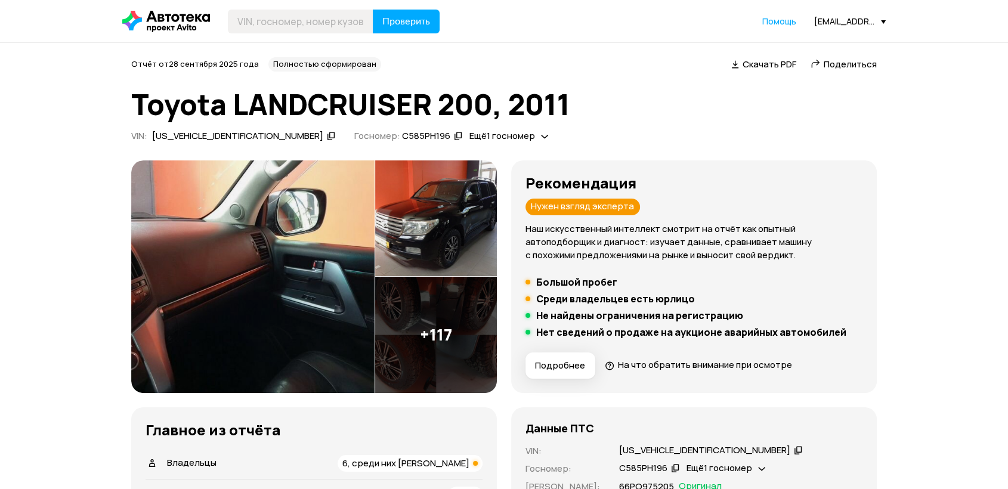
click at [876, 63] on span "Поделиться" at bounding box center [850, 64] width 53 height 13
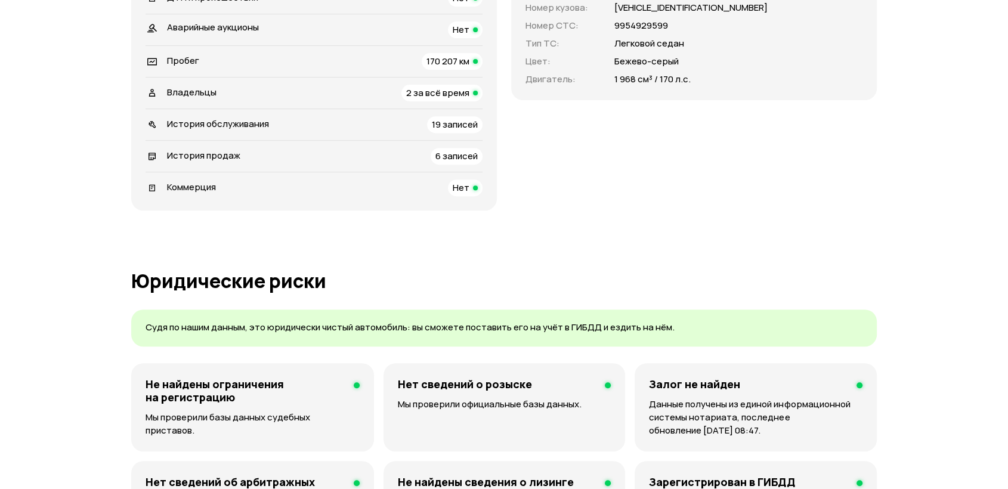
click at [288, 92] on div "Владельцы 2 за всё время" at bounding box center [314, 93] width 337 height 17
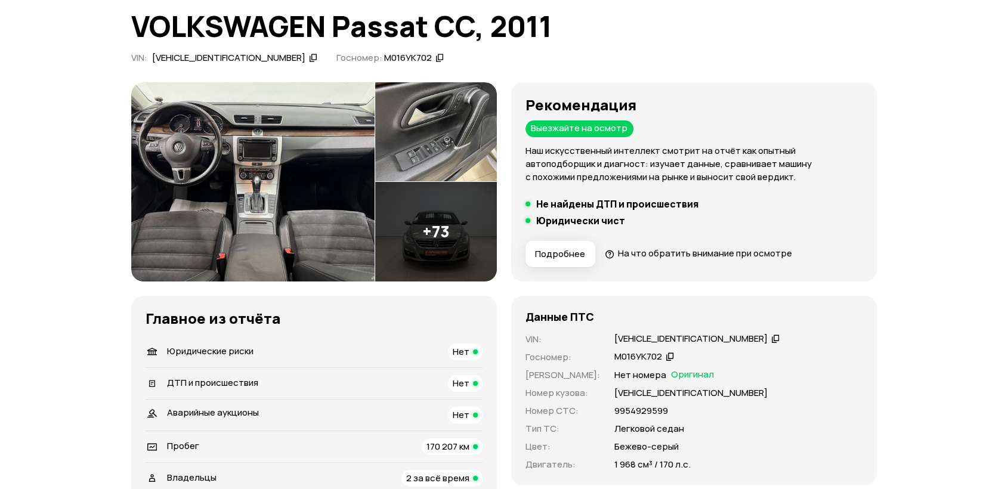
scroll to position [168, 0]
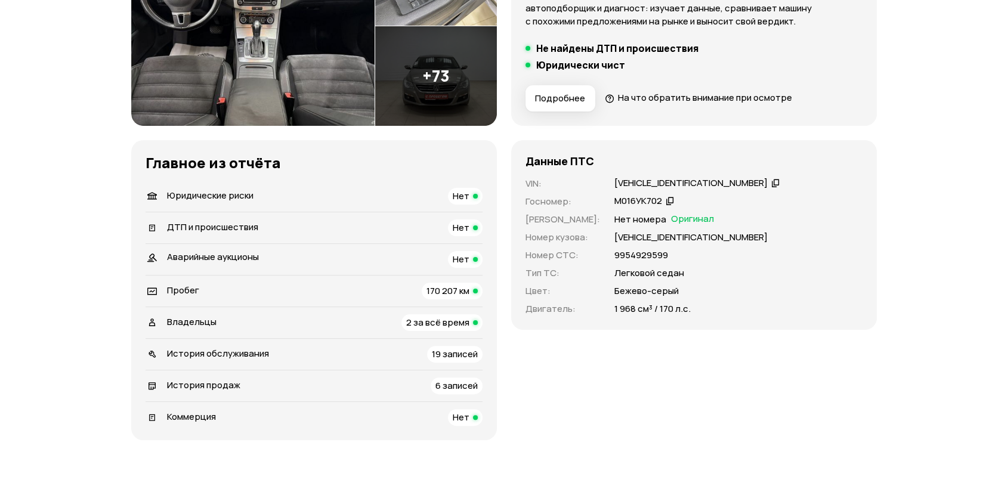
click at [295, 283] on div "Пробег 170 207 км" at bounding box center [314, 291] width 337 height 17
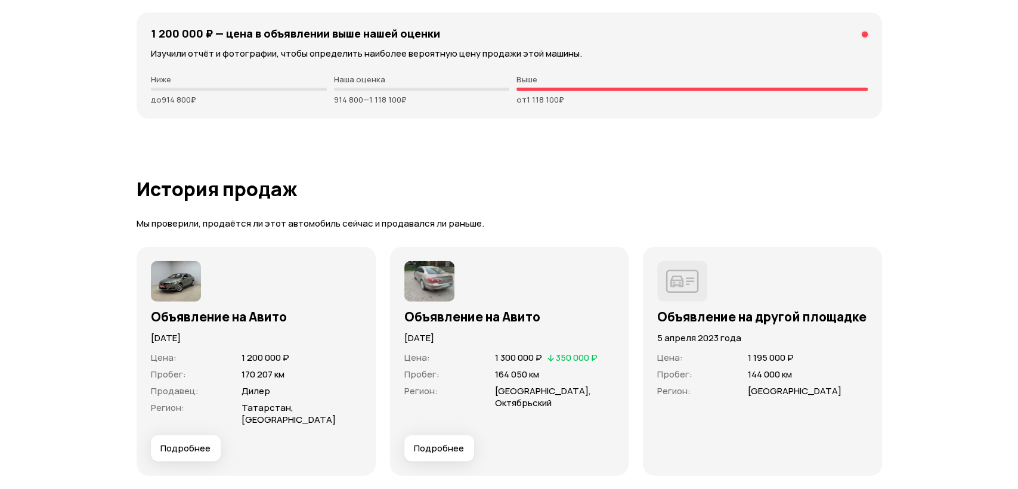
scroll to position [3049, 0]
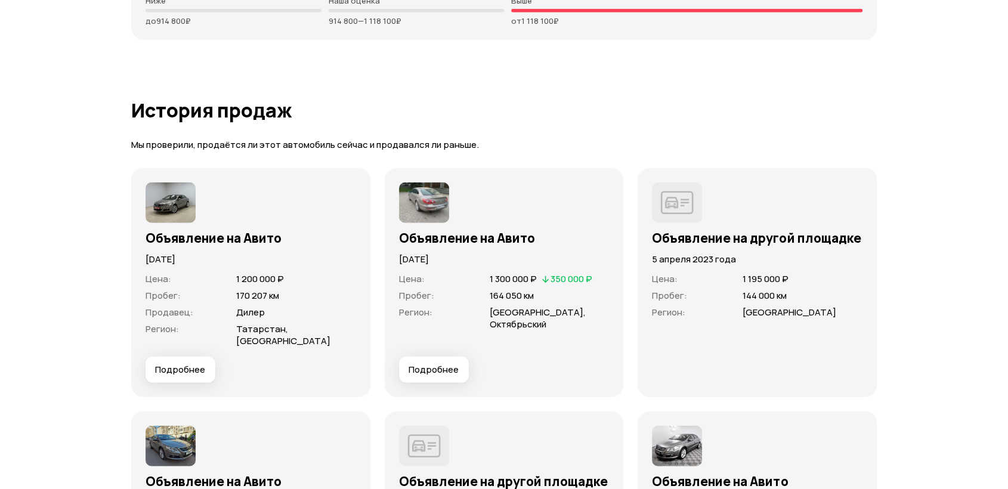
click at [440, 364] on span "Подробнее" at bounding box center [434, 370] width 50 height 12
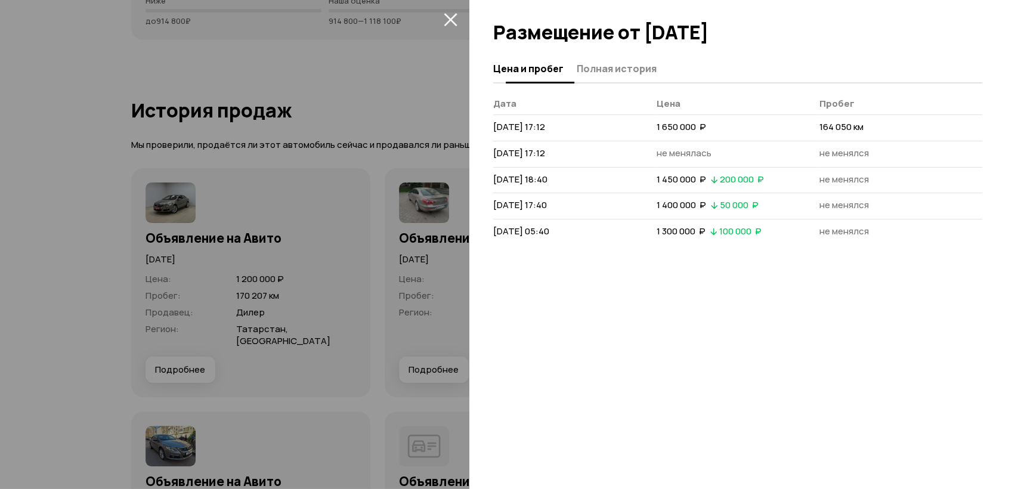
click at [608, 70] on span "Полная история" at bounding box center [617, 69] width 80 height 12
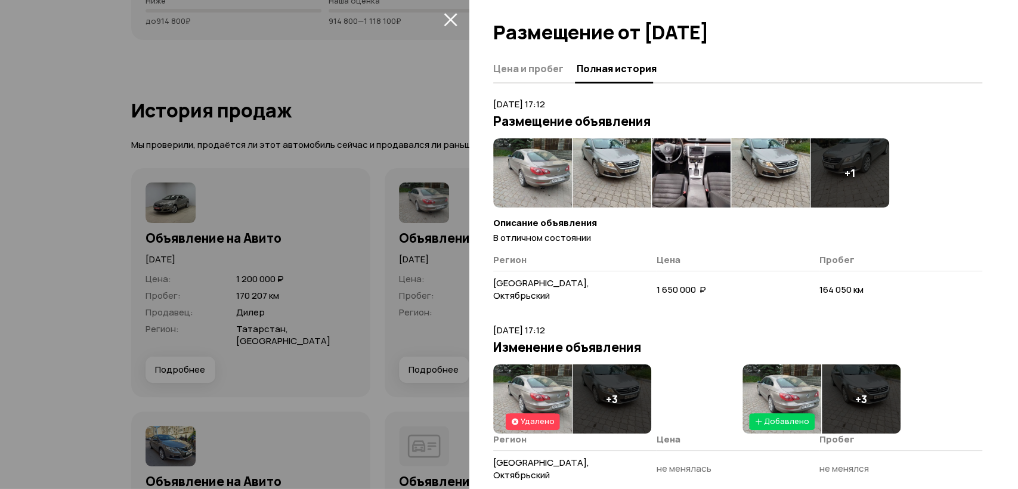
click at [304, 310] on div at bounding box center [509, 244] width 1018 height 489
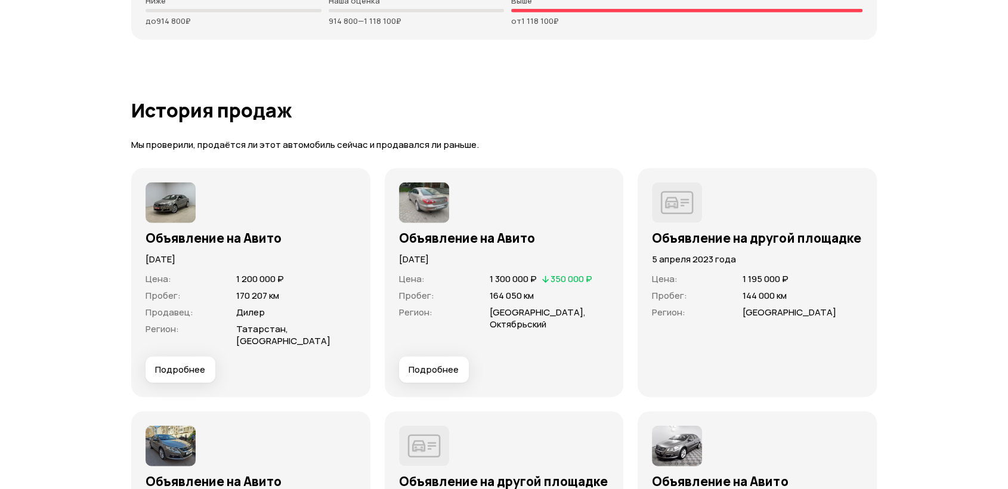
click at [165, 364] on button "Подробнее" at bounding box center [181, 370] width 70 height 26
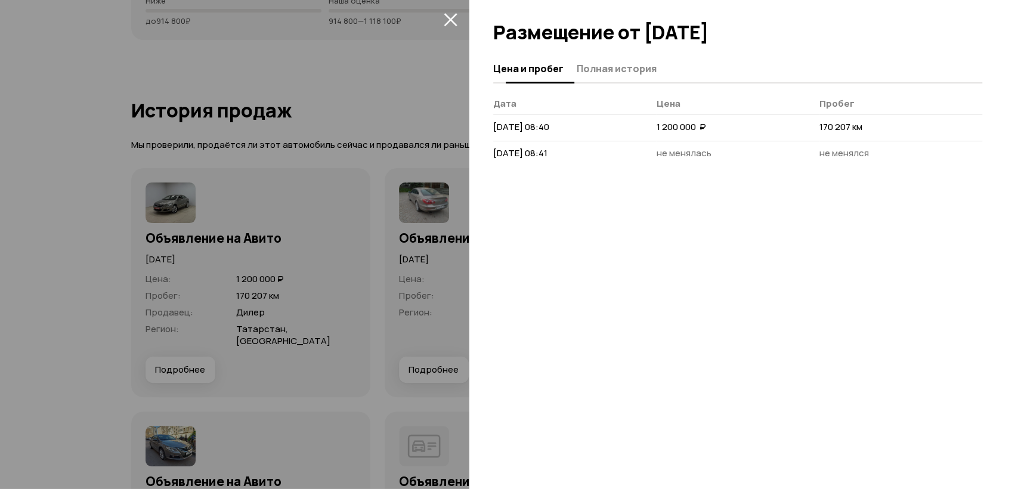
click at [606, 73] on span "Полная история" at bounding box center [617, 69] width 80 height 12
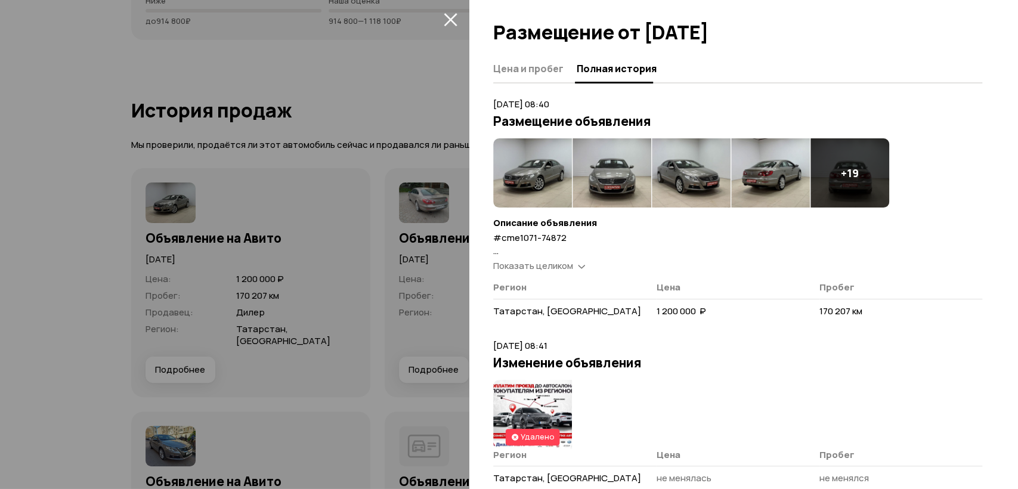
click at [573, 264] on span "Показать целиком" at bounding box center [533, 265] width 80 height 13
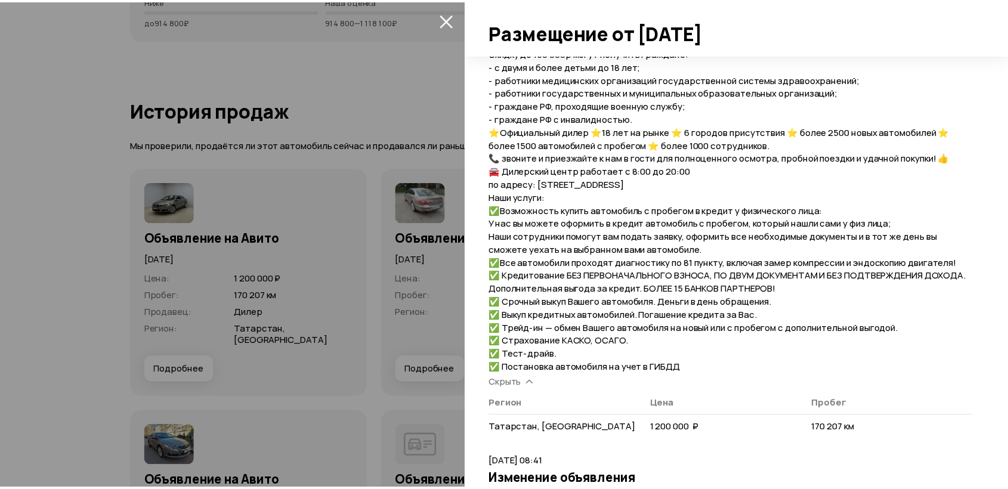
scroll to position [463, 0]
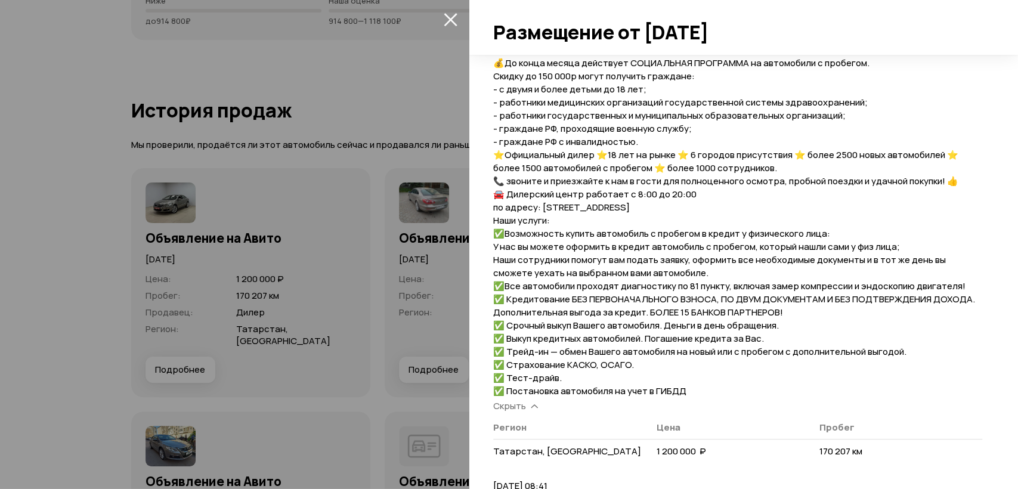
drag, startPoint x: 412, startPoint y: 314, endPoint x: 559, endPoint y: 316, distance: 147.3
click at [410, 314] on div at bounding box center [509, 244] width 1018 height 489
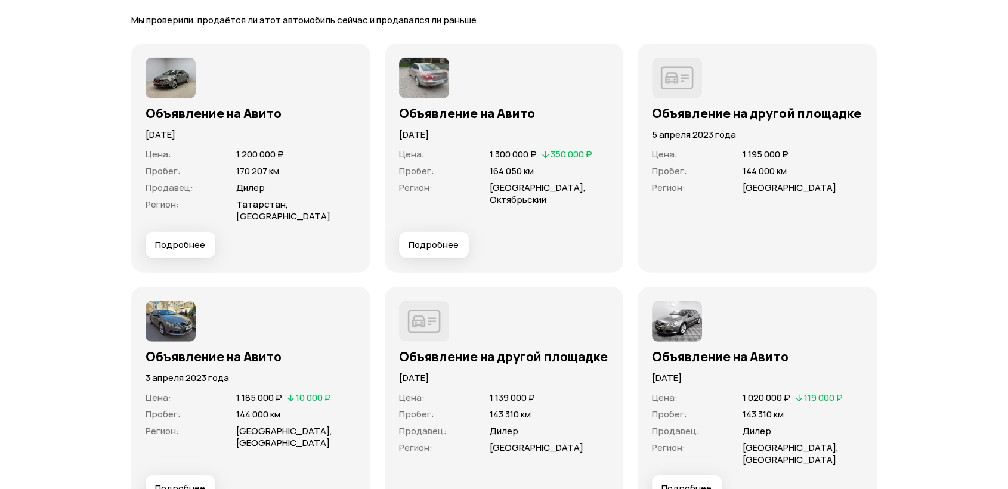
scroll to position [3181, 0]
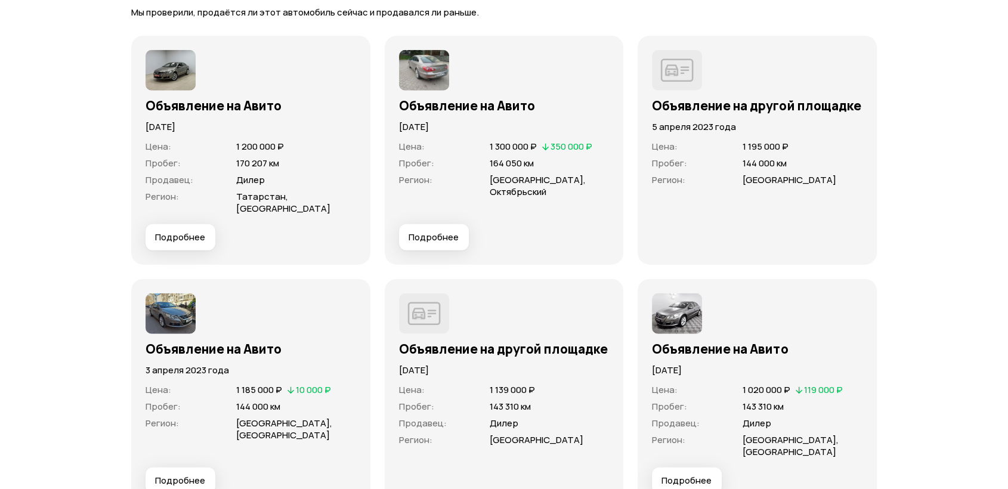
click at [196, 468] on button "Подробнее" at bounding box center [181, 481] width 70 height 26
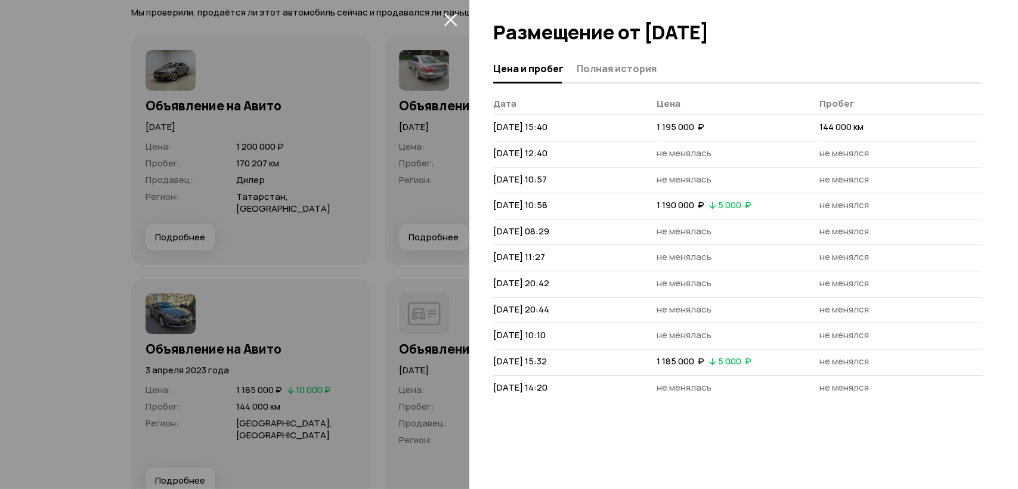
click at [596, 68] on span "Полная история" at bounding box center [617, 69] width 80 height 12
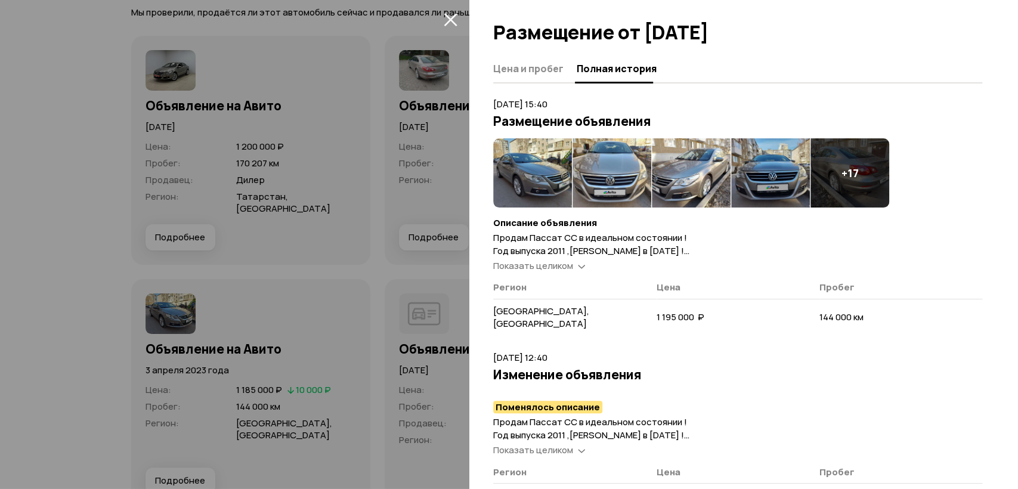
click at [549, 268] on span "Показать целиком" at bounding box center [533, 265] width 80 height 13
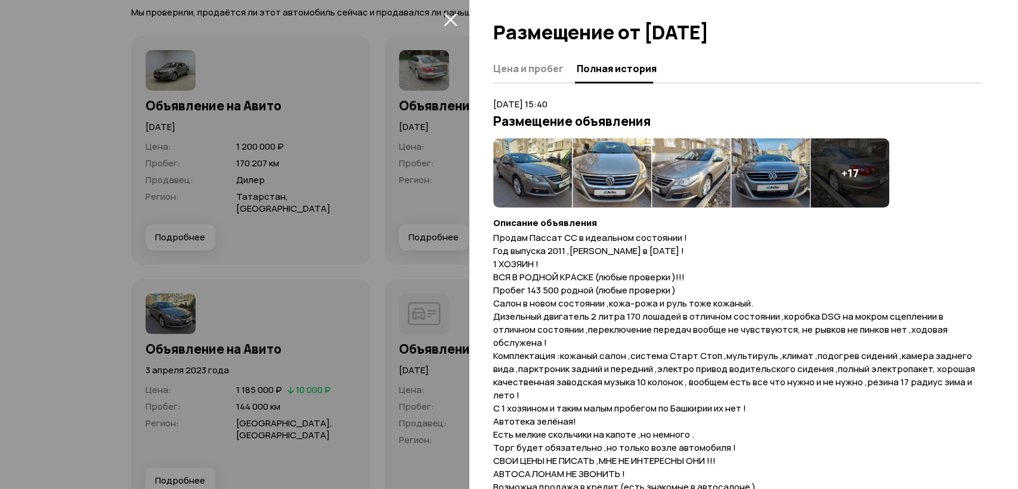
click at [372, 257] on div at bounding box center [509, 244] width 1018 height 489
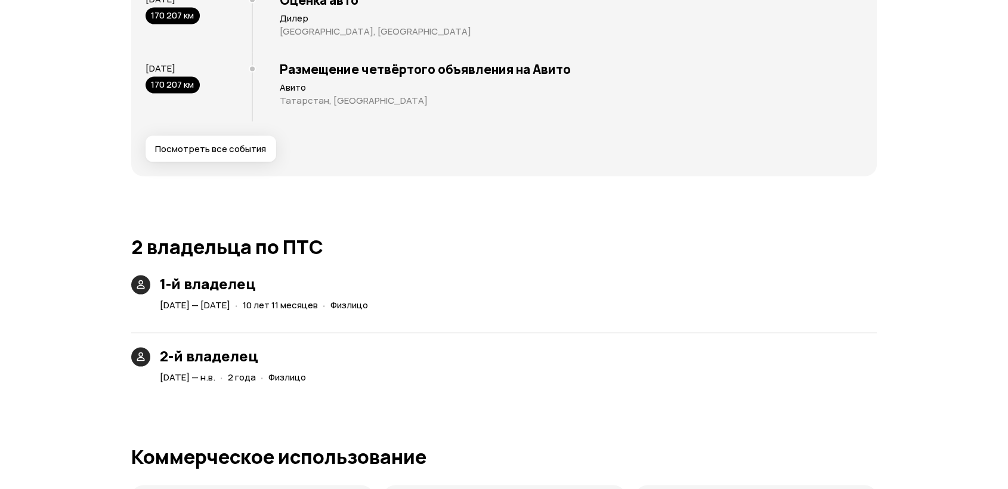
scroll to position [0, 0]
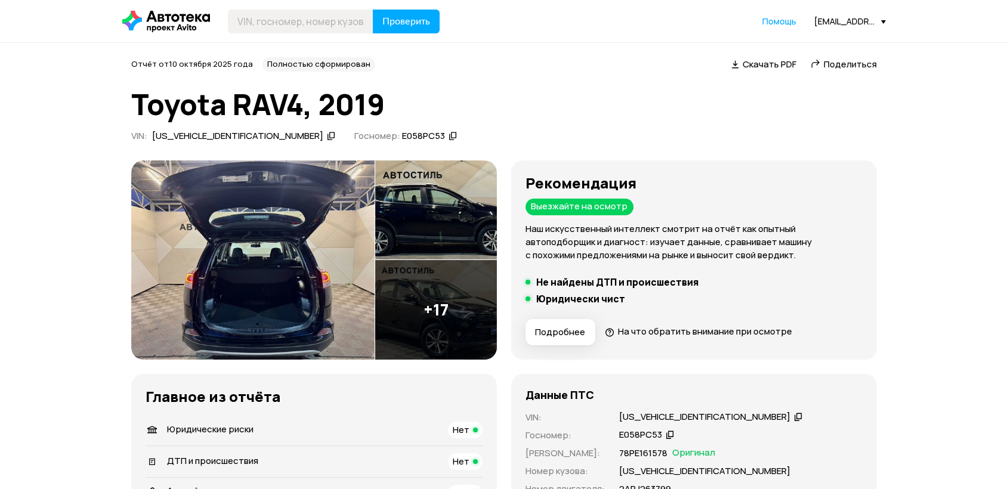
scroll to position [265, 0]
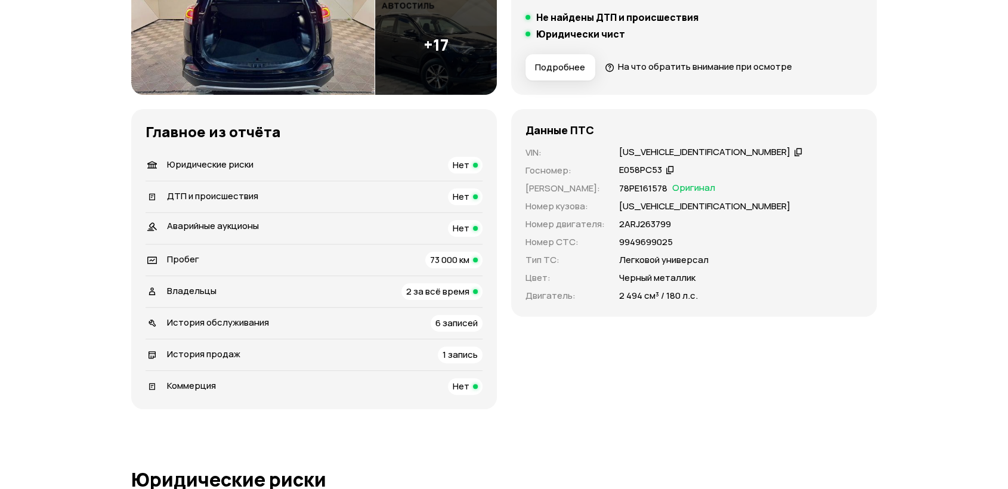
click at [353, 290] on div "Владельцы 2 за всё время" at bounding box center [314, 291] width 337 height 17
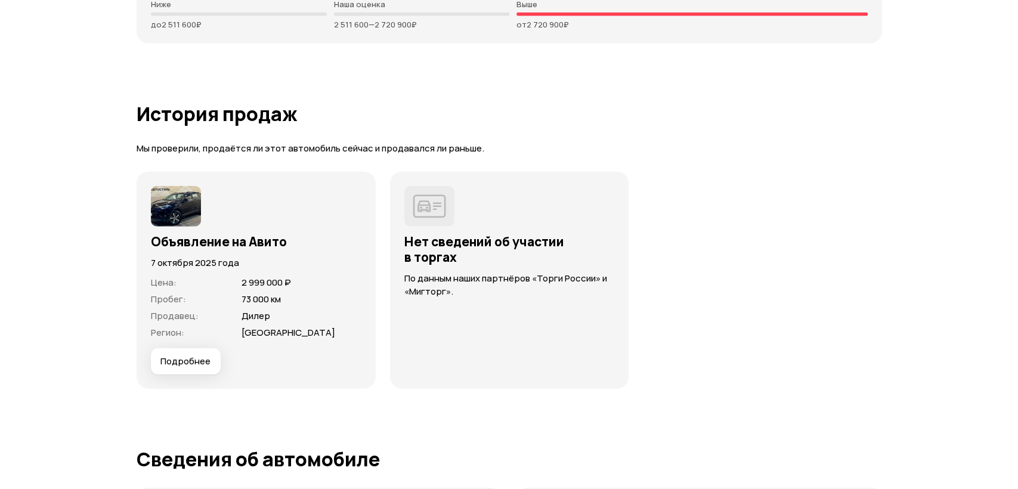
scroll to position [3192, 0]
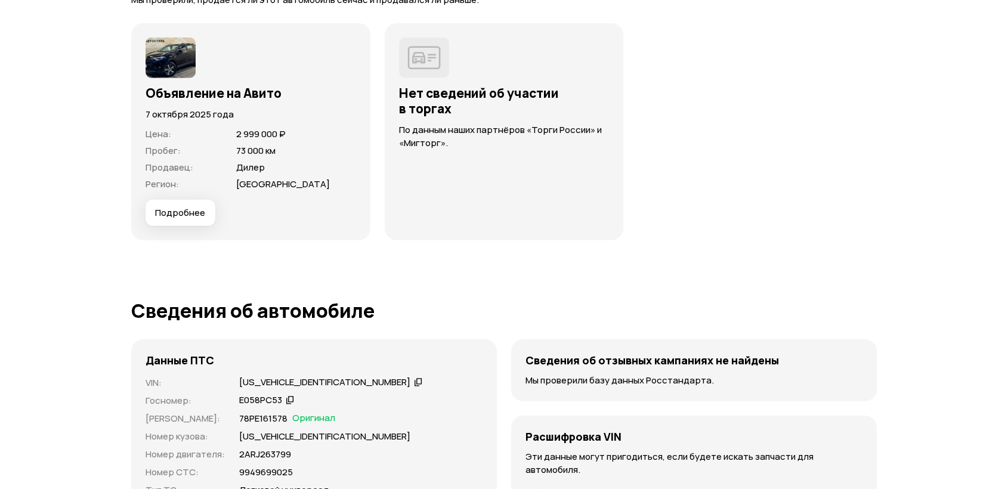
click at [199, 210] on span "Подробнее" at bounding box center [180, 213] width 50 height 12
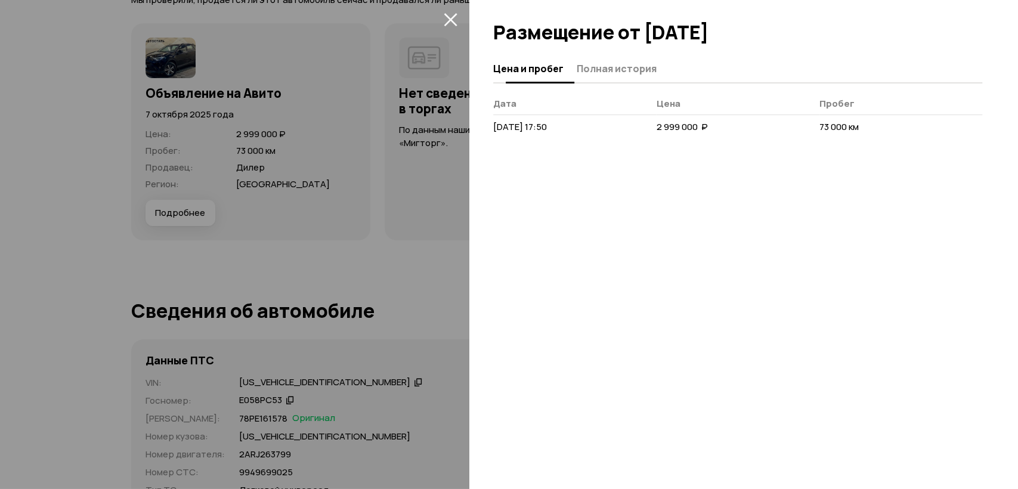
click at [586, 63] on span "Полная история" at bounding box center [617, 69] width 80 height 12
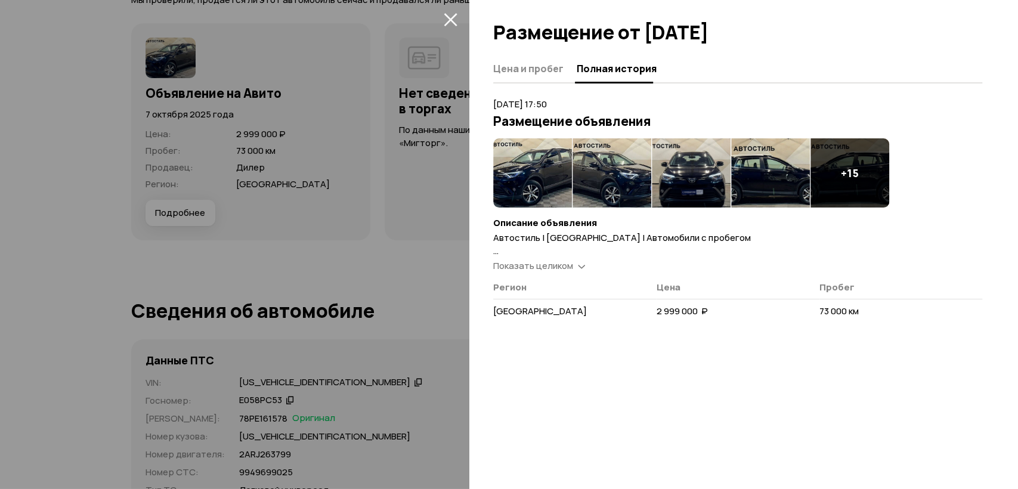
click at [538, 259] on span "Показать целиком" at bounding box center [533, 265] width 80 height 13
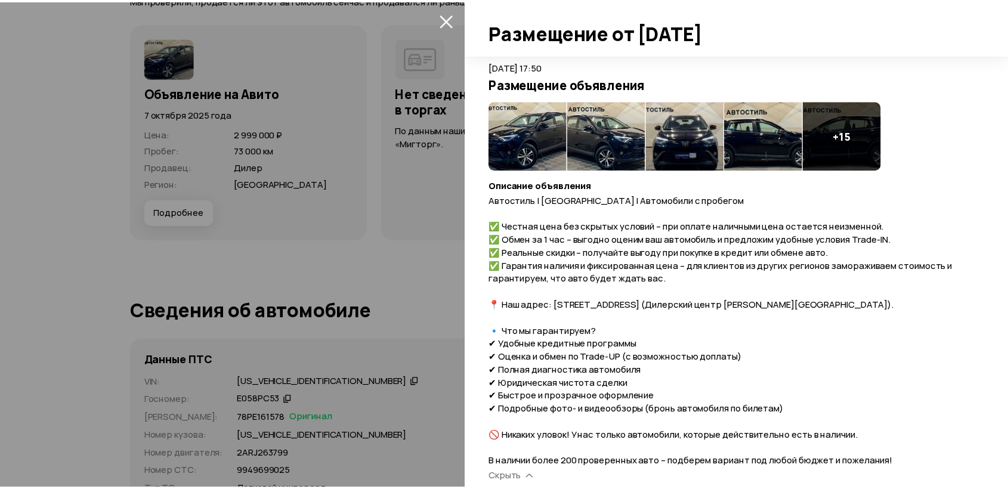
scroll to position [108, 0]
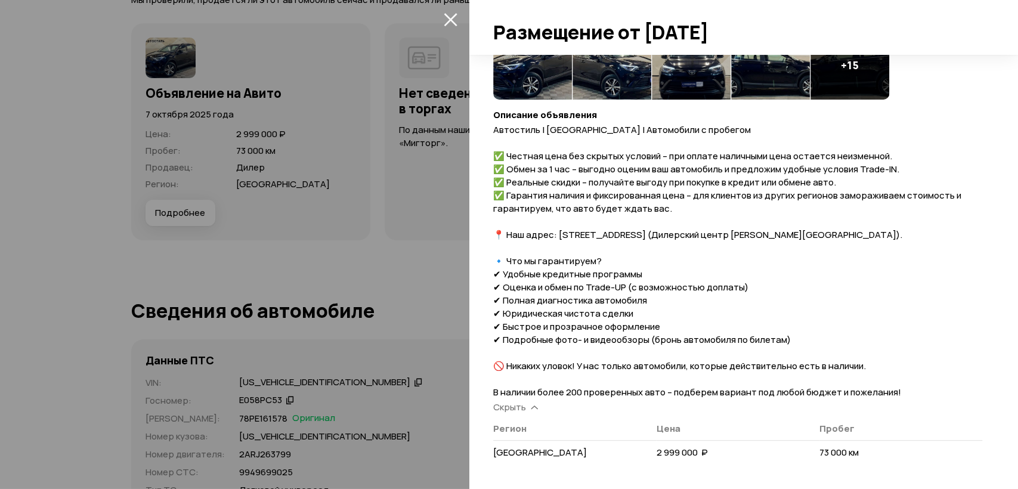
click at [363, 225] on div at bounding box center [509, 244] width 1018 height 489
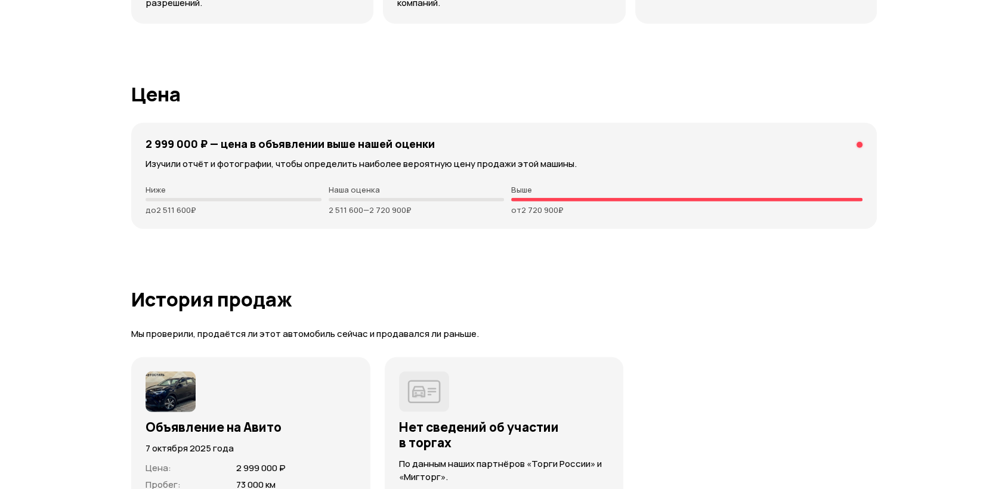
scroll to position [0, 0]
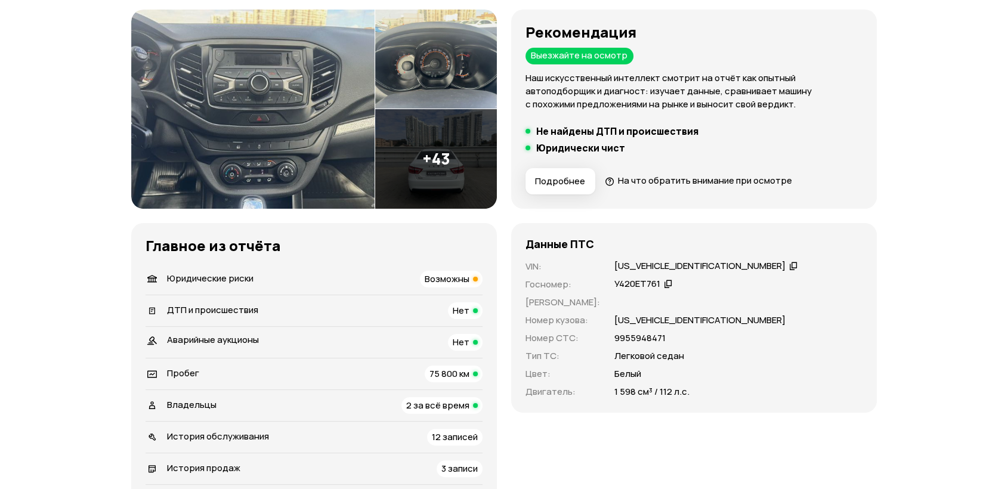
scroll to position [265, 0]
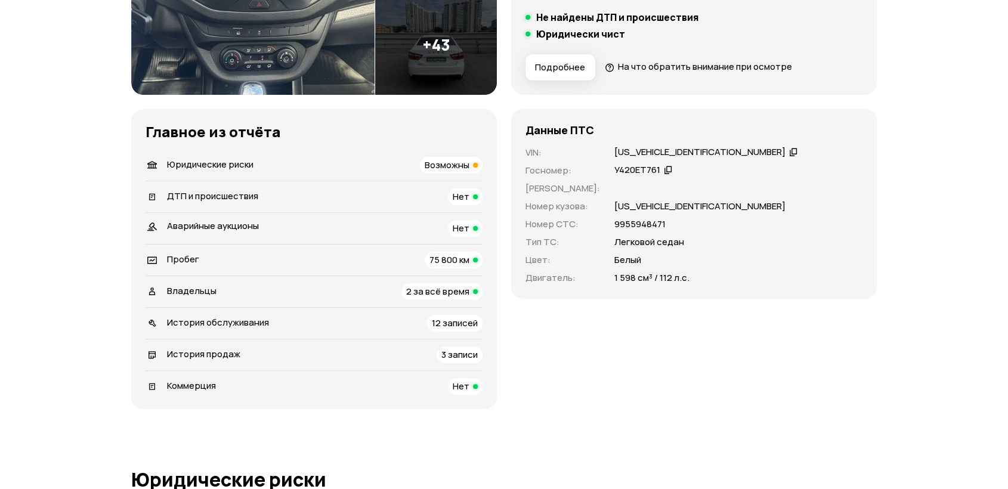
click at [324, 287] on div "Владельцы 2 за всё время" at bounding box center [314, 291] width 337 height 17
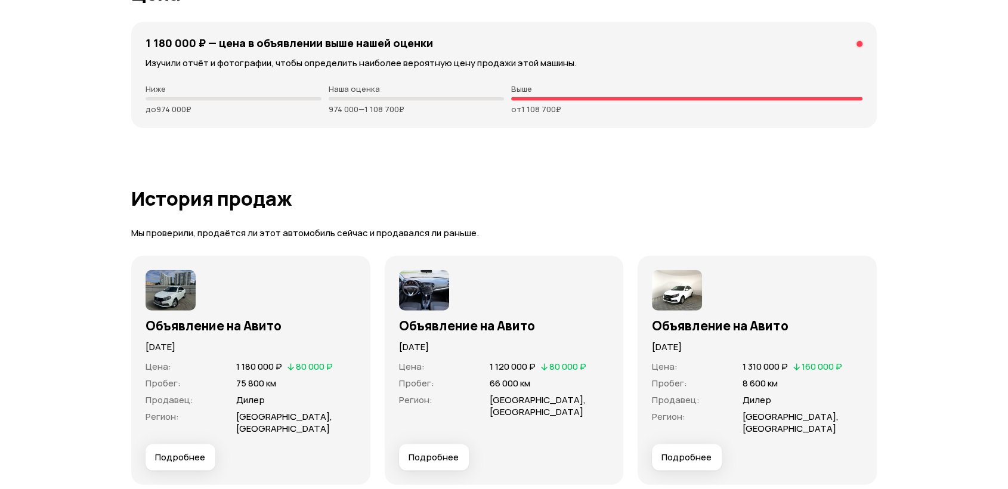
scroll to position [3204, 0]
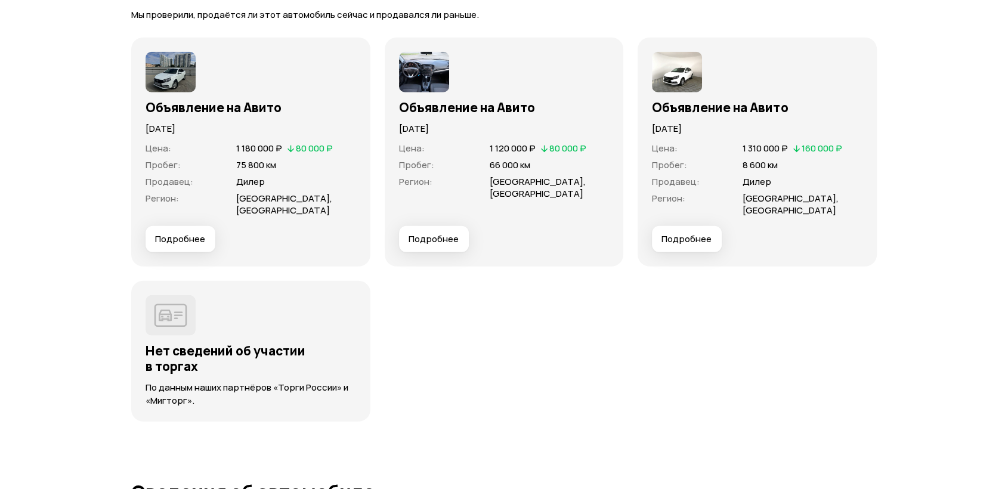
click at [192, 243] on span "Подробнее" at bounding box center [180, 239] width 50 height 12
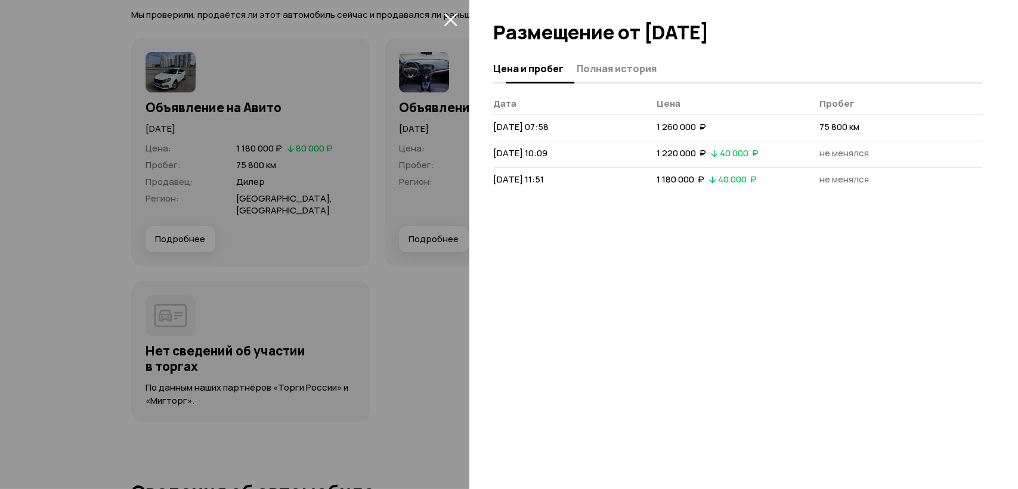
click at [592, 67] on span "Полная история" at bounding box center [617, 69] width 80 height 12
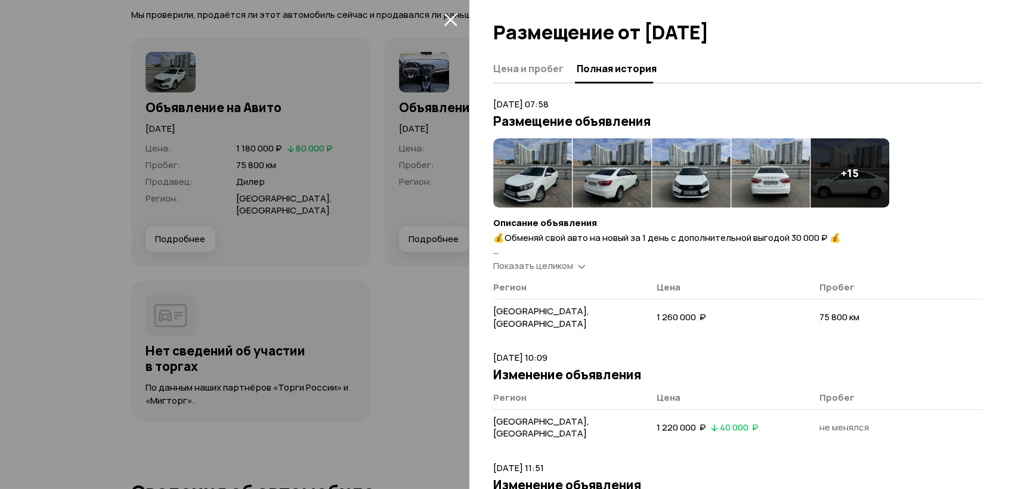
click at [549, 267] on span "Показать целиком" at bounding box center [533, 265] width 80 height 13
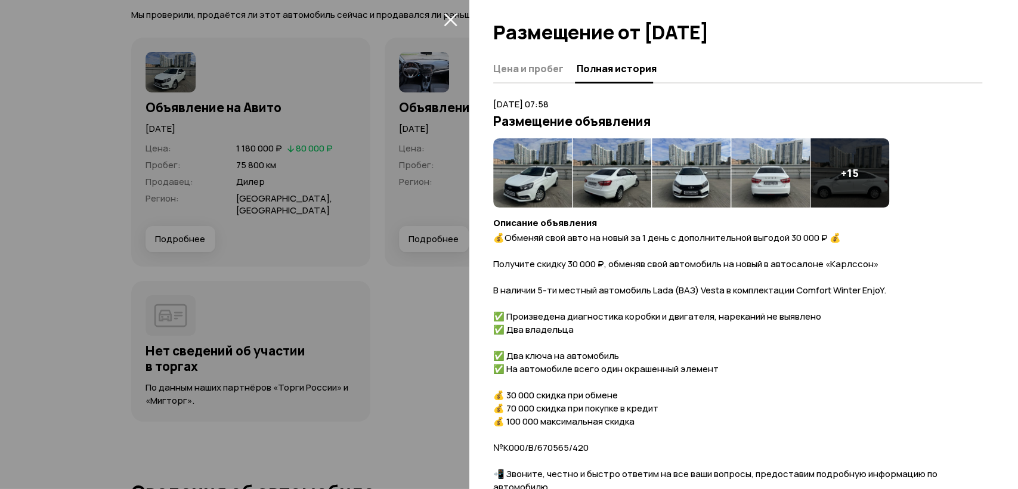
click at [428, 273] on div at bounding box center [509, 244] width 1018 height 489
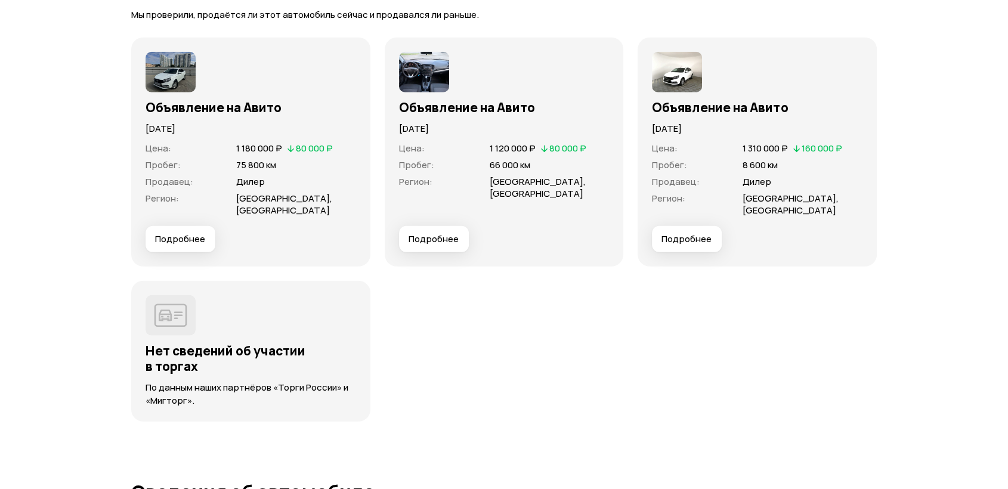
click at [443, 246] on button "Подробнее" at bounding box center [434, 239] width 70 height 26
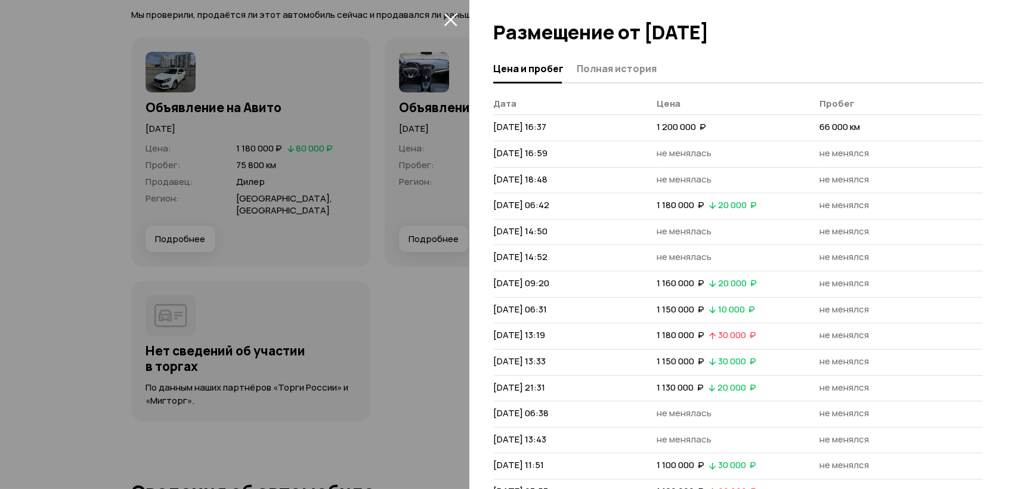
click at [443, 246] on div at bounding box center [509, 244] width 1018 height 489
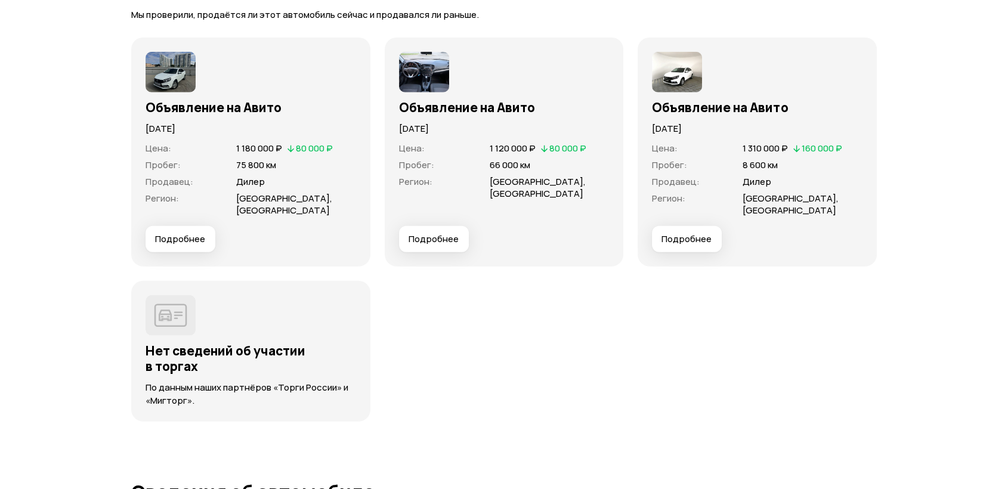
click at [444, 245] on button "Подробнее" at bounding box center [434, 239] width 70 height 26
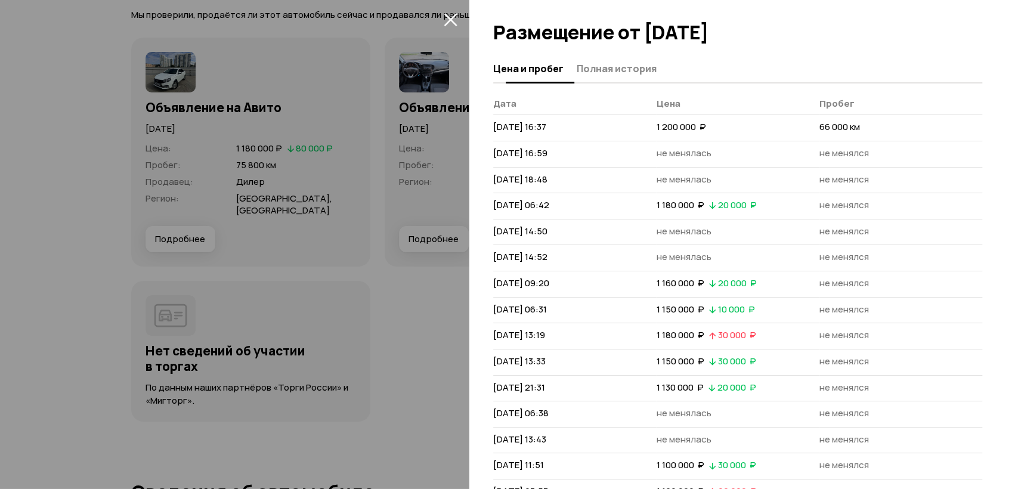
click at [636, 61] on button "Полная история" at bounding box center [615, 68] width 84 height 23
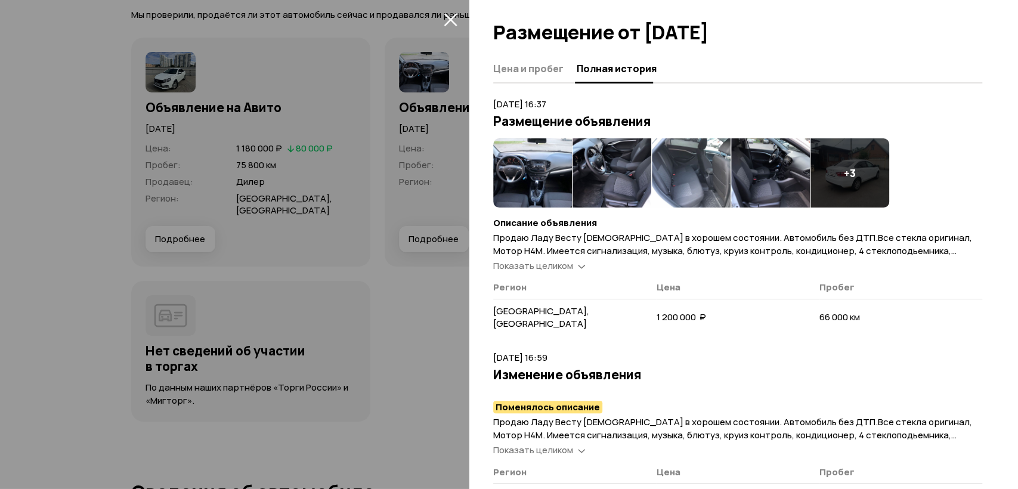
click at [570, 269] on span "Показать целиком" at bounding box center [533, 265] width 80 height 13
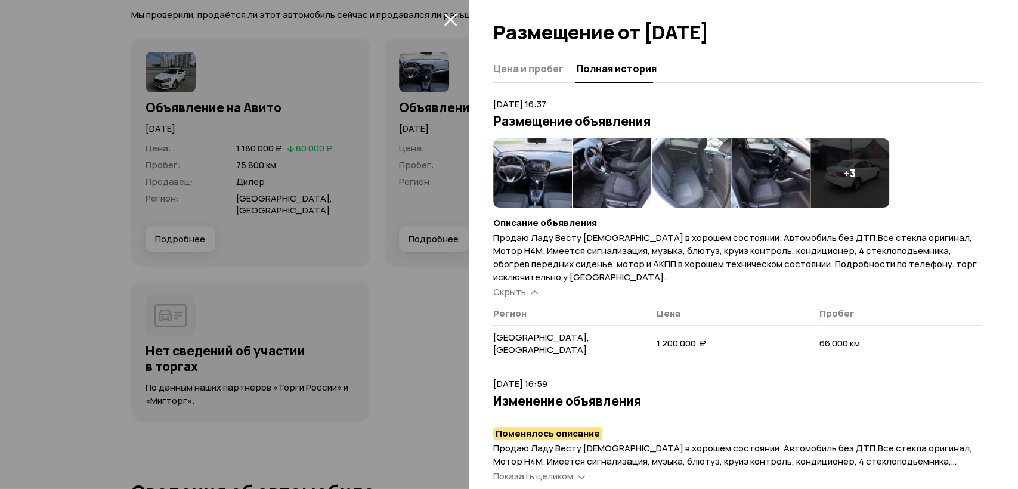
drag, startPoint x: 439, startPoint y: 242, endPoint x: 415, endPoint y: 251, distance: 25.7
click at [439, 242] on div at bounding box center [509, 244] width 1018 height 489
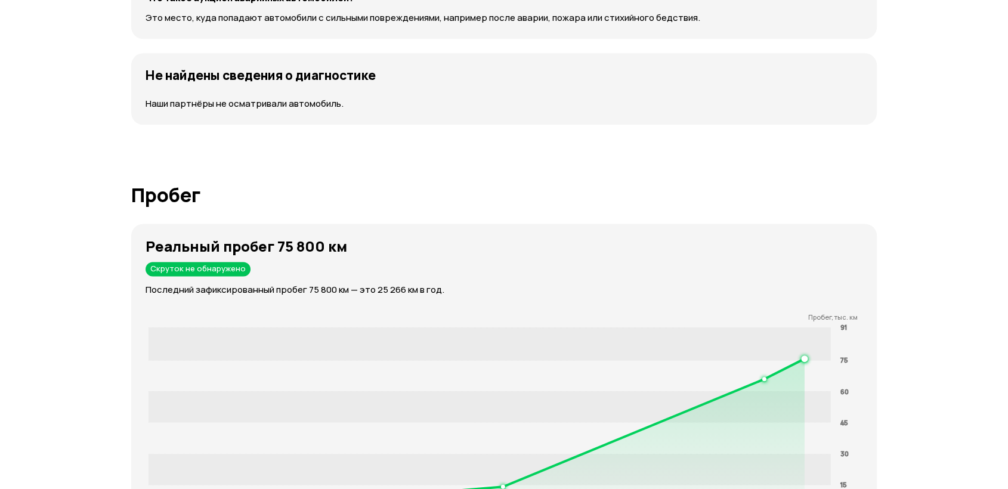
scroll to position [1349, 0]
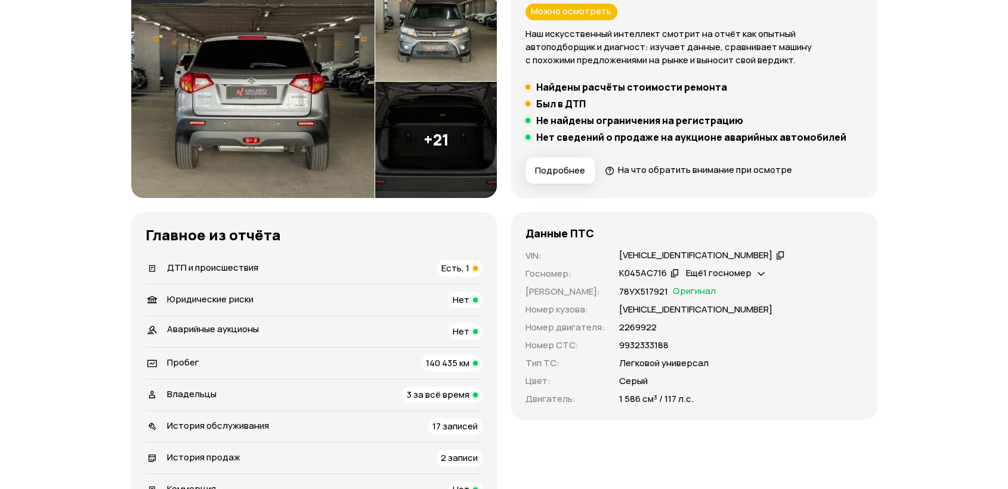
scroll to position [265, 0]
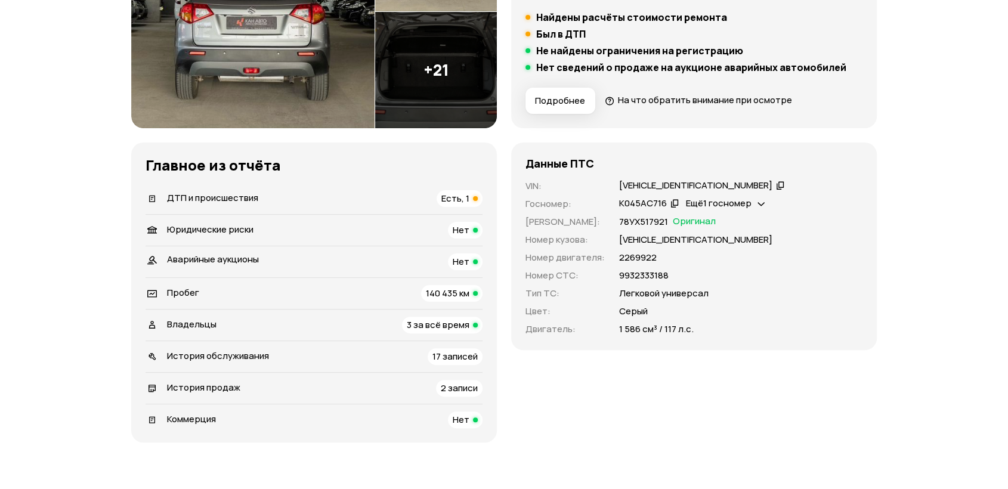
click at [261, 323] on div "Владельцы 3 за всё время" at bounding box center [314, 325] width 337 height 17
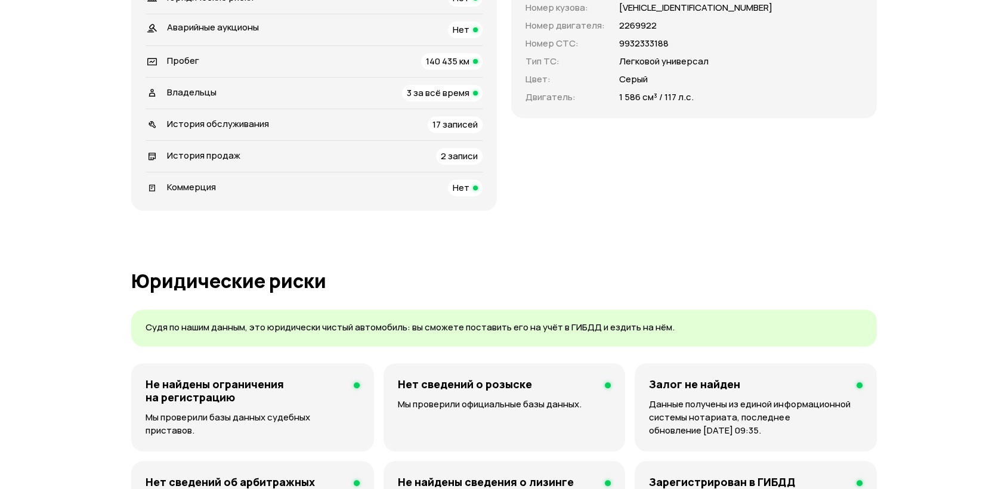
scroll to position [331, 0]
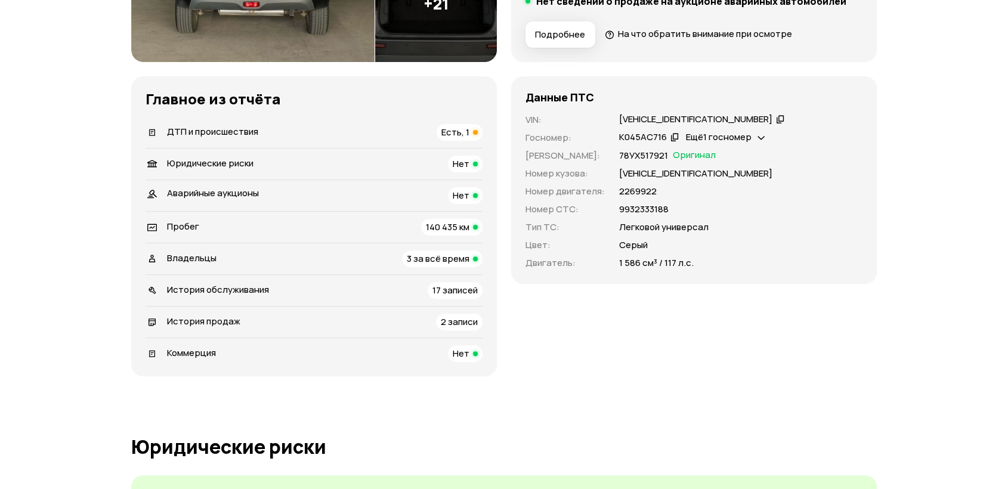
click at [367, 256] on div "Владельцы 3 за всё время" at bounding box center [314, 259] width 337 height 17
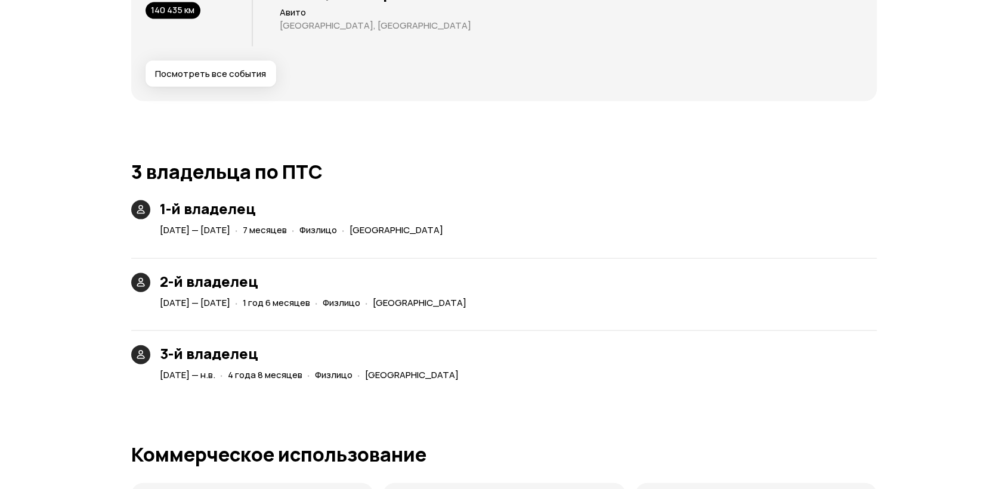
scroll to position [2579, 0]
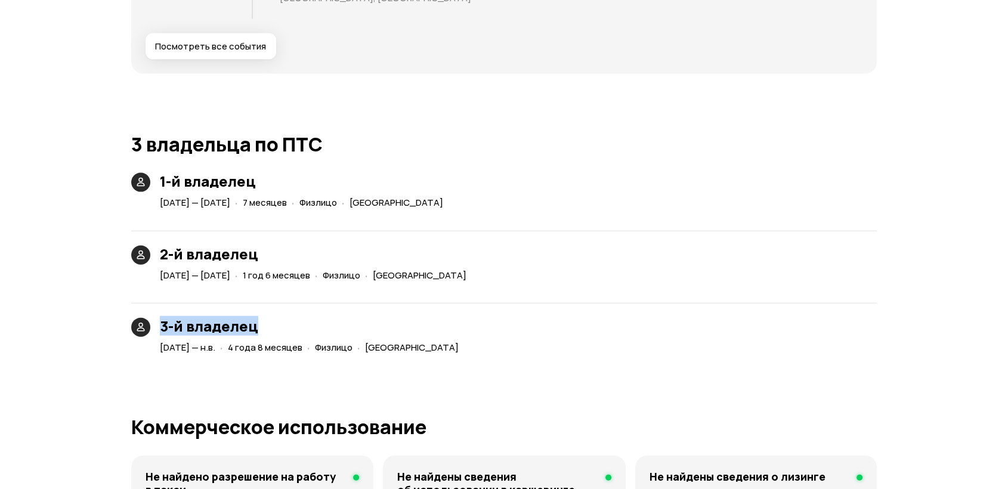
drag, startPoint x: 163, startPoint y: 320, endPoint x: 339, endPoint y: 335, distance: 177.1
click at [305, 330] on h3 "3-й владелец" at bounding box center [312, 326] width 304 height 17
click at [340, 335] on article "[DATE] — н.в. · 4 года 8 месяцев · Физлицо · [GEOGRAPHIC_DATA]" at bounding box center [312, 346] width 304 height 22
drag, startPoint x: 273, startPoint y: 344, endPoint x: 358, endPoint y: 325, distance: 86.8
click at [353, 325] on div "3-й владелец [DATE] — н.в. · 4 года 8 месяцев · Физлицо · [GEOGRAPHIC_DATA]" at bounding box center [312, 337] width 304 height 39
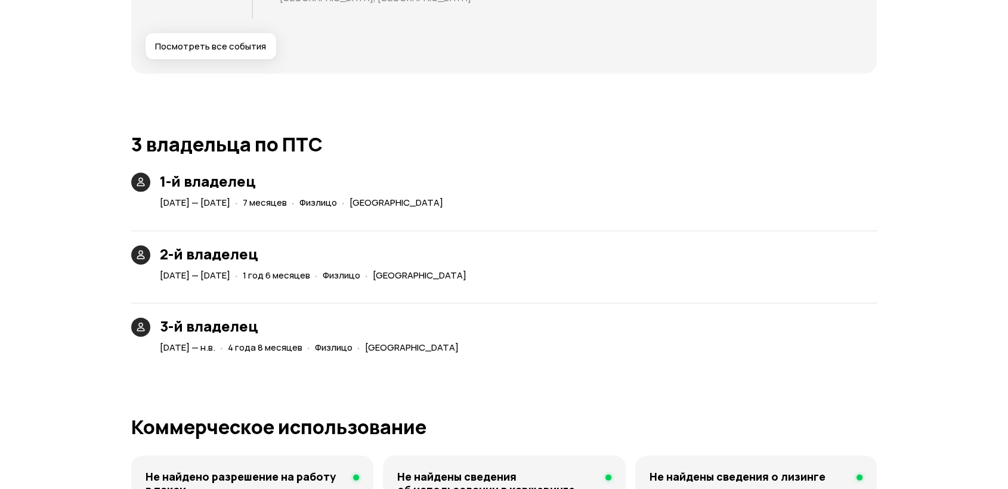
click at [382, 329] on h3 "3-й владелец" at bounding box center [312, 326] width 304 height 17
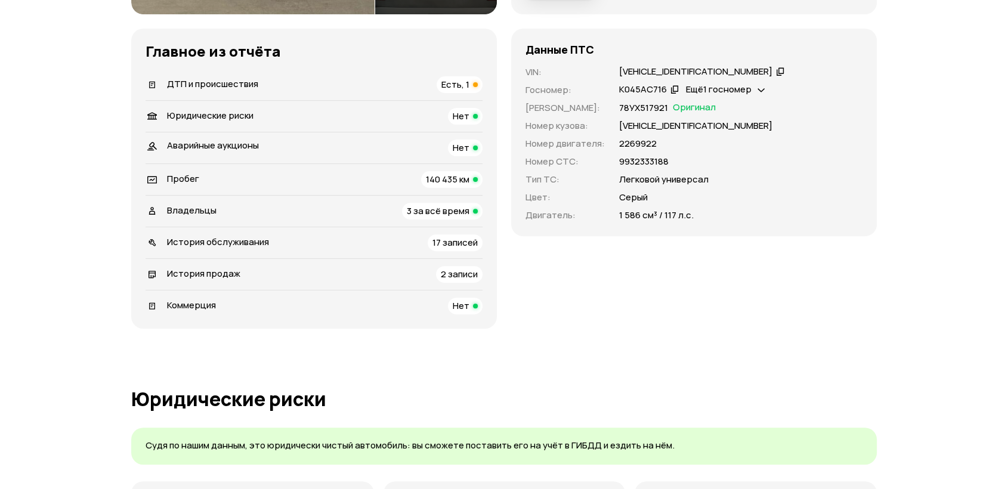
scroll to position [276, 0]
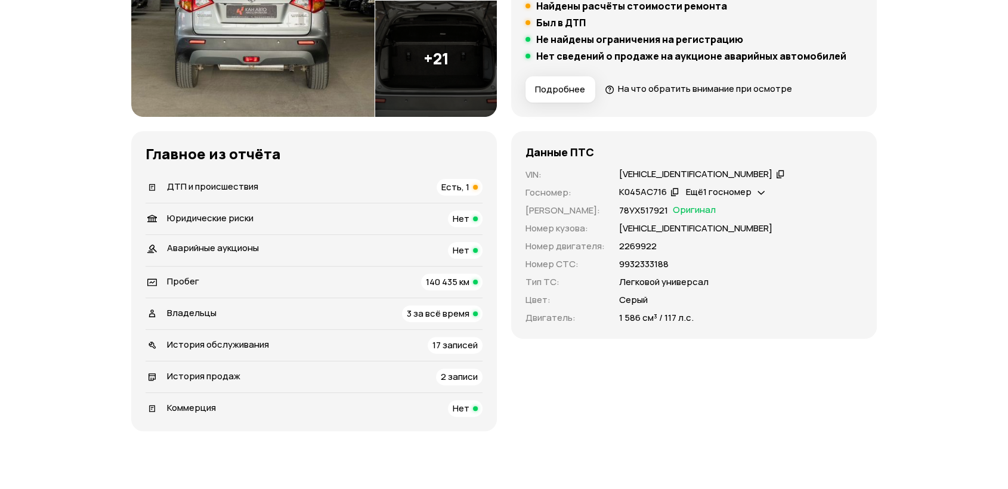
click at [403, 274] on div "Пробег 140 435 км" at bounding box center [314, 282] width 337 height 17
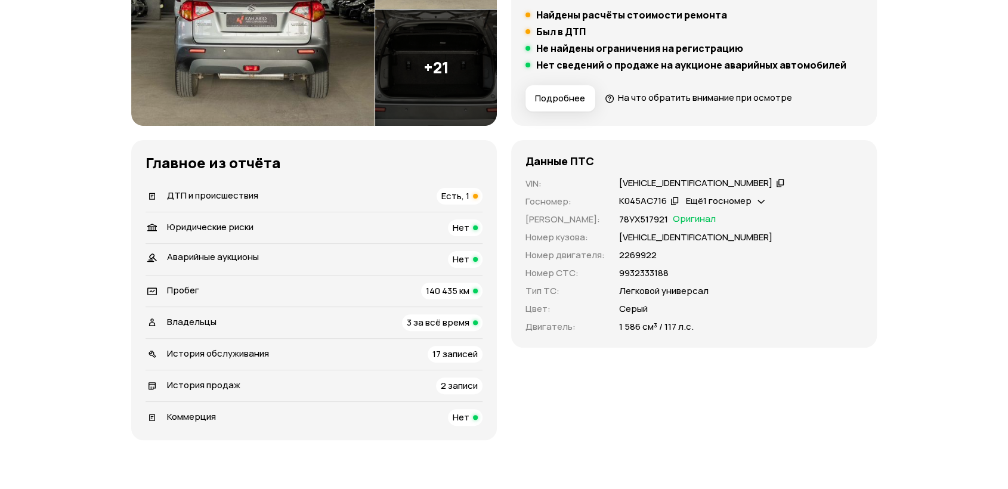
scroll to position [265, 0]
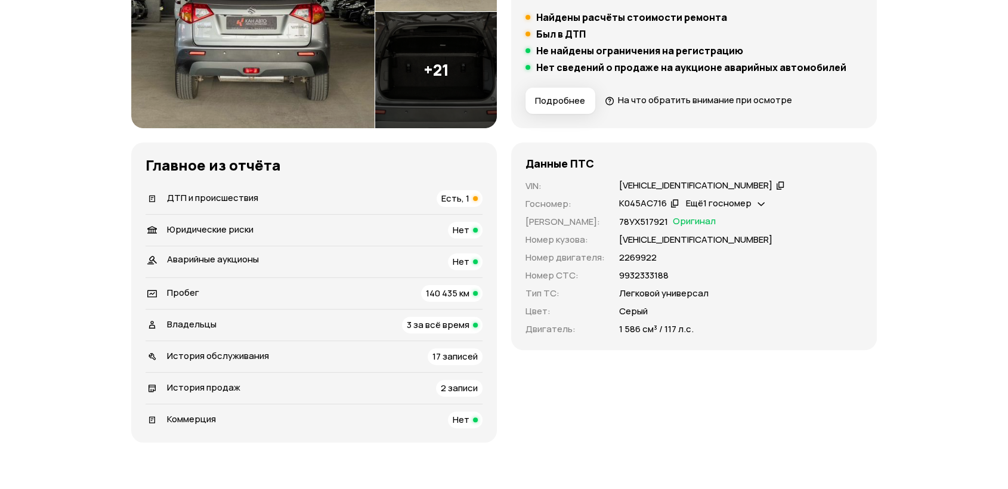
click at [268, 196] on div "ДТП и происшествия Есть, 1" at bounding box center [314, 198] width 337 height 17
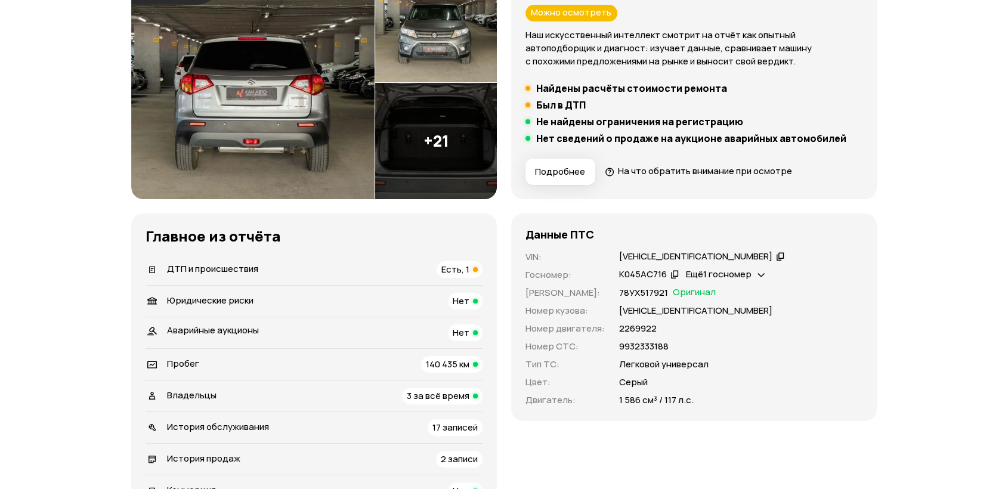
scroll to position [0, 0]
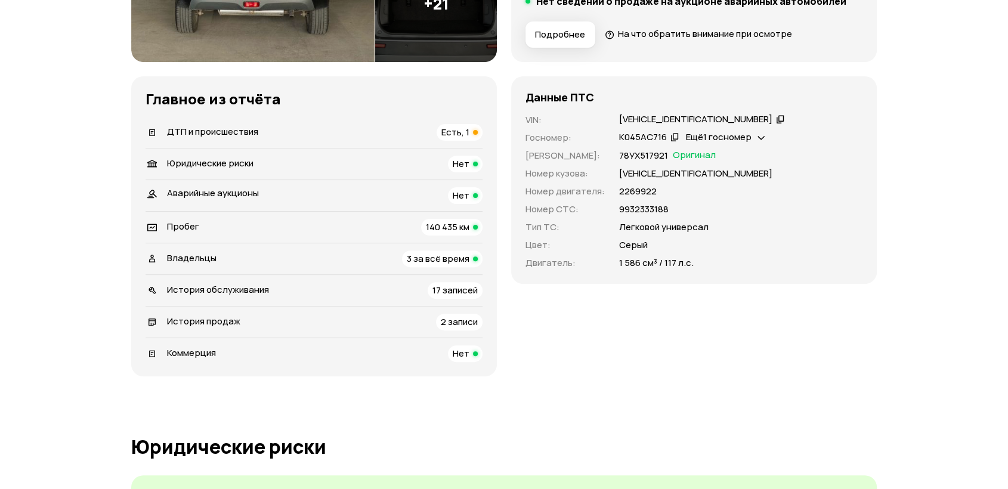
click at [242, 136] on span "ДТП и происшествия" at bounding box center [212, 131] width 91 height 13
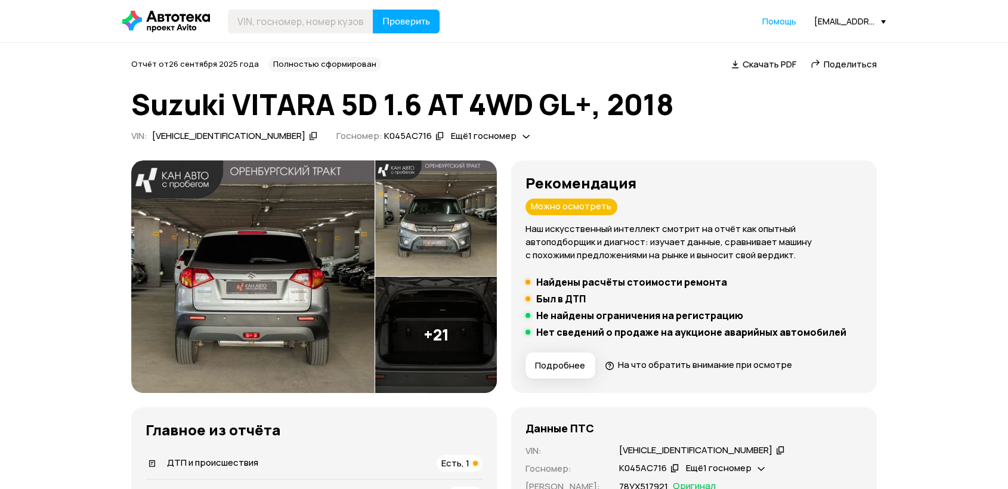
click at [843, 60] on span "Поделиться" at bounding box center [850, 64] width 53 height 13
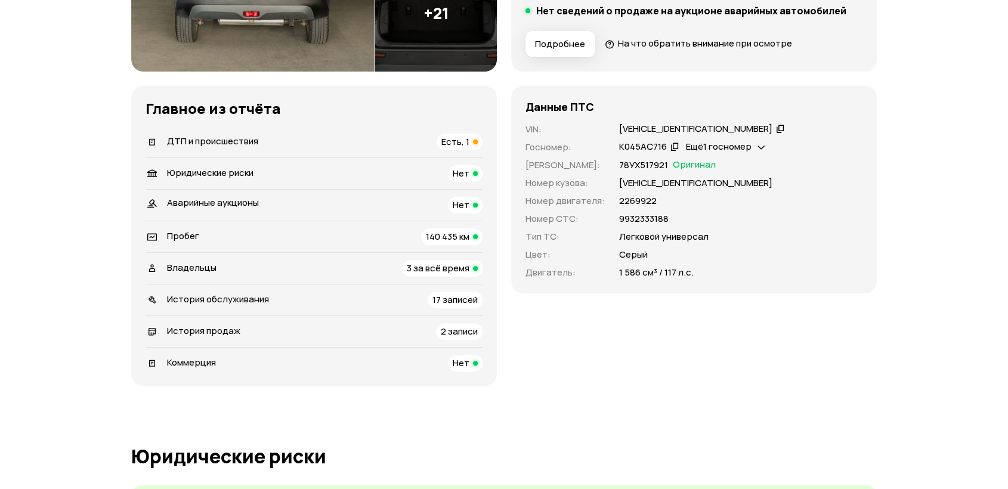
scroll to position [331, 0]
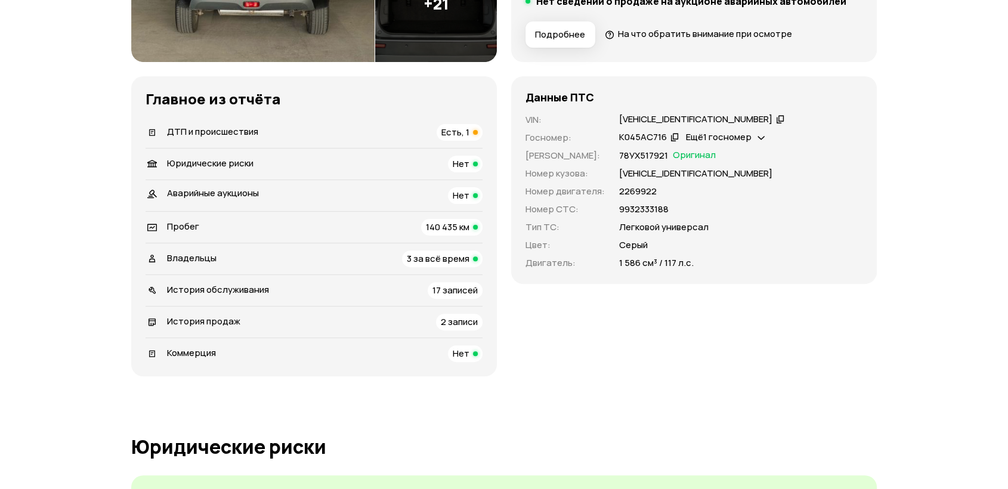
click at [425, 261] on span "3 за всё время" at bounding box center [438, 258] width 63 height 13
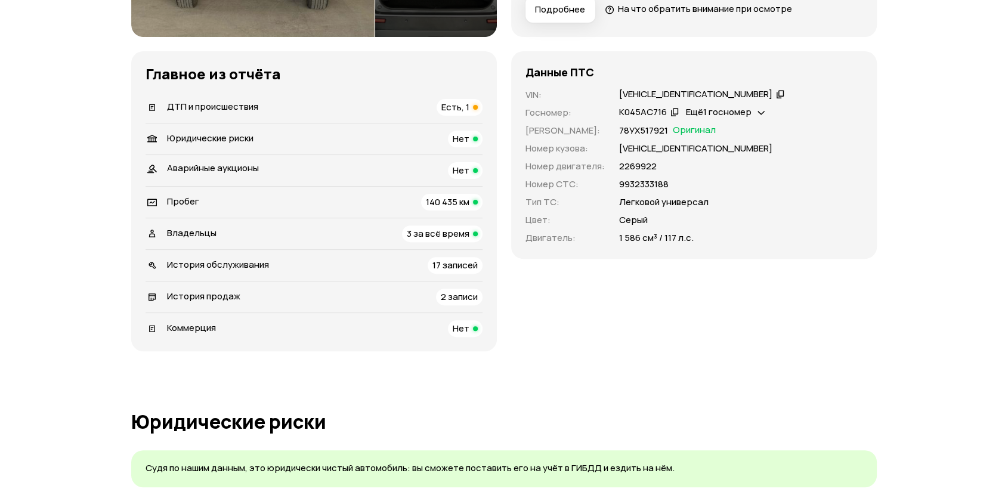
scroll to position [0, 0]
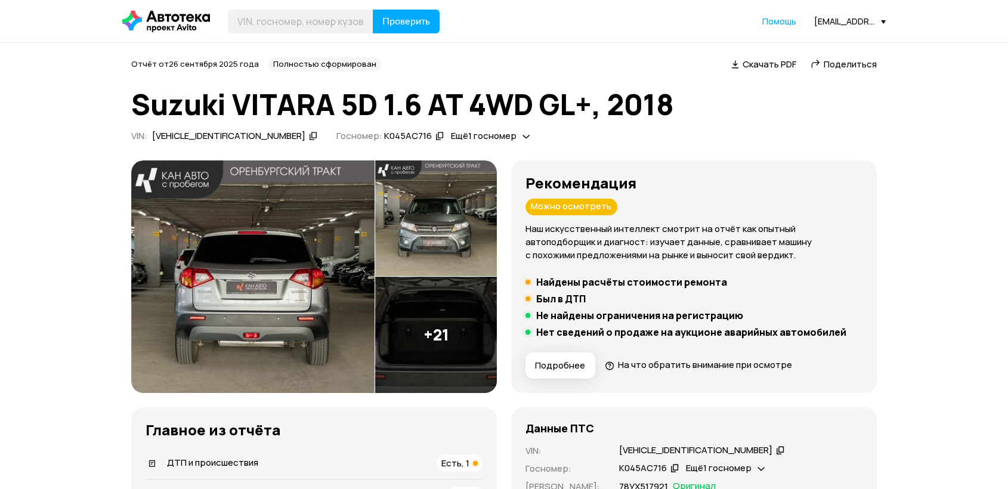
click at [309, 135] on icon at bounding box center [313, 136] width 8 height 12
drag, startPoint x: 287, startPoint y: 11, endPoint x: 330, endPoint y: 11, distance: 42.9
click at [287, 12] on input "text" at bounding box center [301, 22] width 146 height 24
paste input "TSMLYE21S00502967"
type input "TSMLYE21S00502967"
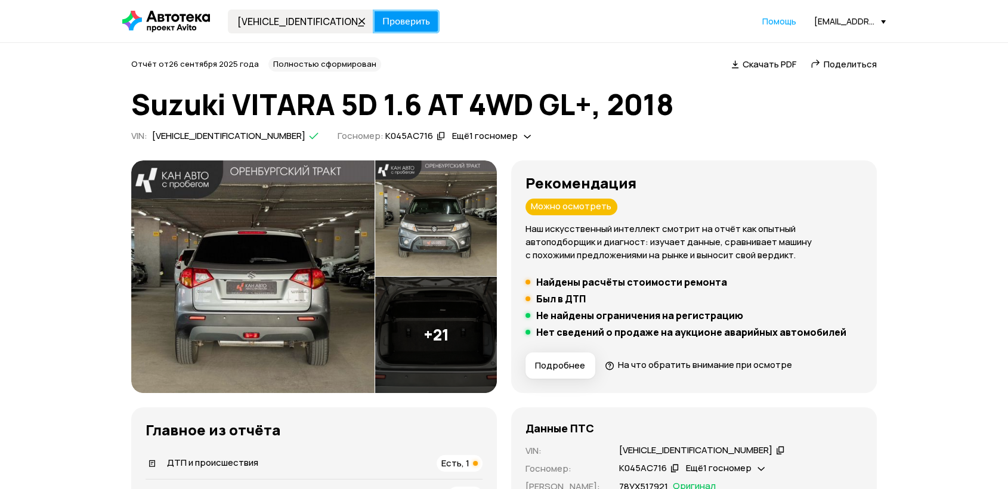
click at [397, 17] on span "Проверить" at bounding box center [406, 22] width 48 height 10
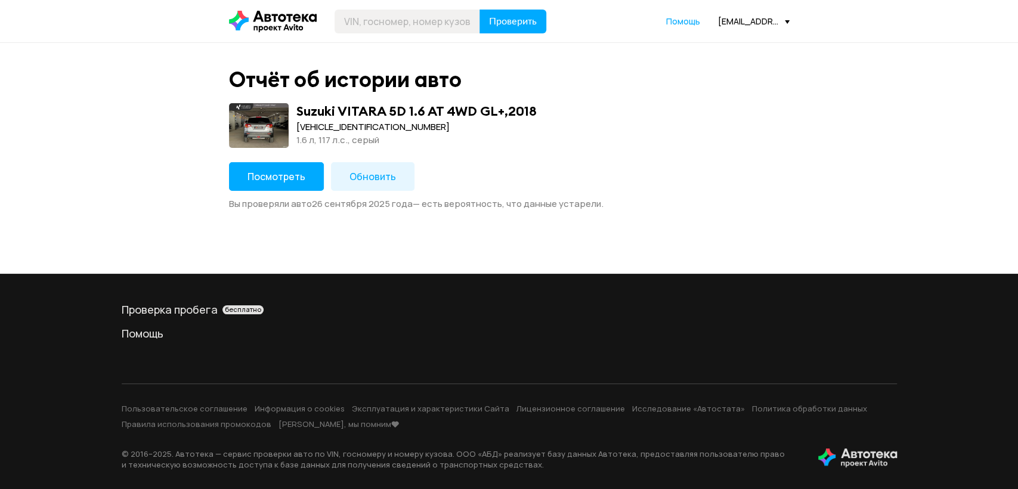
click at [375, 172] on span "Обновить" at bounding box center [373, 176] width 47 height 13
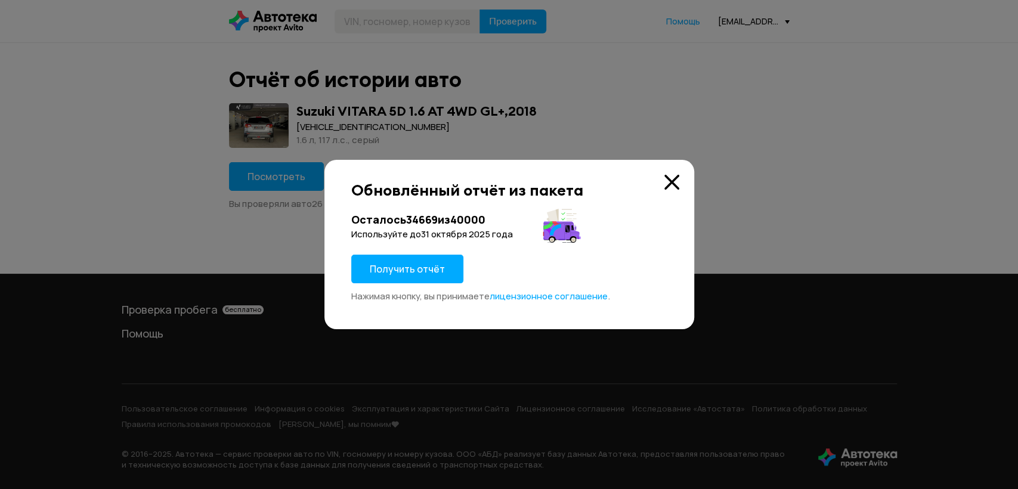
drag, startPoint x: 398, startPoint y: 271, endPoint x: 277, endPoint y: 19, distance: 279.6
click at [398, 270] on span "Получить отчёт" at bounding box center [407, 268] width 75 height 13
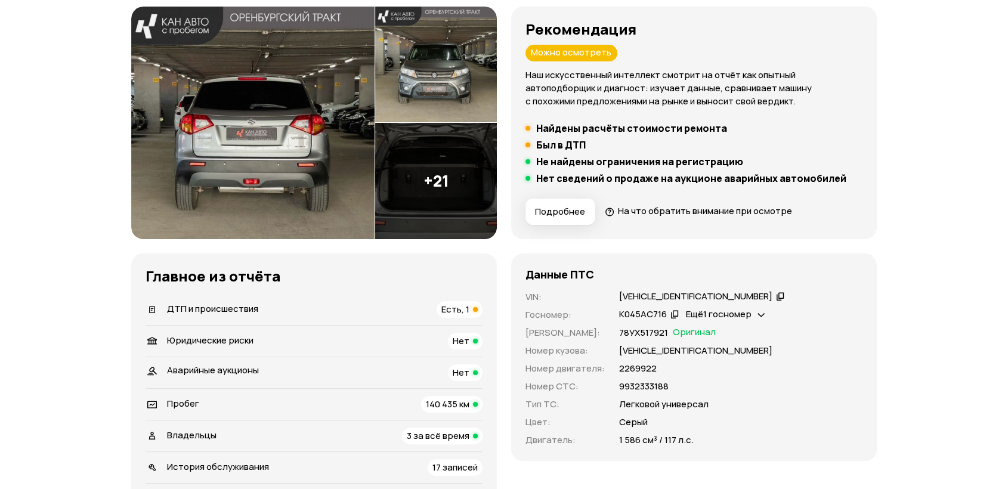
scroll to position [331, 0]
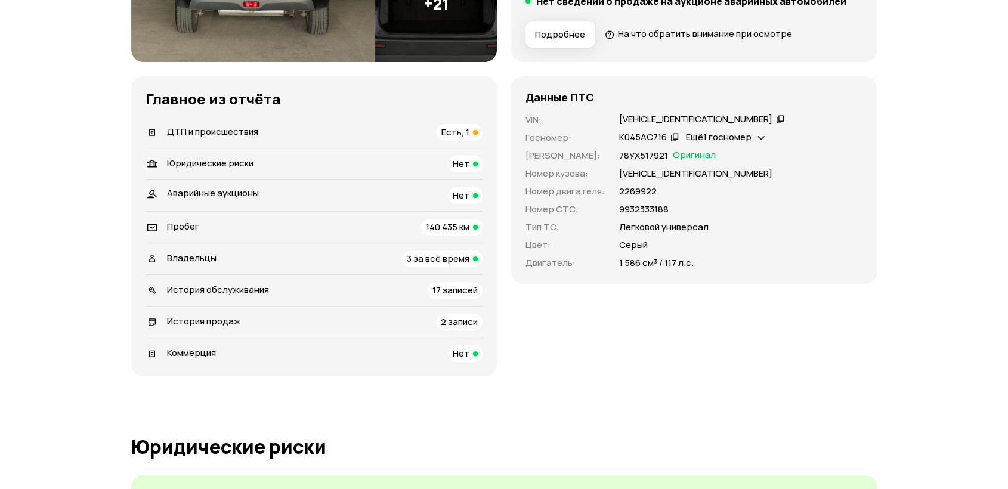
click at [227, 164] on span "Юридические риски" at bounding box center [210, 163] width 86 height 13
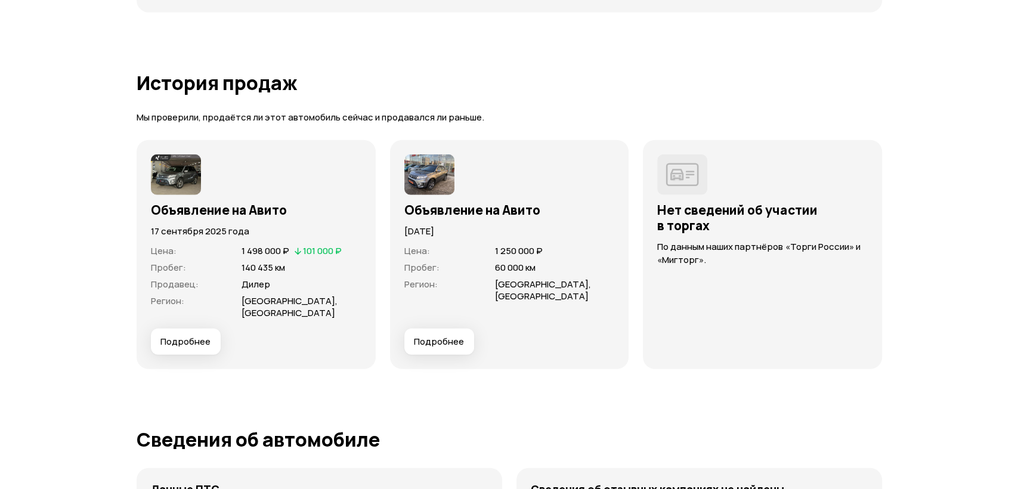
scroll to position [3255, 0]
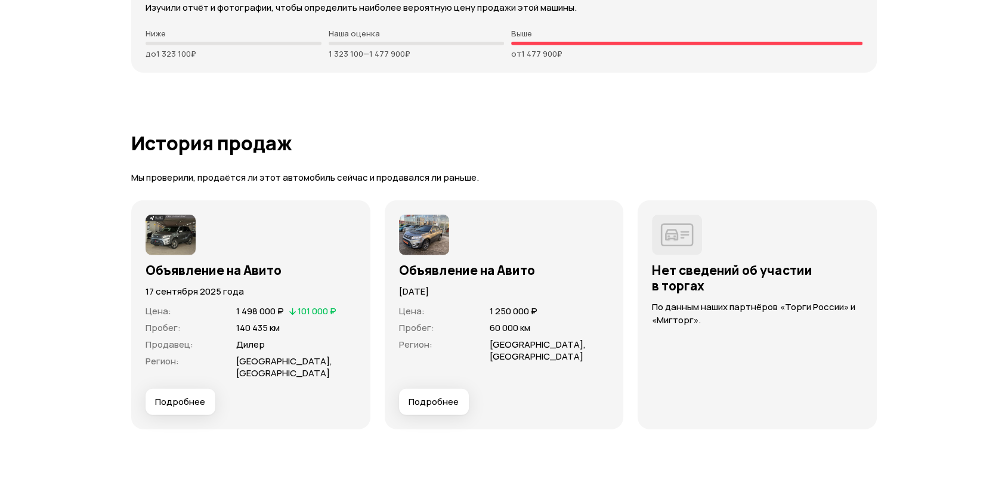
click at [442, 396] on span "Подробнее" at bounding box center [434, 402] width 50 height 12
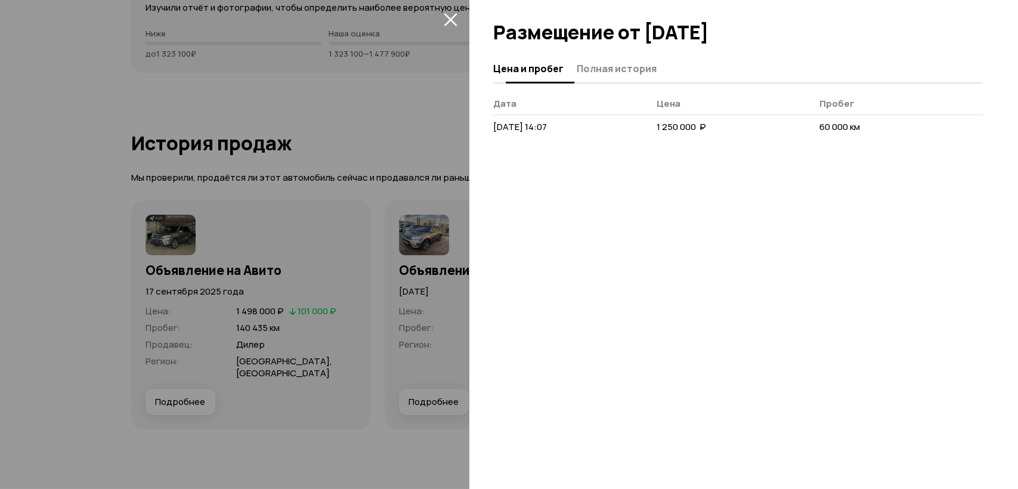
click at [598, 76] on button "Полная история" at bounding box center [615, 68] width 84 height 23
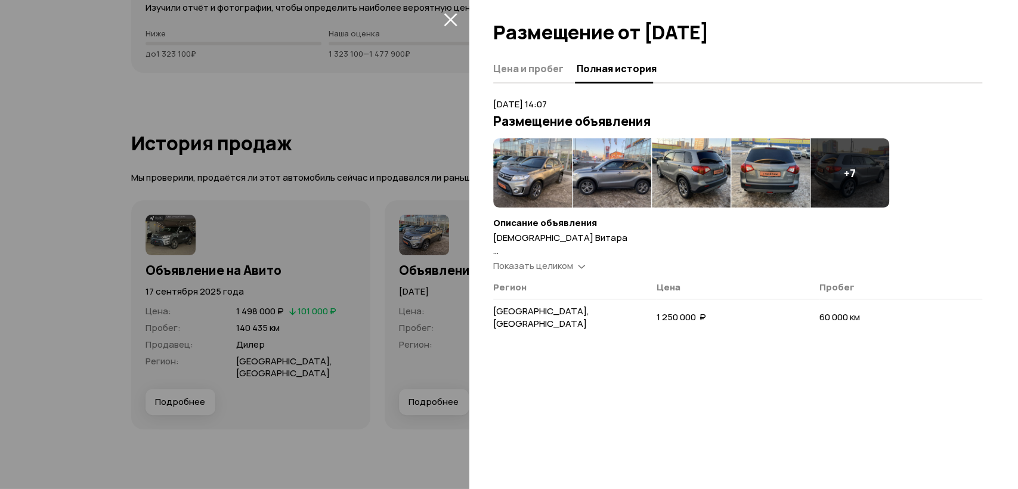
click at [525, 259] on span "Показать целиком" at bounding box center [533, 265] width 80 height 13
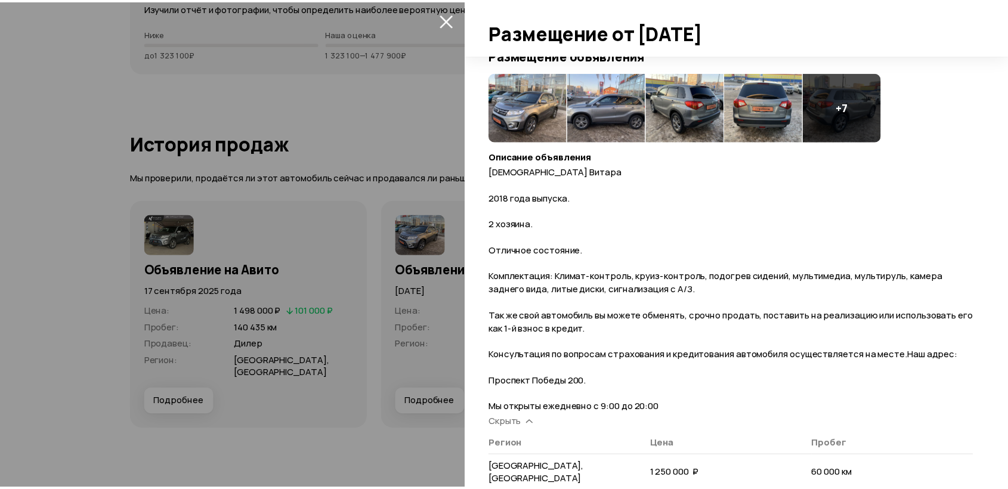
scroll to position [82, 0]
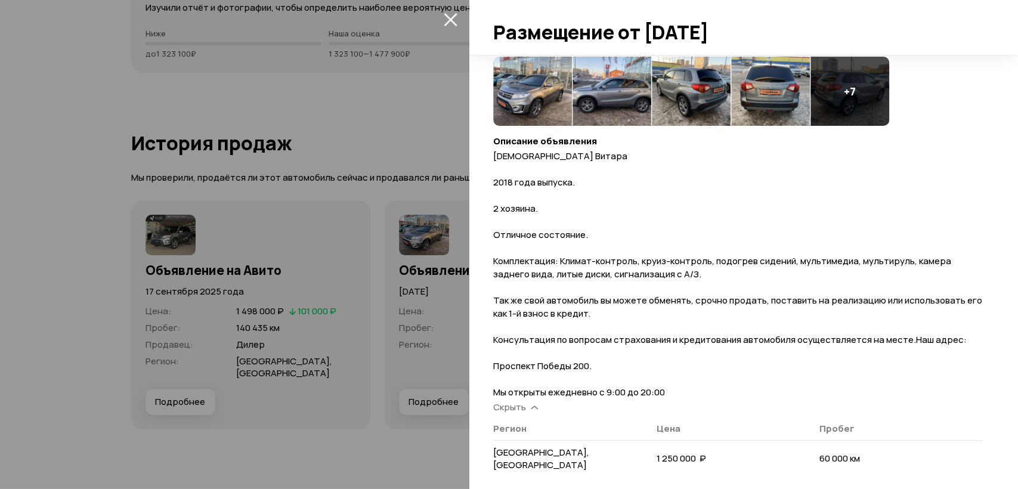
drag, startPoint x: 284, startPoint y: 171, endPoint x: 410, endPoint y: 163, distance: 126.7
click at [284, 170] on div at bounding box center [509, 244] width 1018 height 489
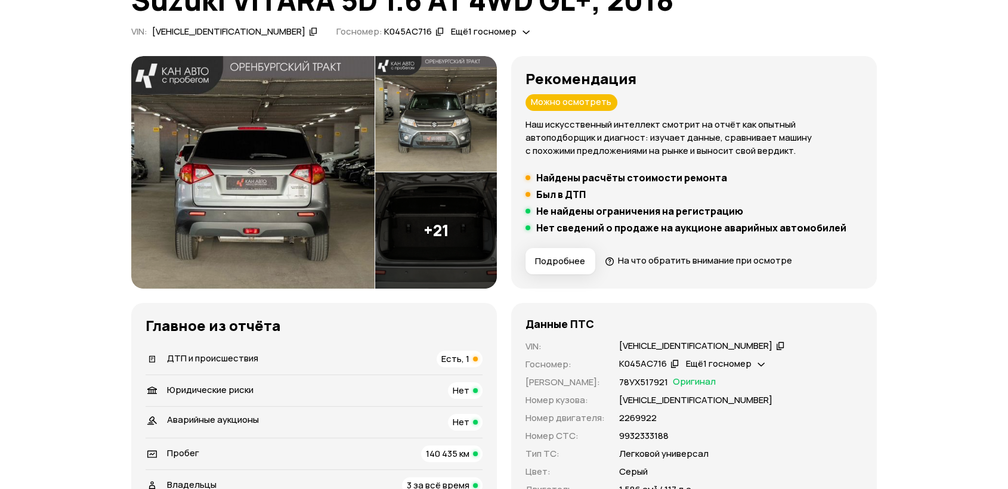
scroll to position [315, 0]
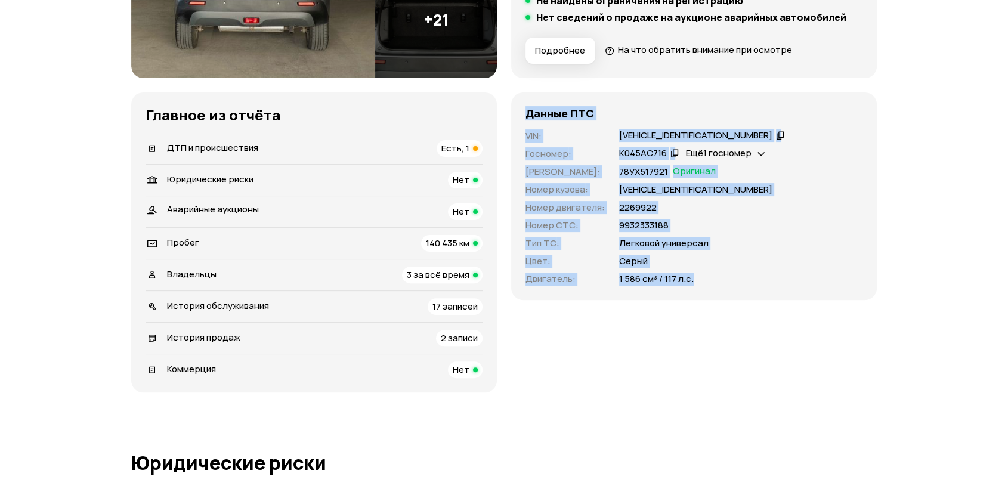
drag, startPoint x: 1001, startPoint y: 103, endPoint x: 1017, endPoint y: 218, distance: 115.6
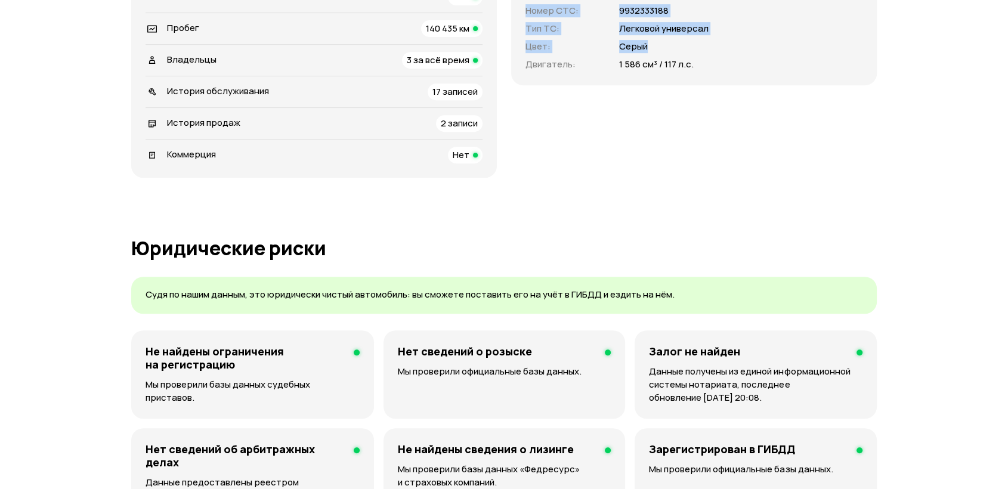
scroll to position [314, 0]
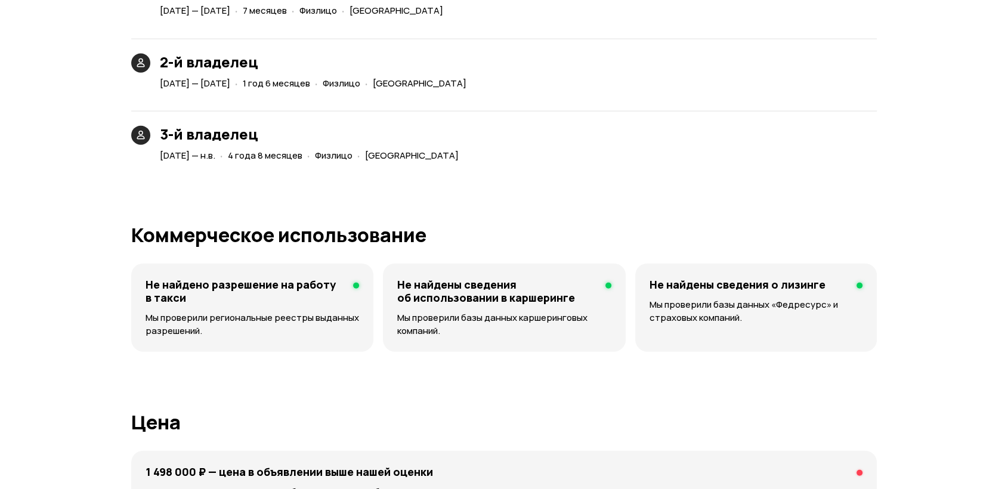
scroll to position [0, 0]
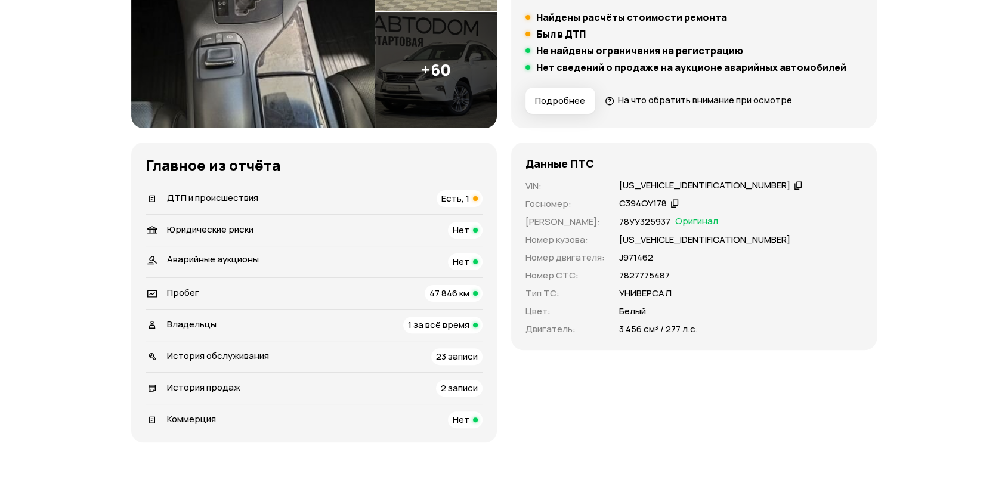
click at [285, 193] on div "ДТП и происшествия Есть, 1" at bounding box center [314, 198] width 337 height 17
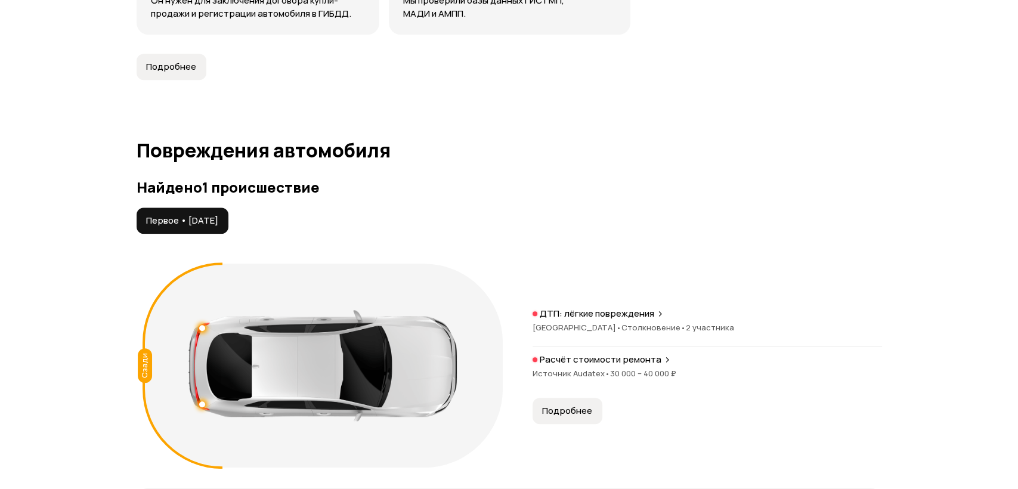
scroll to position [1235, 0]
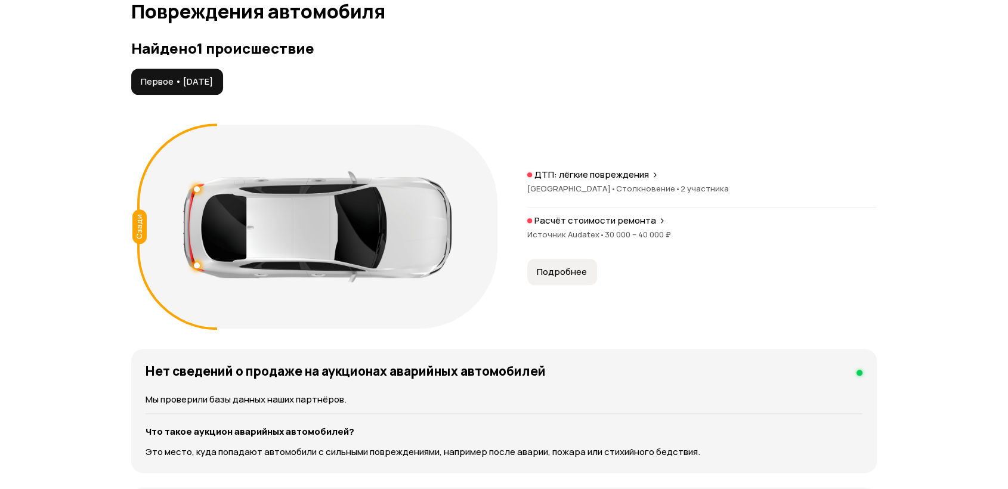
click at [577, 275] on span "Подробнее" at bounding box center [562, 272] width 50 height 12
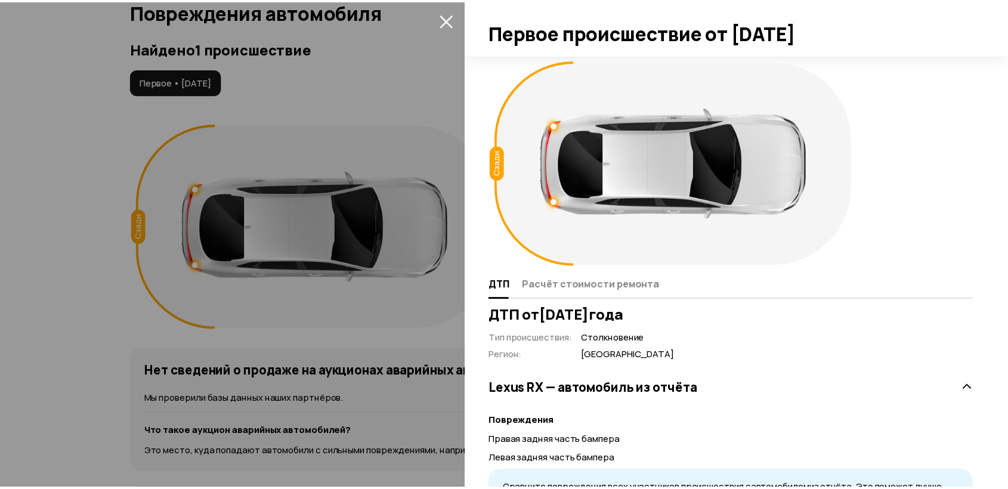
scroll to position [66, 0]
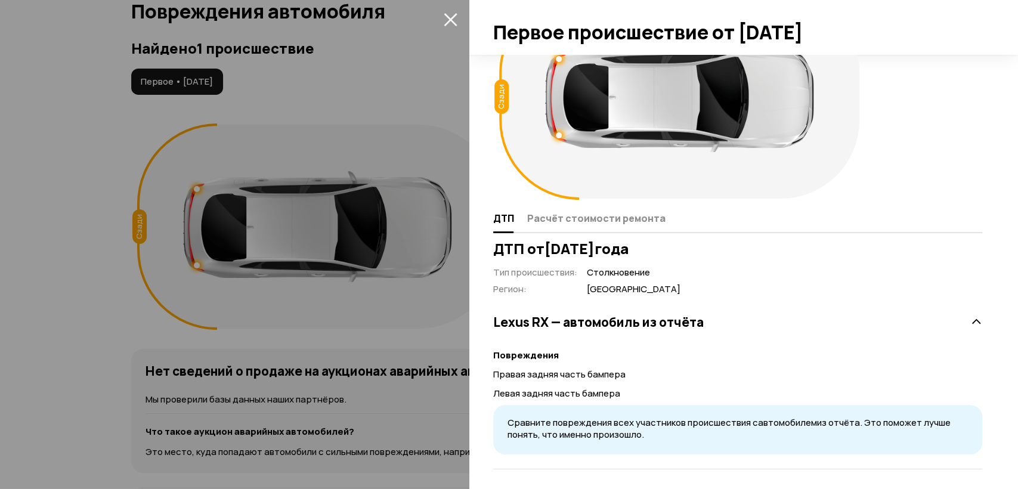
click at [348, 140] on div at bounding box center [509, 244] width 1018 height 489
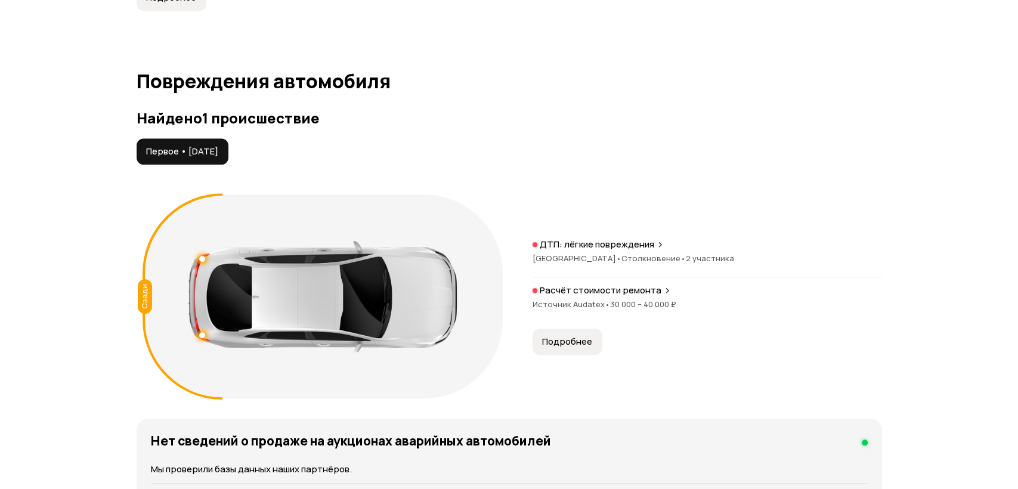
scroll to position [1169, 0]
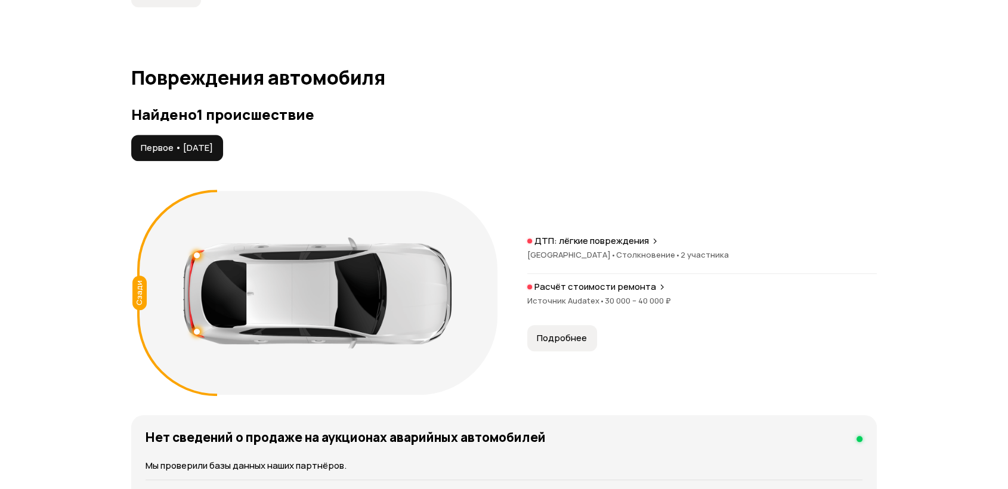
click at [561, 316] on div "Расчёт стоимости ремонта Источник Audatex • 30 000 – 40 000 ₽" at bounding box center [702, 300] width 350 height 38
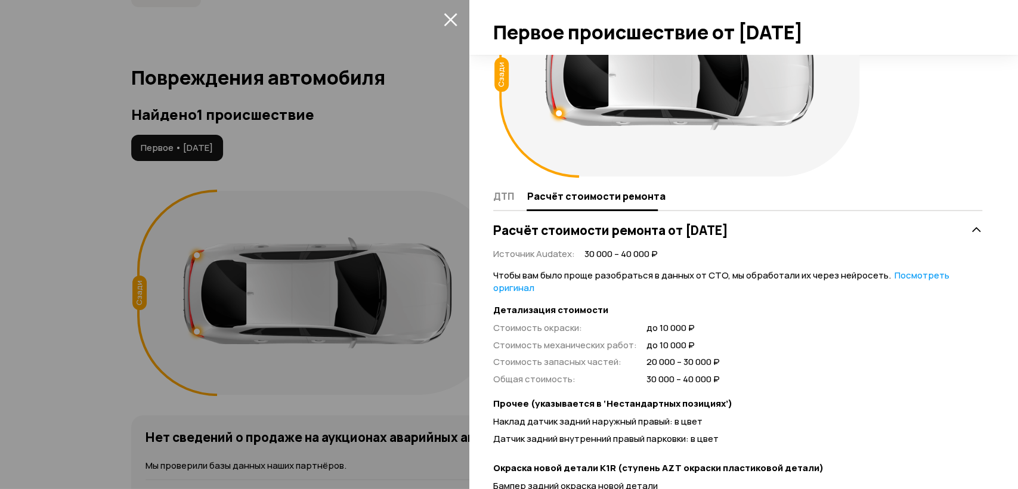
scroll to position [199, 0]
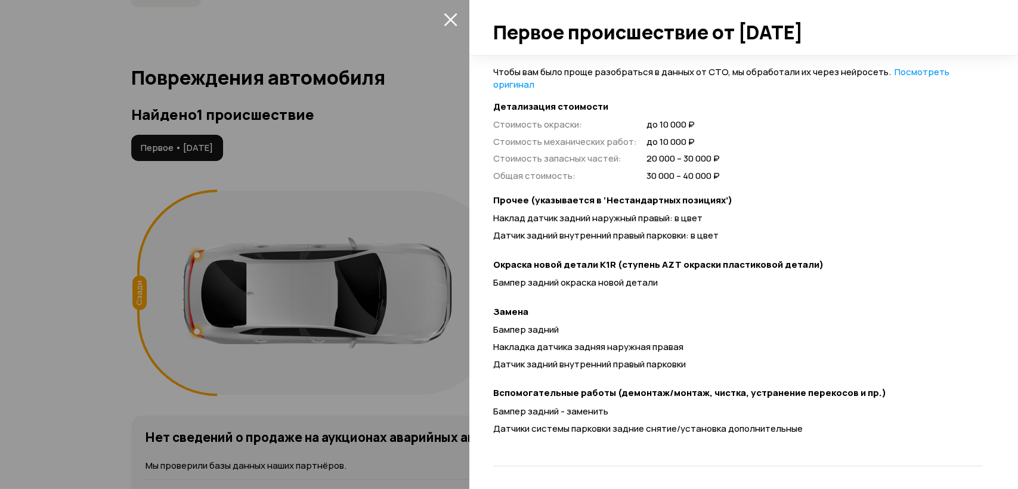
click at [412, 267] on div at bounding box center [509, 244] width 1018 height 489
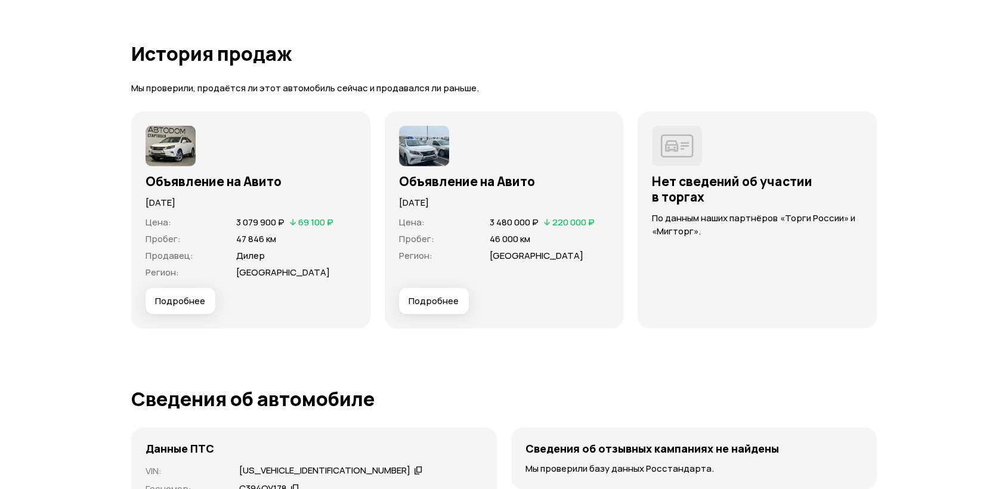
scroll to position [3182, 0]
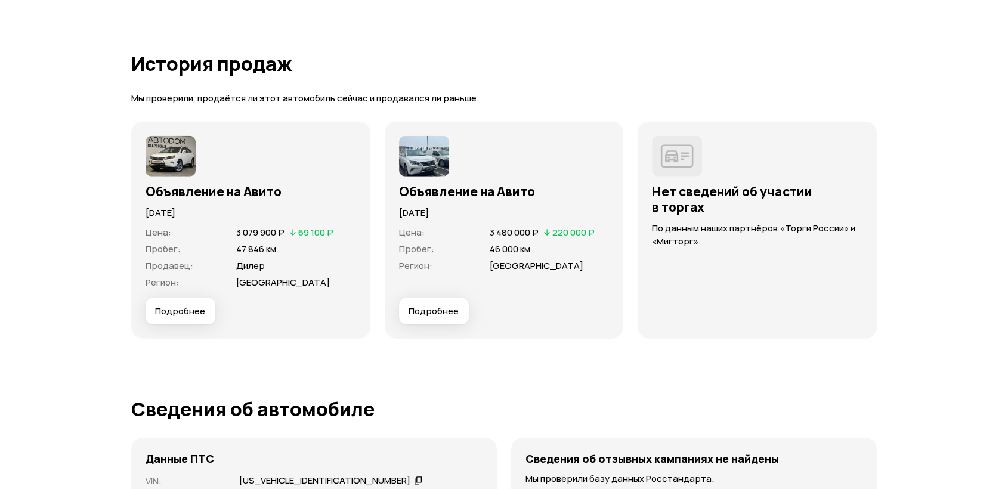
click at [430, 314] on span "Подробнее" at bounding box center [434, 311] width 50 height 12
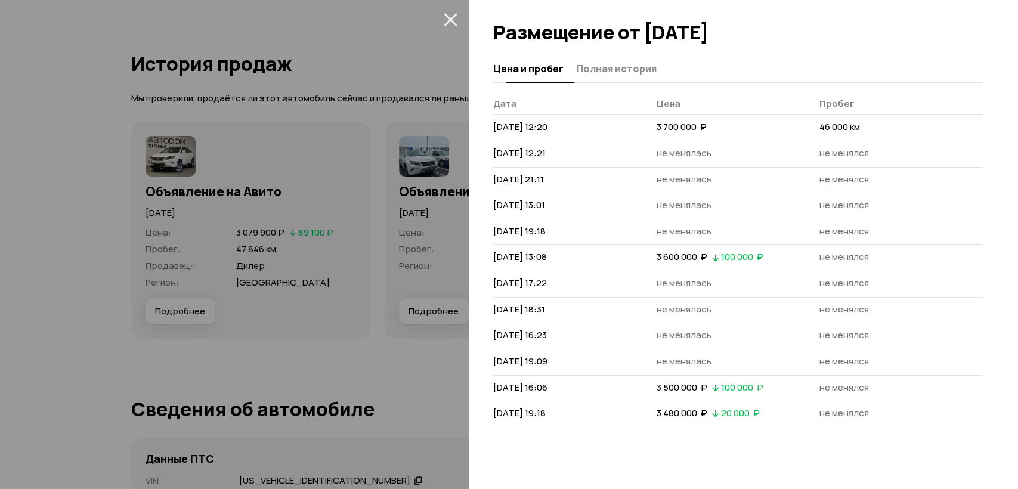
click at [616, 74] on span "Полная история" at bounding box center [617, 69] width 80 height 12
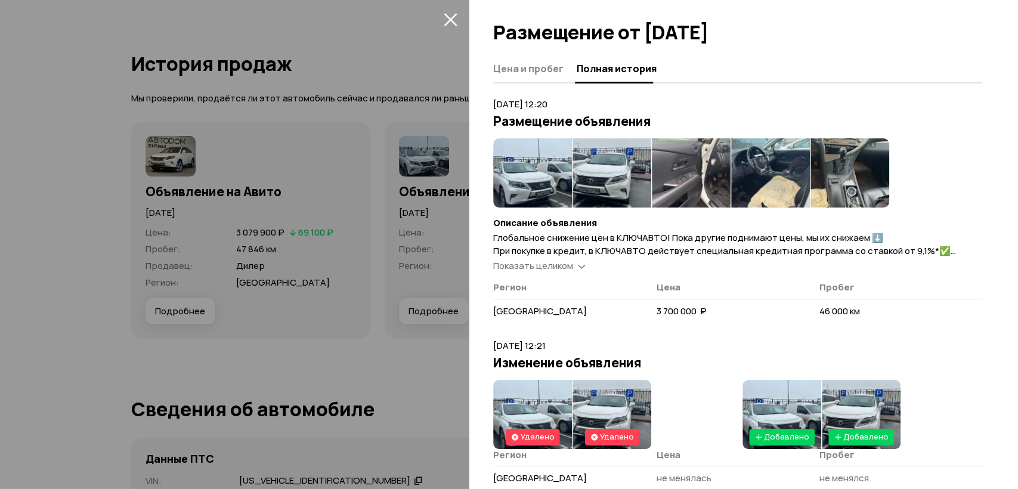
click at [555, 266] on span "Показать целиком" at bounding box center [533, 265] width 80 height 13
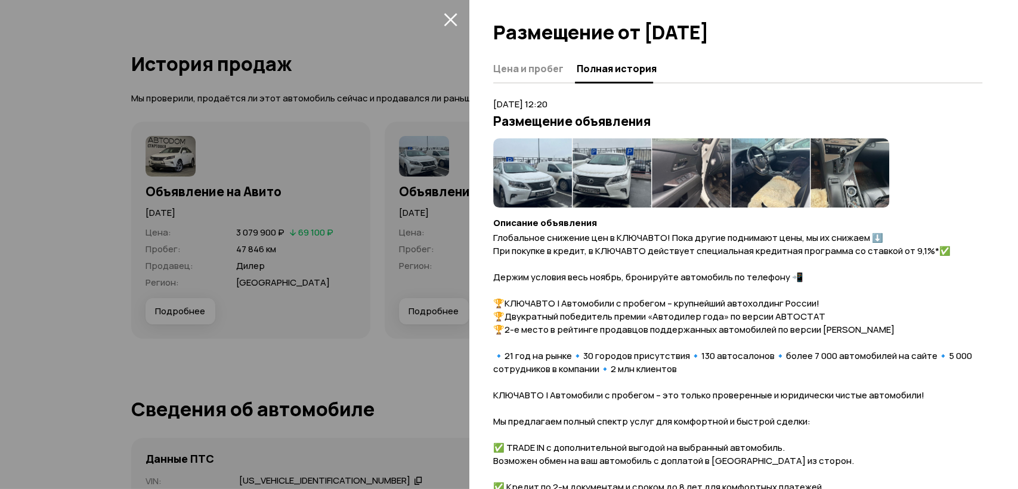
click at [418, 346] on div at bounding box center [509, 244] width 1018 height 489
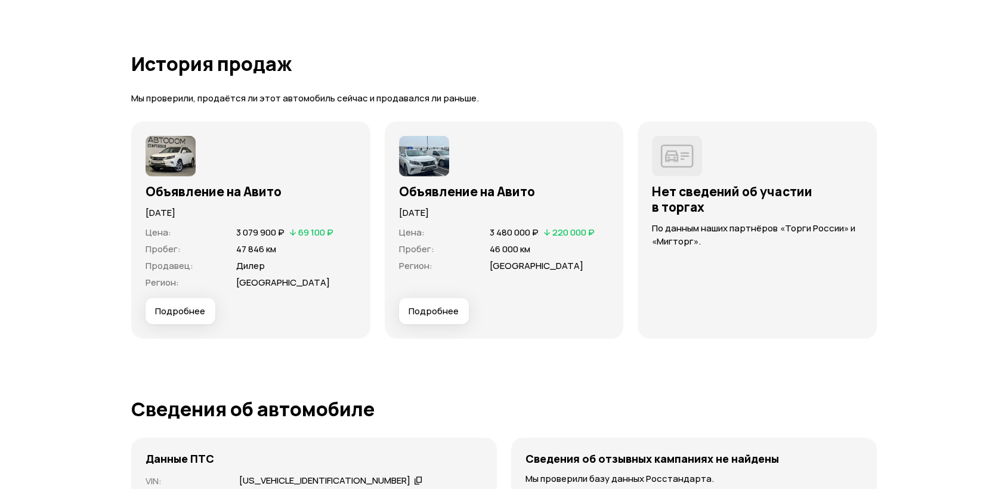
drag, startPoint x: 1007, startPoint y: 377, endPoint x: 1017, endPoint y: 373, distance: 10.8
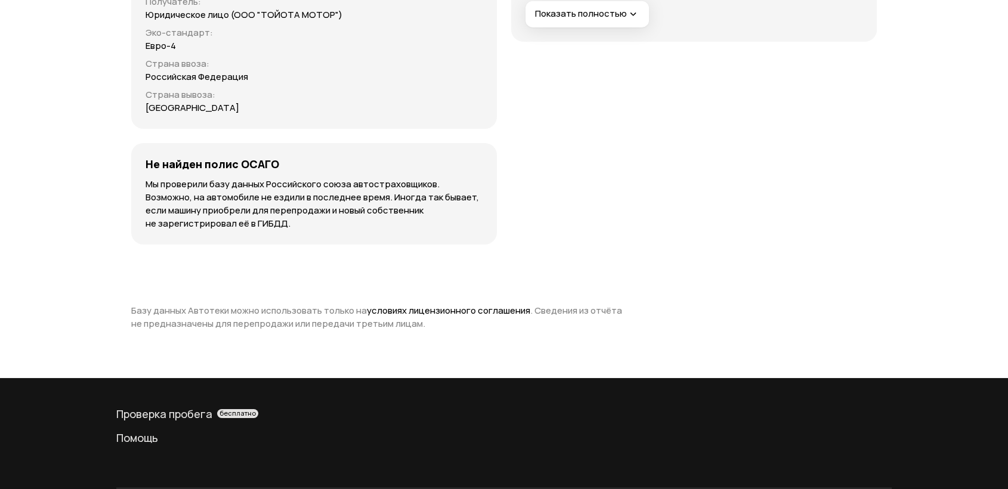
scroll to position [0, 0]
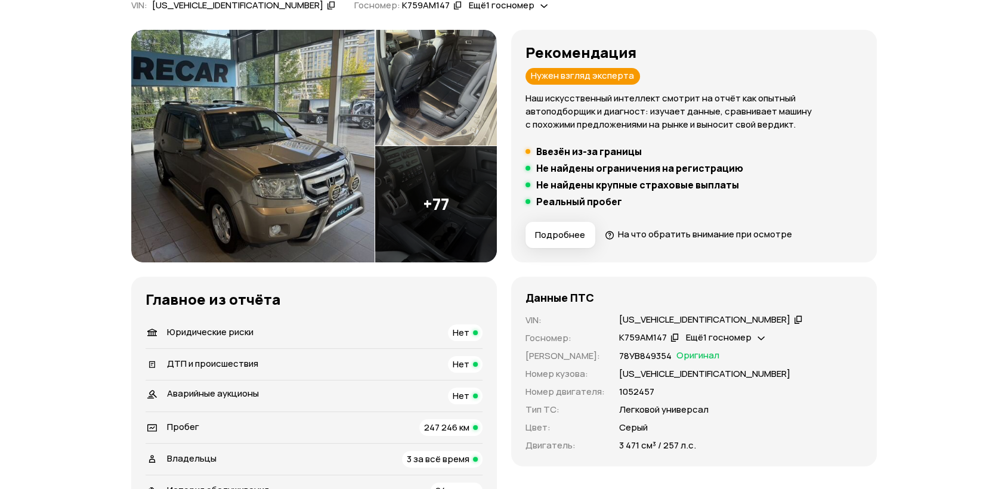
scroll to position [265, 0]
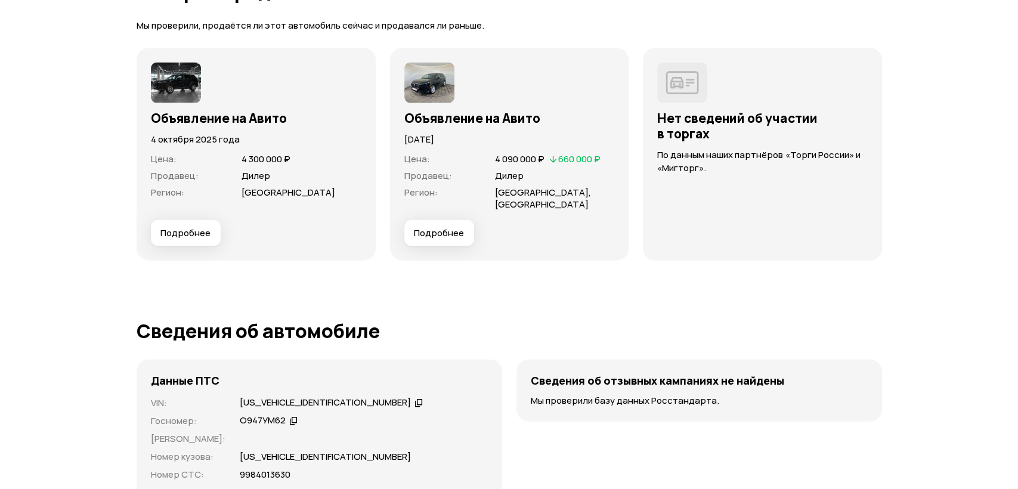
scroll to position [2622, 0]
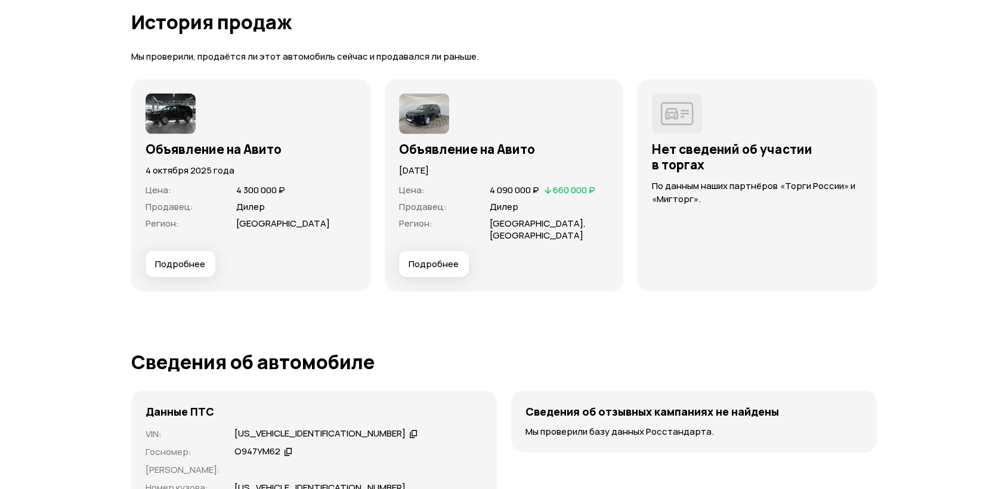
click at [178, 266] on div "Объявление на Авито [DATE] Цена : 4 300 000 ₽ Продавец : Дилер Регион : [GEOGRA…" at bounding box center [250, 185] width 239 height 212
click at [203, 259] on button "Подробнее" at bounding box center [181, 264] width 70 height 26
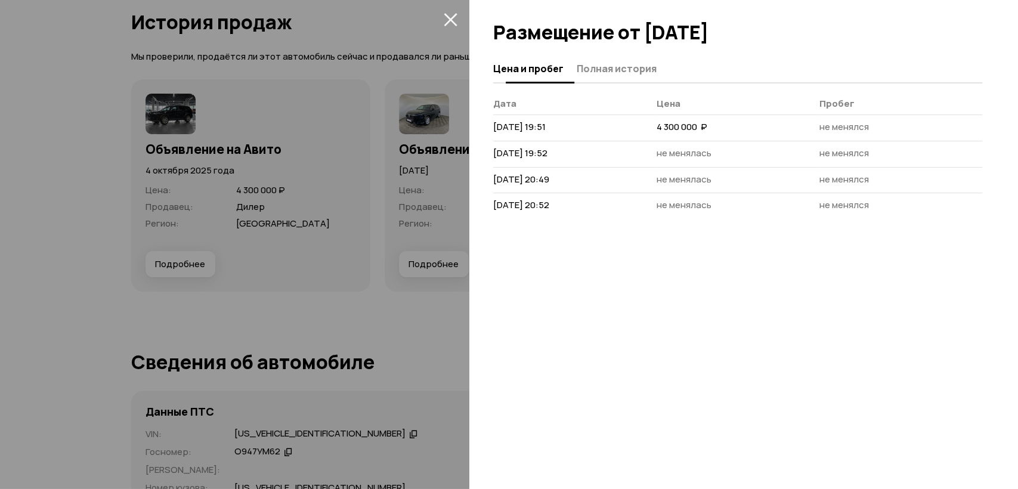
drag, startPoint x: 624, startPoint y: 58, endPoint x: 613, endPoint y: 94, distance: 38.3
click at [624, 58] on button "Полная история" at bounding box center [615, 68] width 84 height 23
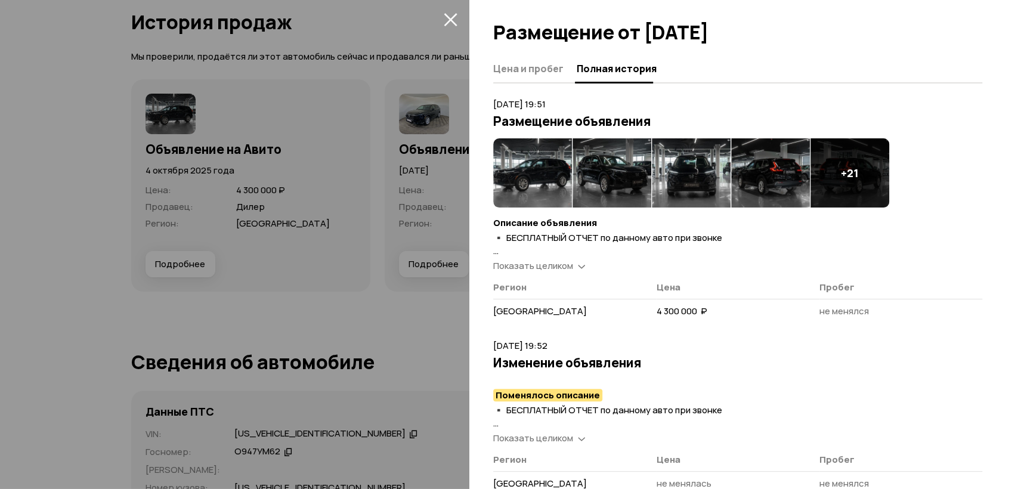
click at [546, 264] on span "Показать целиком" at bounding box center [533, 265] width 80 height 13
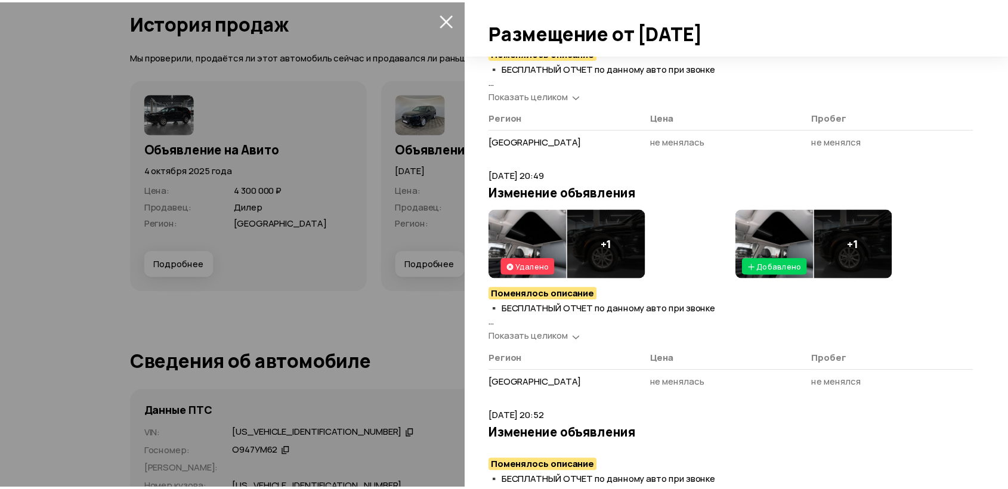
scroll to position [574, 0]
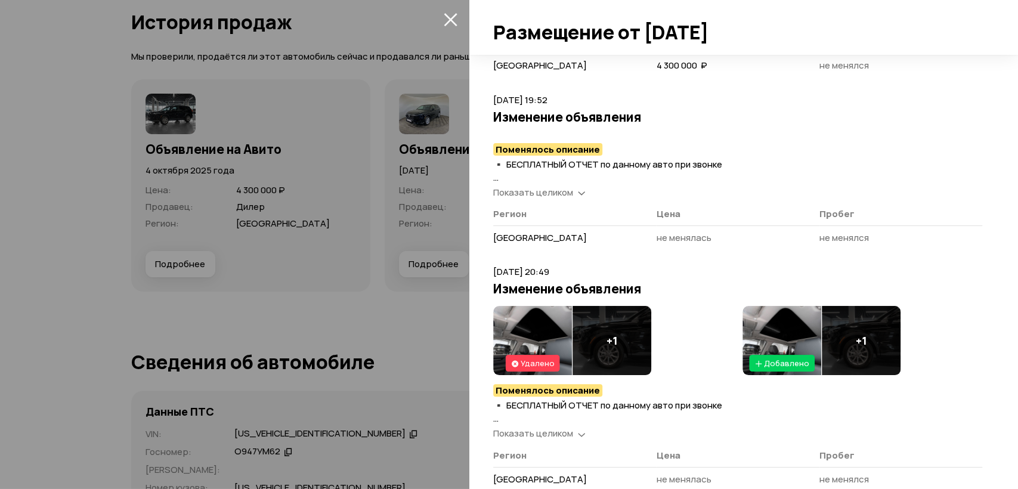
drag, startPoint x: 400, startPoint y: 304, endPoint x: 485, endPoint y: 276, distance: 89.2
click at [404, 302] on div at bounding box center [509, 244] width 1018 height 489
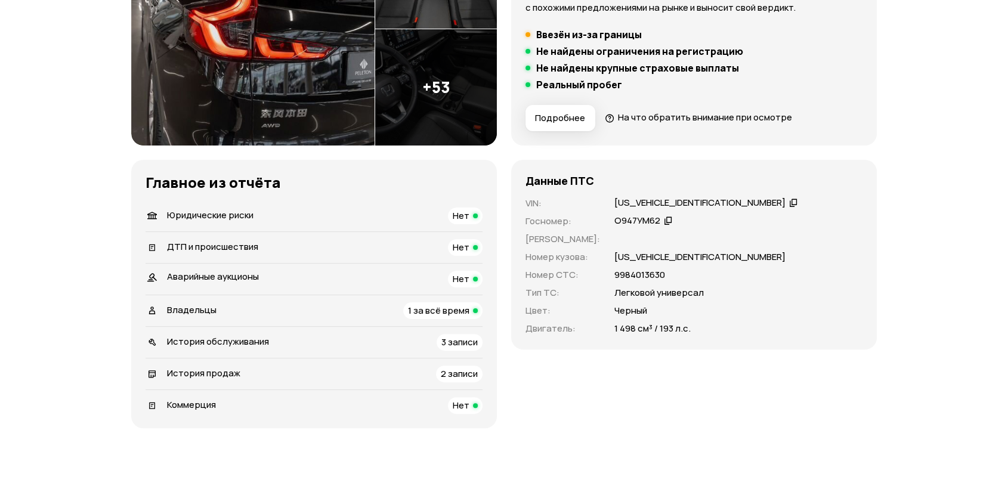
scroll to position [188, 0]
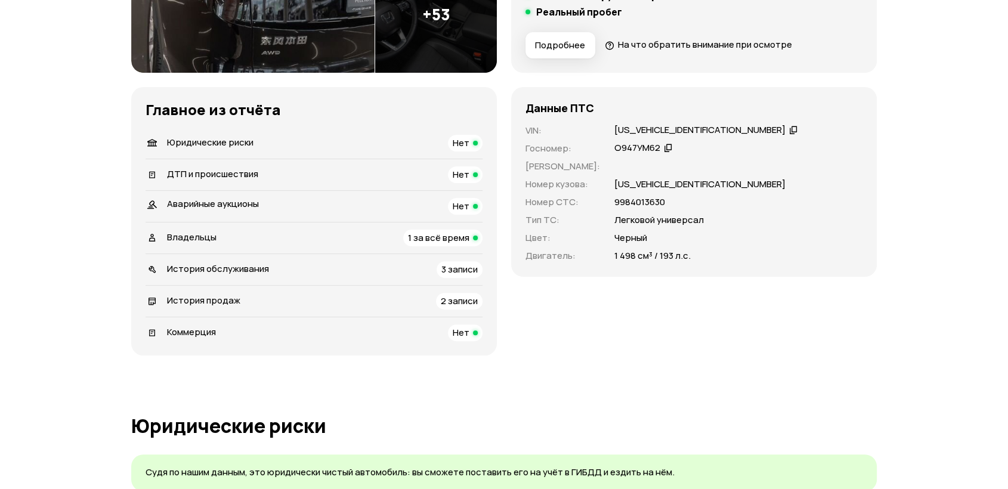
click at [396, 245] on div "Владельцы 1 за всё время" at bounding box center [314, 238] width 337 height 17
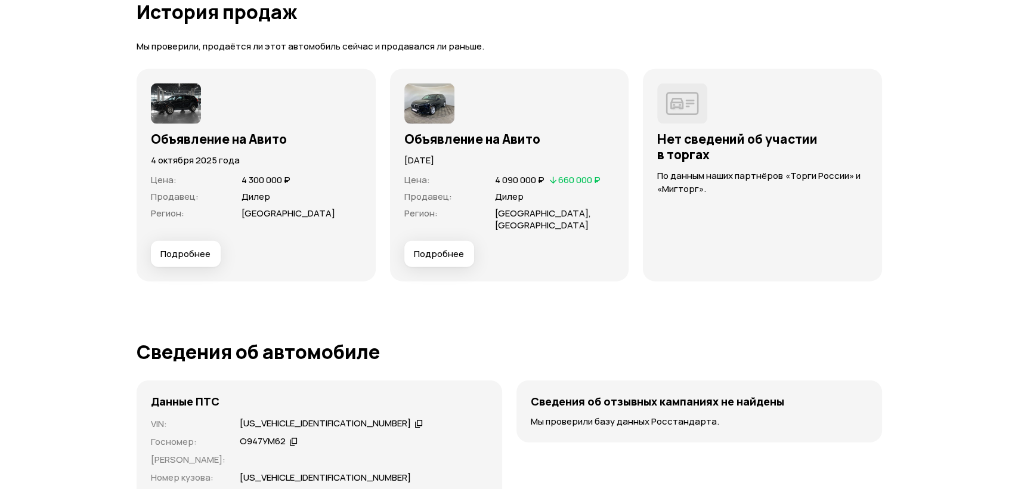
scroll to position [2560, 0]
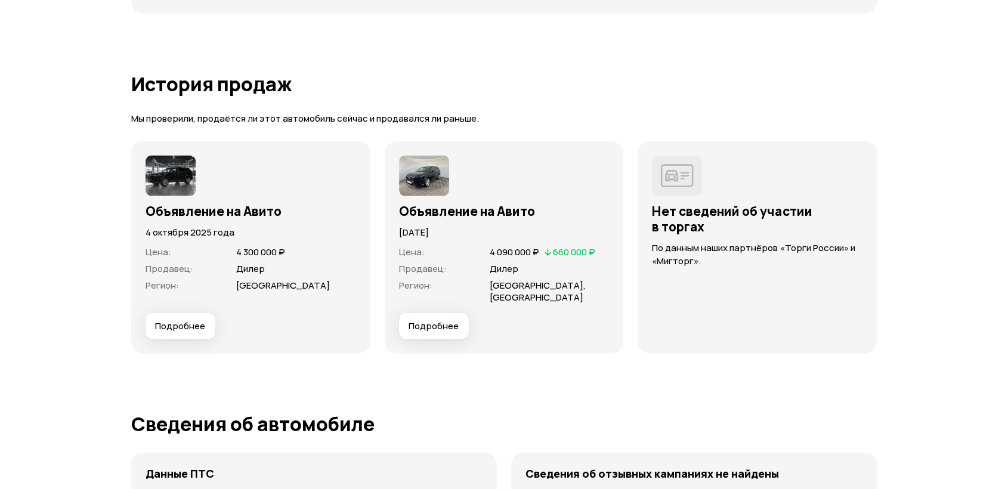
click at [432, 328] on div "Объявление на Авито 10 июля 2025 года Цена : 4 090 000 ₽   660 000 ₽ Продавец :…" at bounding box center [504, 247] width 239 height 212
click at [450, 313] on button "Подробнее" at bounding box center [434, 326] width 70 height 26
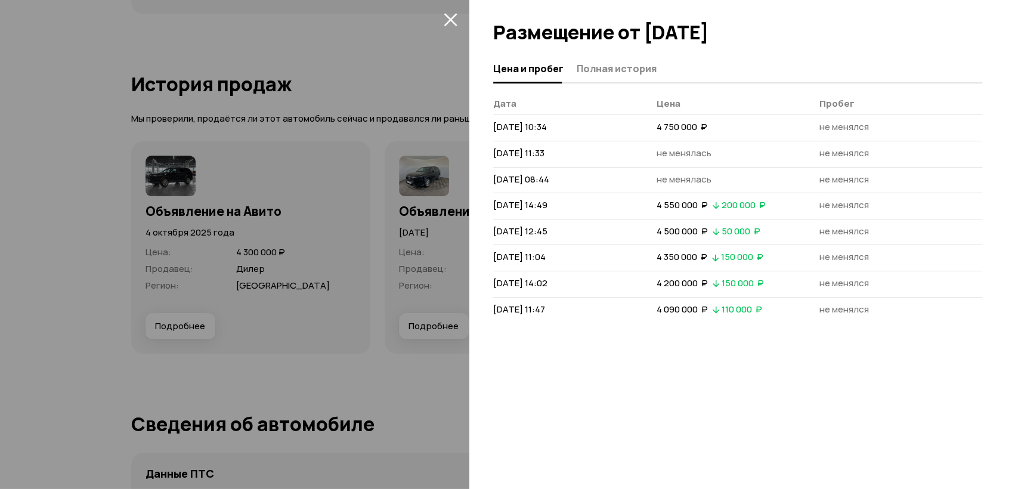
click at [421, 307] on div at bounding box center [509, 244] width 1018 height 489
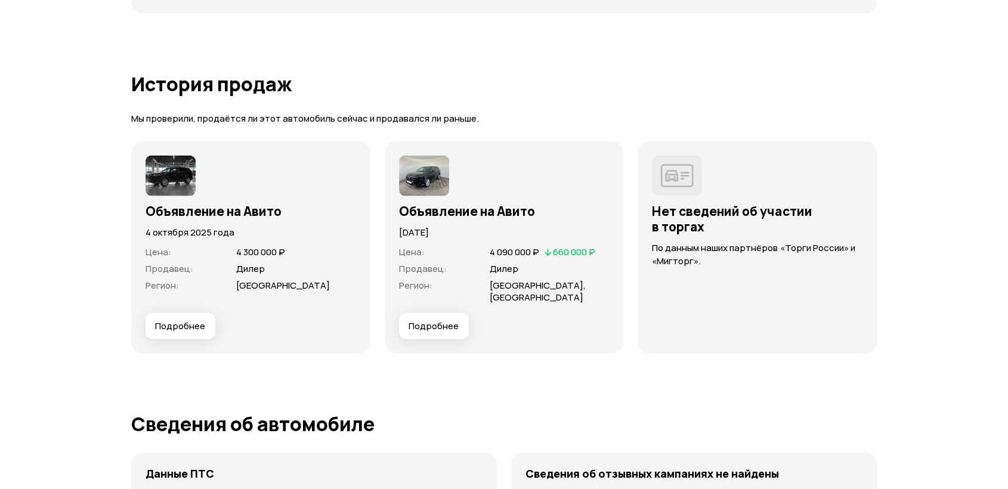
click at [428, 320] on span "Подробнее" at bounding box center [434, 326] width 50 height 12
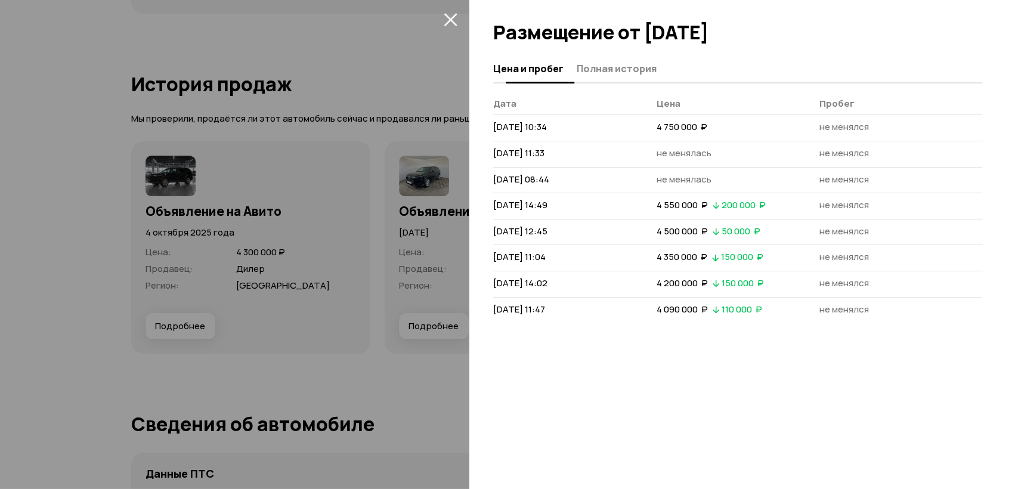
click at [626, 73] on span "Полная история" at bounding box center [617, 69] width 80 height 12
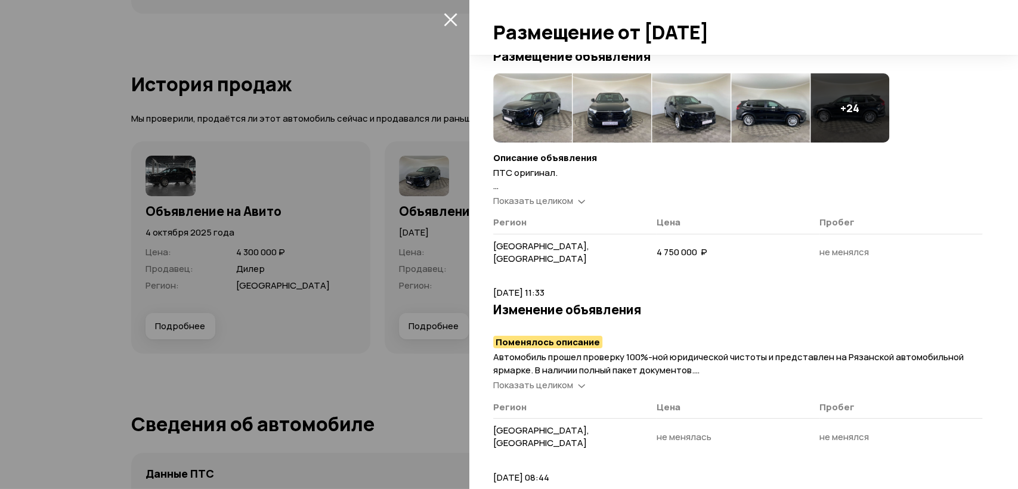
scroll to position [132, 0]
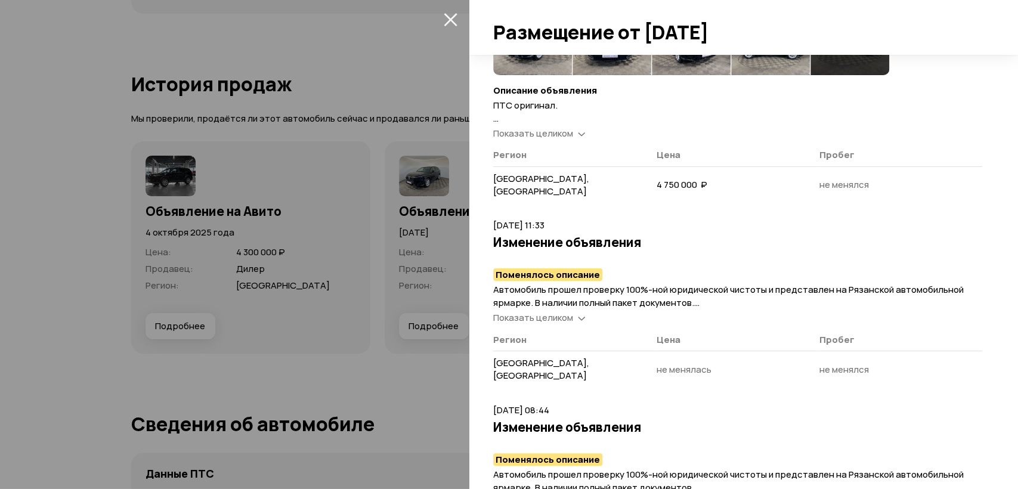
click at [554, 134] on span "Показать целиком" at bounding box center [533, 133] width 80 height 13
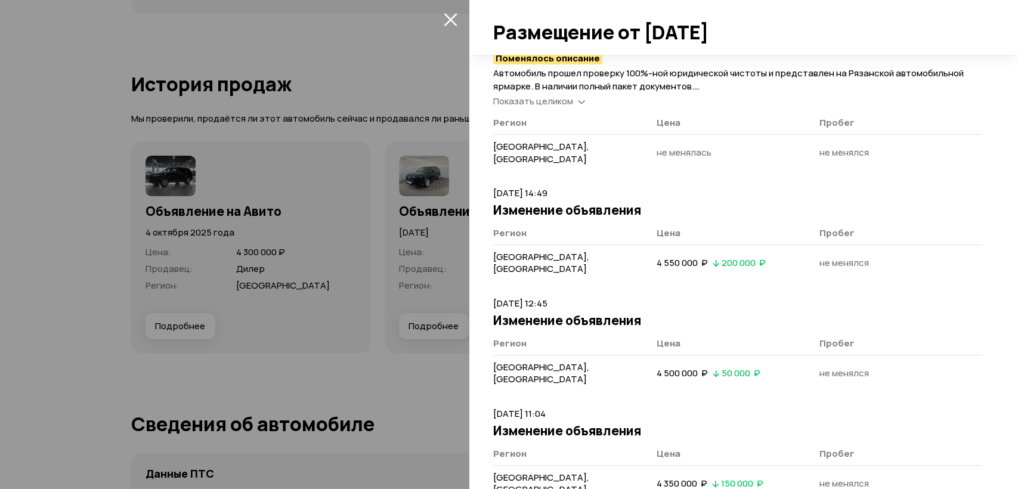
scroll to position [1703, 0]
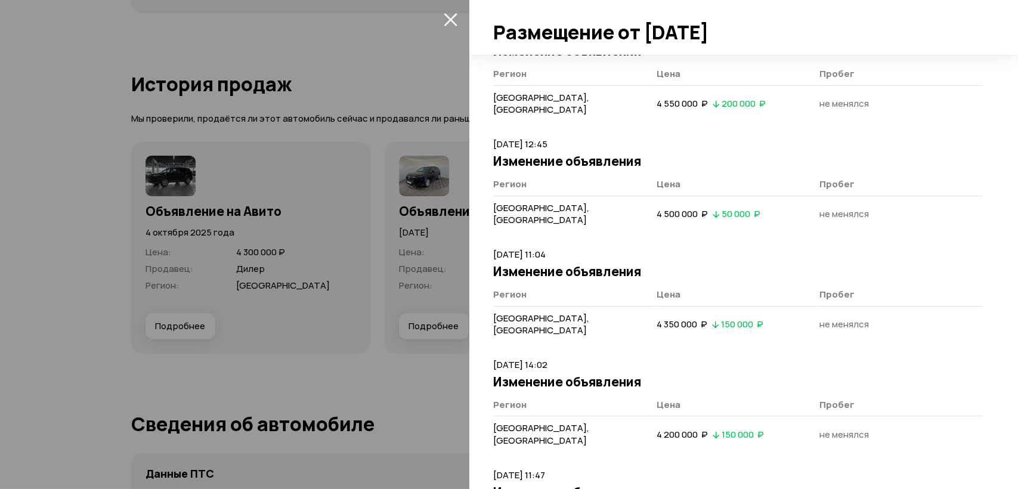
click at [382, 348] on div at bounding box center [509, 244] width 1018 height 489
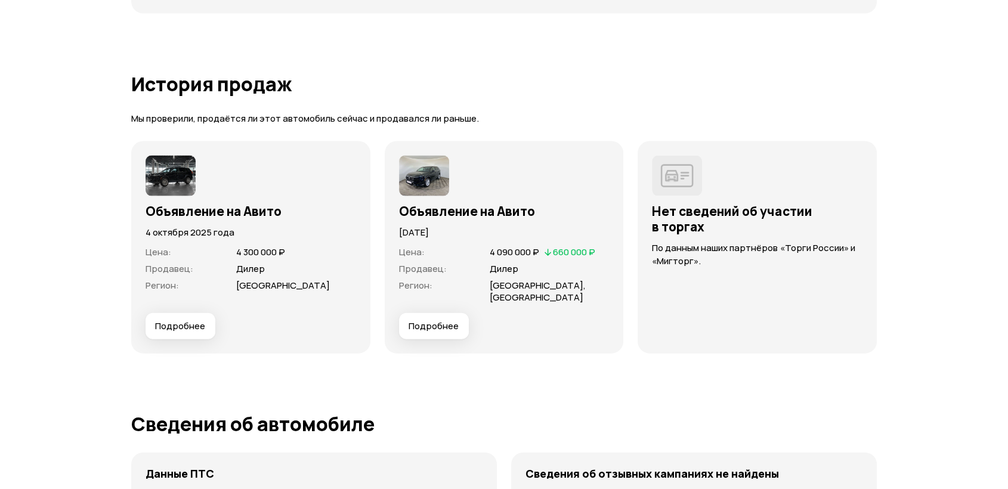
click at [207, 319] on button "Подробнее" at bounding box center [181, 326] width 70 height 26
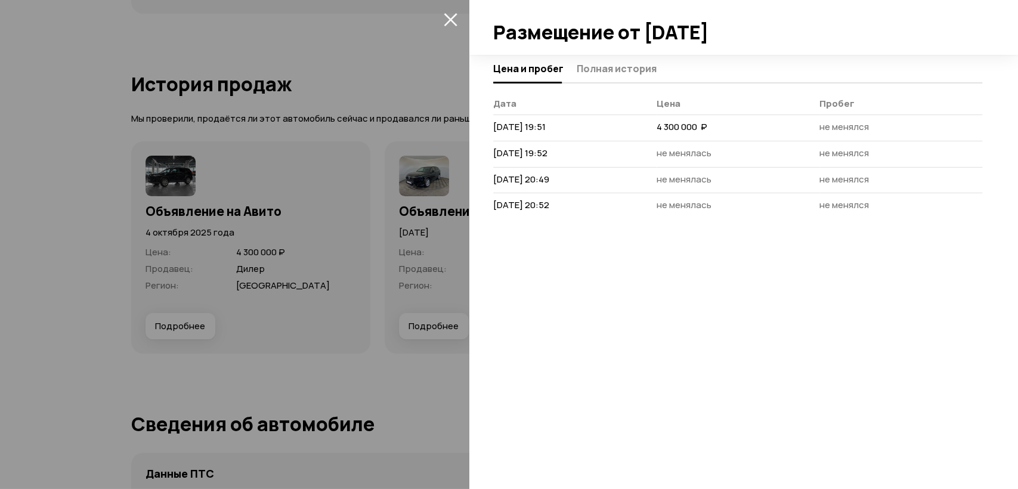
click at [608, 82] on div at bounding box center [737, 82] width 489 height 1
click at [615, 78] on button "Полная история" at bounding box center [615, 68] width 84 height 23
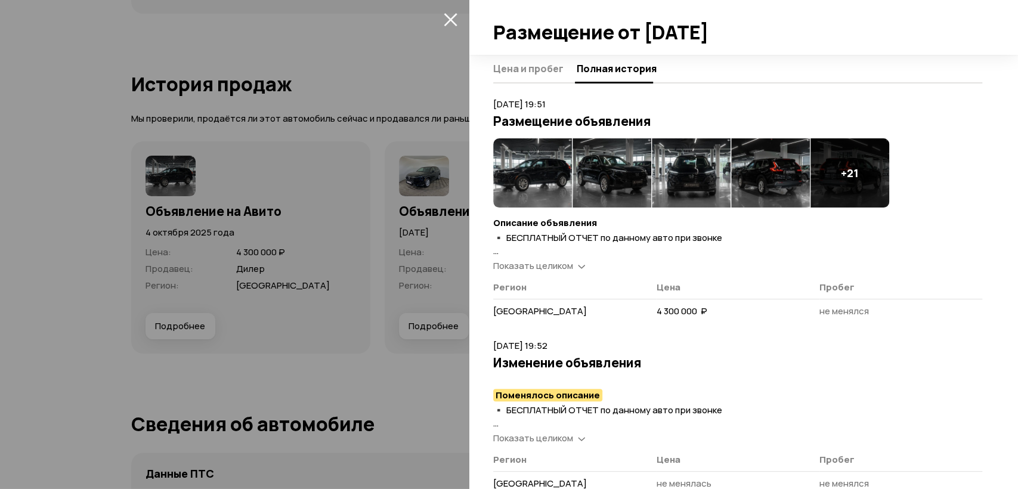
drag, startPoint x: 577, startPoint y: 254, endPoint x: 562, endPoint y: 262, distance: 17.1
click at [576, 254] on p "▪️ БЕСПЛАТНЫЙ ОТЧЕТ по данному авто при звонке ▪️ЦЕНА АКТУАЛЬНА при любом виде …" at bounding box center [737, 244] width 489 height 26
click at [562, 262] on span "Показать целиком" at bounding box center [533, 265] width 80 height 13
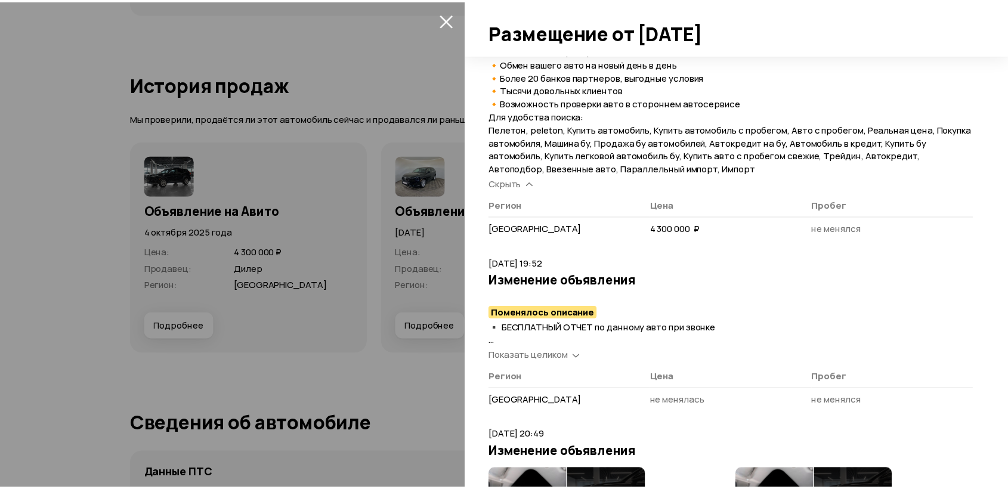
scroll to position [596, 0]
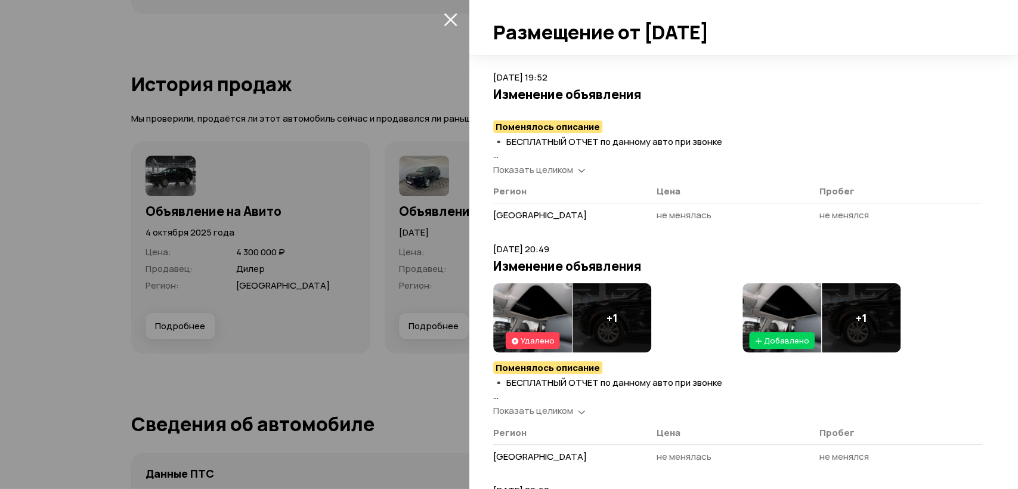
click at [377, 337] on div at bounding box center [509, 244] width 1018 height 489
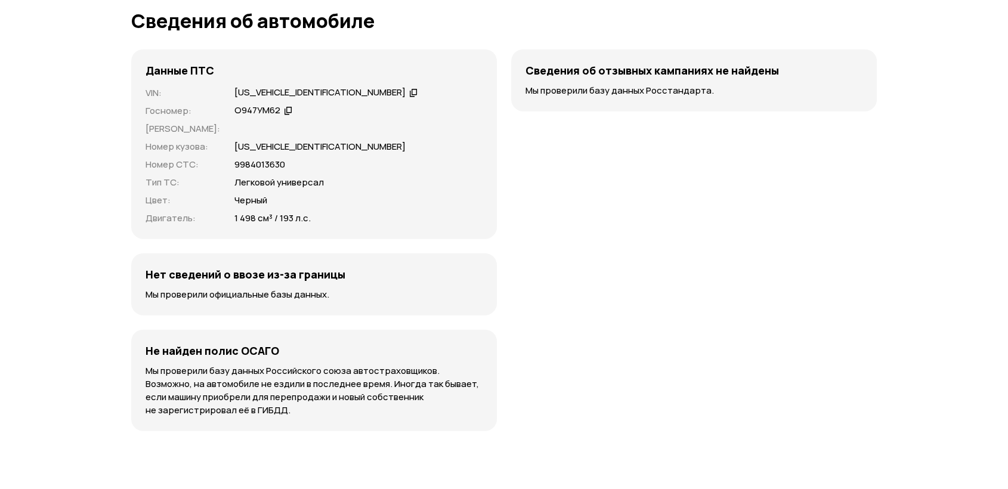
scroll to position [2938, 0]
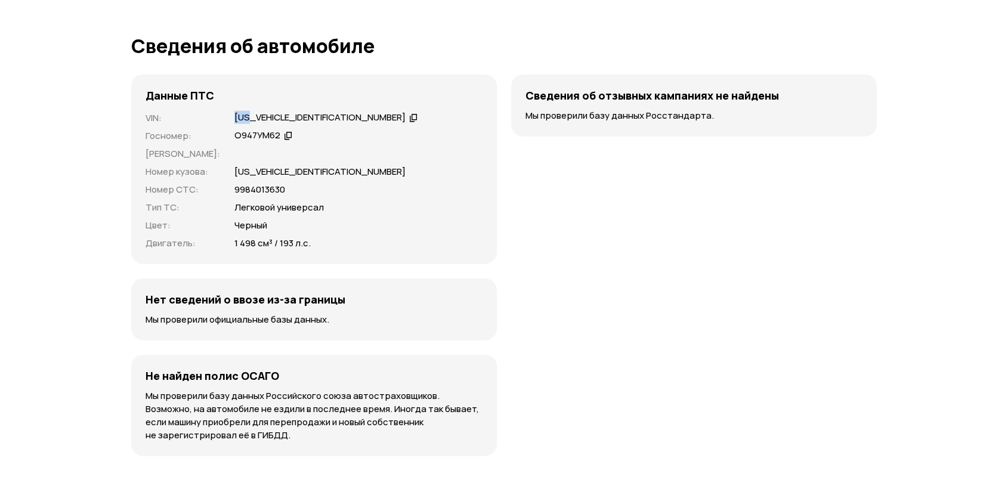
drag, startPoint x: 221, startPoint y: 102, endPoint x: 239, endPoint y: 106, distance: 19.0
click at [239, 112] on div "LVHRS4877R7000522" at bounding box center [326, 118] width 187 height 13
copy div "LVH"
drag, startPoint x: 407, startPoint y: 49, endPoint x: 506, endPoint y: 11, distance: 105.9
click at [409, 48] on article "Сведения об автомобиле Данные ПТС VIN : LVHRS4877R7000522   Госномер : О947УМ62…" at bounding box center [504, 245] width 746 height 421
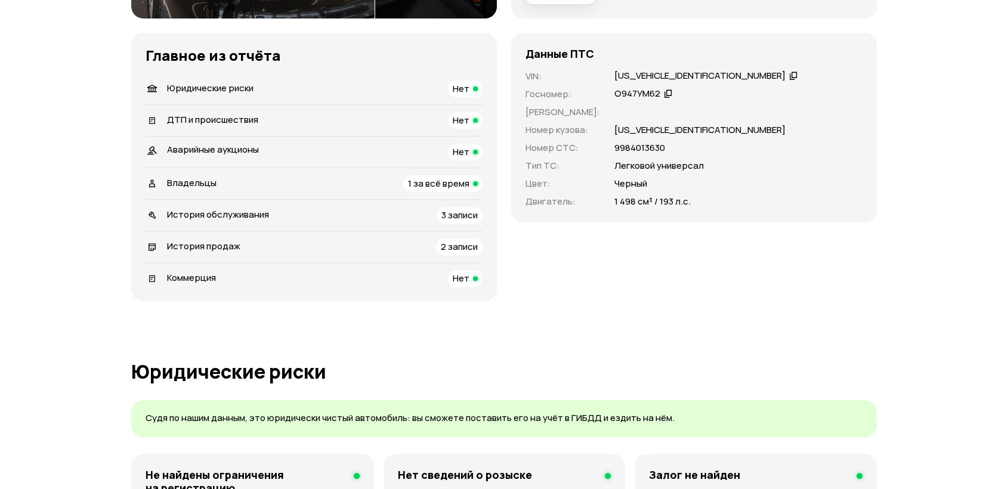
scroll to position [0, 0]
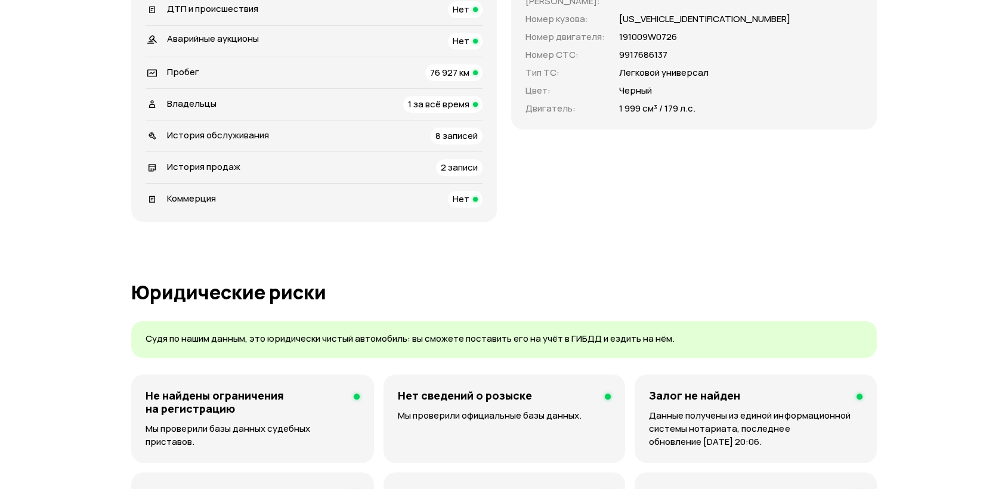
scroll to position [402, 0]
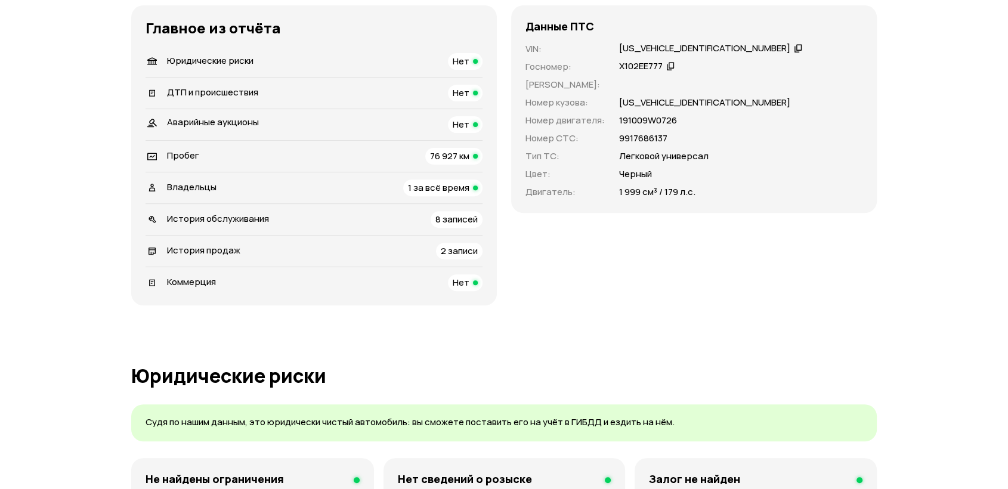
click at [247, 82] on li "ДТП и происшествия Нет" at bounding box center [314, 93] width 337 height 32
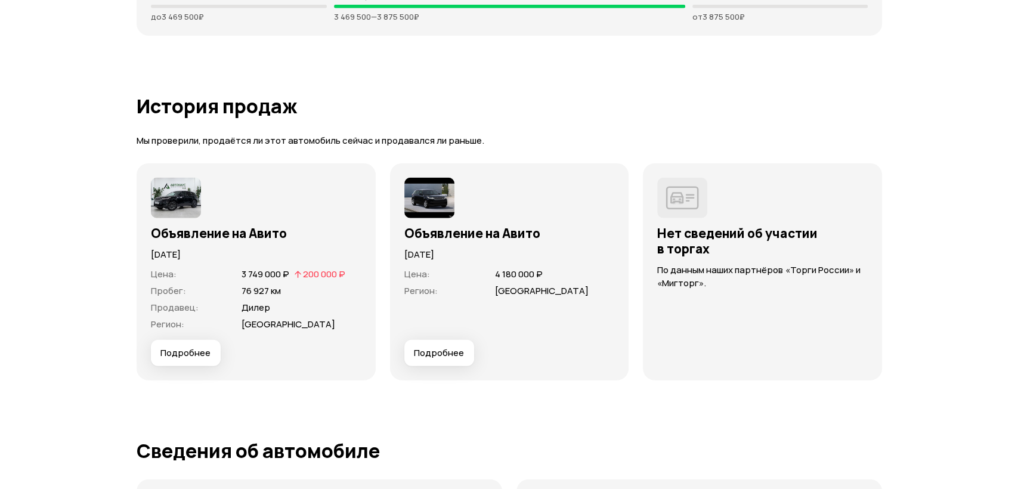
scroll to position [3139, 0]
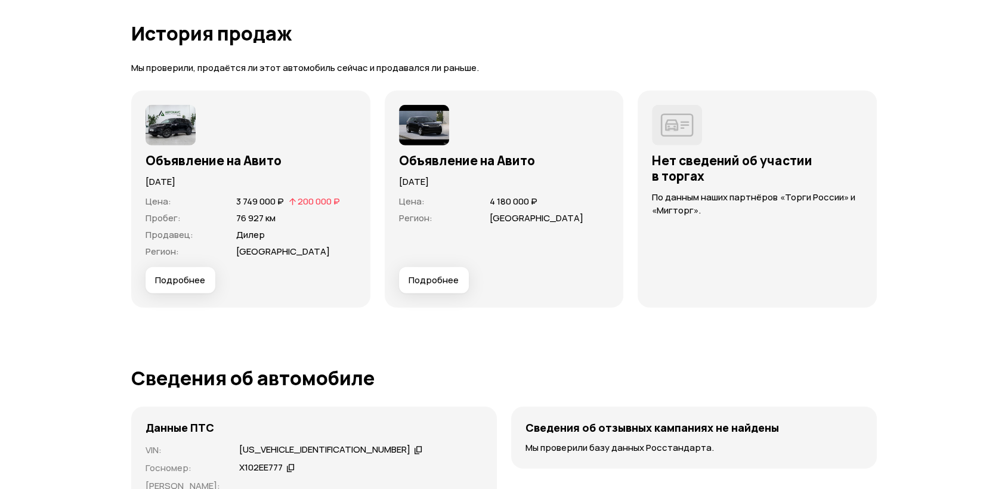
click at [170, 280] on span "Подробнее" at bounding box center [180, 280] width 50 height 12
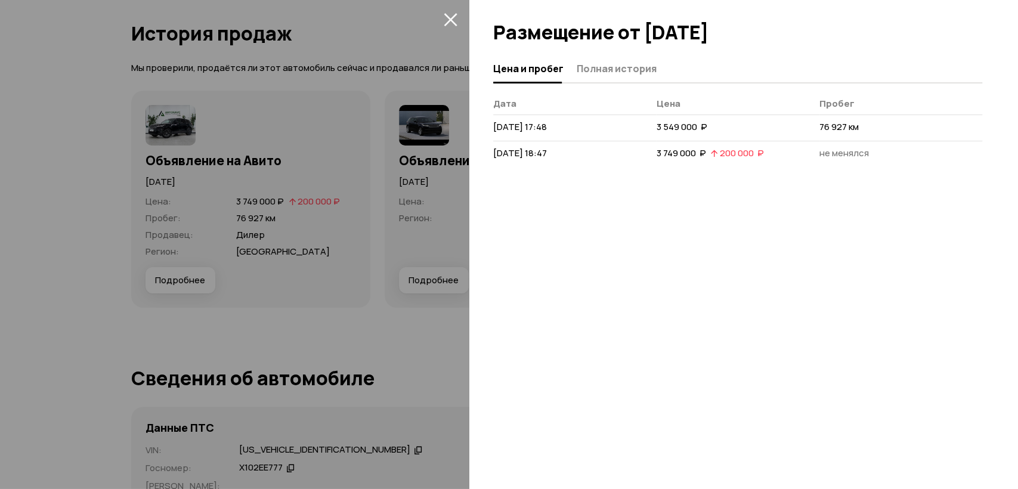
click at [593, 63] on span "Полная история" at bounding box center [617, 69] width 80 height 12
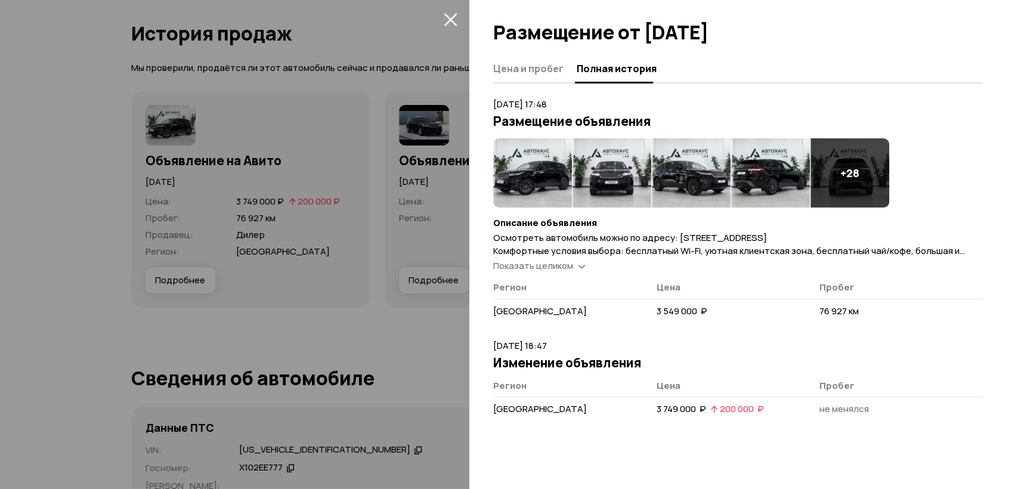
click at [564, 268] on span "Показать целиком" at bounding box center [533, 265] width 80 height 13
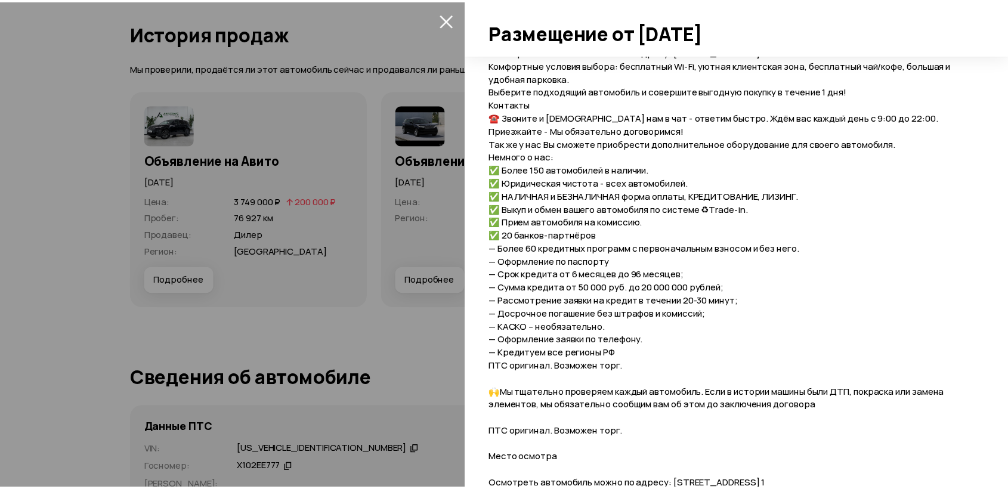
scroll to position [199, 0]
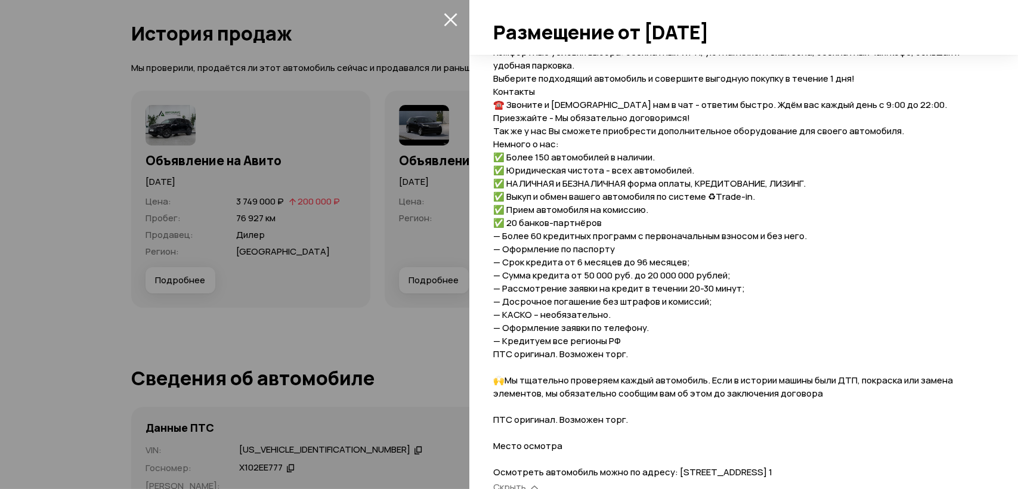
click at [414, 322] on div at bounding box center [509, 244] width 1018 height 489
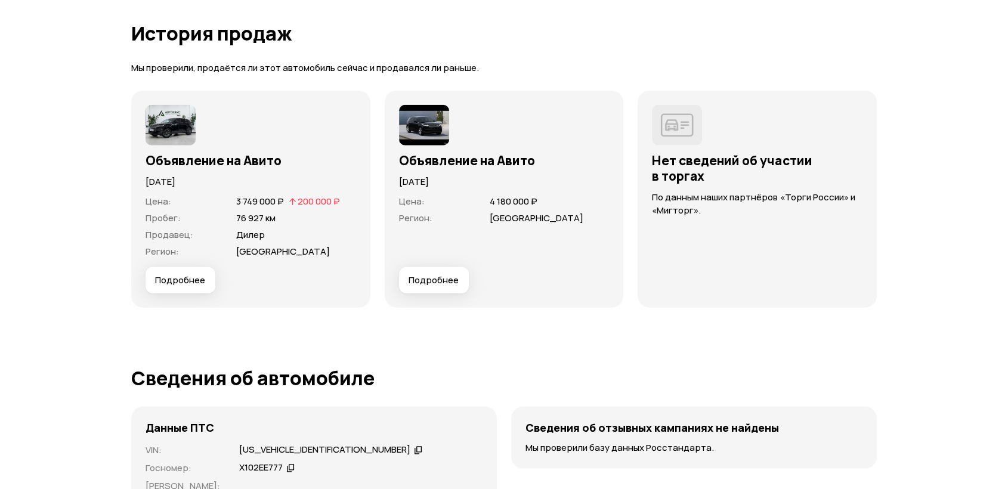
click at [434, 278] on span "Подробнее" at bounding box center [434, 280] width 50 height 12
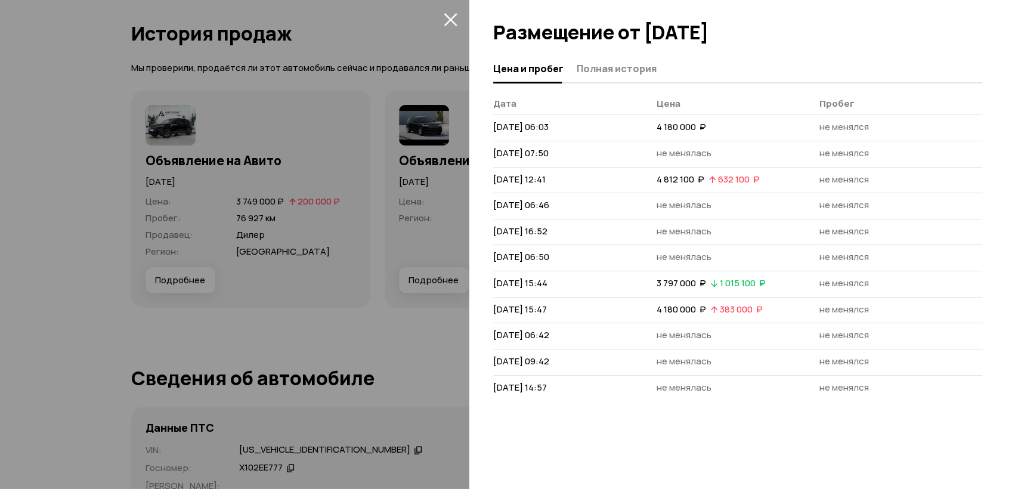
click at [626, 68] on span "Полная история" at bounding box center [617, 69] width 80 height 12
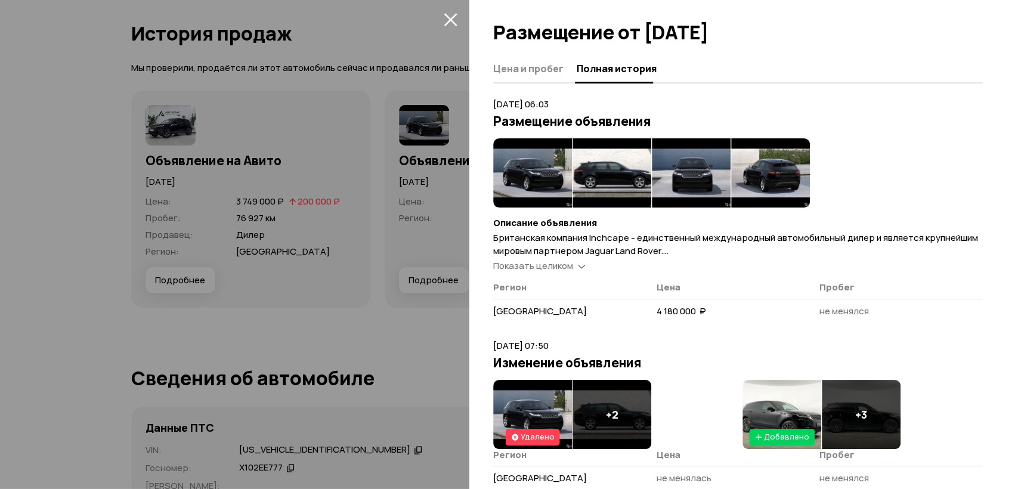
click at [571, 267] on span "Показать целиком" at bounding box center [533, 265] width 80 height 13
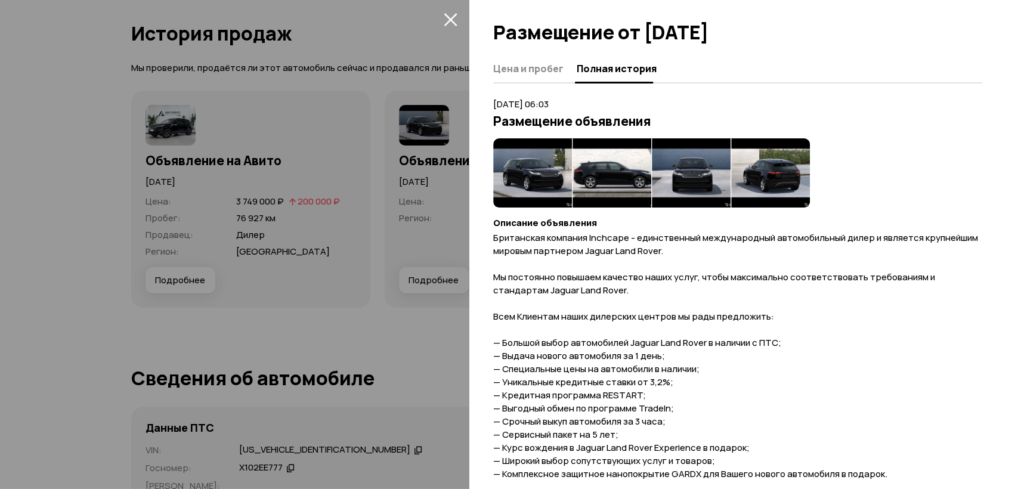
click at [418, 287] on div at bounding box center [509, 244] width 1018 height 489
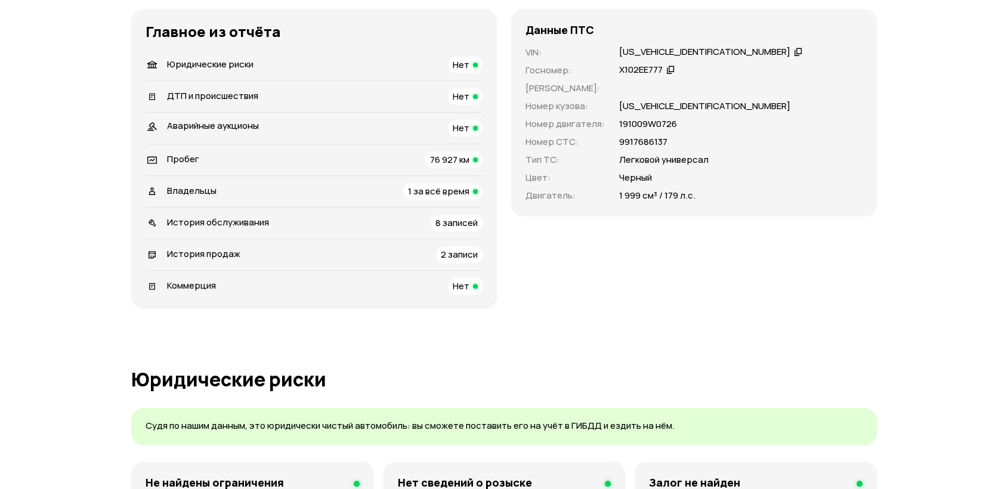
scroll to position [397, 0]
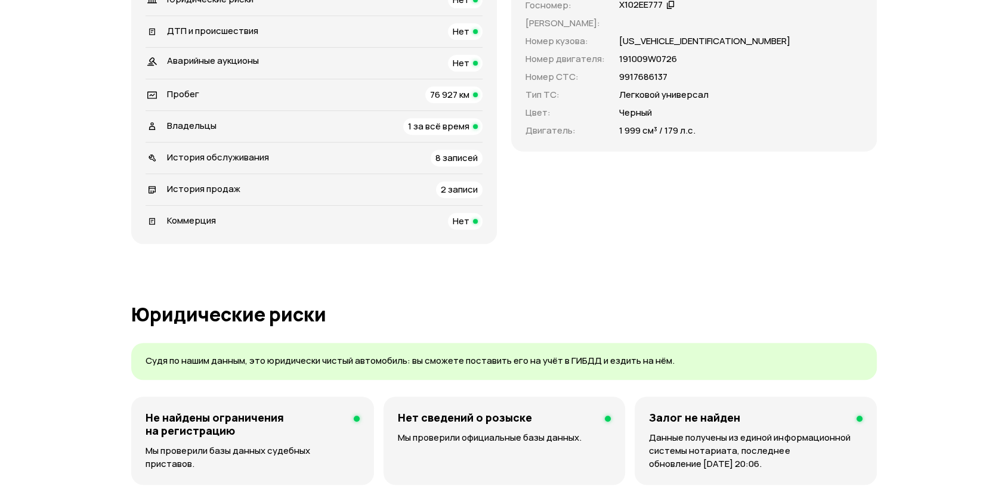
click at [319, 128] on div "Владельцы 1 за всё время" at bounding box center [314, 126] width 337 height 17
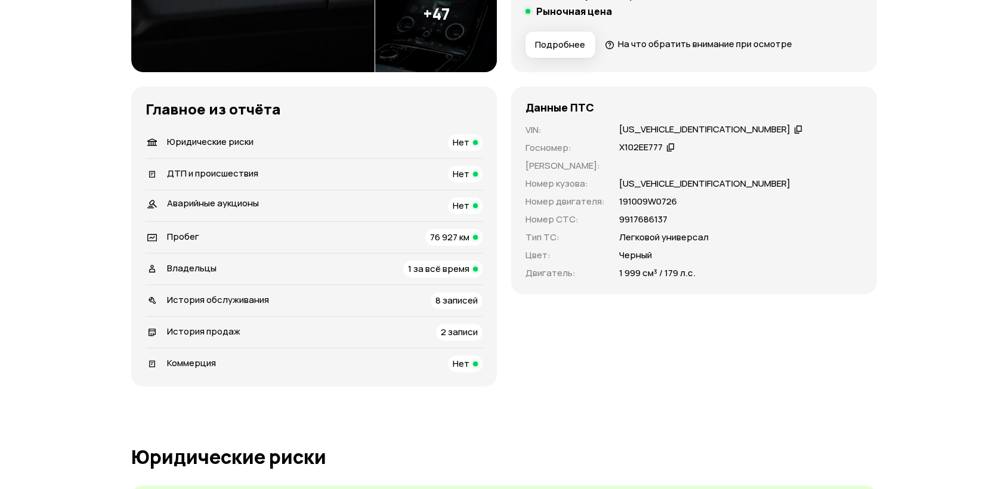
scroll to position [124, 0]
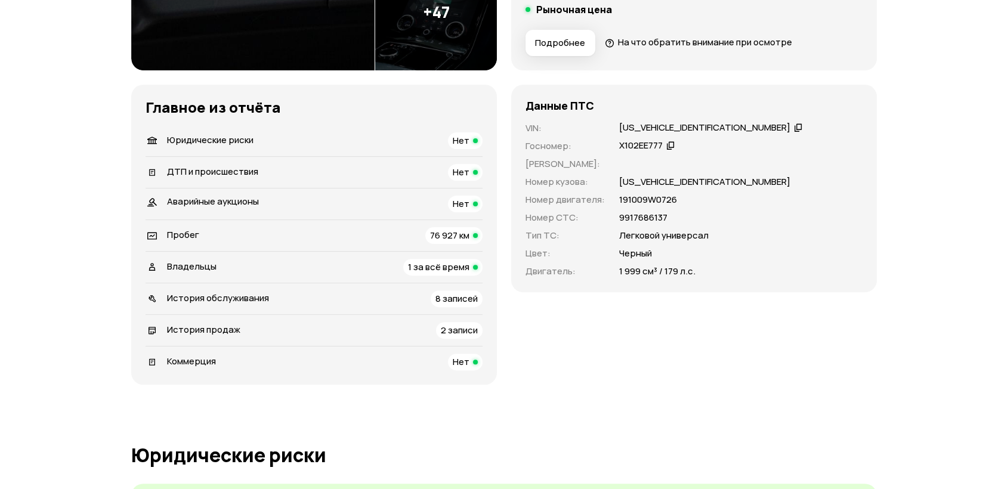
click at [447, 237] on span "76 927 км" at bounding box center [449, 235] width 39 height 13
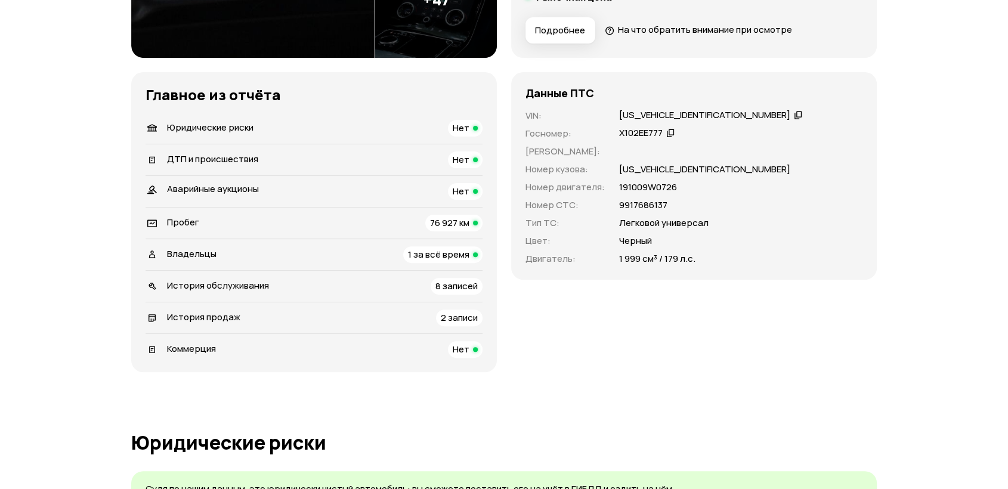
scroll to position [0, 0]
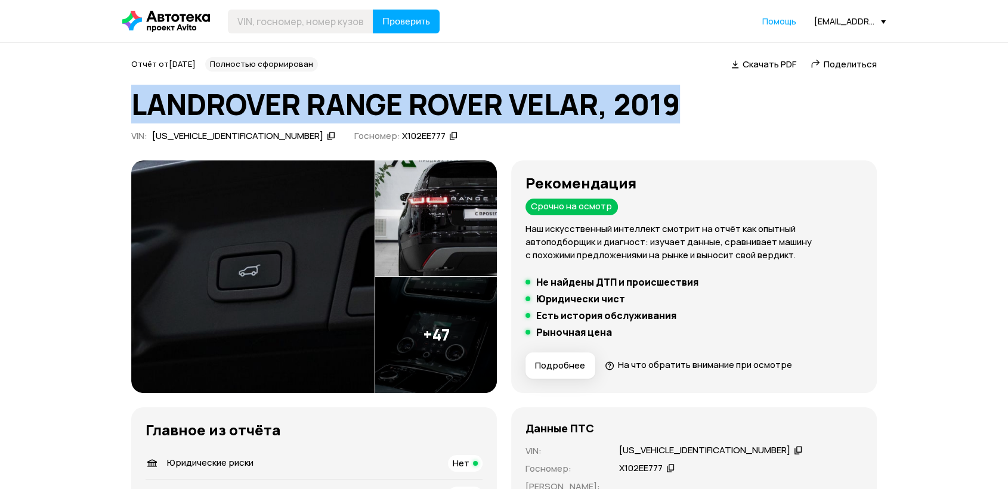
drag, startPoint x: 694, startPoint y: 116, endPoint x: 125, endPoint y: 108, distance: 569.7
copy h1 "LANDROVER RANGE ROVER VELAR, 2019"
click at [452, 82] on div "Отчёт от [DATE] Полностью сформирован   Скачать PDF   Поделиться LANDROVER RANG…" at bounding box center [504, 101] width 746 height 89
copy h1 "ANDROVER RANGE ROVER VELAR, 2019"
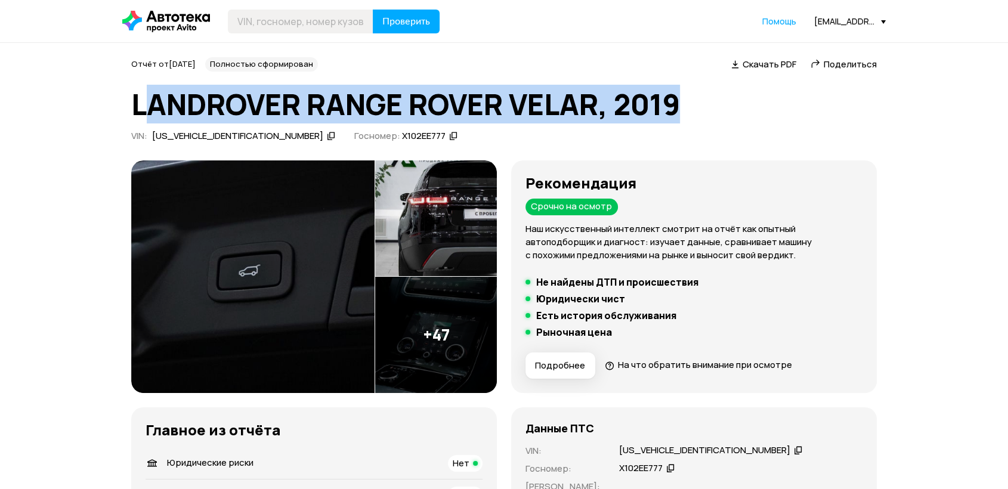
drag, startPoint x: 726, startPoint y: 109, endPoint x: 197, endPoint y: 6, distance: 539.5
click at [143, 93] on h1 "LANDROVER RANGE ROVER VELAR, 2019" at bounding box center [504, 104] width 746 height 32
drag, startPoint x: 210, startPoint y: 111, endPoint x: 639, endPoint y: 104, distance: 429.5
click at [210, 110] on h1 "LANDROVER RANGE ROVER VELAR, 2019" at bounding box center [504, 104] width 746 height 32
click at [682, 95] on h1 "LANDROVER RANGE ROVER VELAR, 2019" at bounding box center [504, 104] width 746 height 32
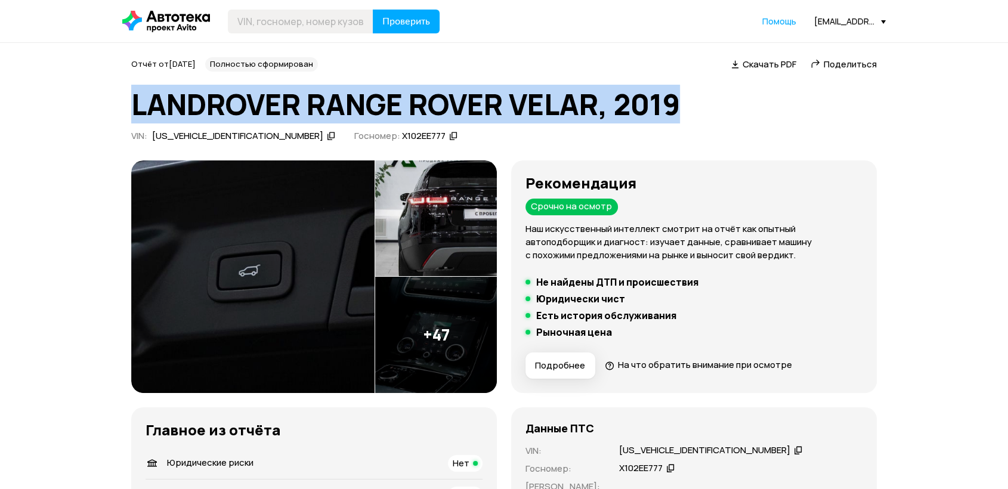
drag, startPoint x: 589, startPoint y: 101, endPoint x: 128, endPoint y: 111, distance: 461.2
click at [199, 102] on h1 "LANDROVER RANGE ROVER VELAR, 2019" at bounding box center [504, 104] width 746 height 32
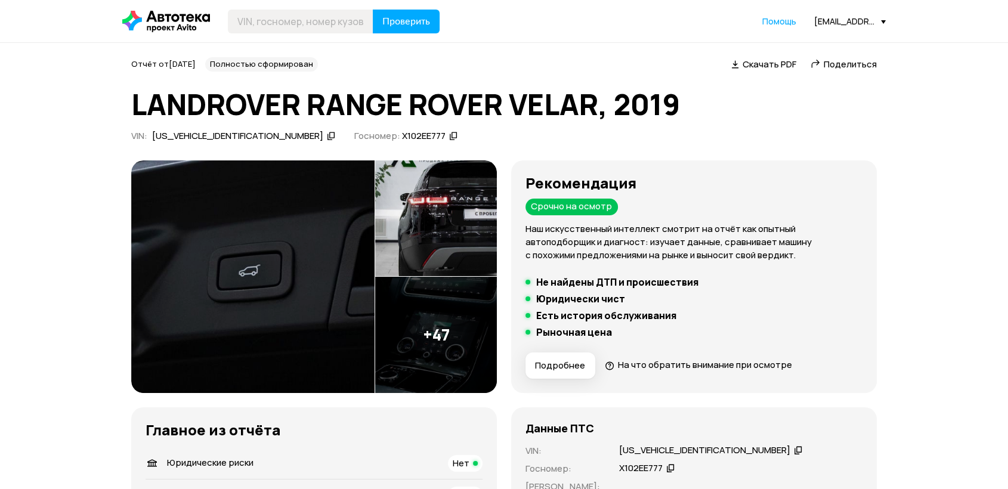
click at [823, 63] on div "Поделиться" at bounding box center [844, 64] width 70 height 13
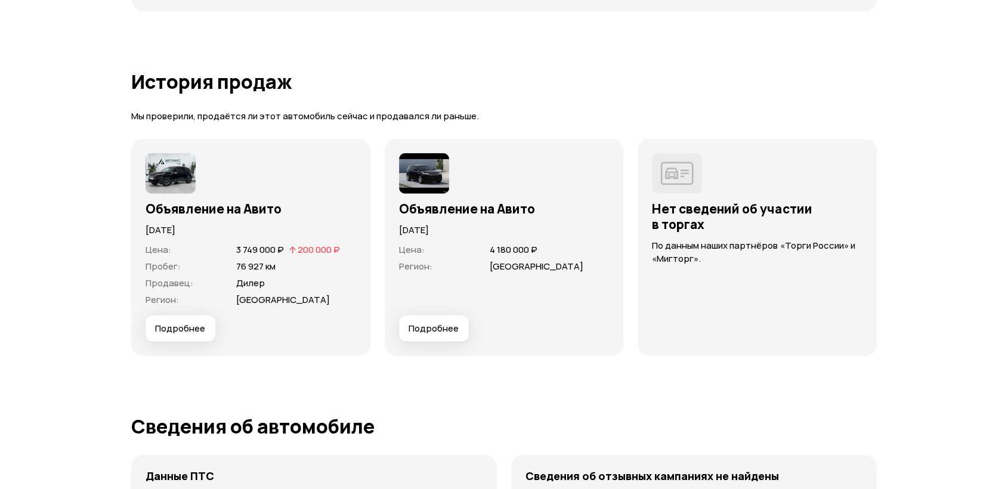
scroll to position [3115, 0]
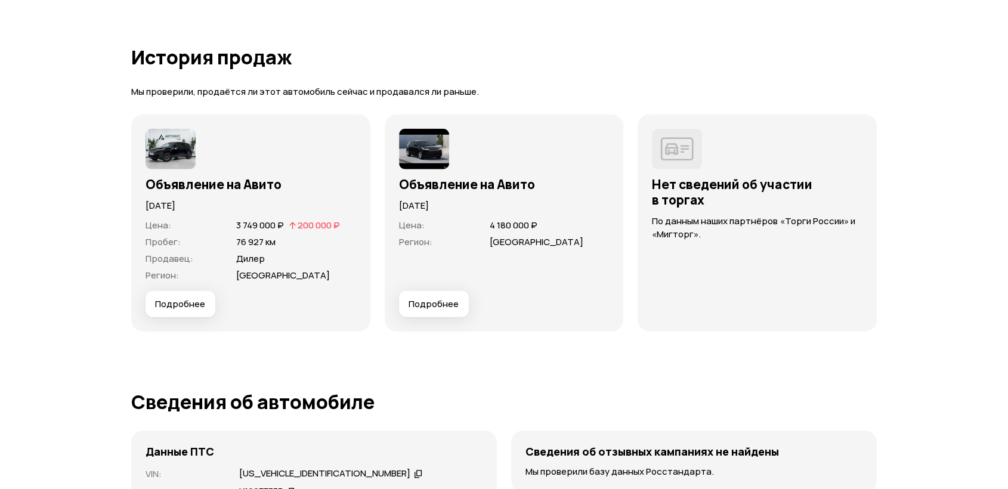
click at [184, 292] on button "Подробнее" at bounding box center [181, 304] width 70 height 26
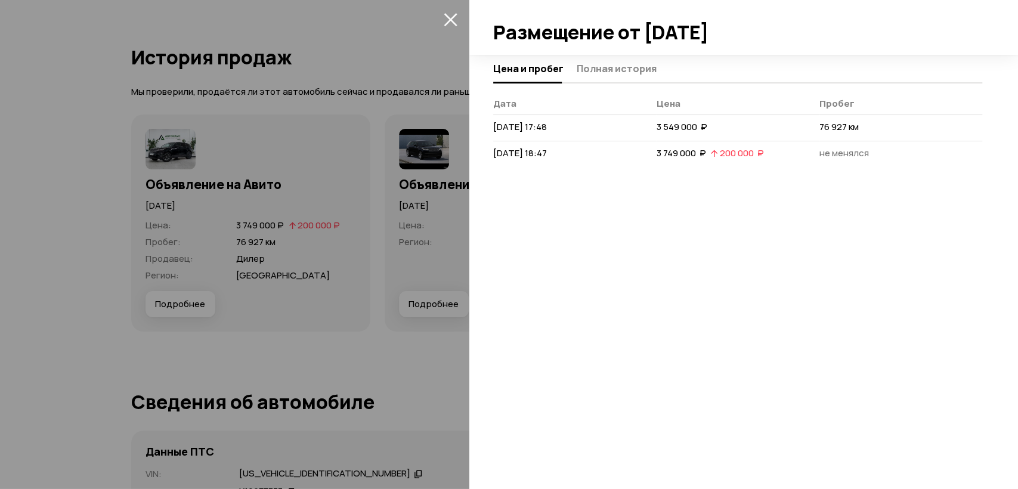
click at [453, 20] on icon "закрыть" at bounding box center [451, 20] width 14 height 14
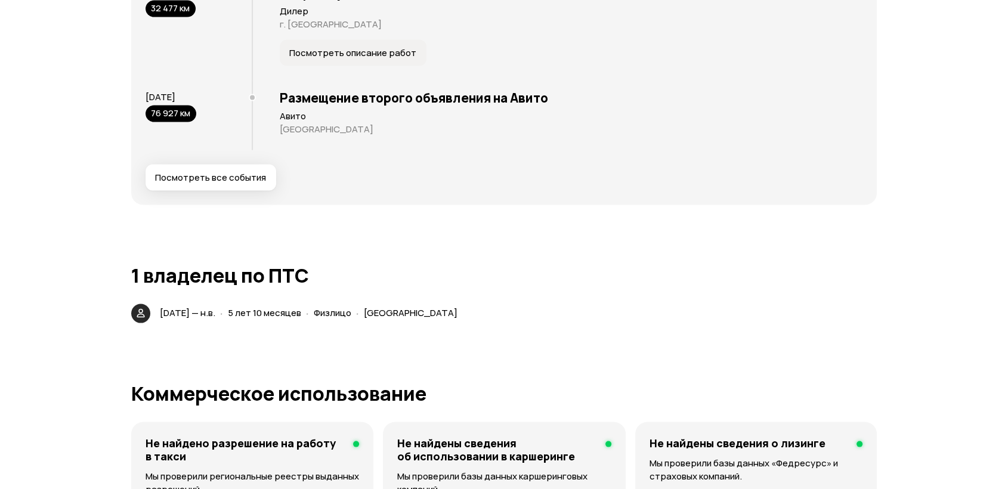
scroll to position [2386, 0]
drag, startPoint x: 1007, startPoint y: 283, endPoint x: 1017, endPoint y: 169, distance: 114.4
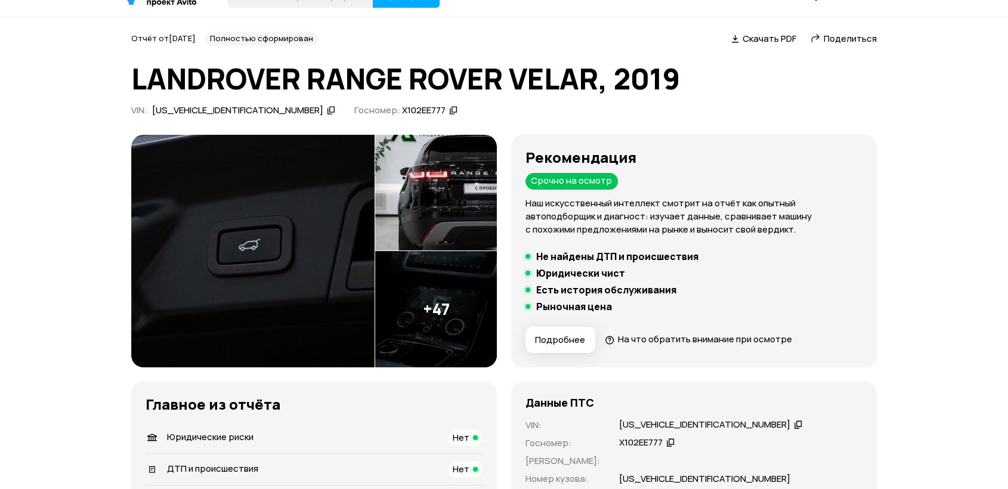
scroll to position [129, 0]
